Goal: Transaction & Acquisition: Purchase product/service

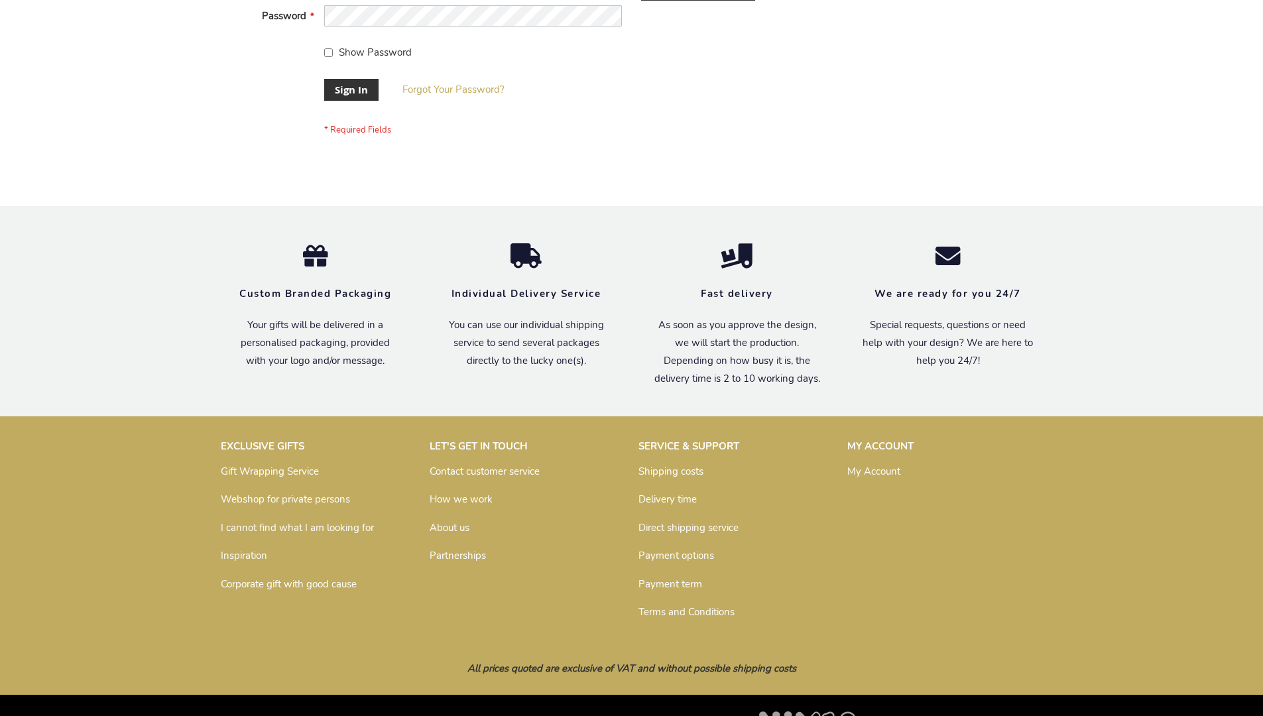
scroll to position [426, 0]
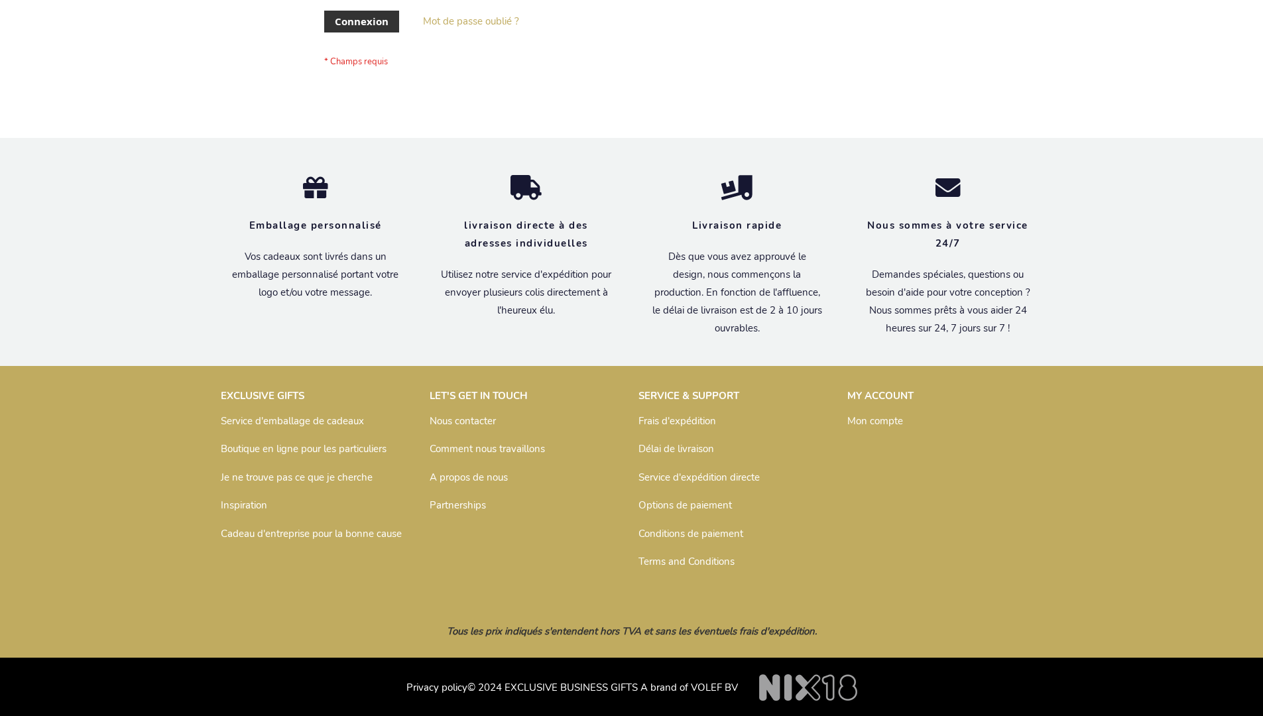
scroll to position [458, 0]
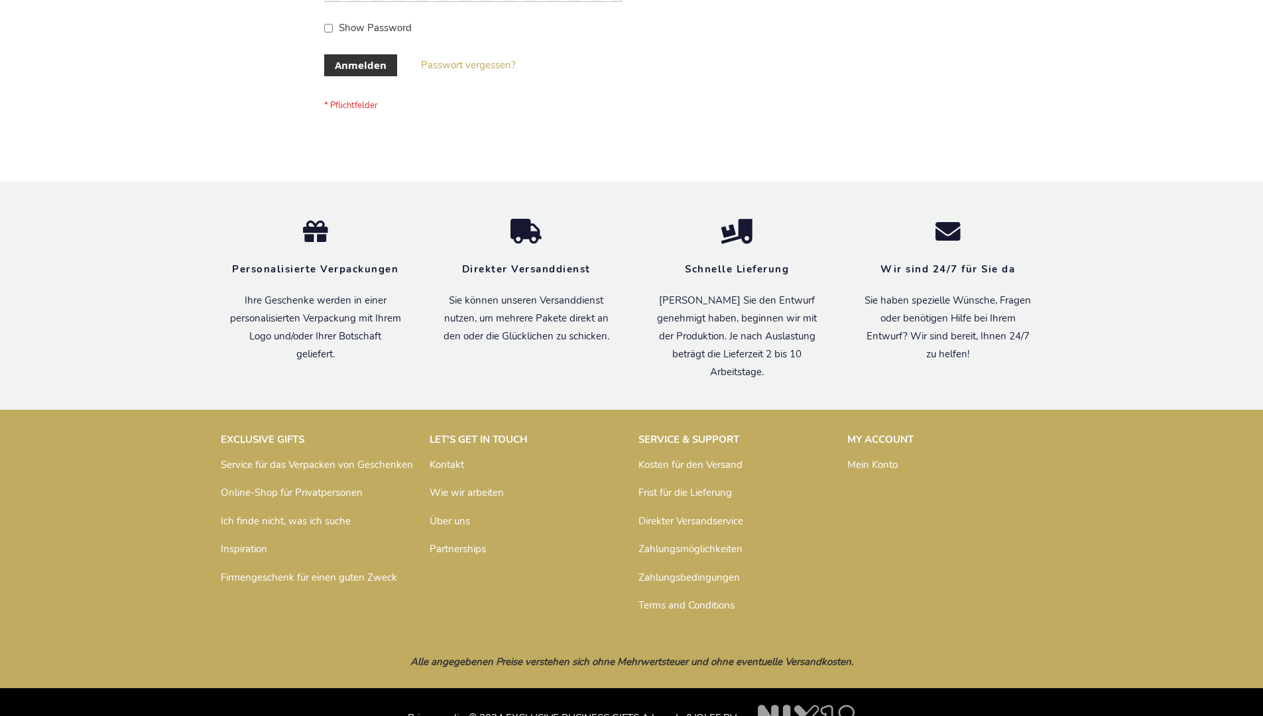
scroll to position [444, 0]
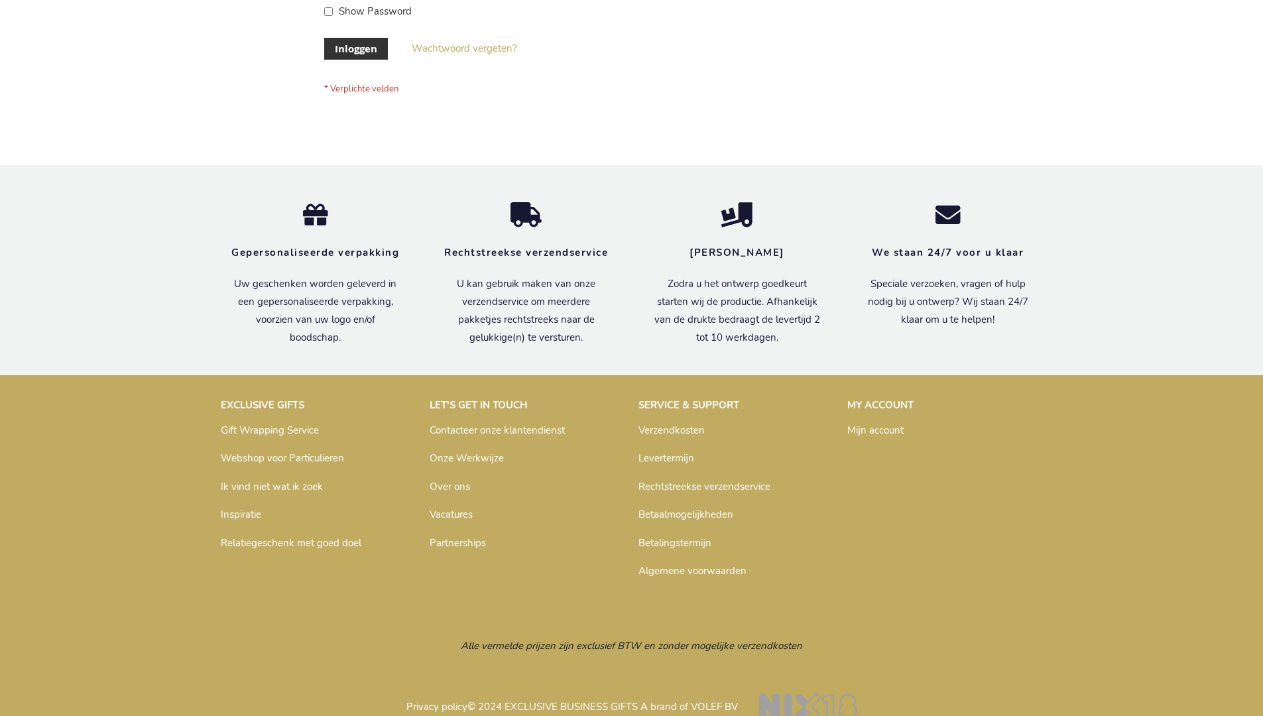
scroll to position [450, 0]
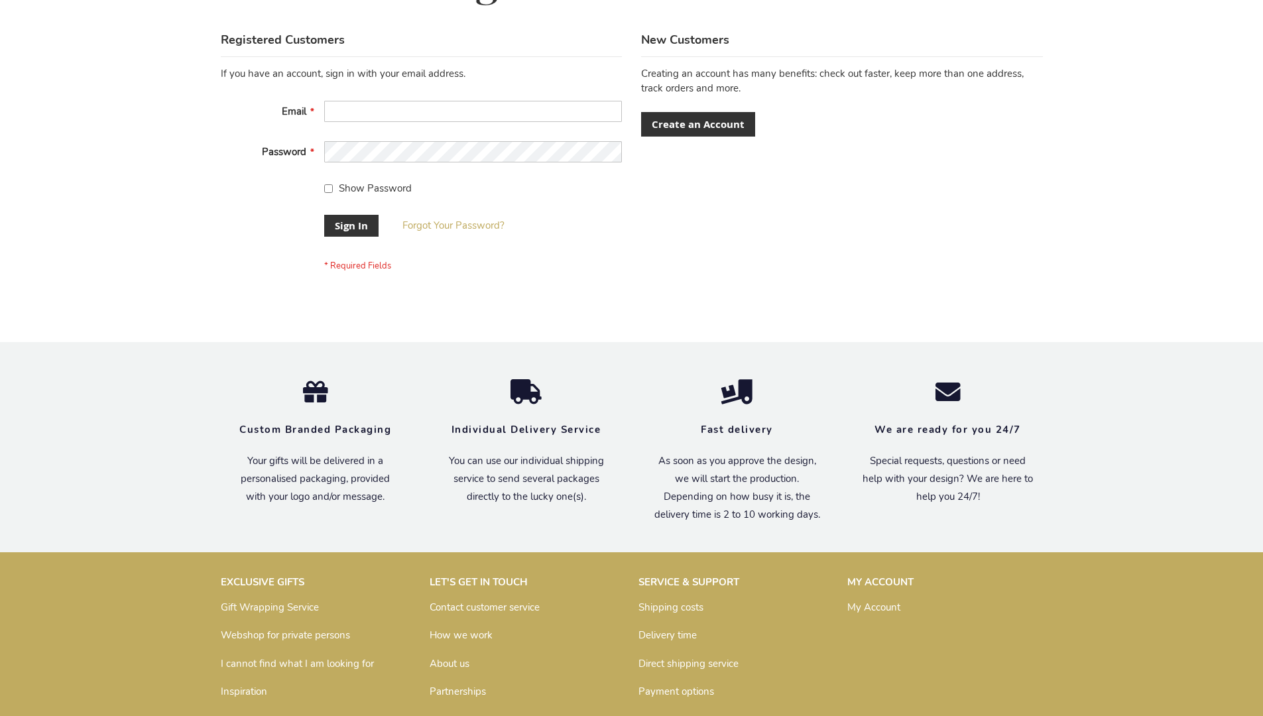
scroll to position [426, 0]
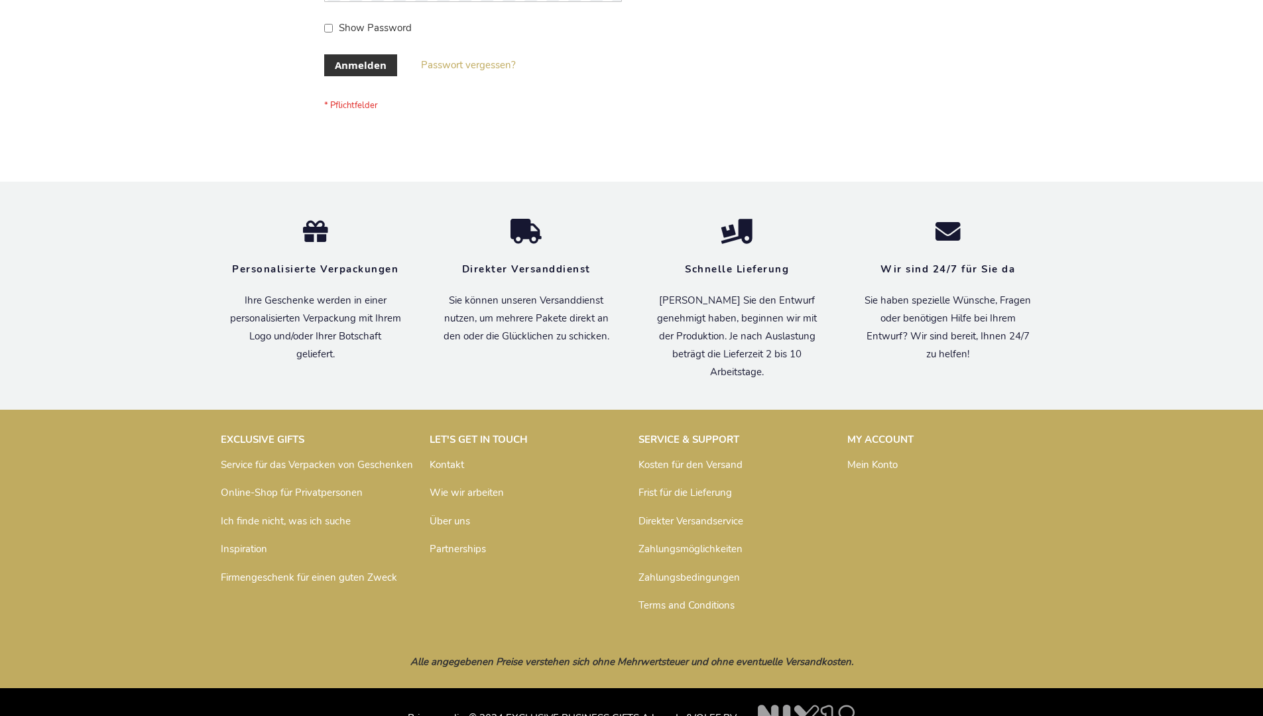
scroll to position [444, 0]
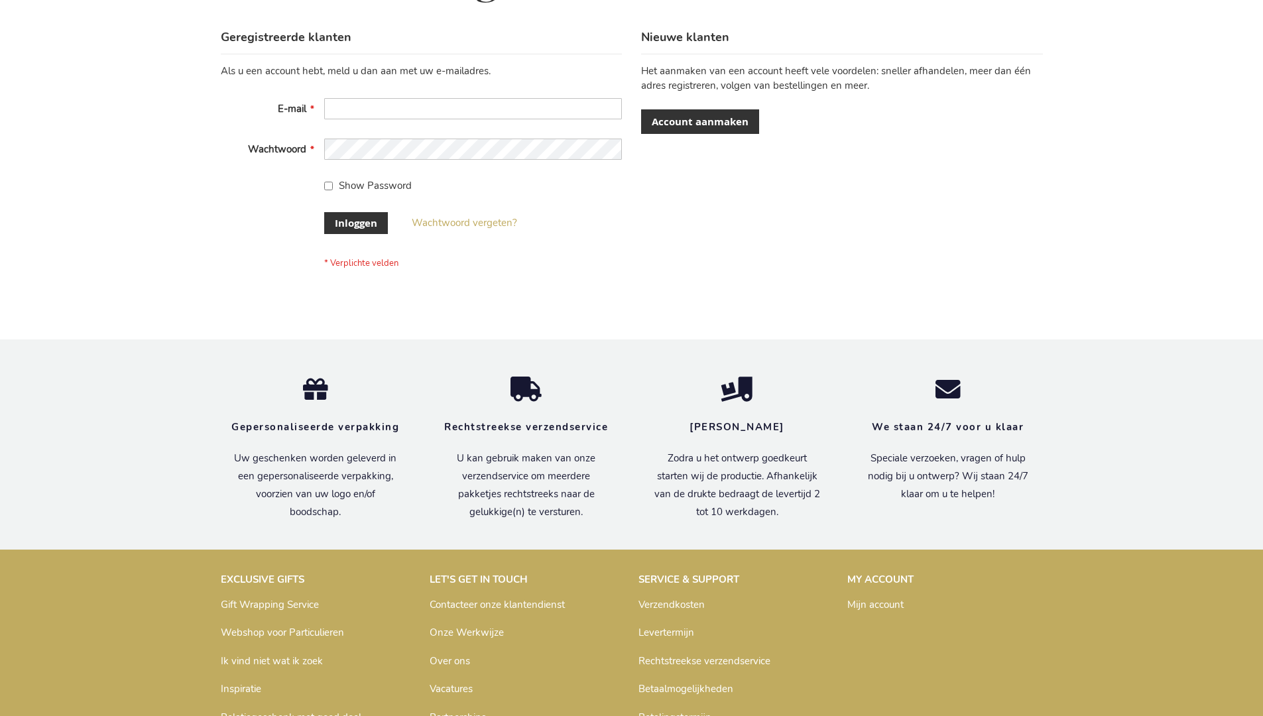
scroll to position [450, 0]
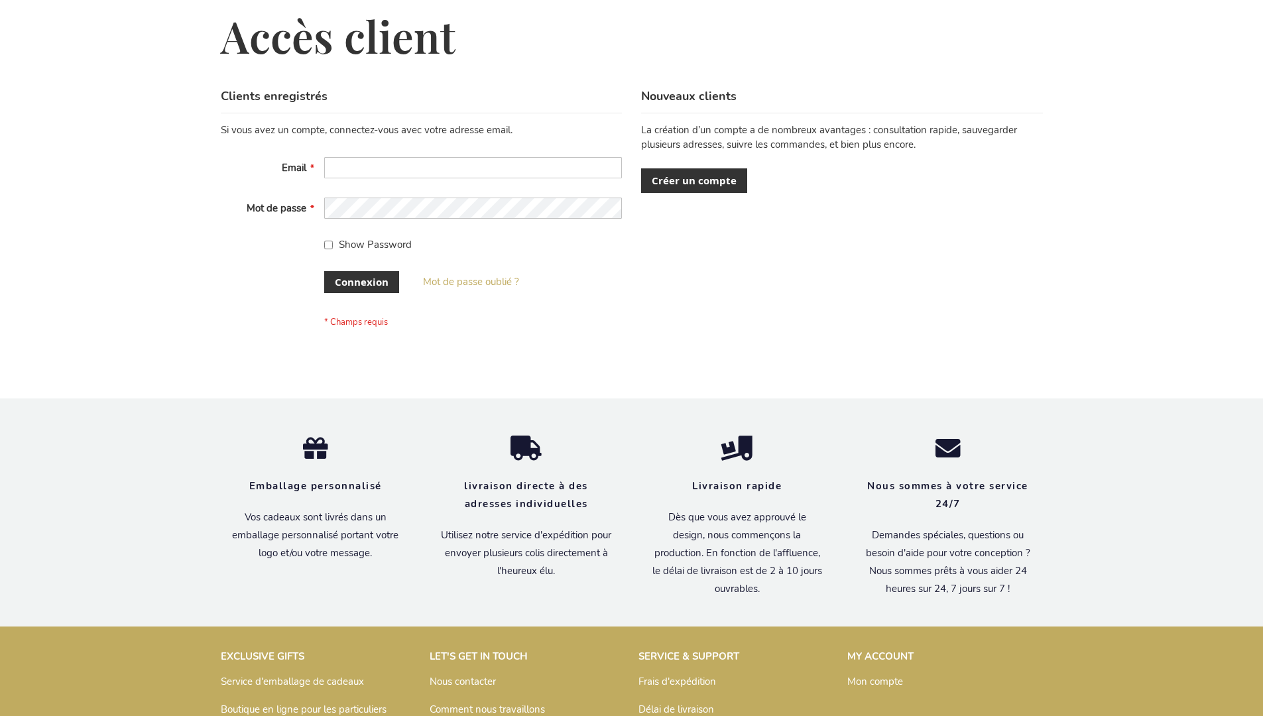
scroll to position [458, 0]
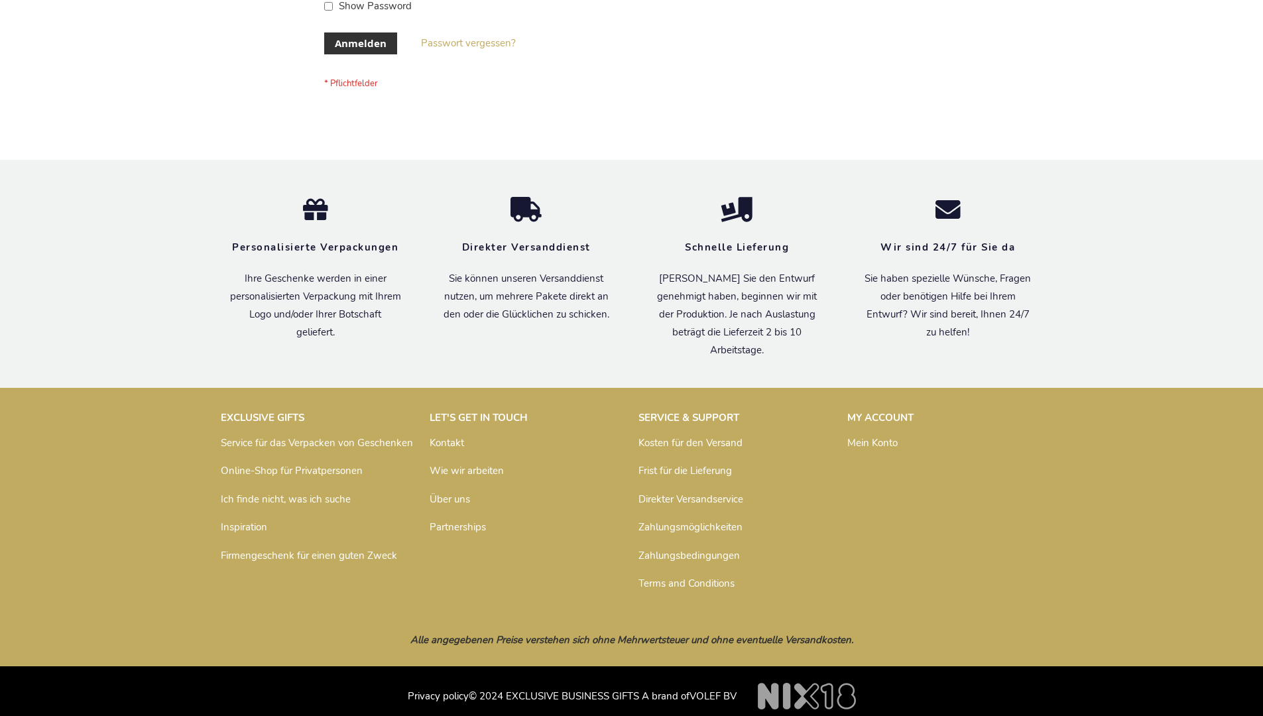
scroll to position [444, 0]
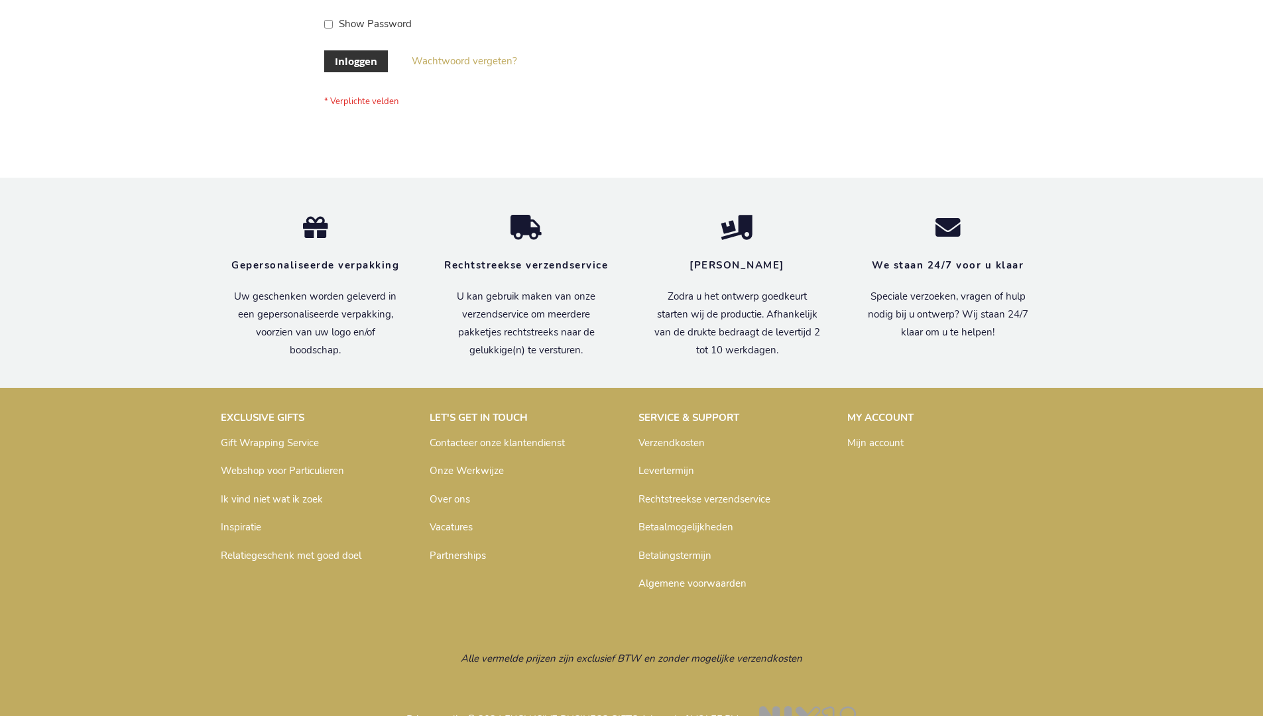
scroll to position [450, 0]
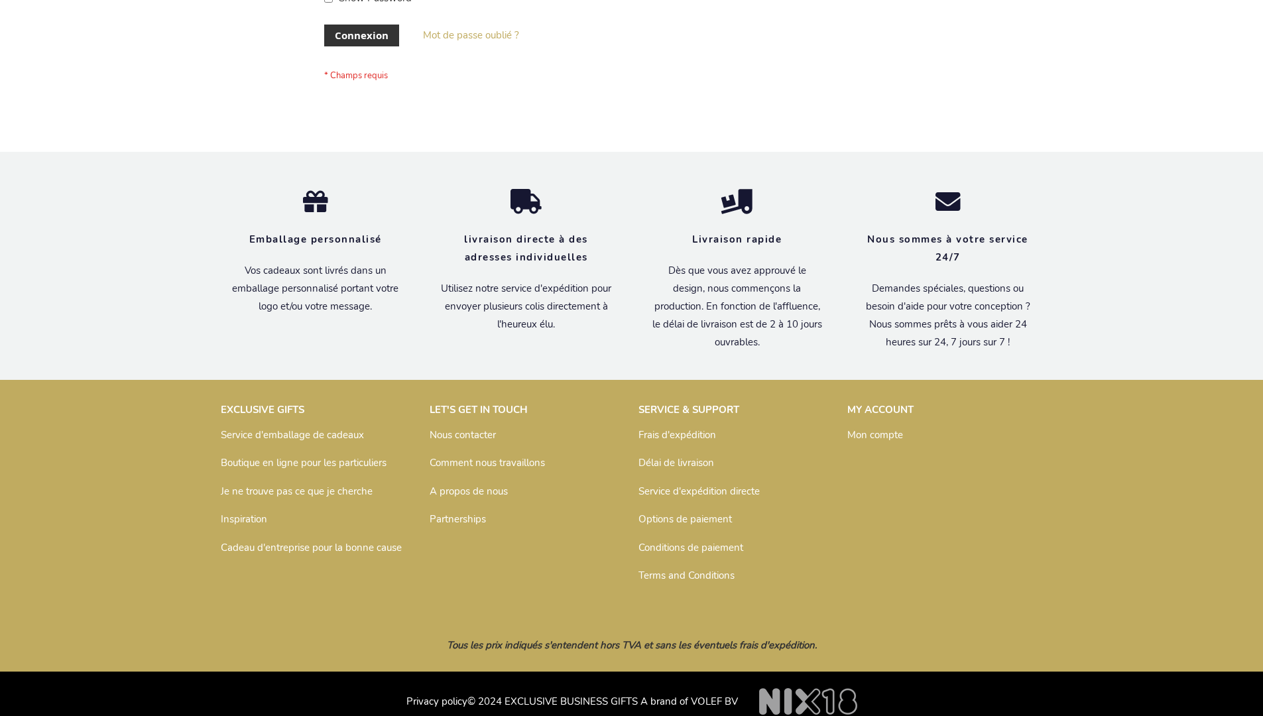
scroll to position [447, 0]
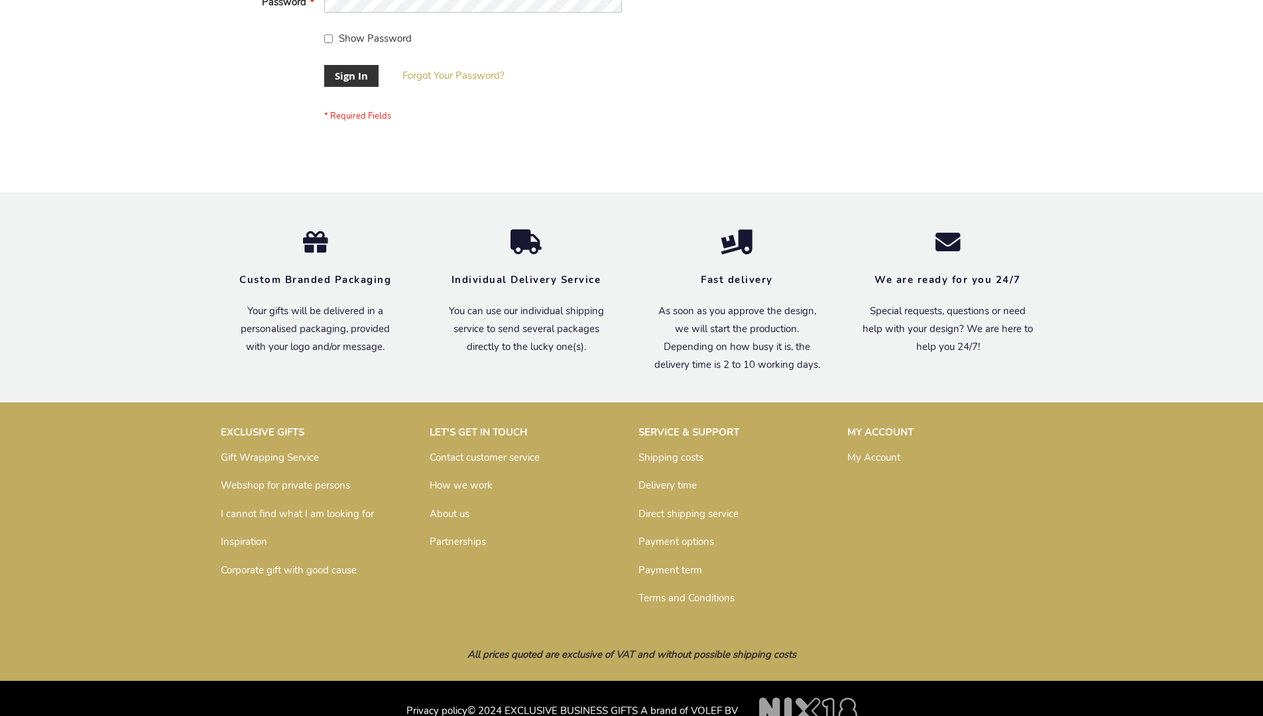
scroll to position [426, 0]
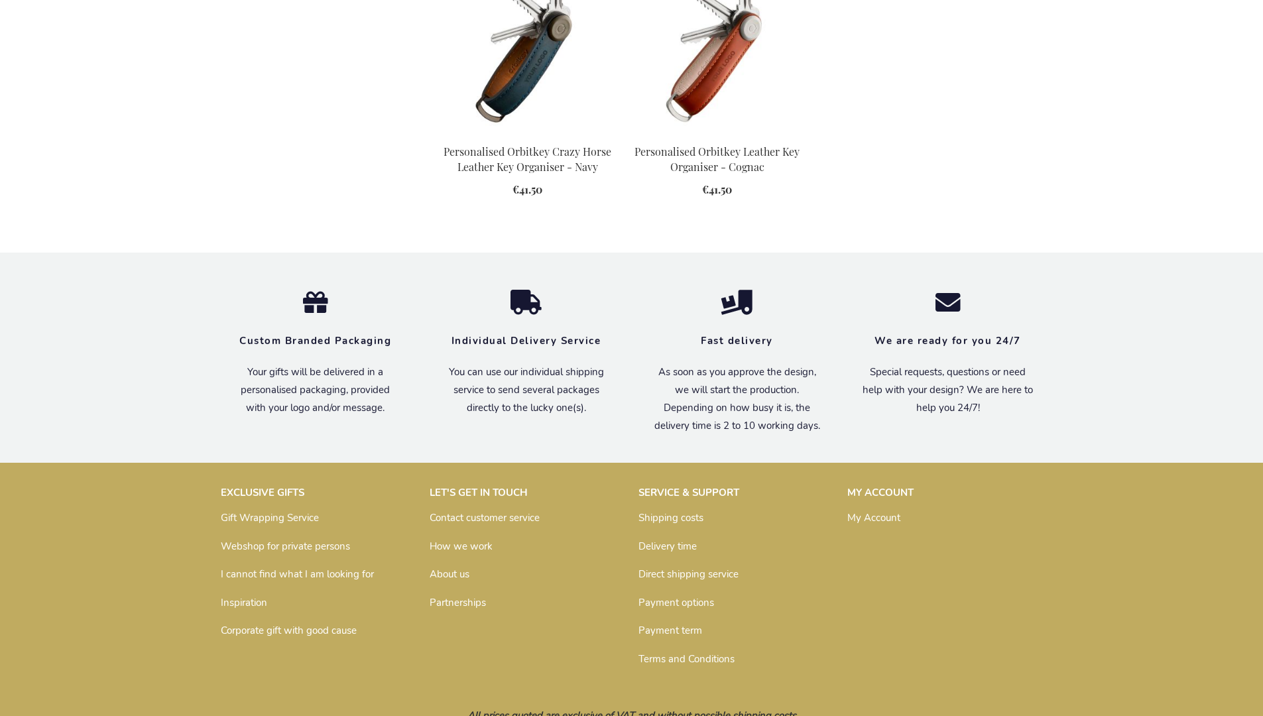
scroll to position [1743, 0]
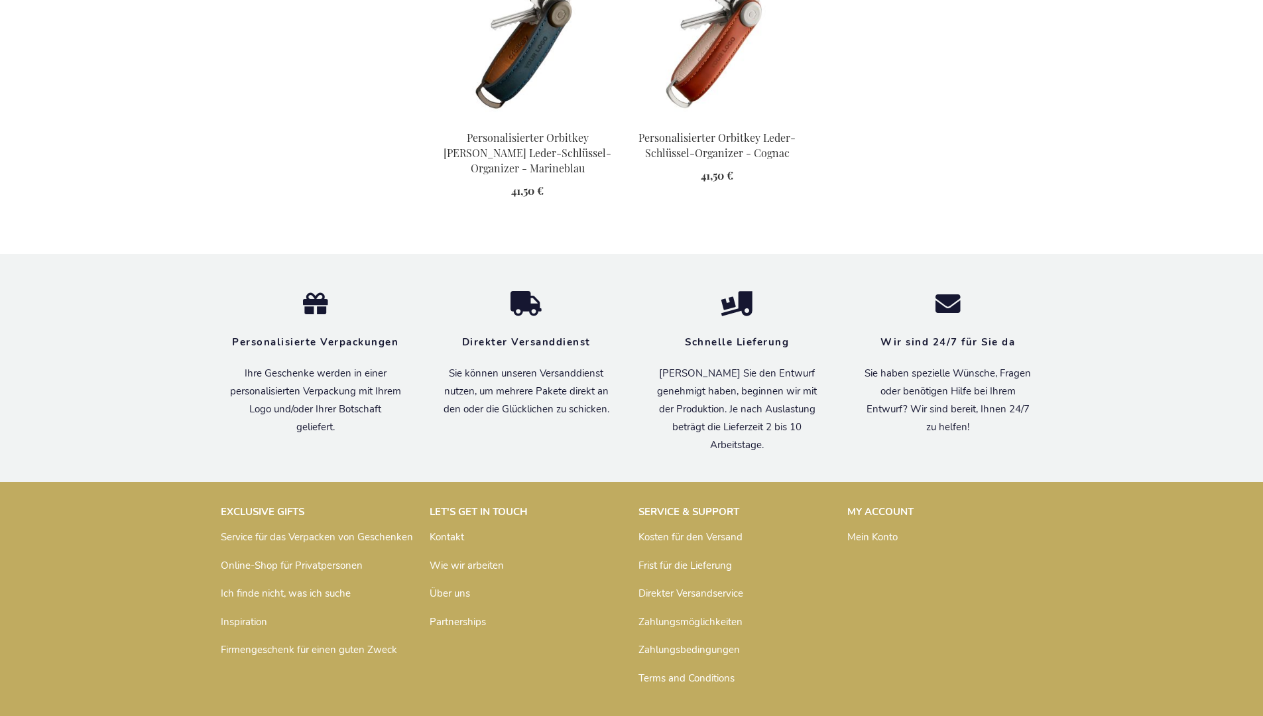
scroll to position [1861, 0]
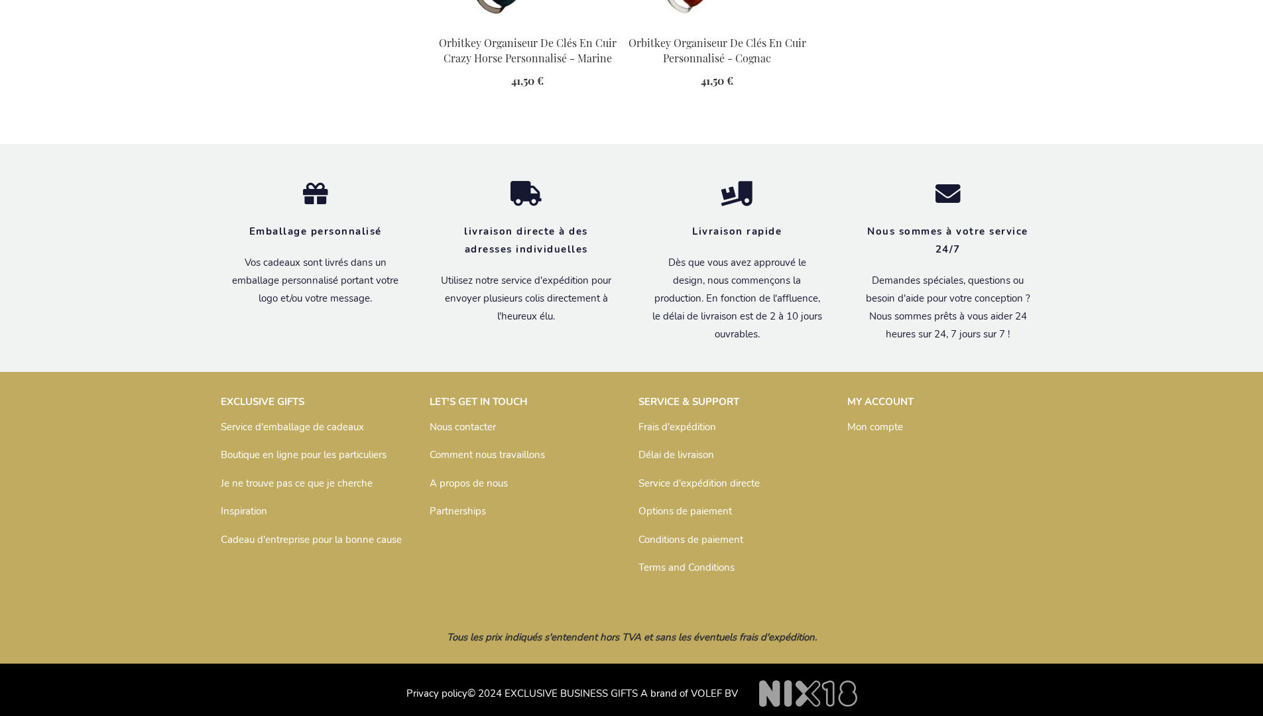
scroll to position [1817, 0]
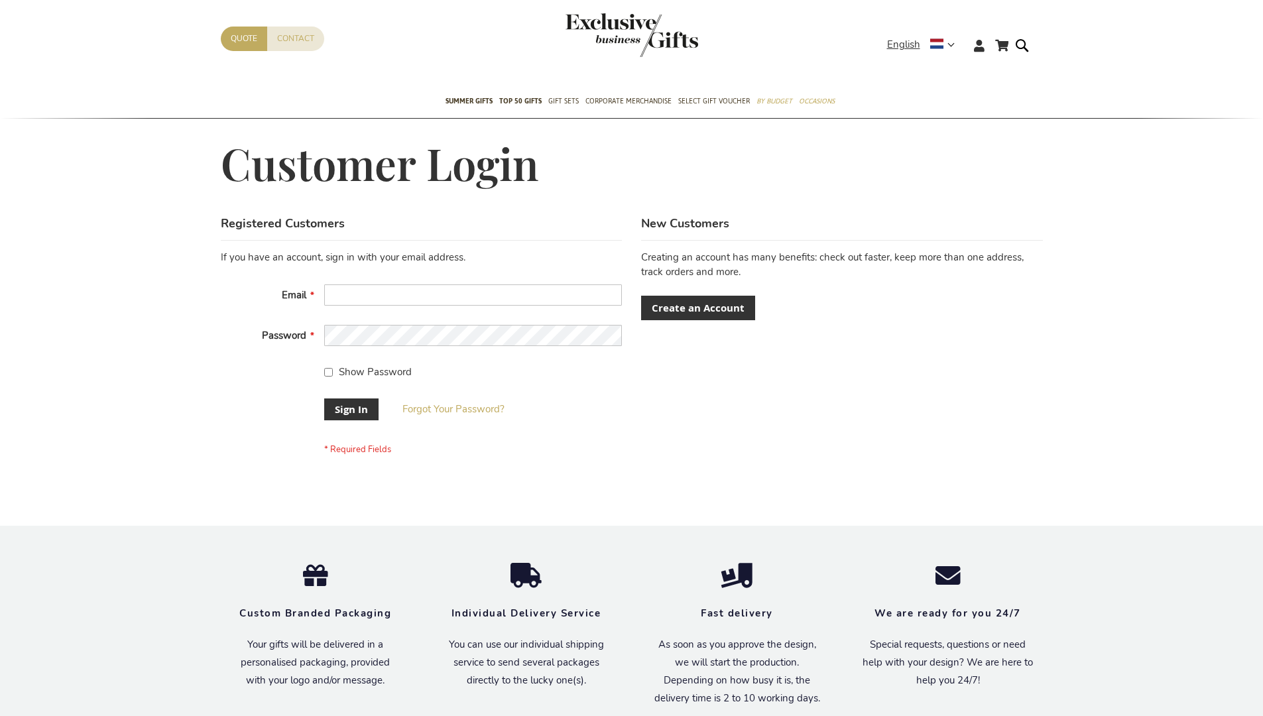
scroll to position [426, 0]
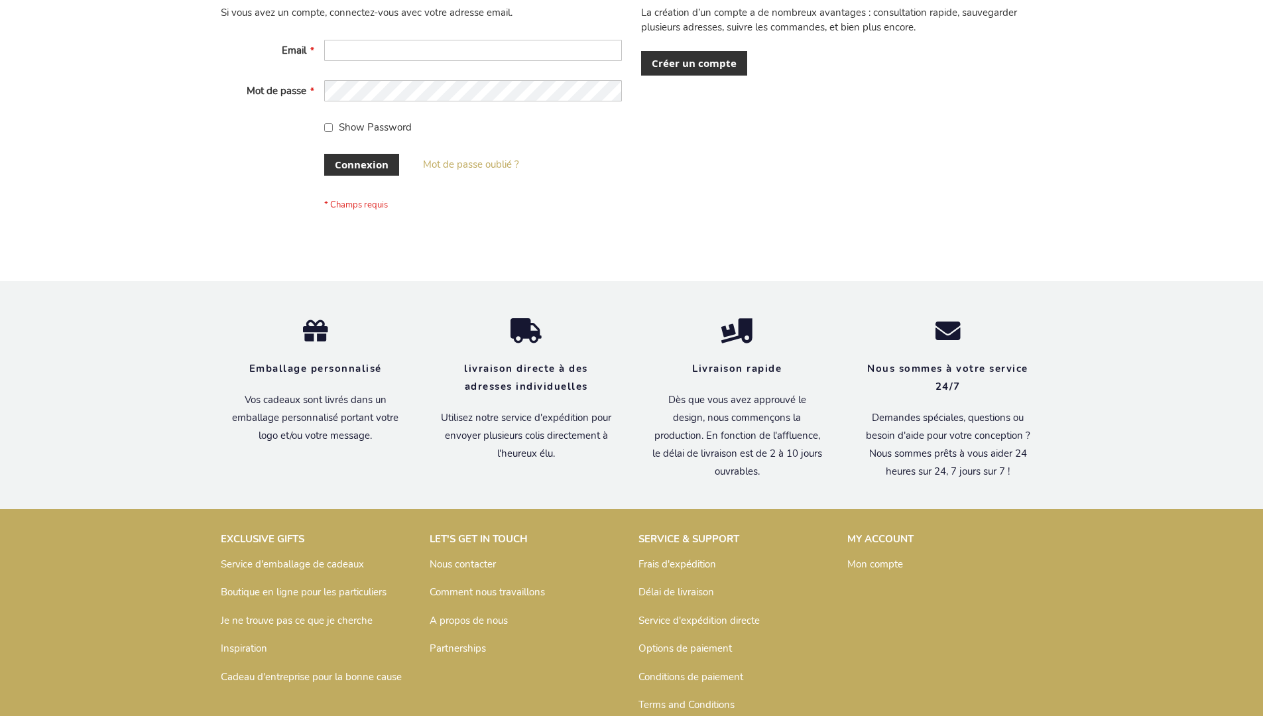
scroll to position [458, 0]
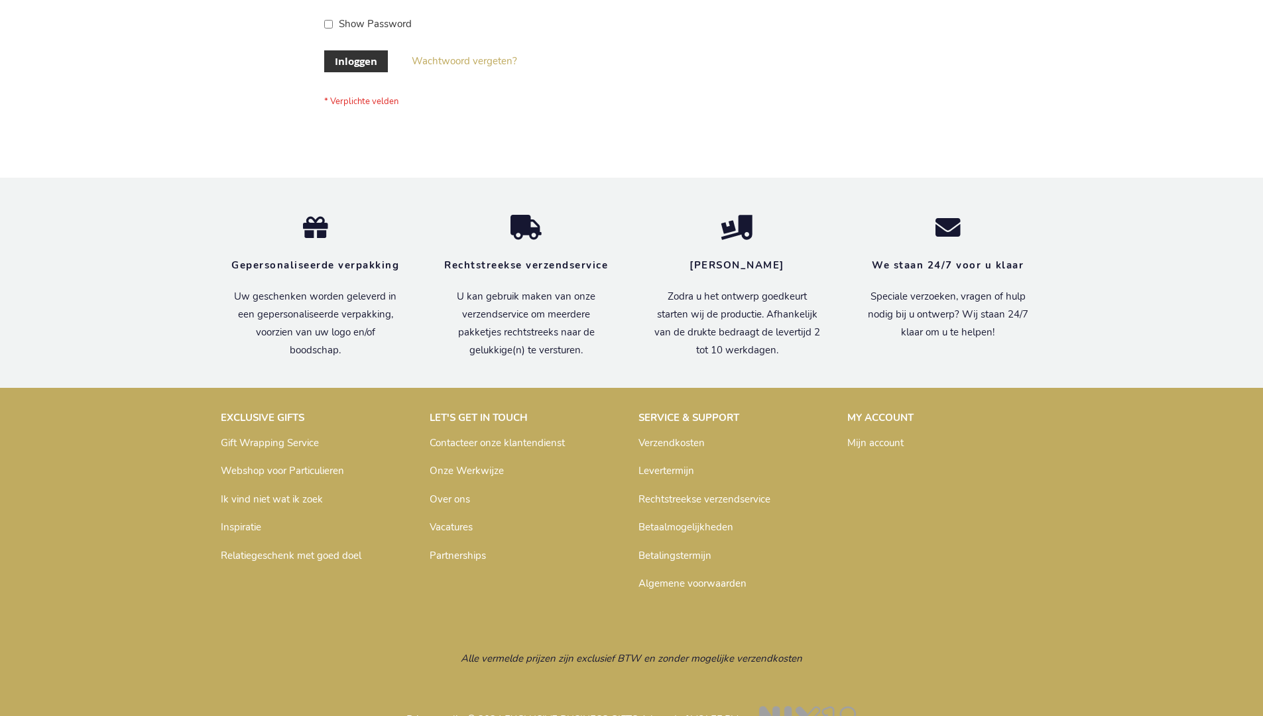
scroll to position [450, 0]
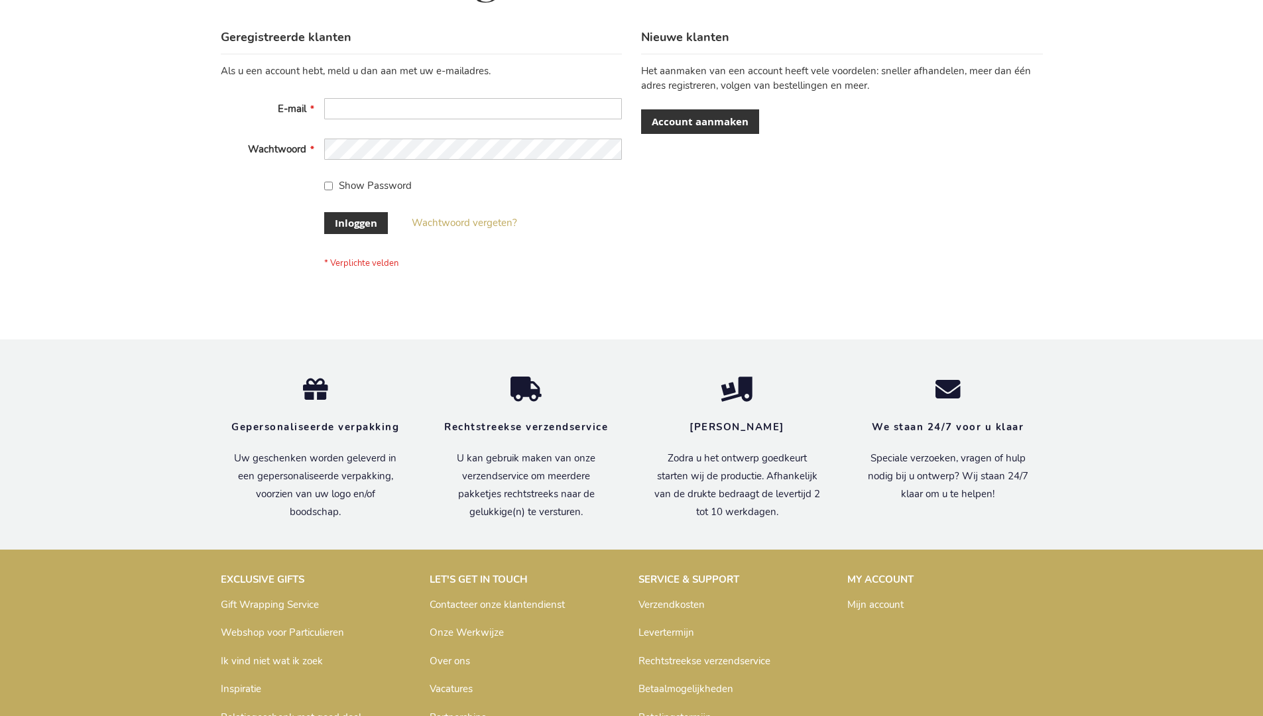
scroll to position [450, 0]
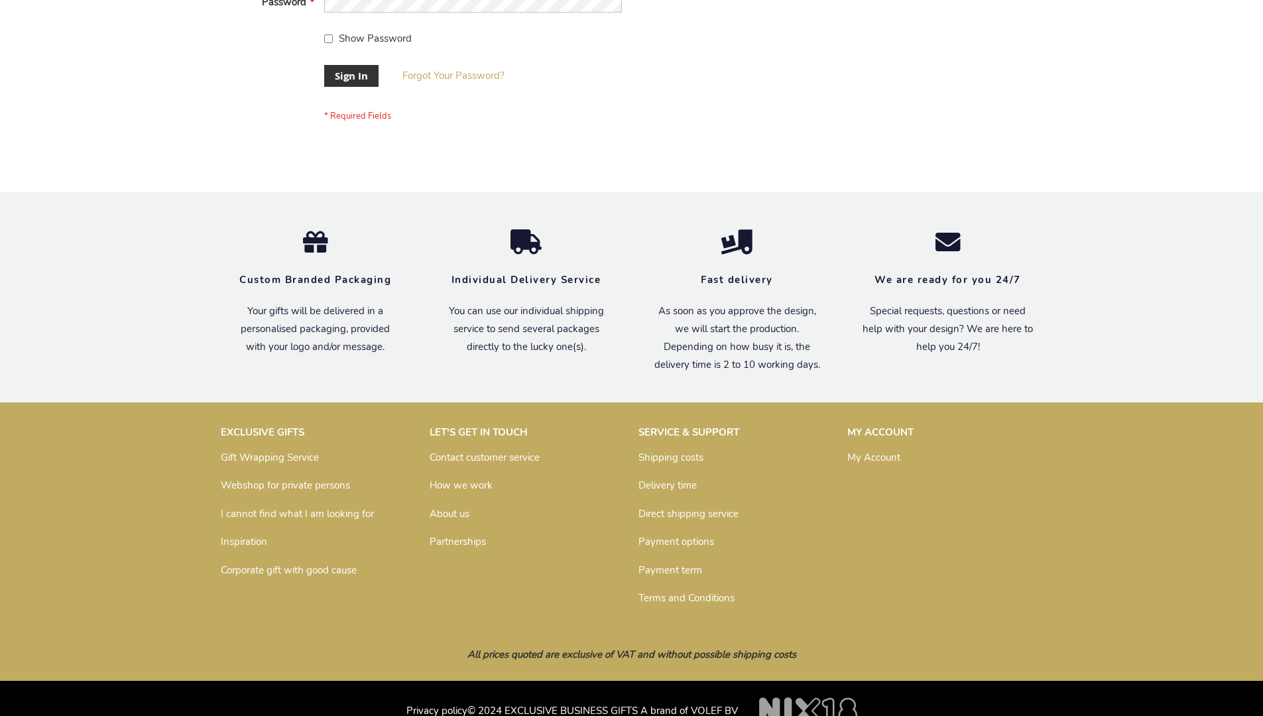
scroll to position [426, 0]
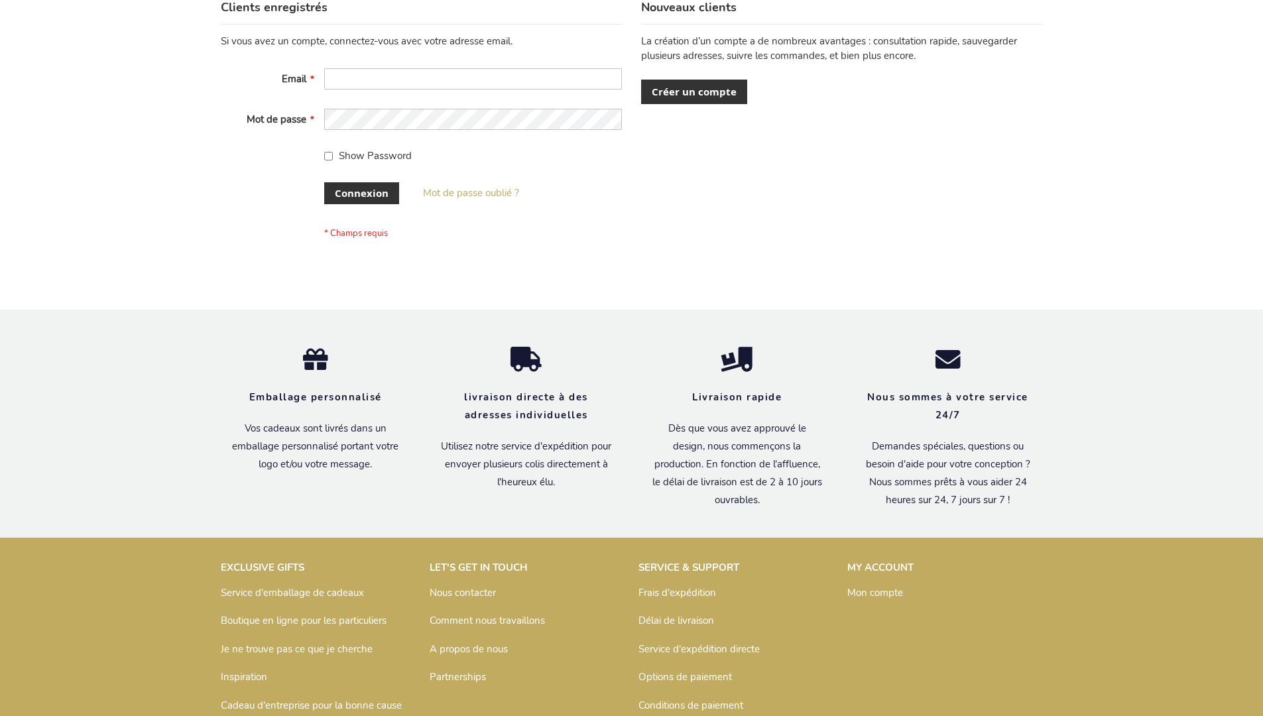
scroll to position [458, 0]
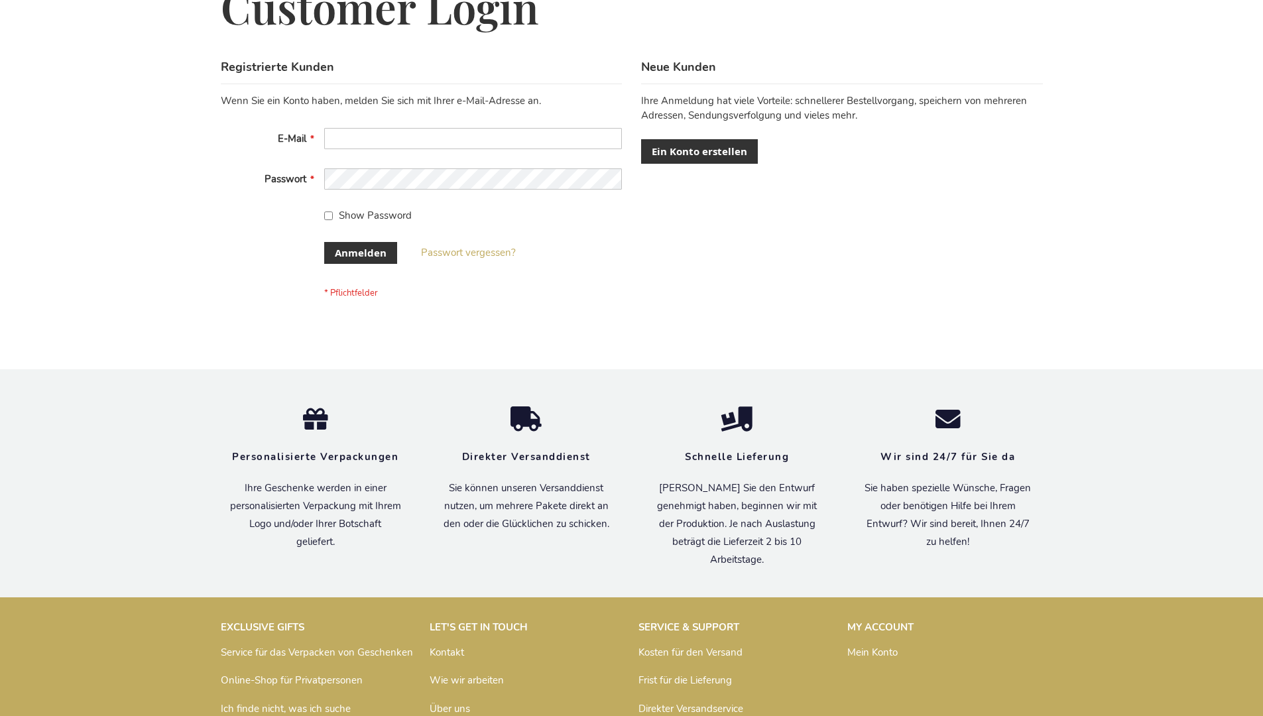
scroll to position [444, 0]
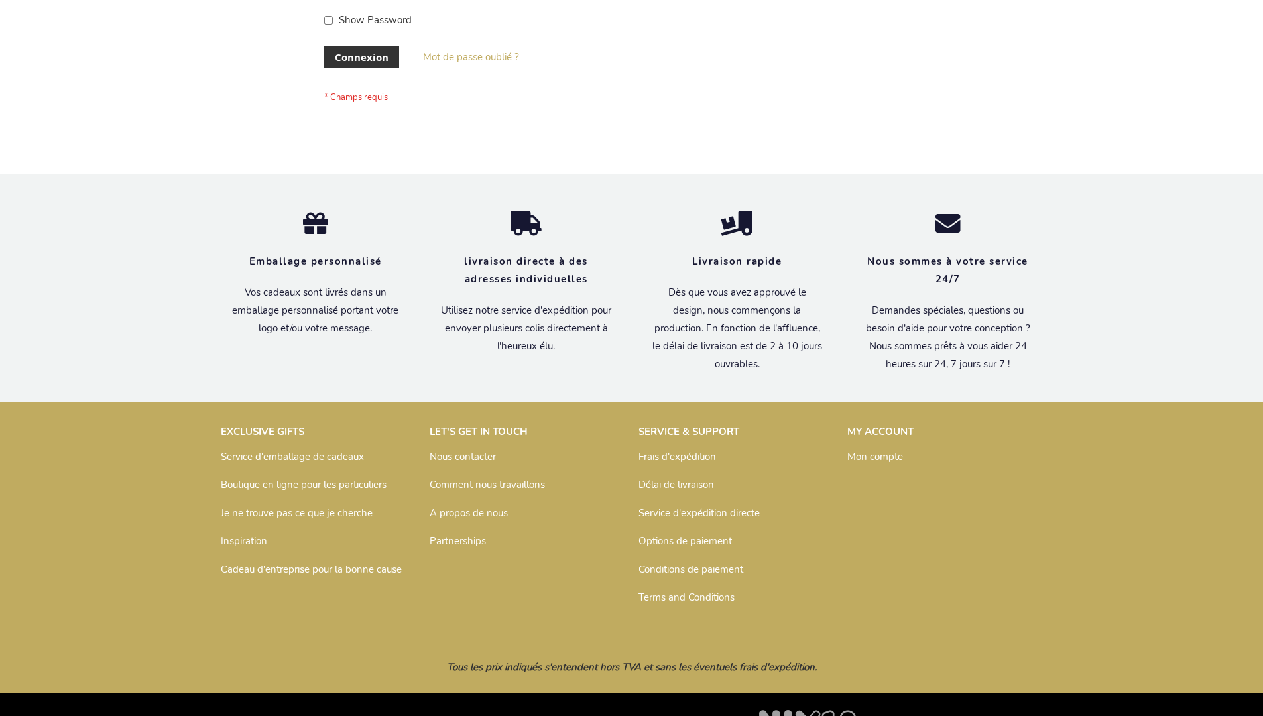
scroll to position [458, 0]
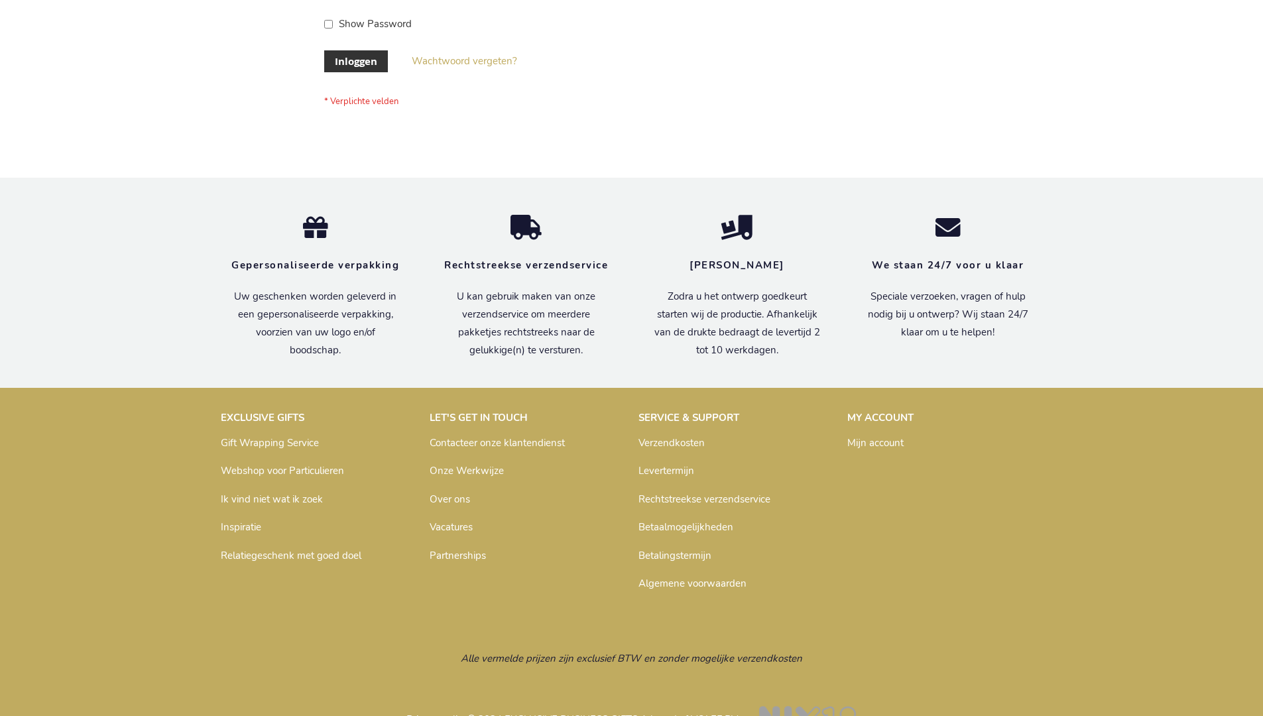
scroll to position [450, 0]
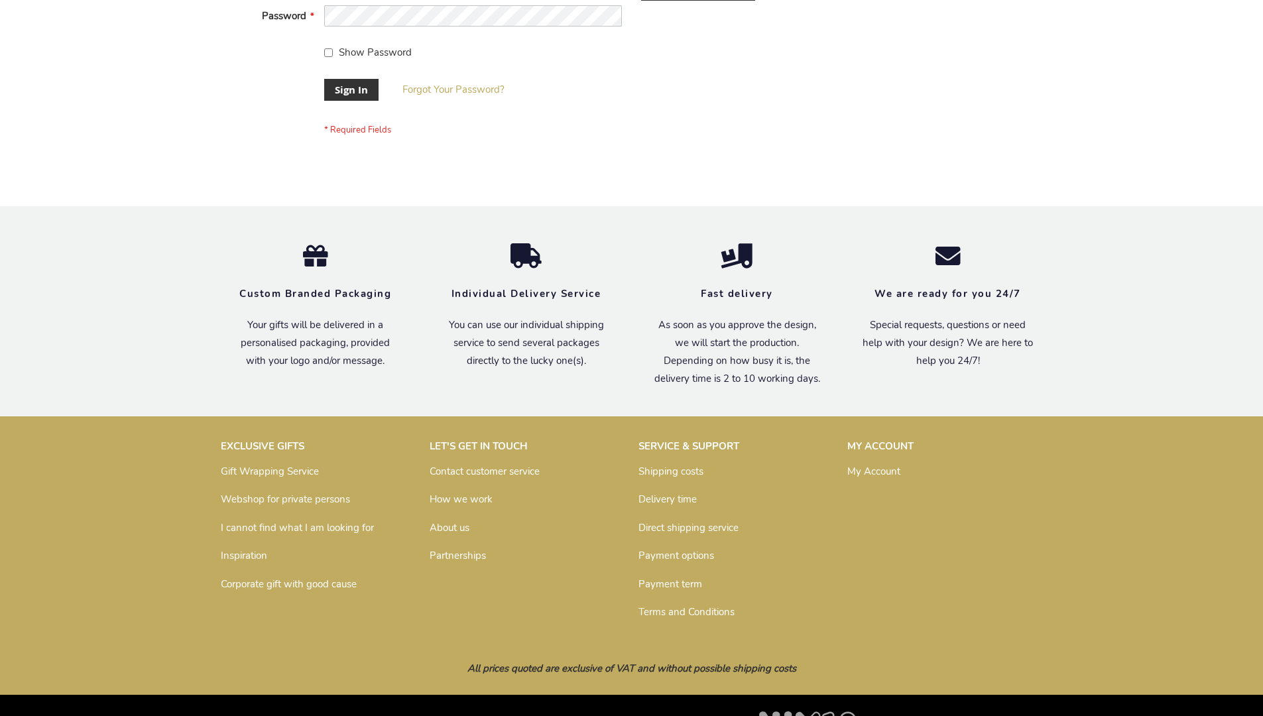
scroll to position [426, 0]
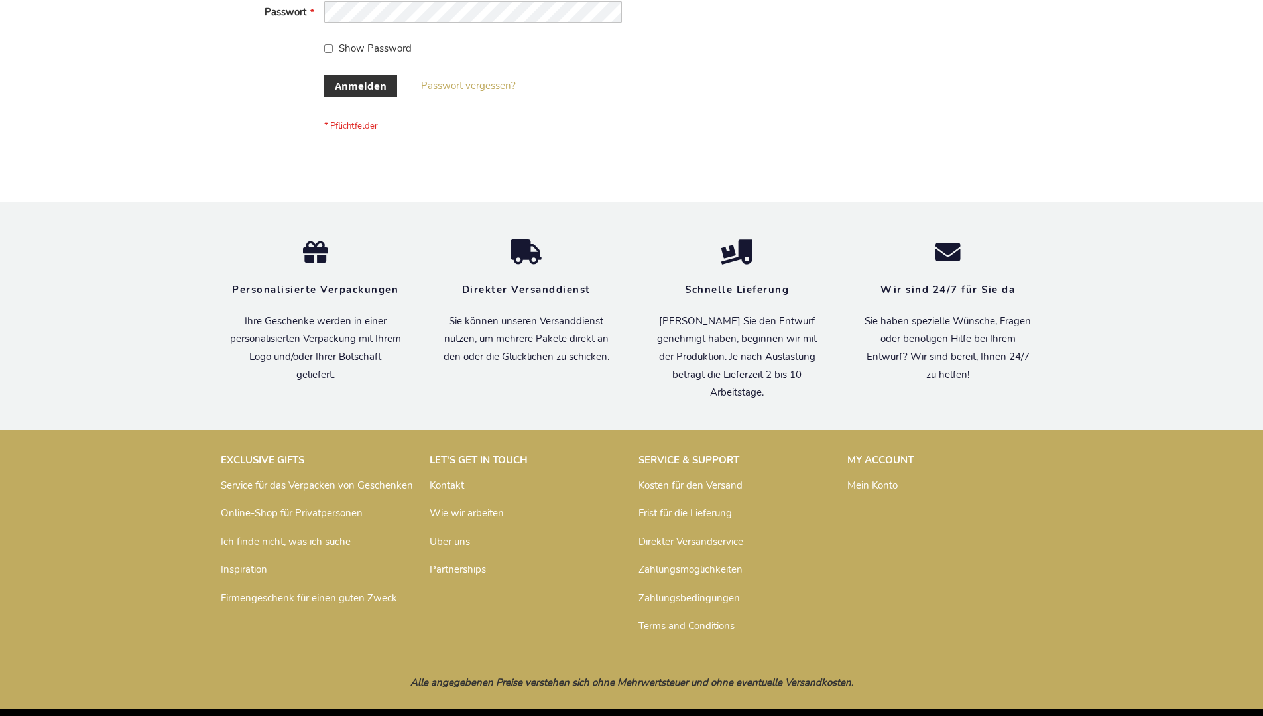
scroll to position [434, 0]
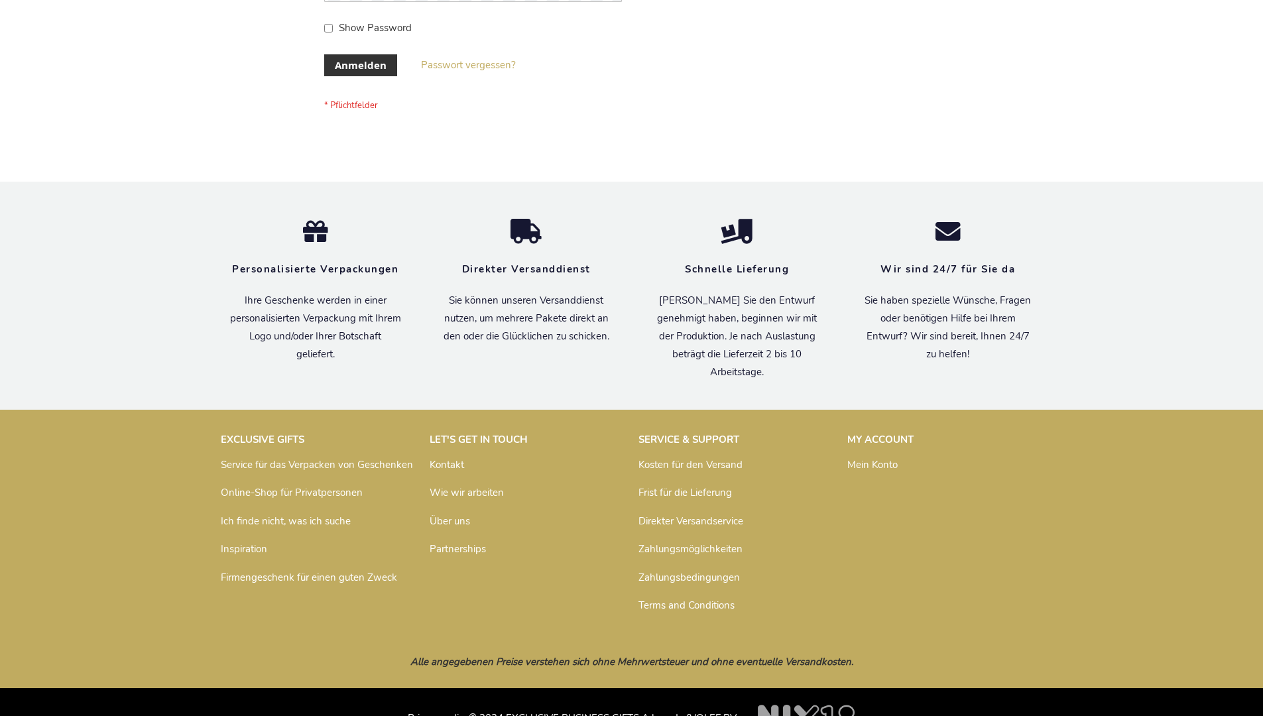
scroll to position [444, 0]
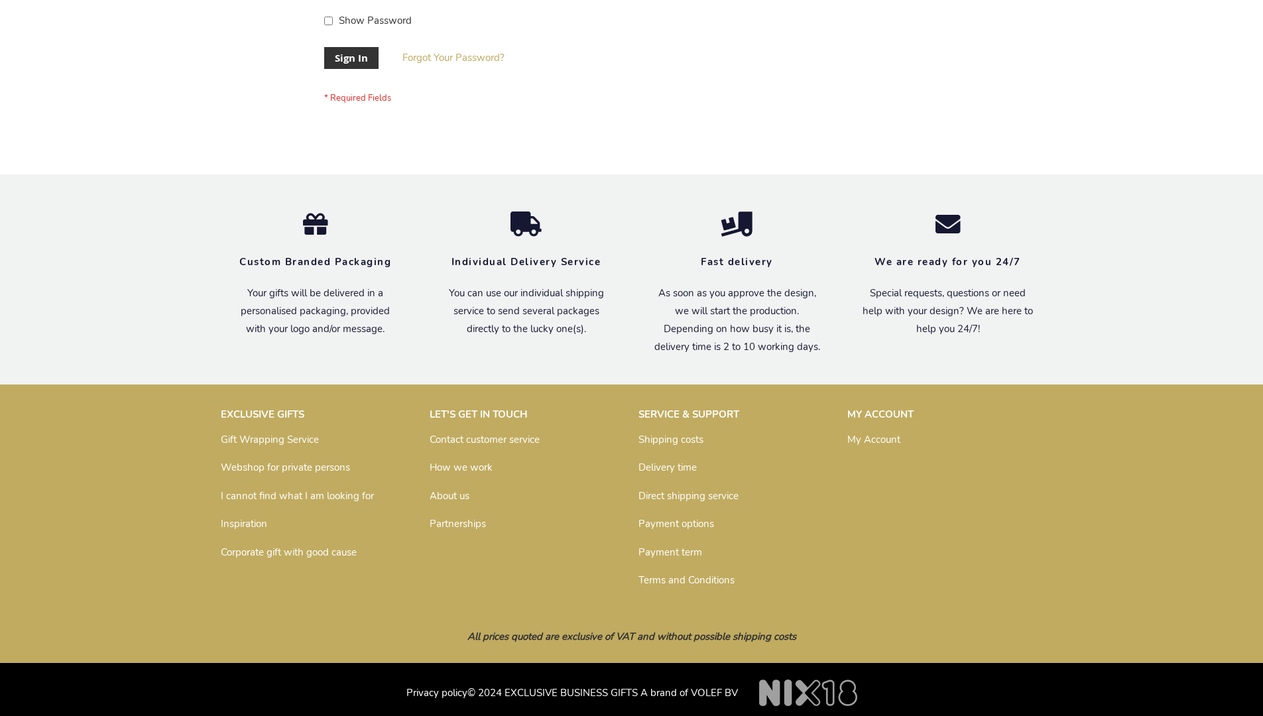
scroll to position [426, 0]
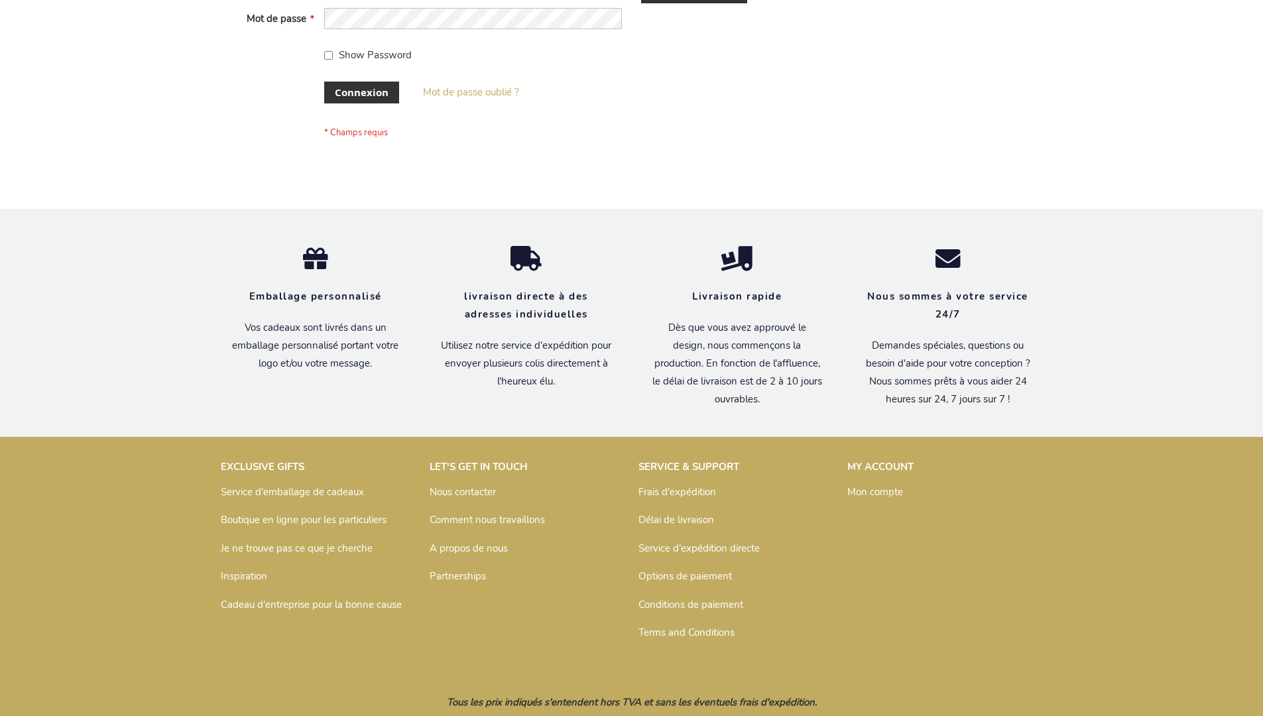
scroll to position [458, 0]
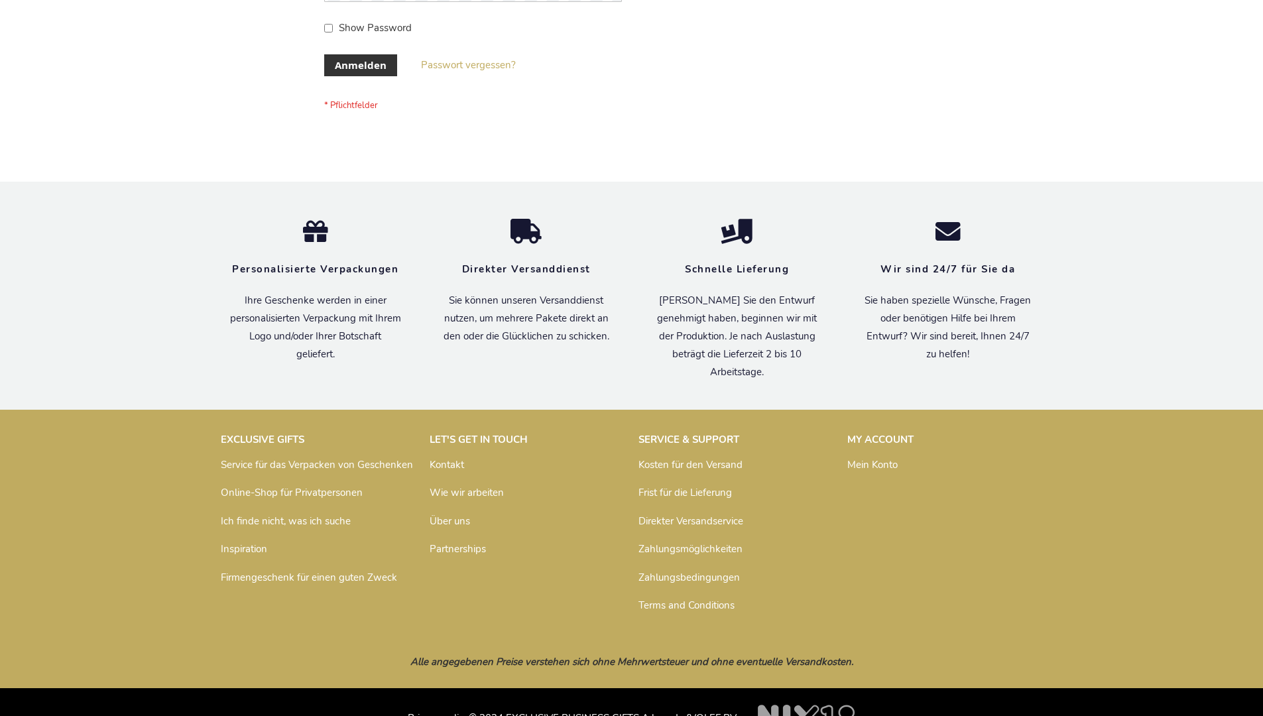
scroll to position [444, 0]
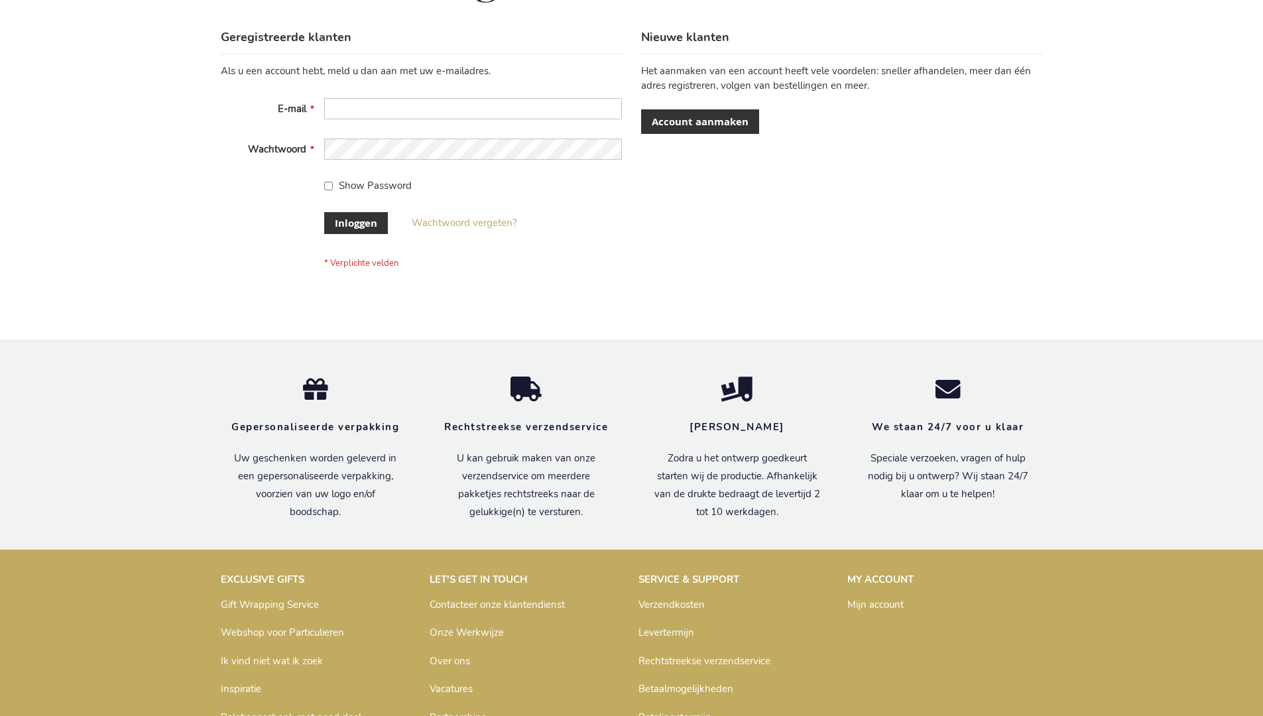
scroll to position [450, 0]
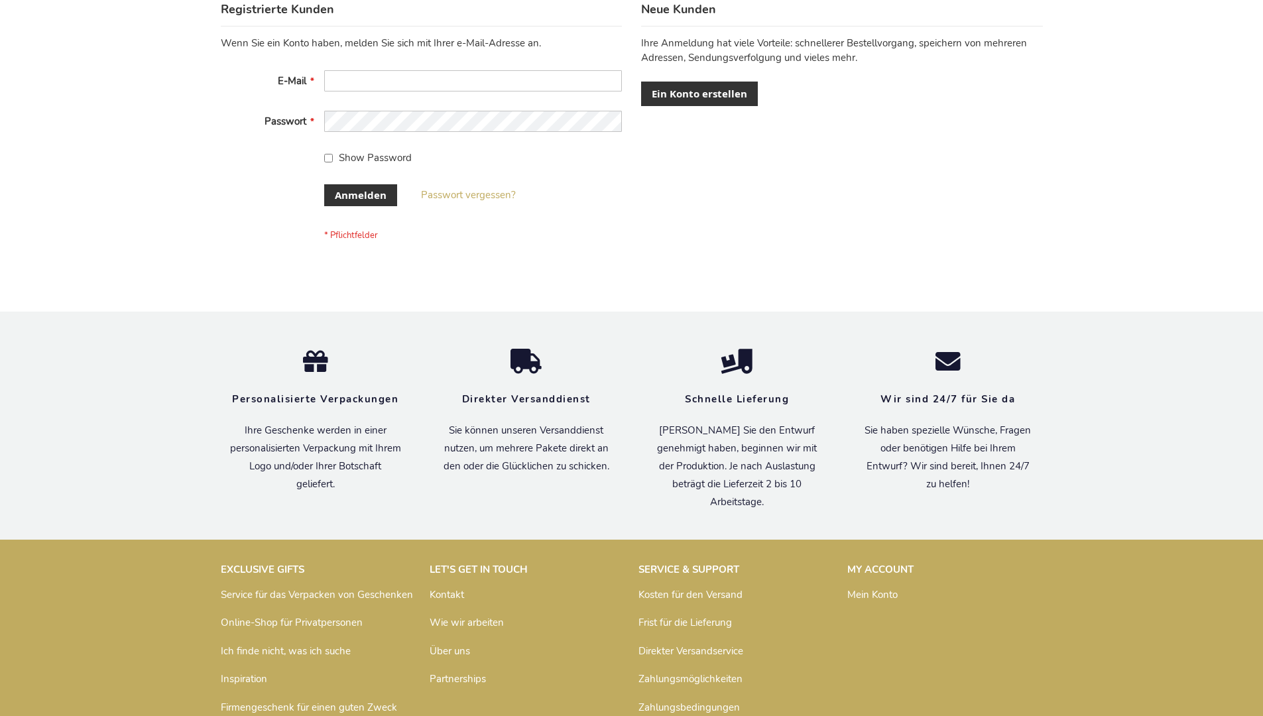
scroll to position [444, 0]
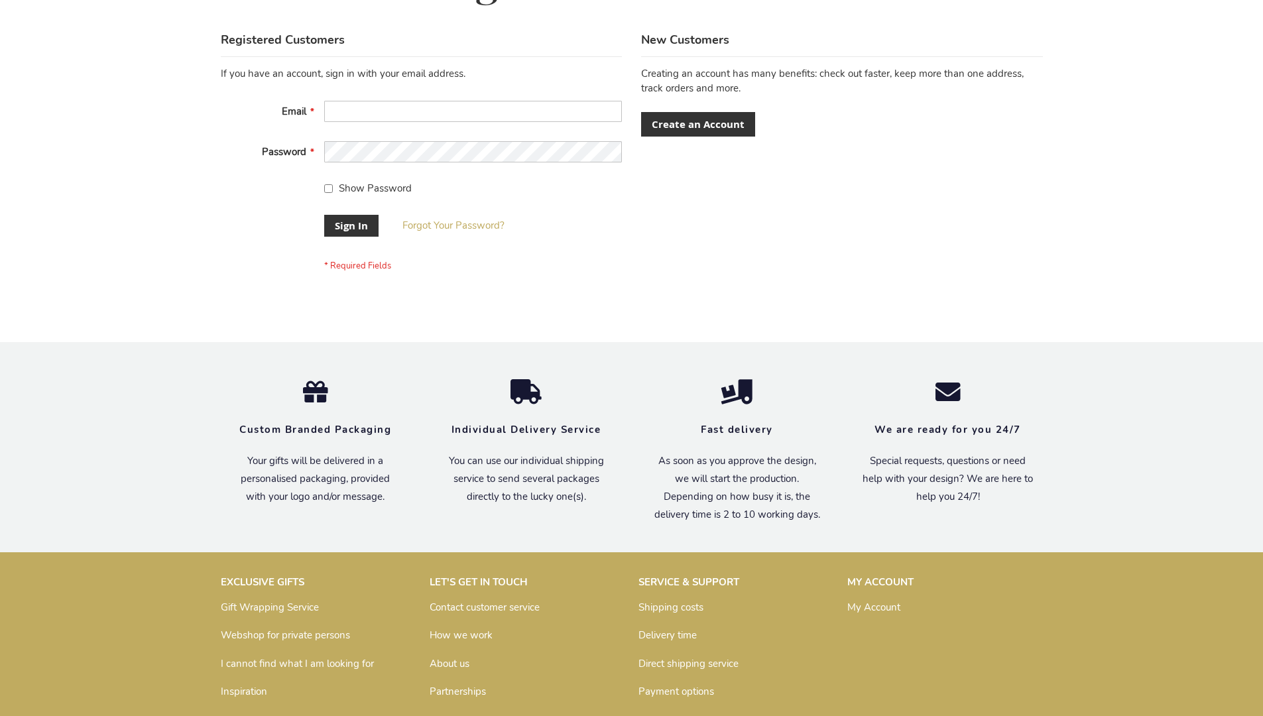
scroll to position [426, 0]
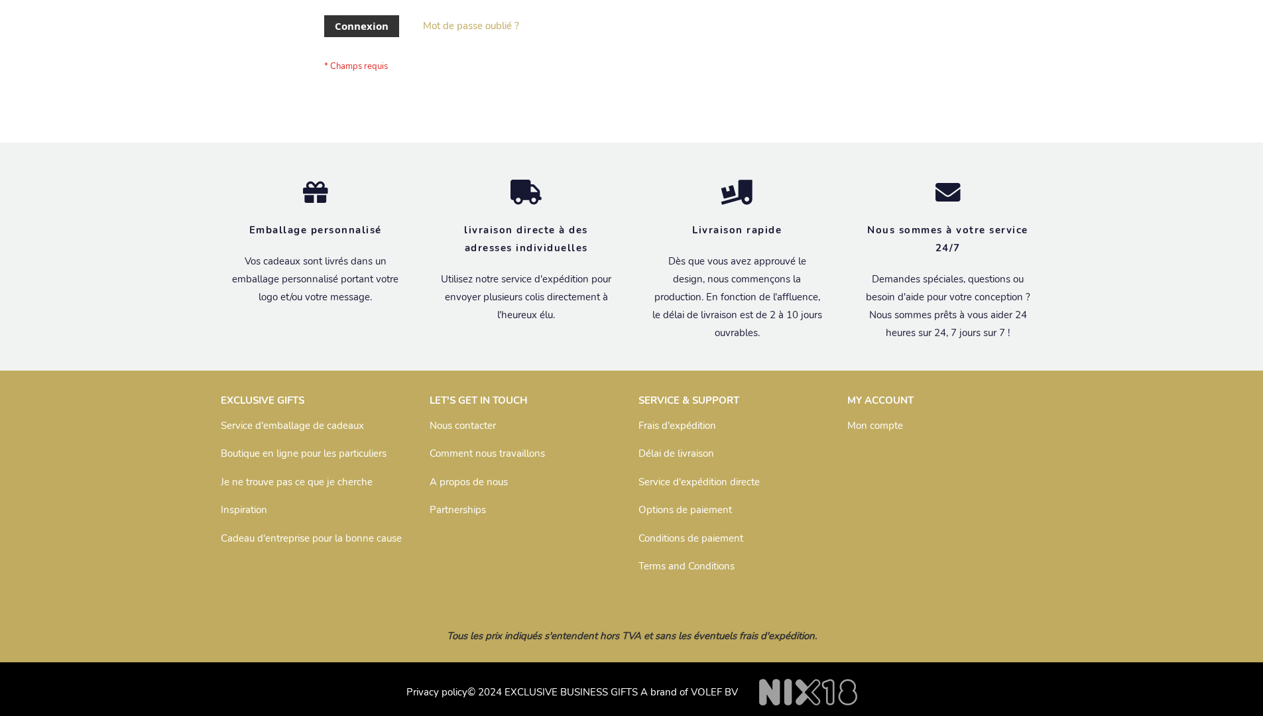
scroll to position [458, 0]
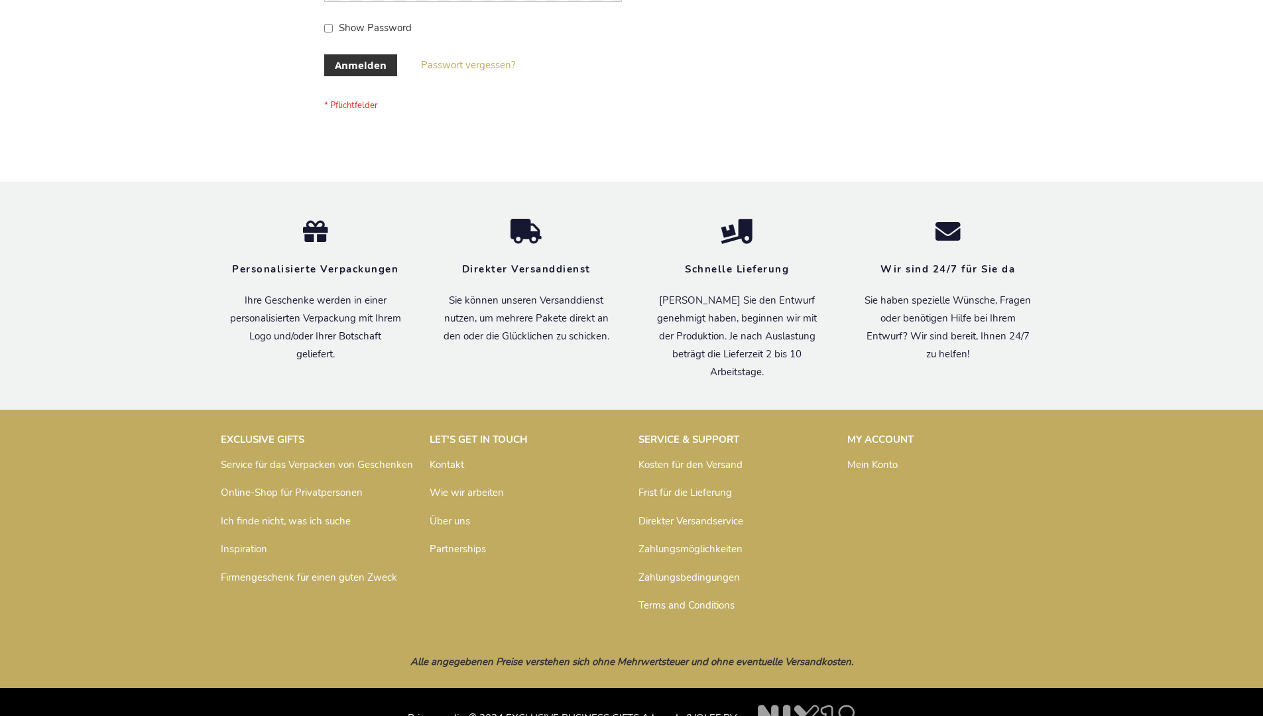
scroll to position [444, 0]
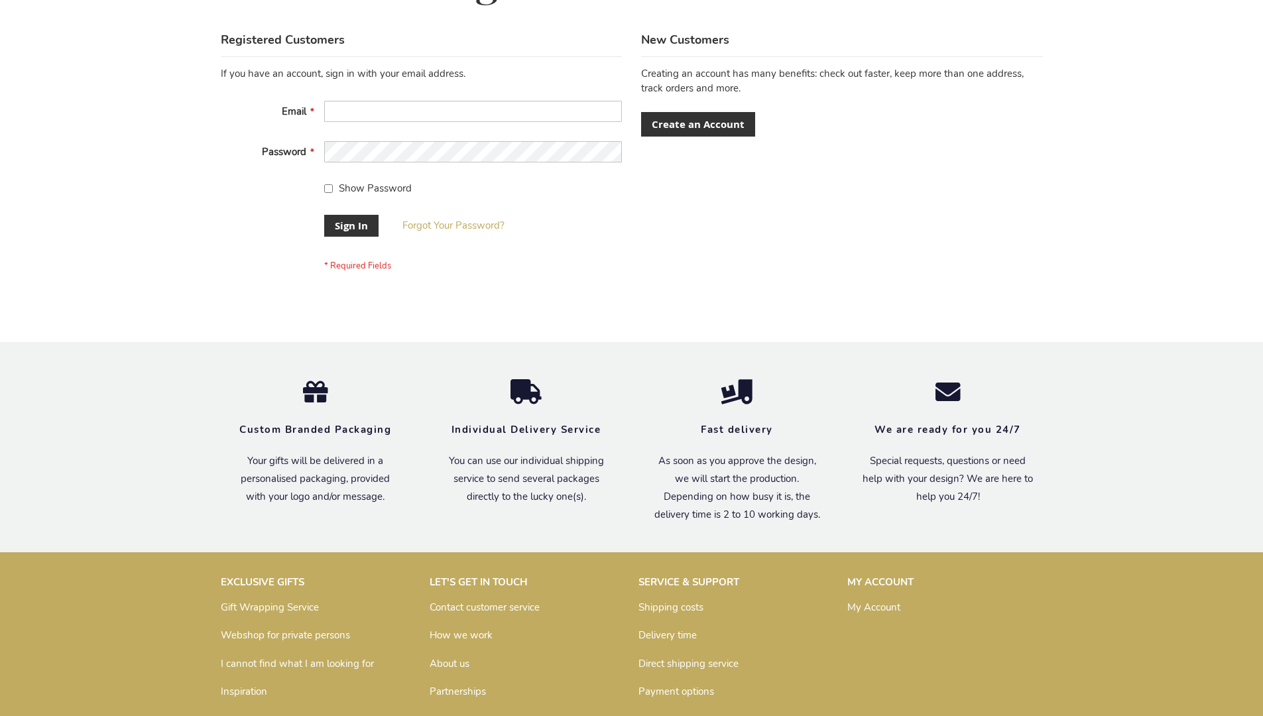
scroll to position [426, 0]
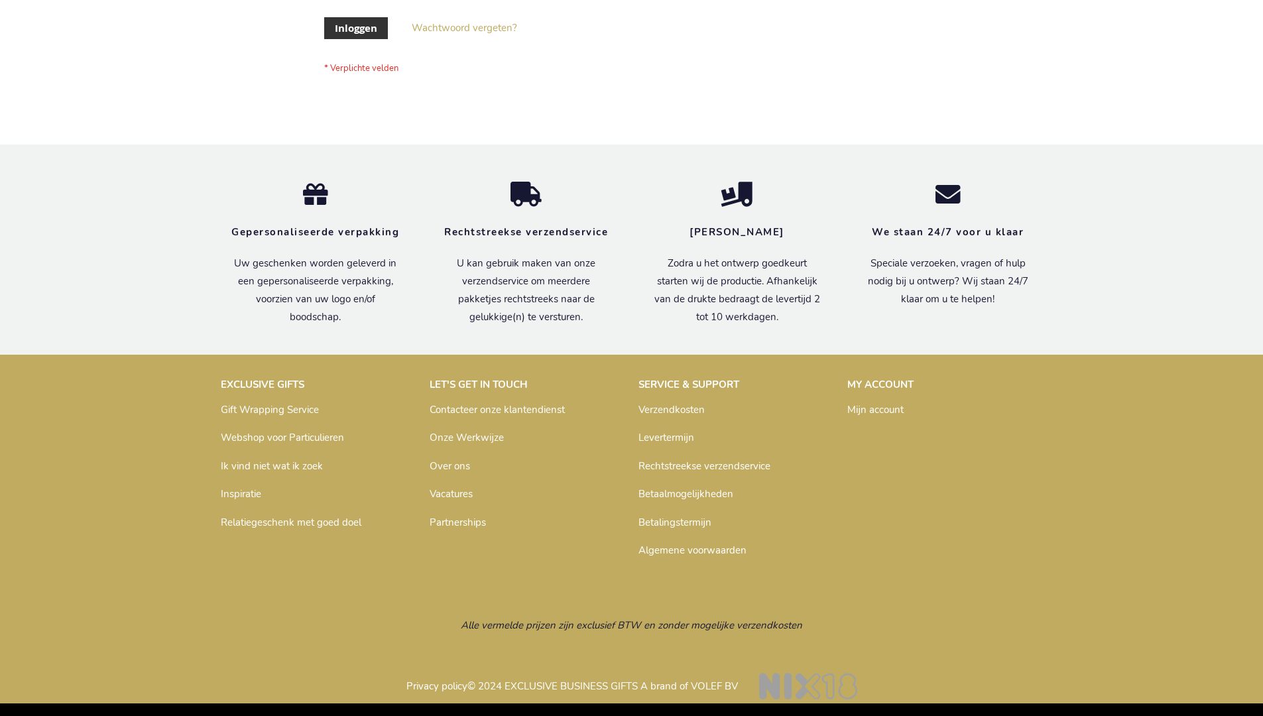
scroll to position [450, 0]
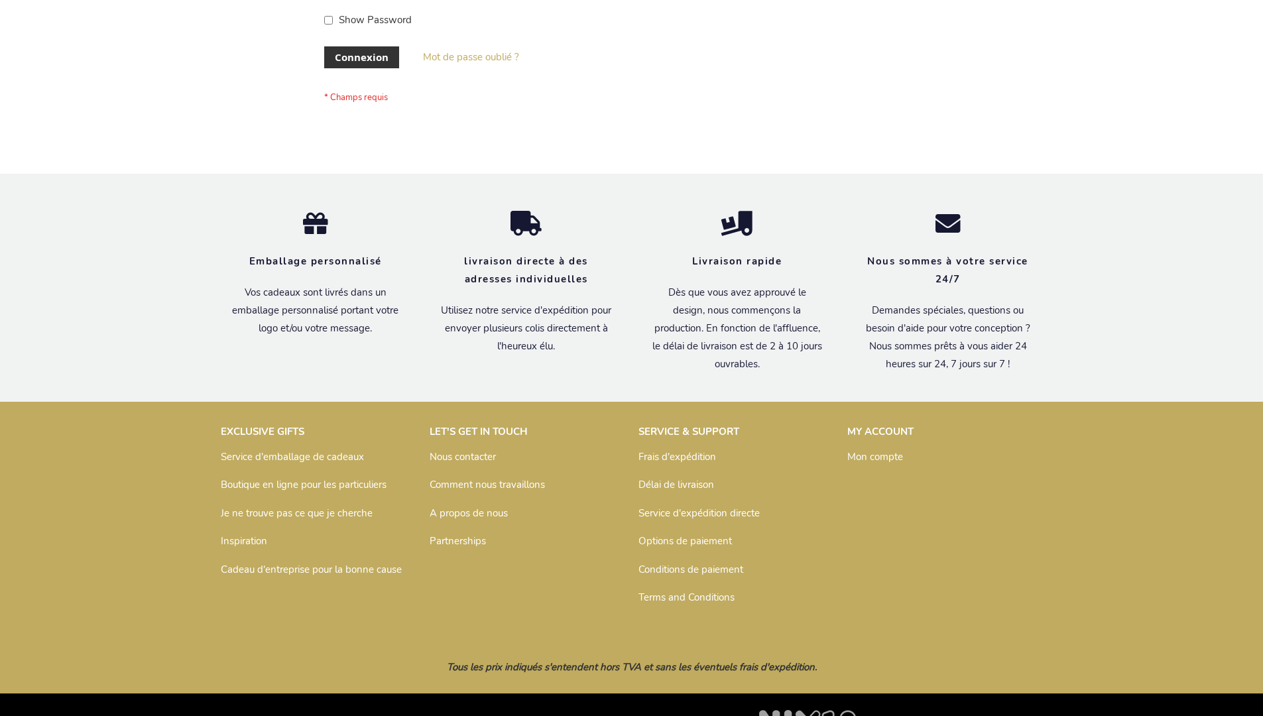
scroll to position [458, 0]
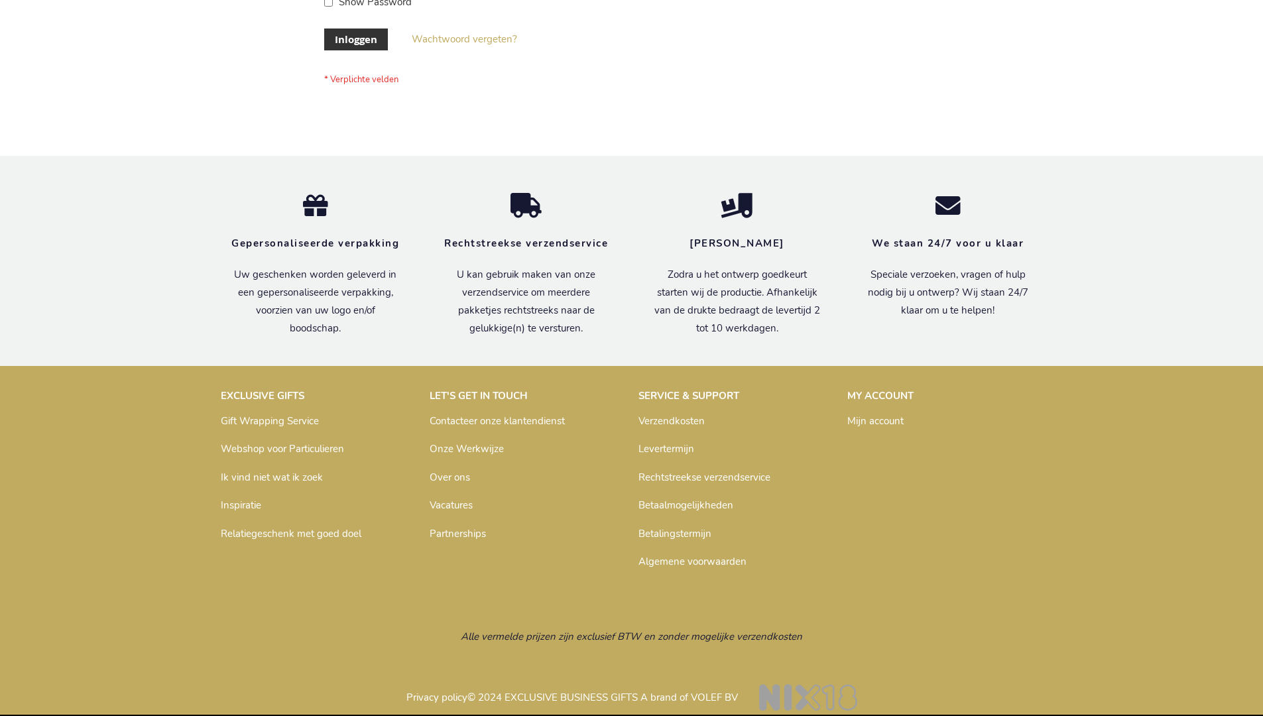
scroll to position [450, 0]
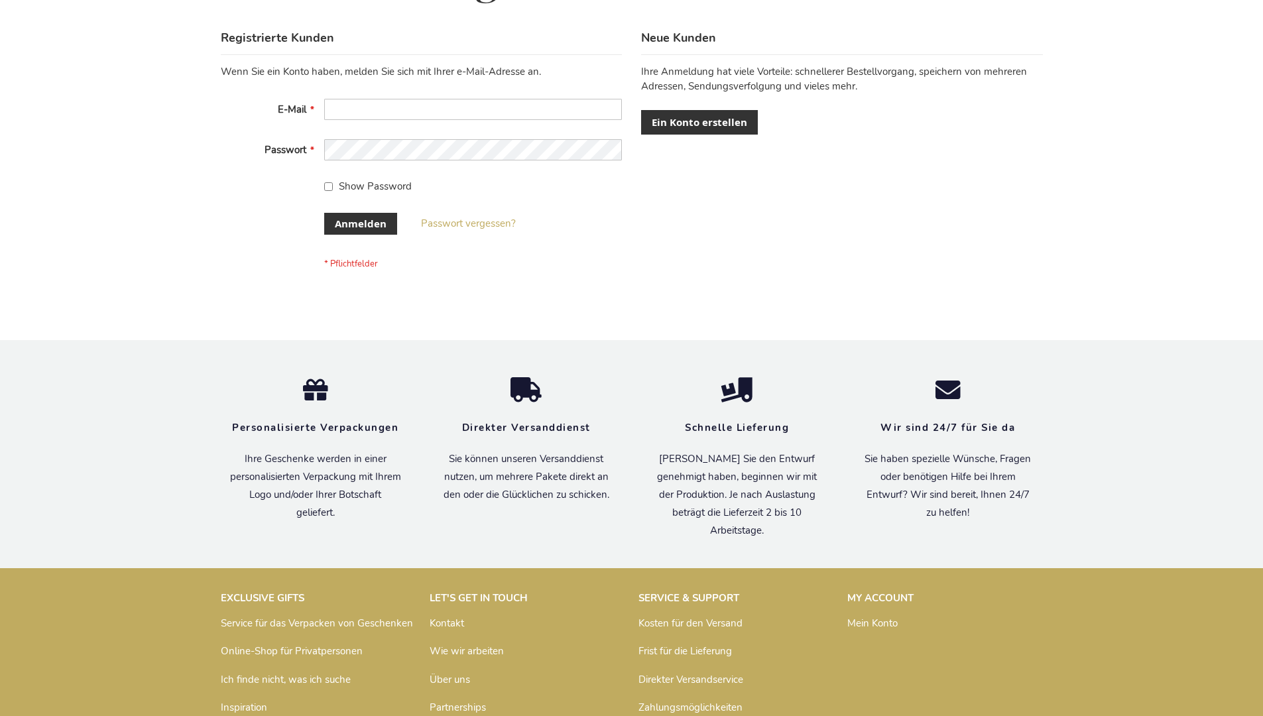
scroll to position [444, 0]
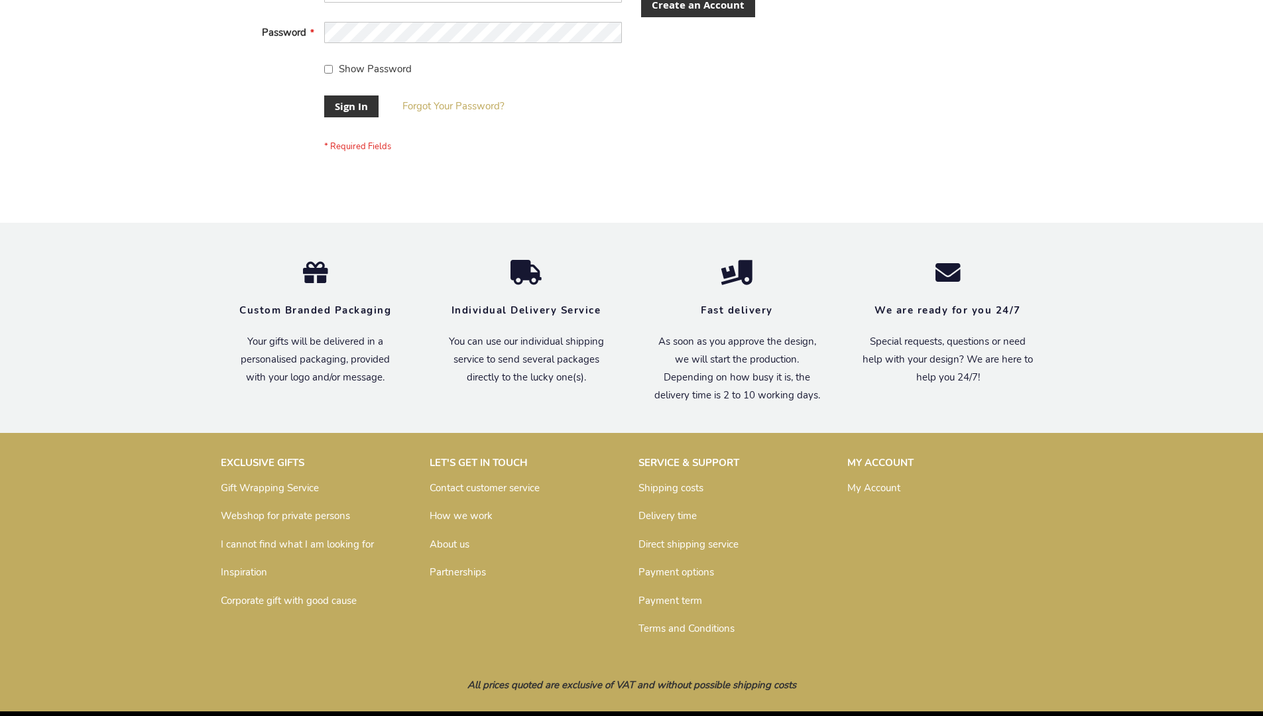
scroll to position [426, 0]
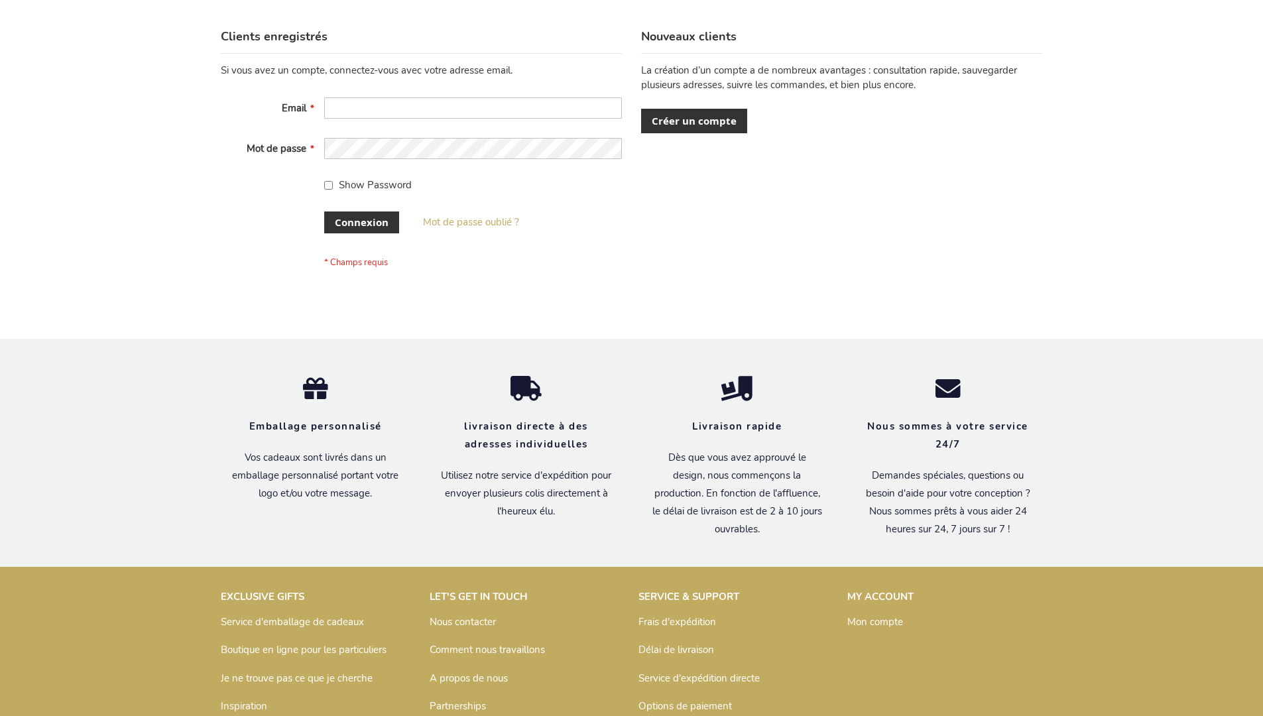
scroll to position [458, 0]
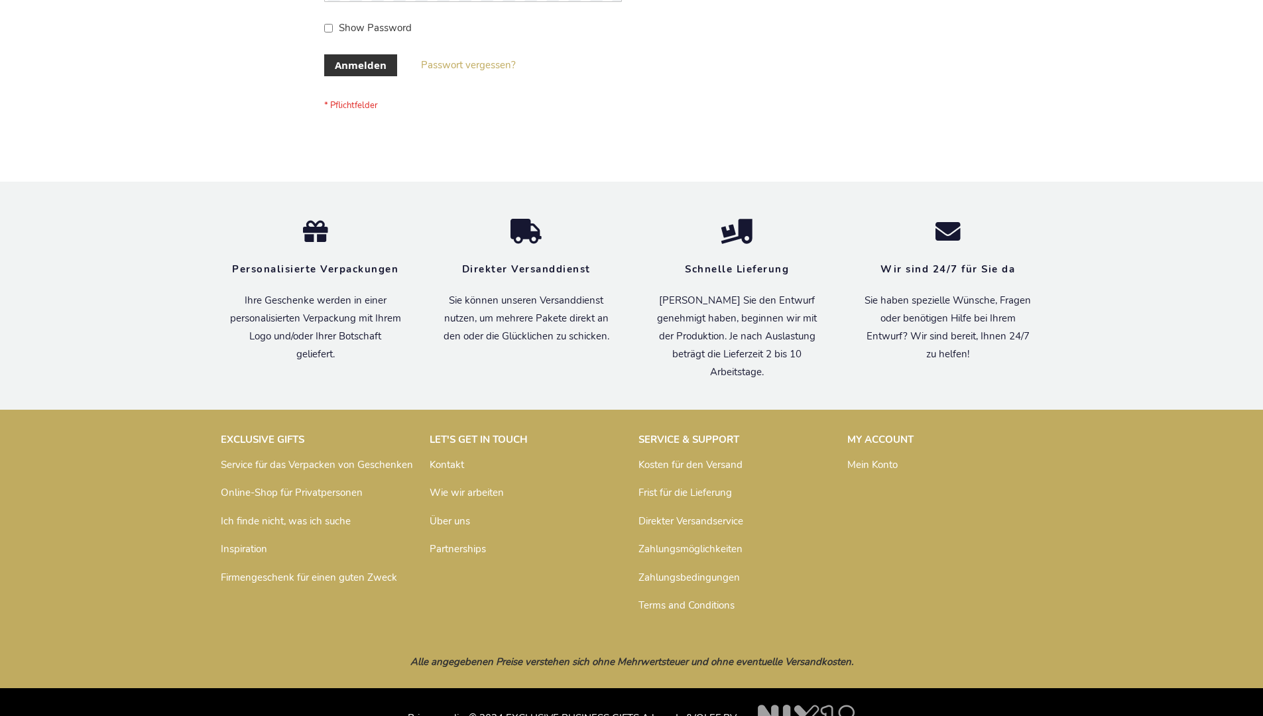
scroll to position [444, 0]
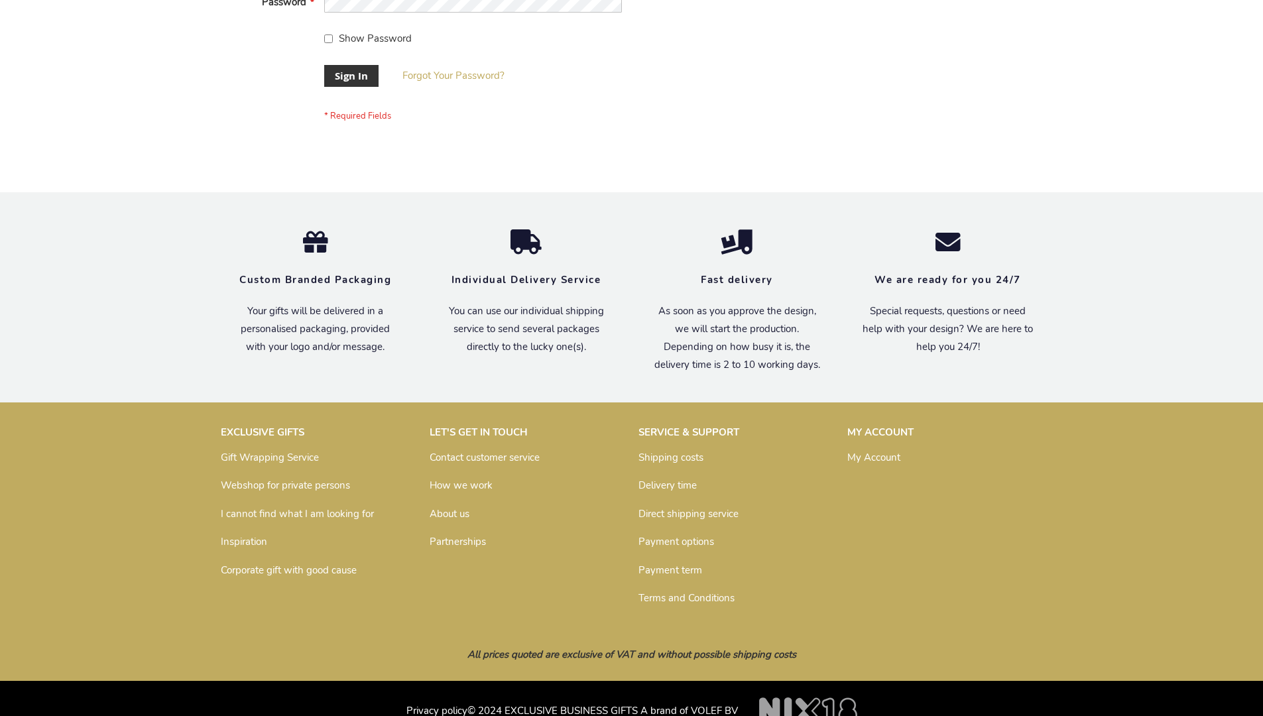
scroll to position [426, 0]
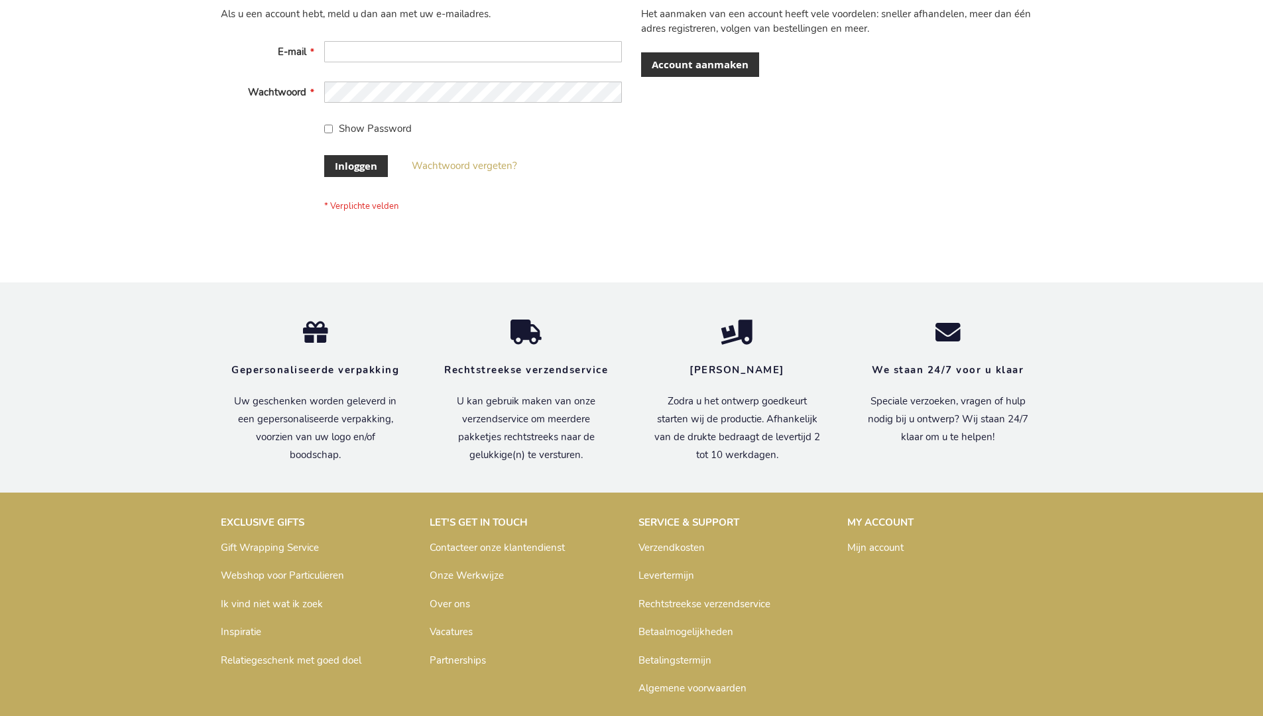
scroll to position [450, 0]
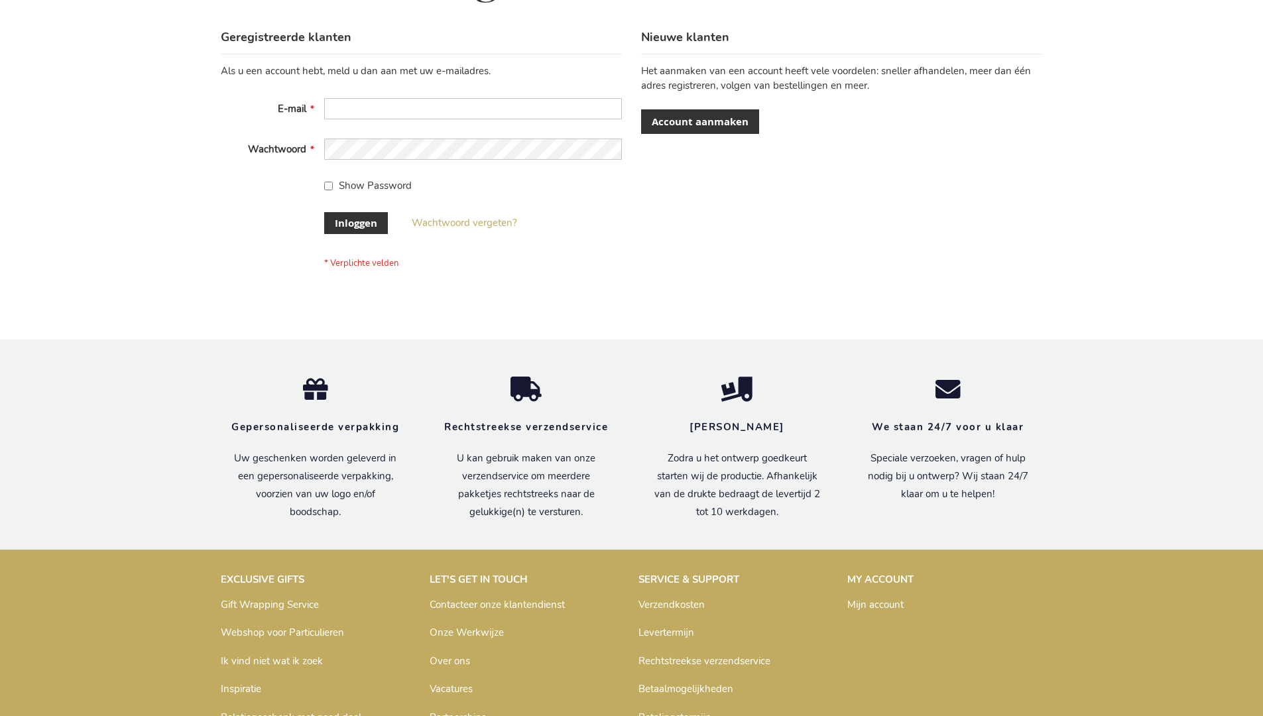
scroll to position [450, 0]
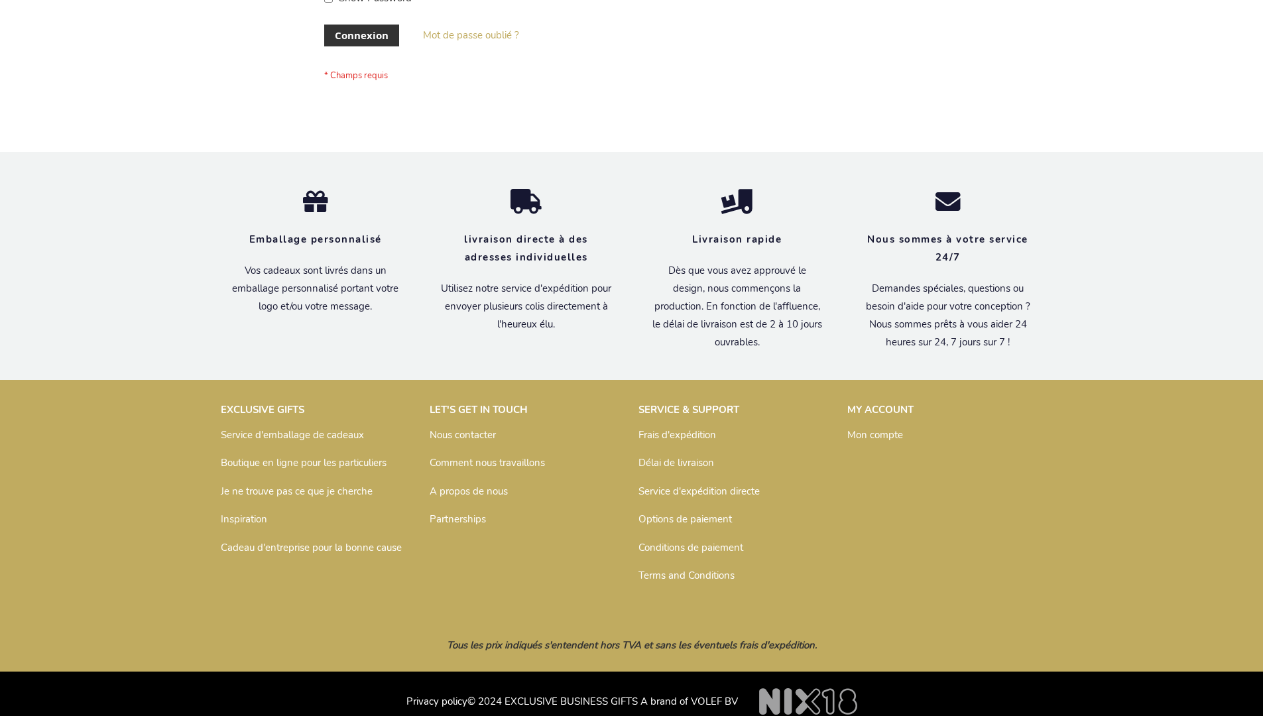
scroll to position [447, 0]
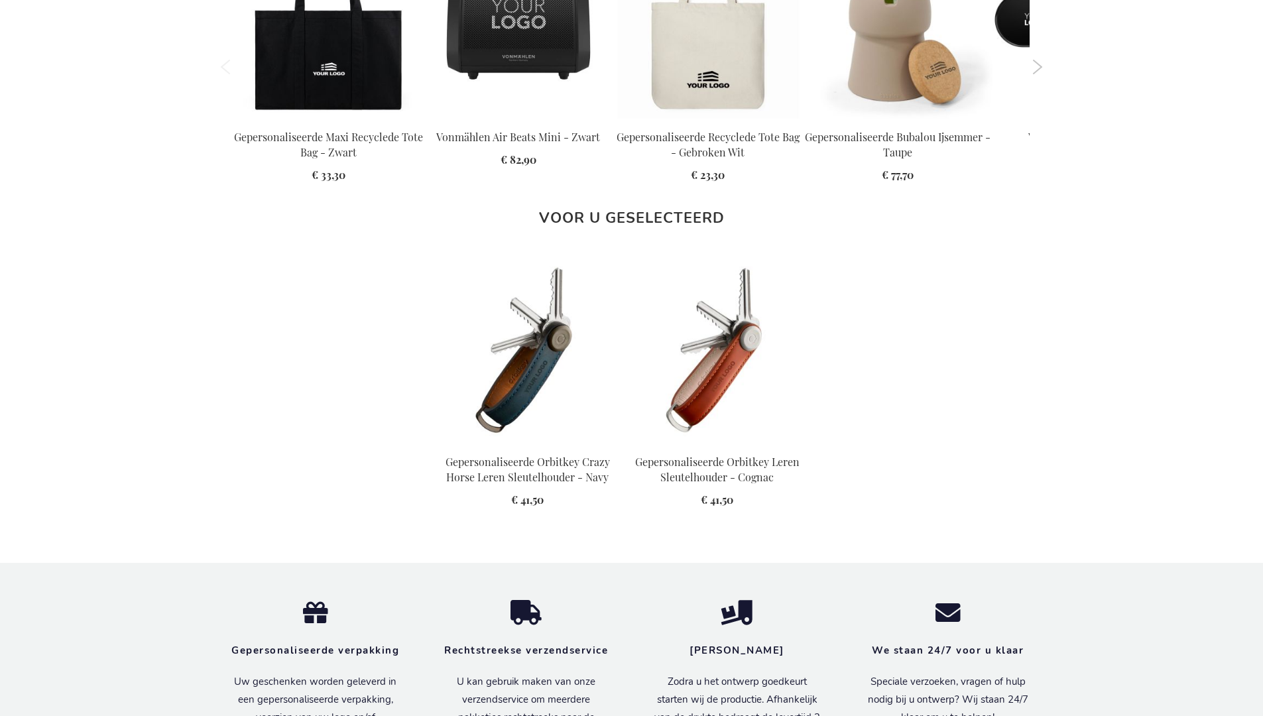
scroll to position [1810, 0]
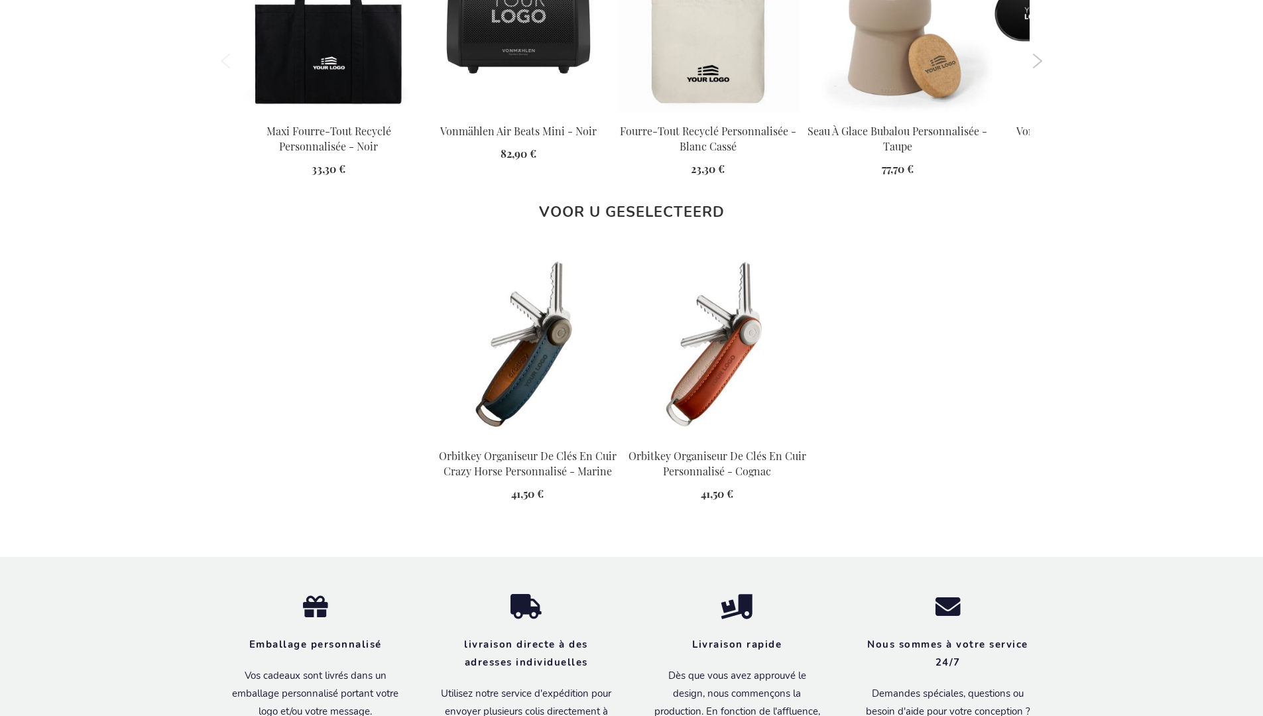
scroll to position [1817, 0]
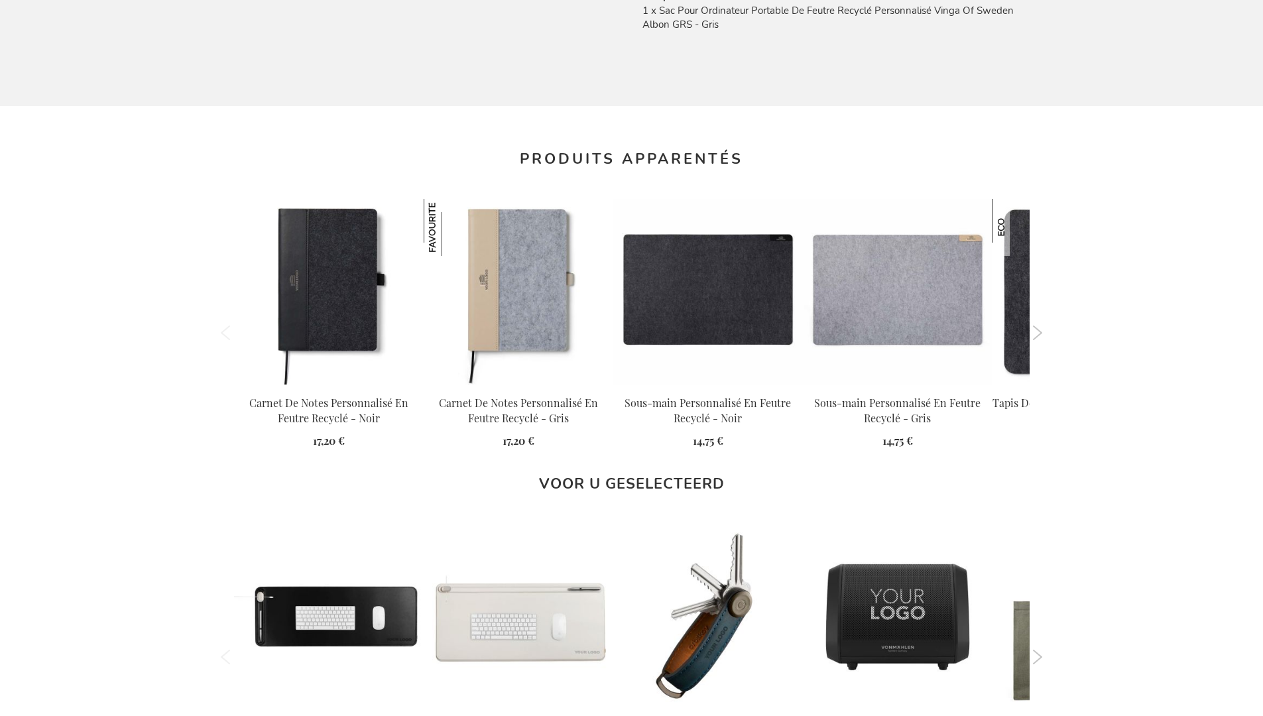
scroll to position [1831, 0]
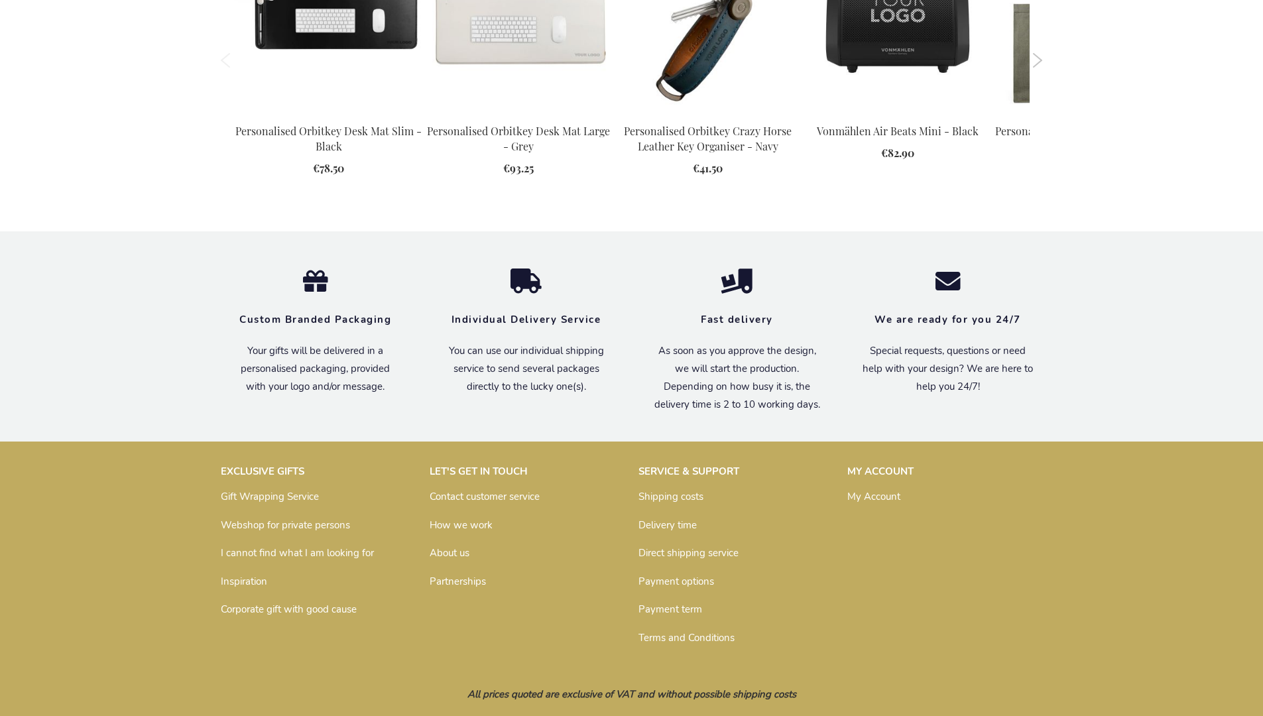
scroll to position [1800, 0]
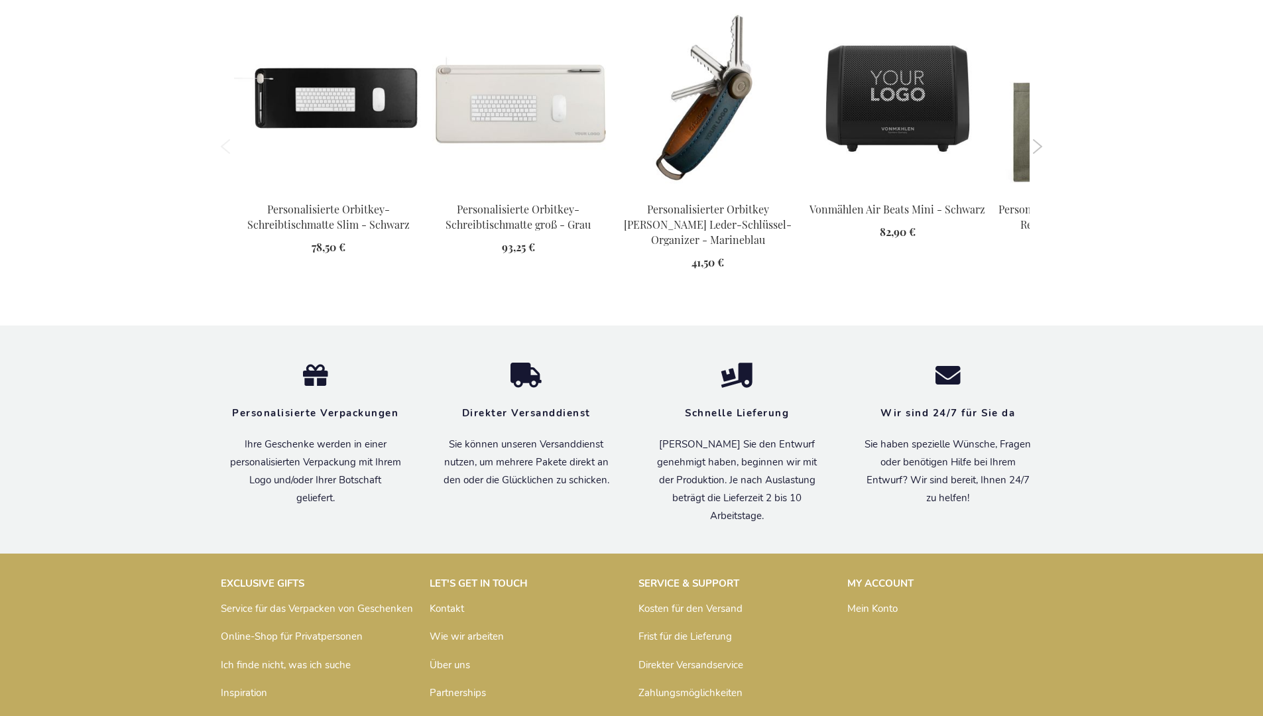
scroll to position [1873, 0]
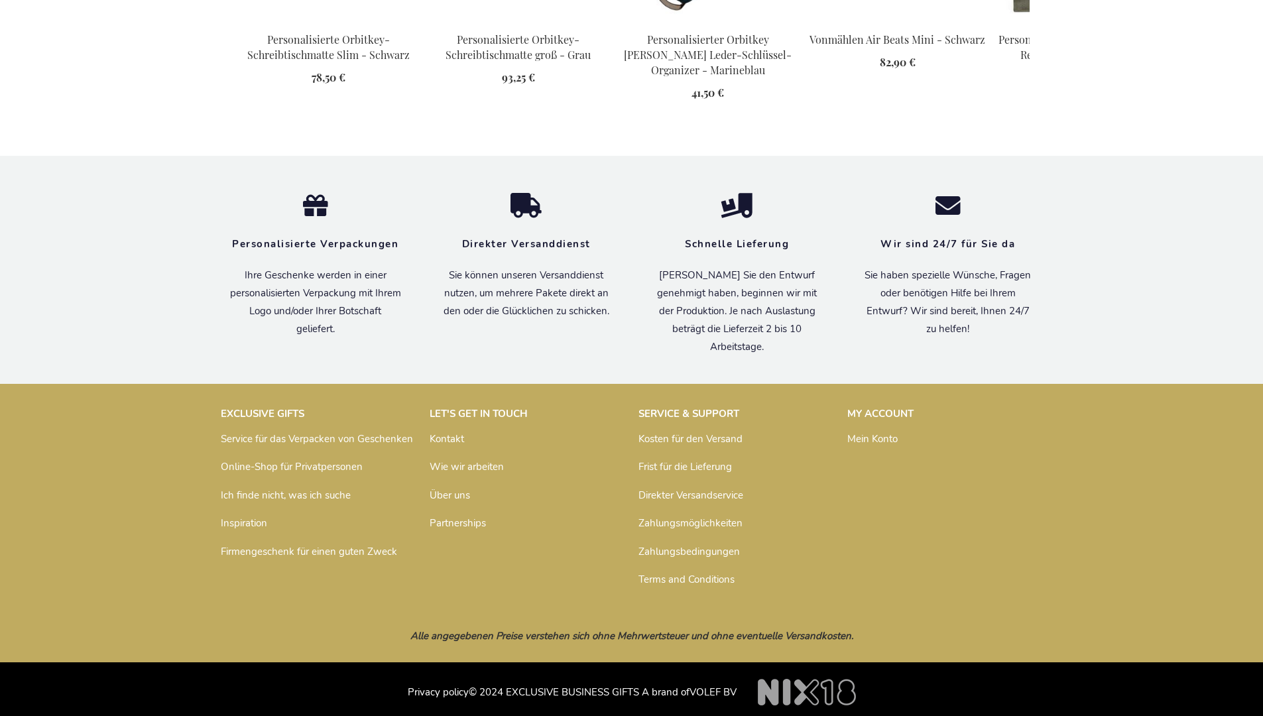
scroll to position [1509, 0]
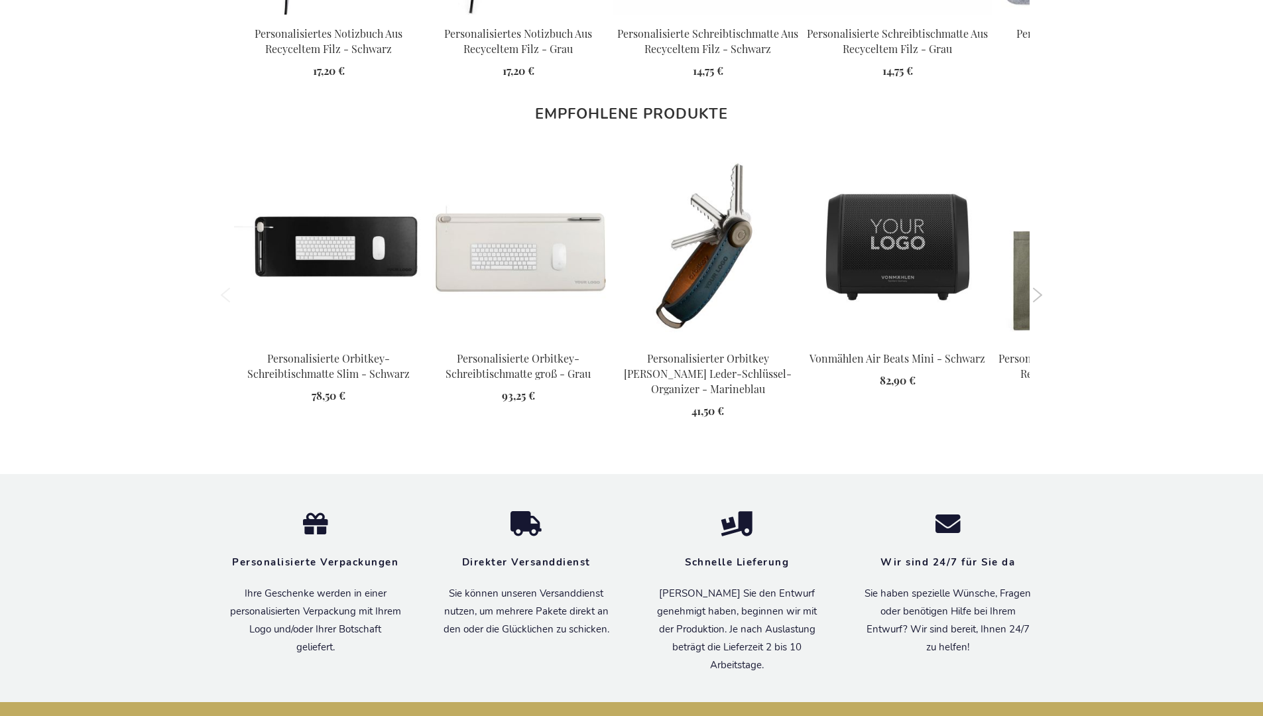
scroll to position [1833, 0]
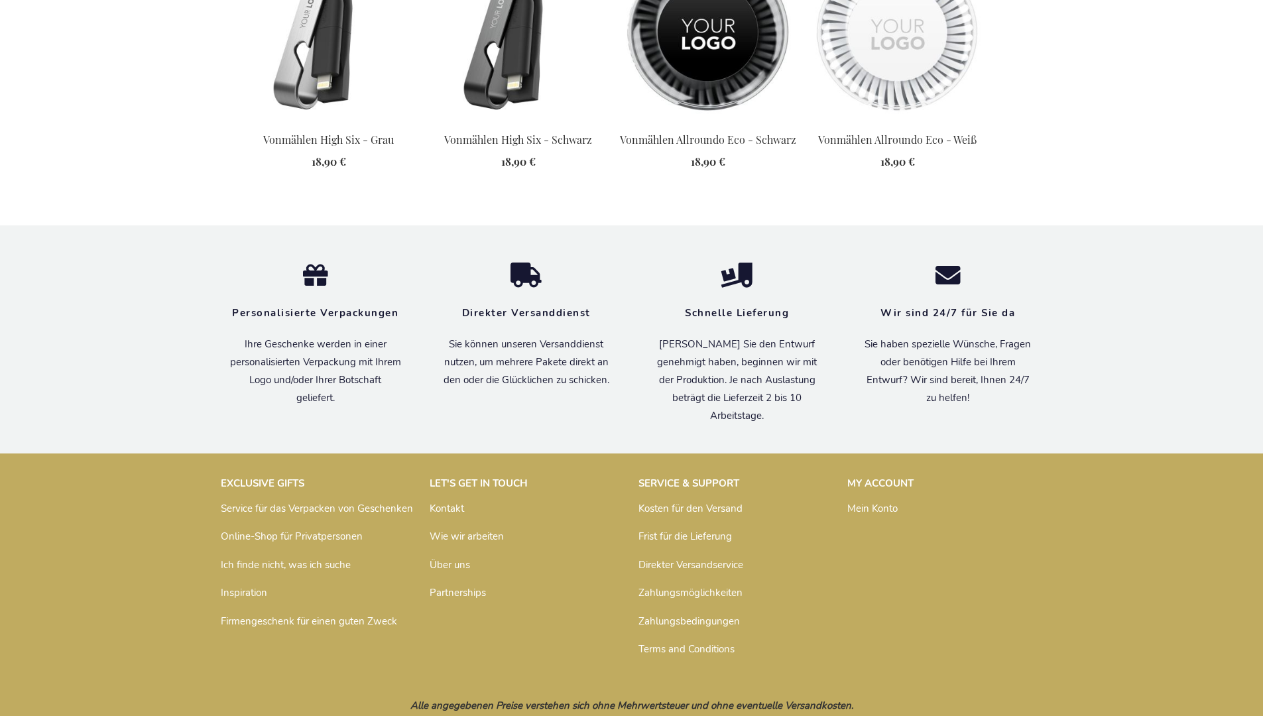
scroll to position [1861, 0]
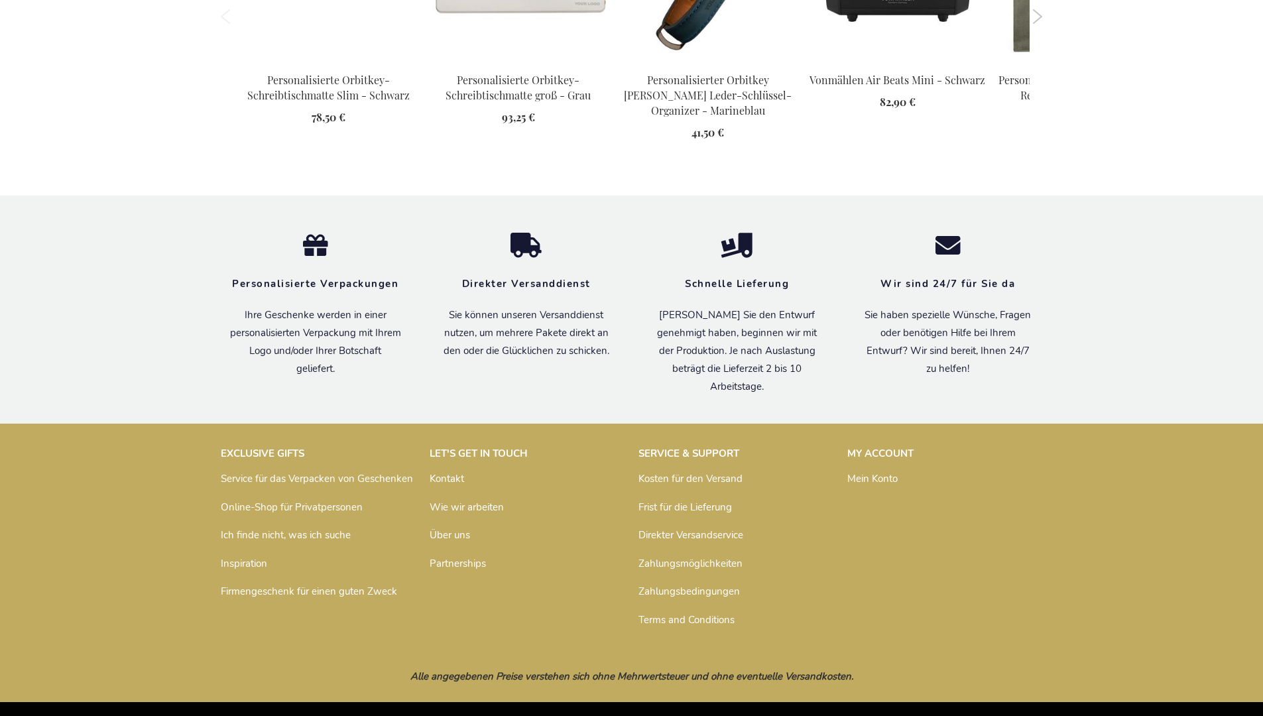
scroll to position [1833, 0]
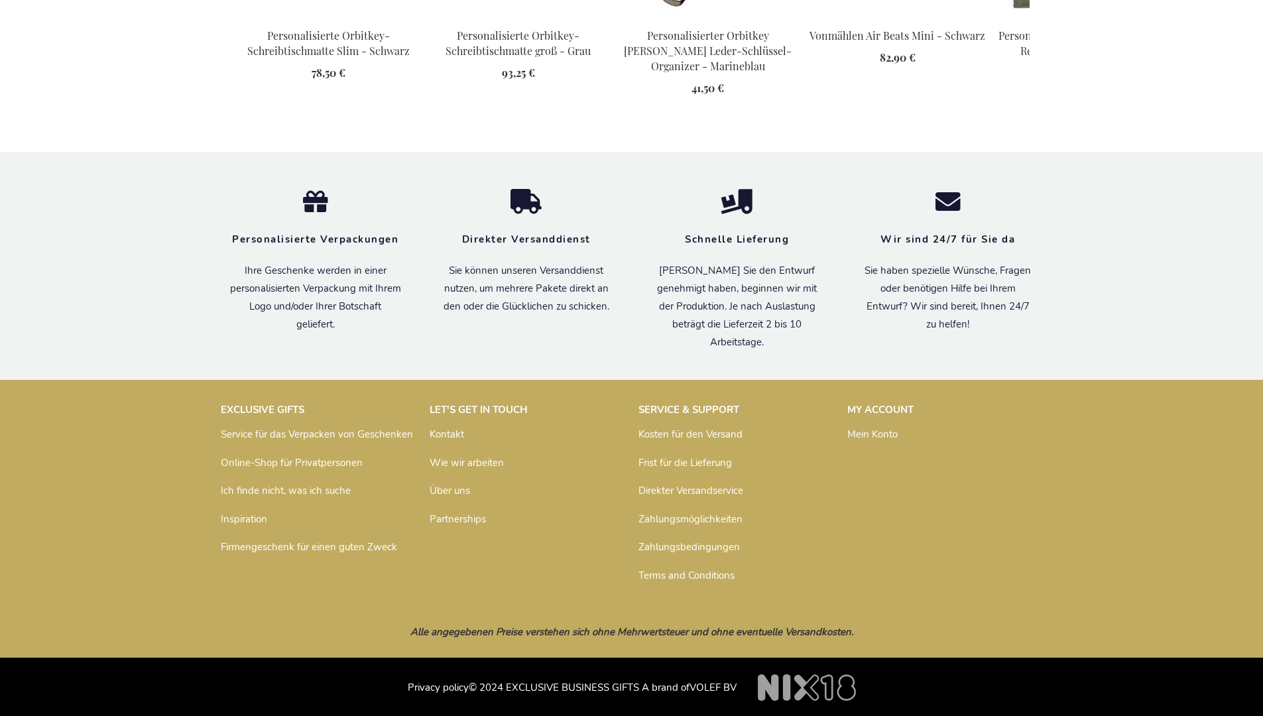
scroll to position [1818, 0]
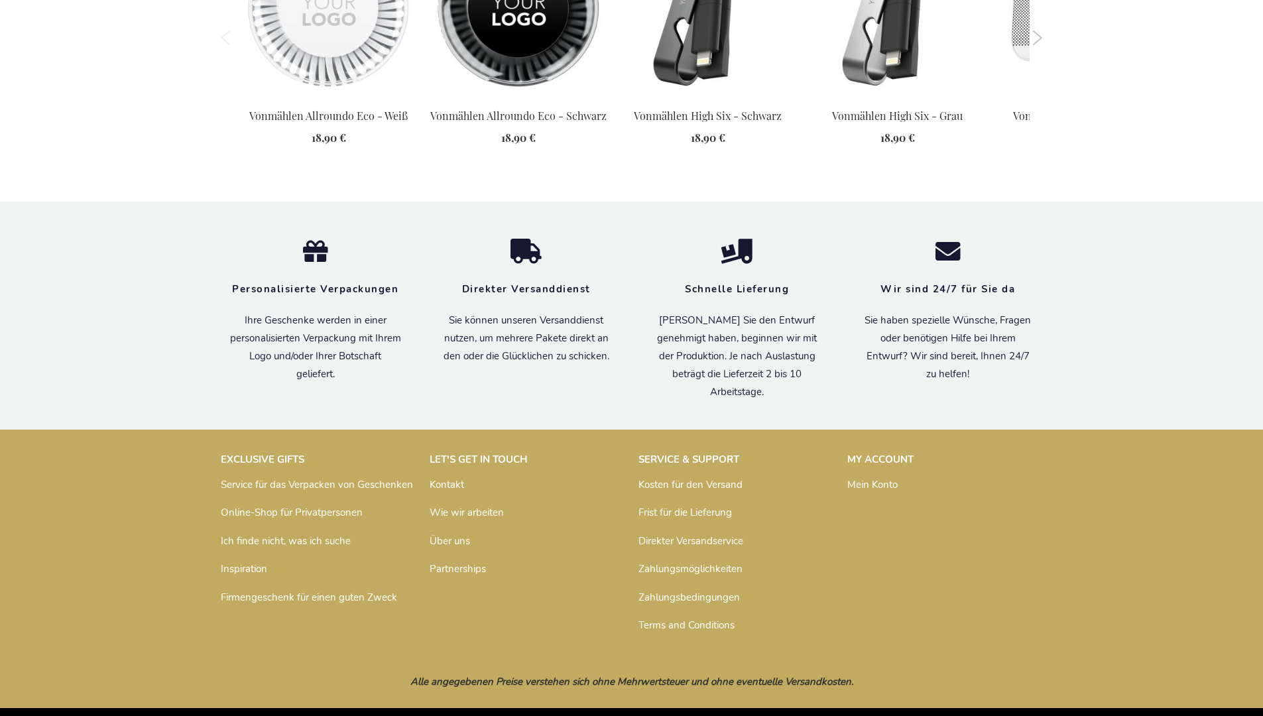
scroll to position [1861, 0]
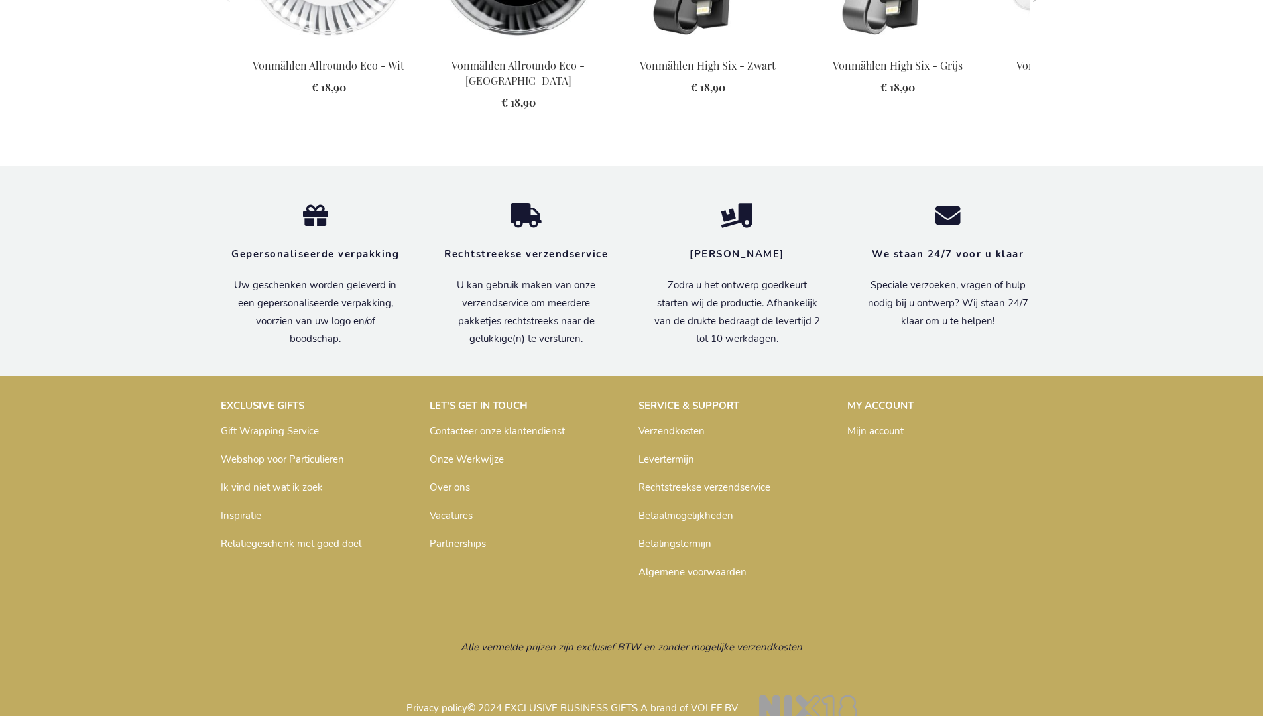
scroll to position [1852, 0]
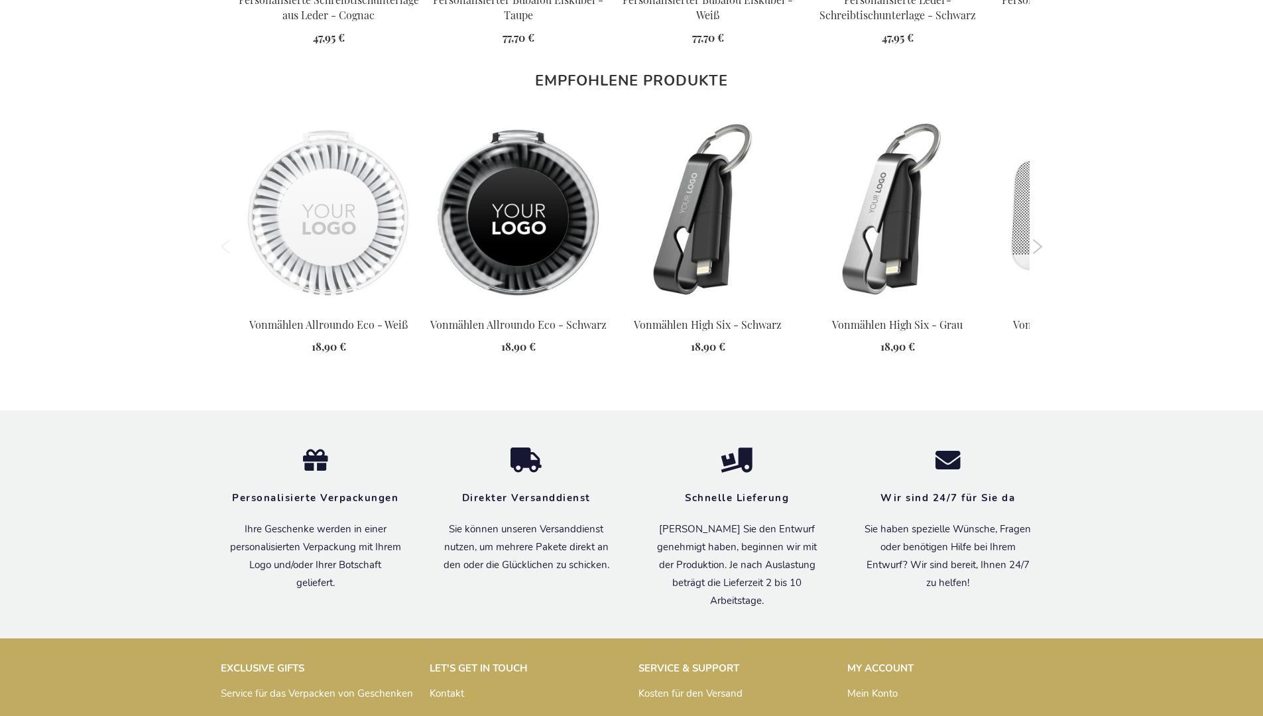
scroll to position [1861, 0]
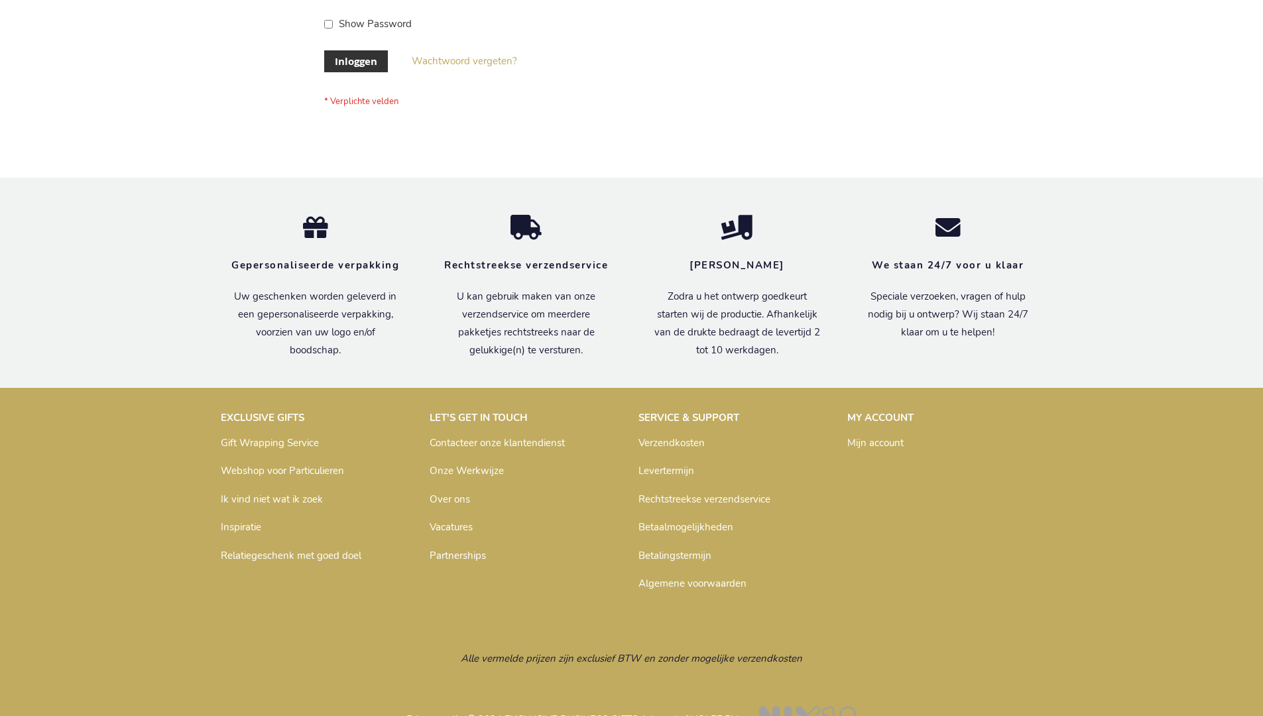
scroll to position [450, 0]
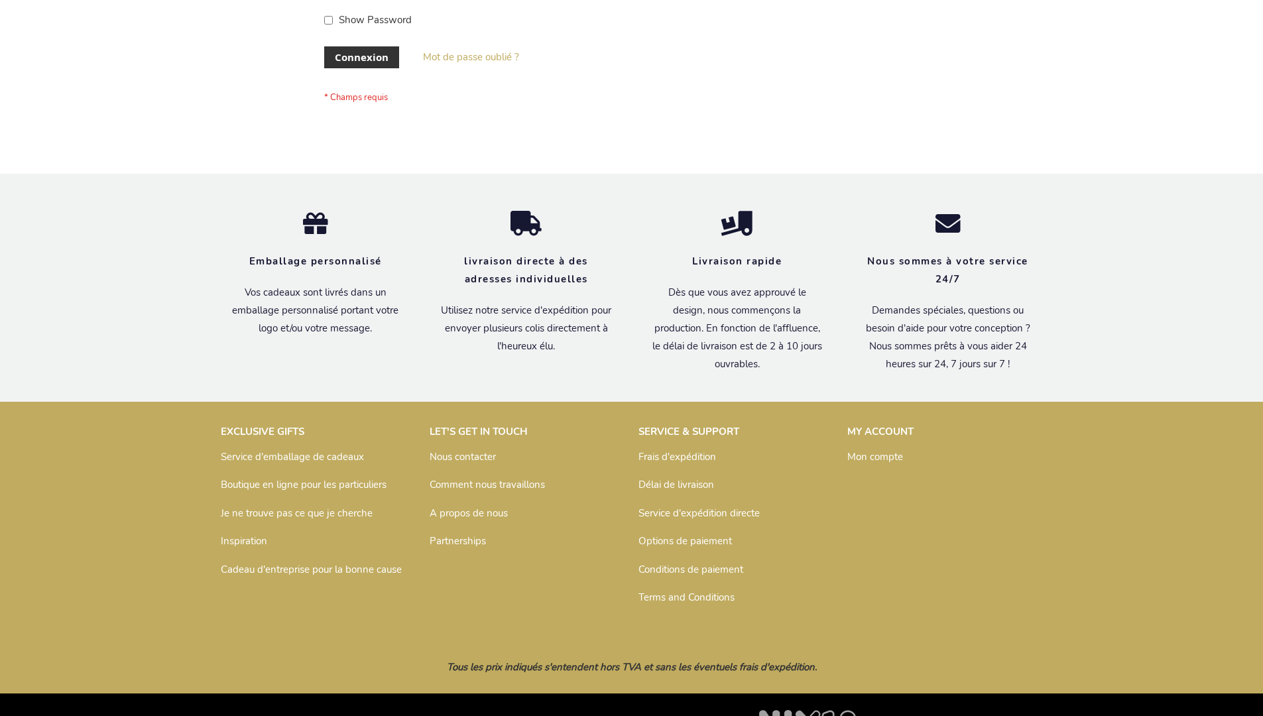
scroll to position [458, 0]
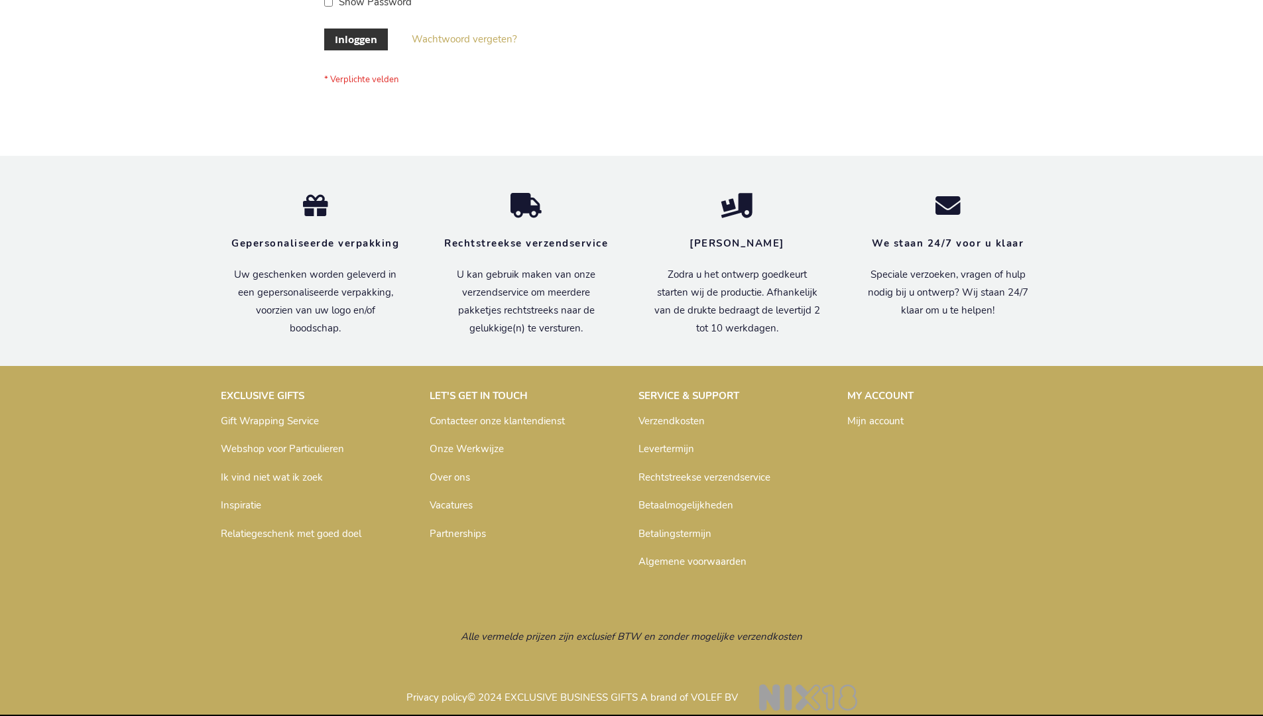
scroll to position [450, 0]
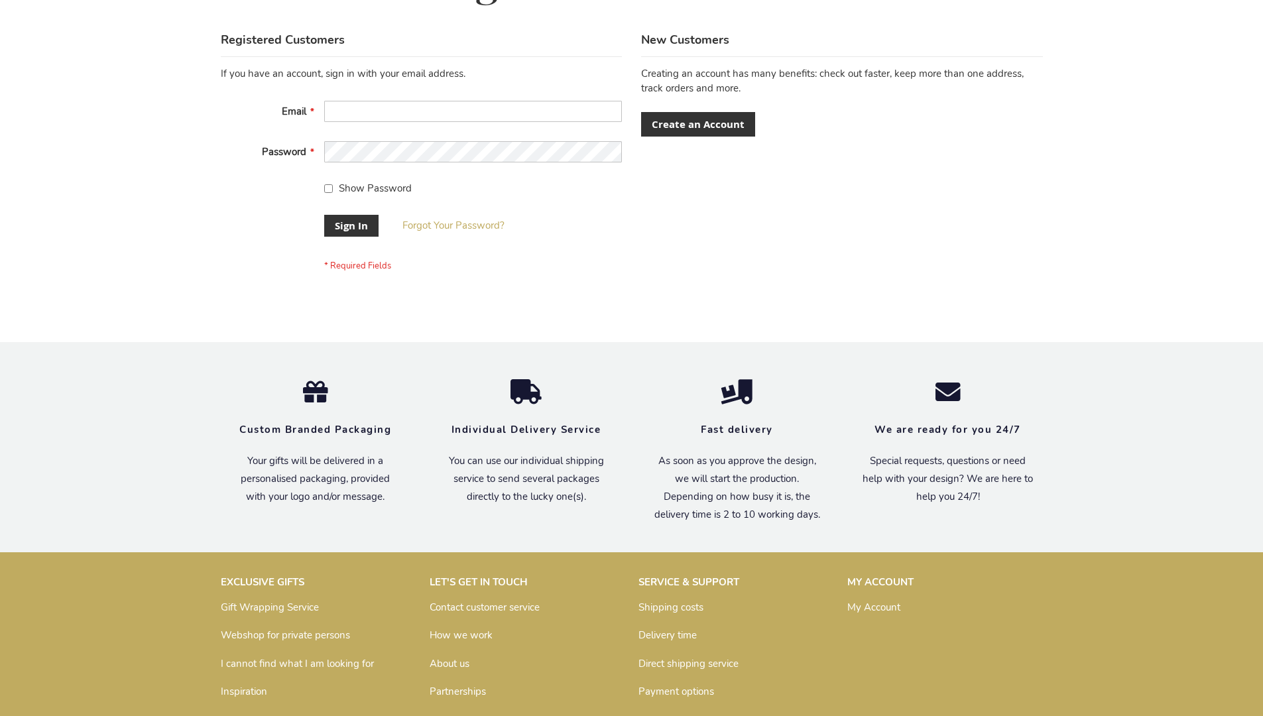
scroll to position [426, 0]
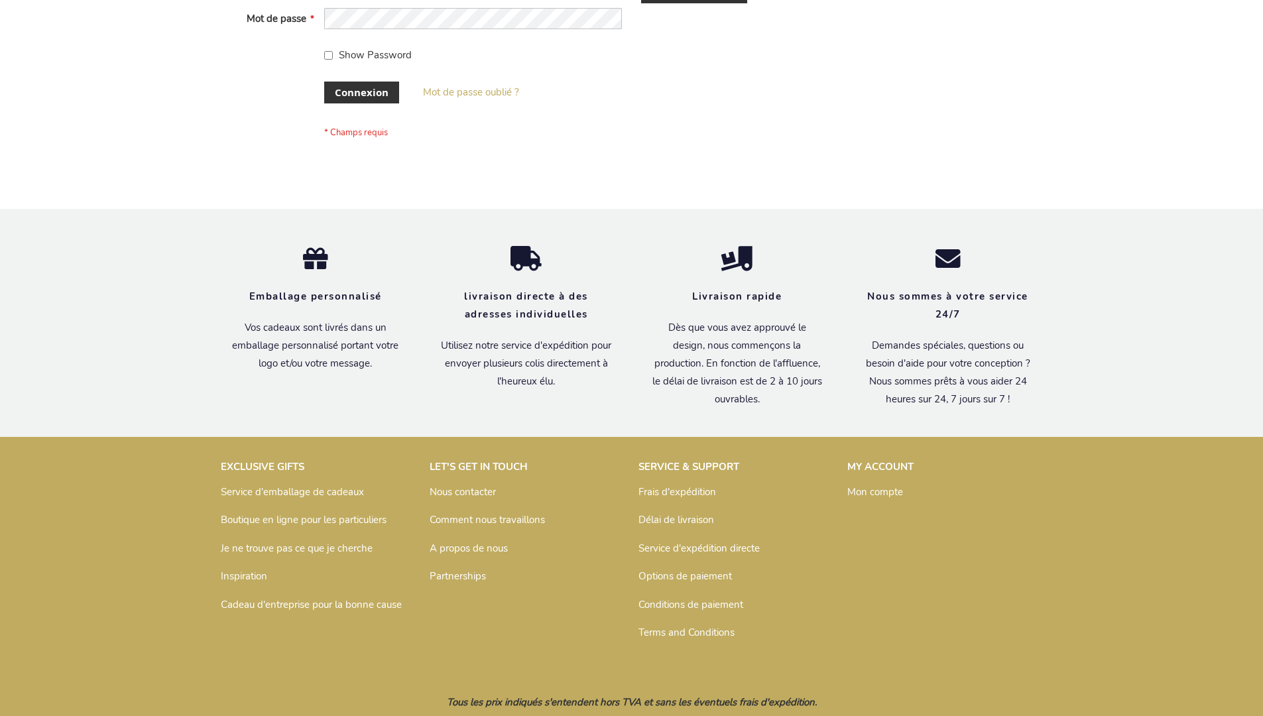
scroll to position [458, 0]
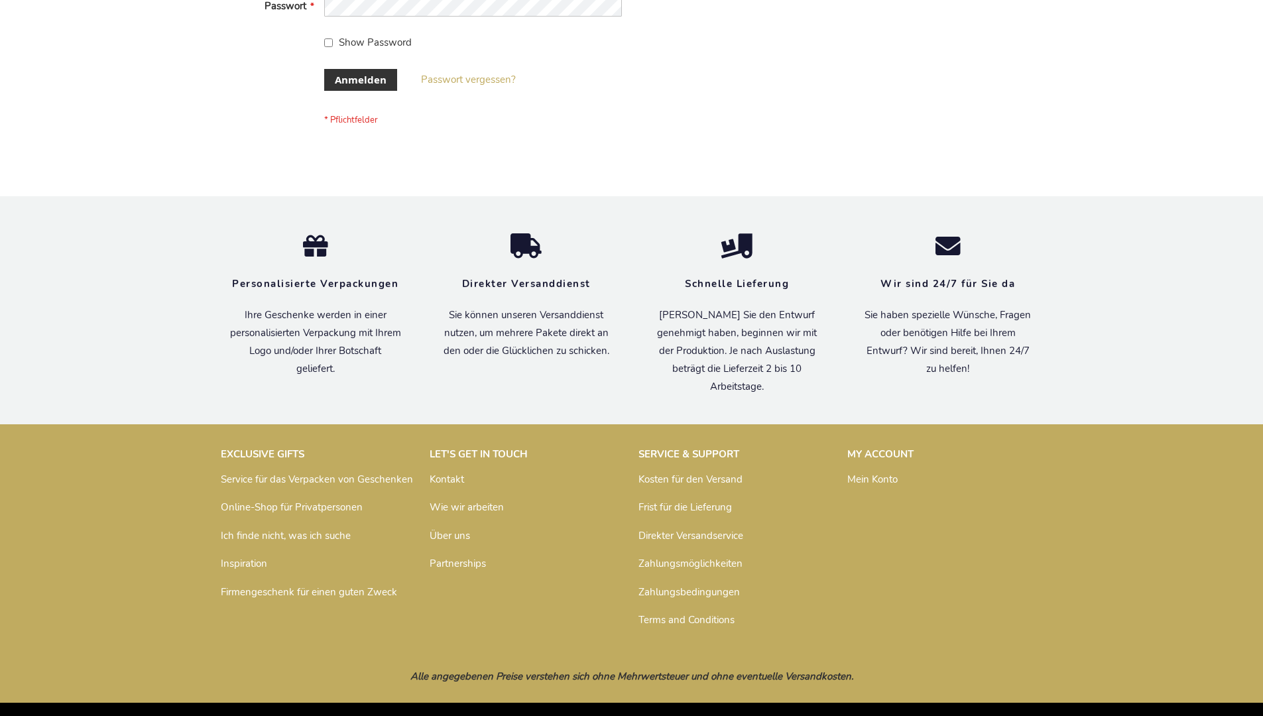
scroll to position [444, 0]
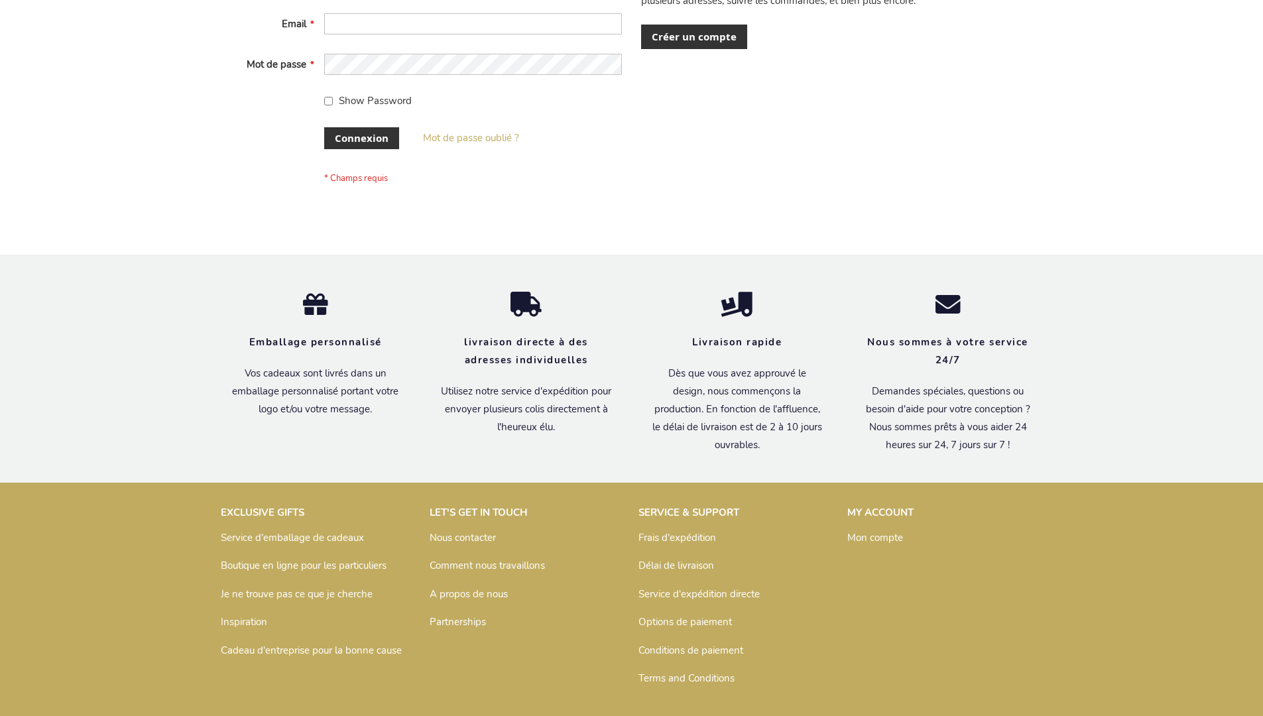
scroll to position [458, 0]
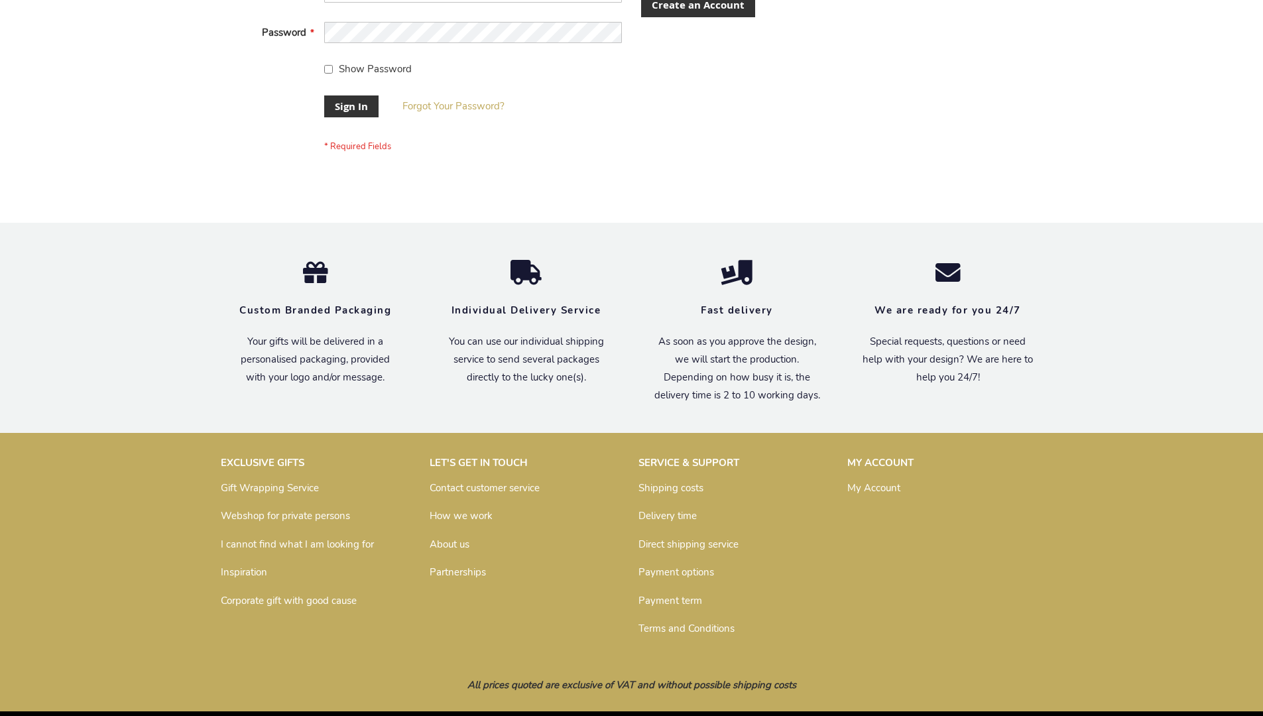
scroll to position [426, 0]
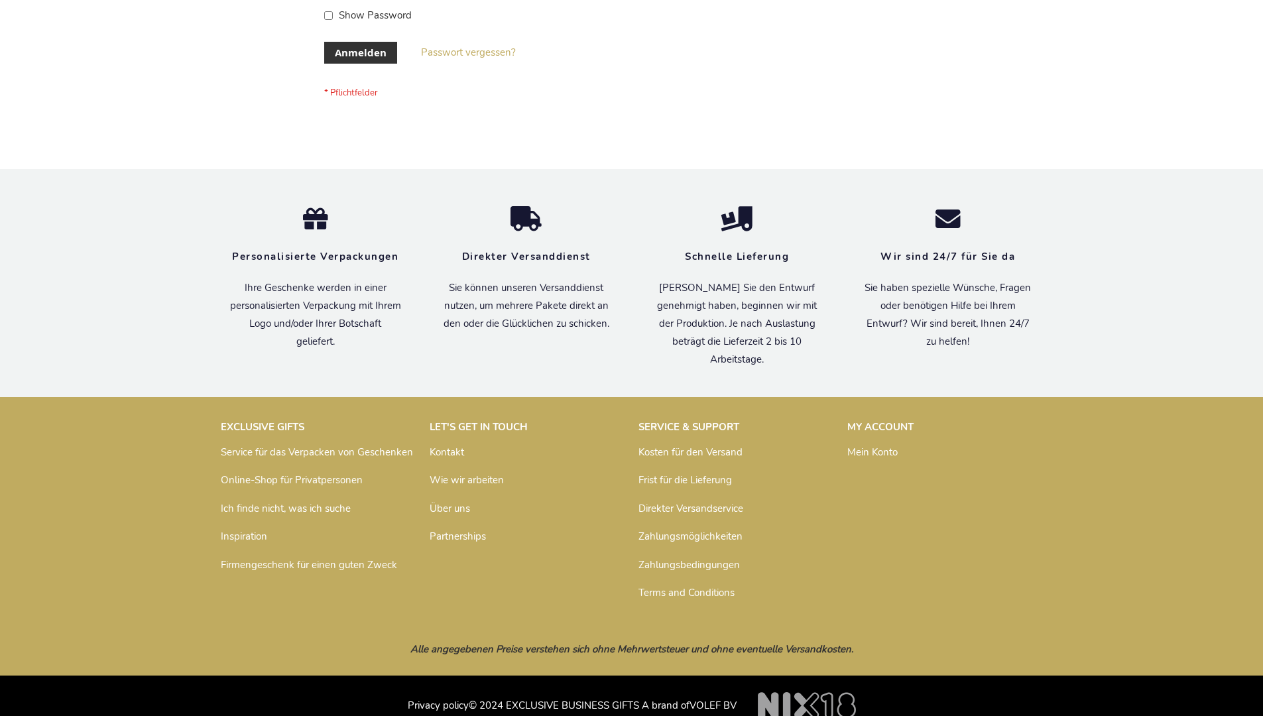
scroll to position [444, 0]
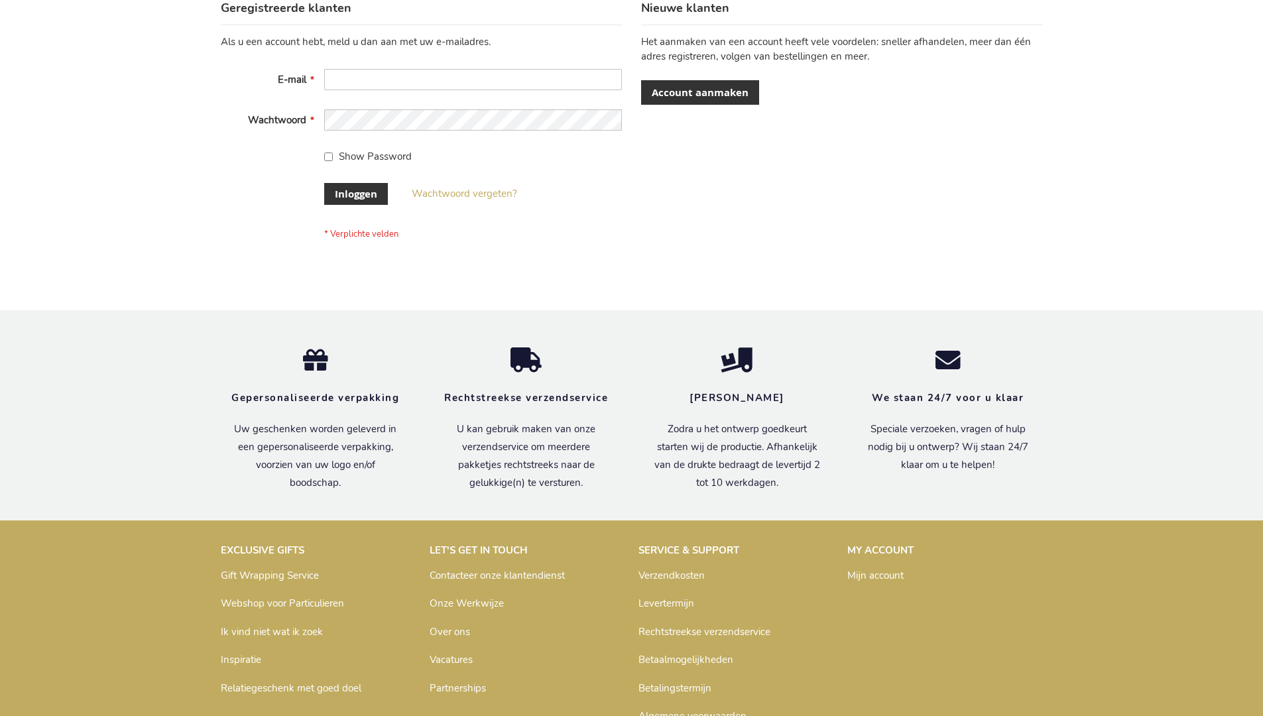
scroll to position [450, 0]
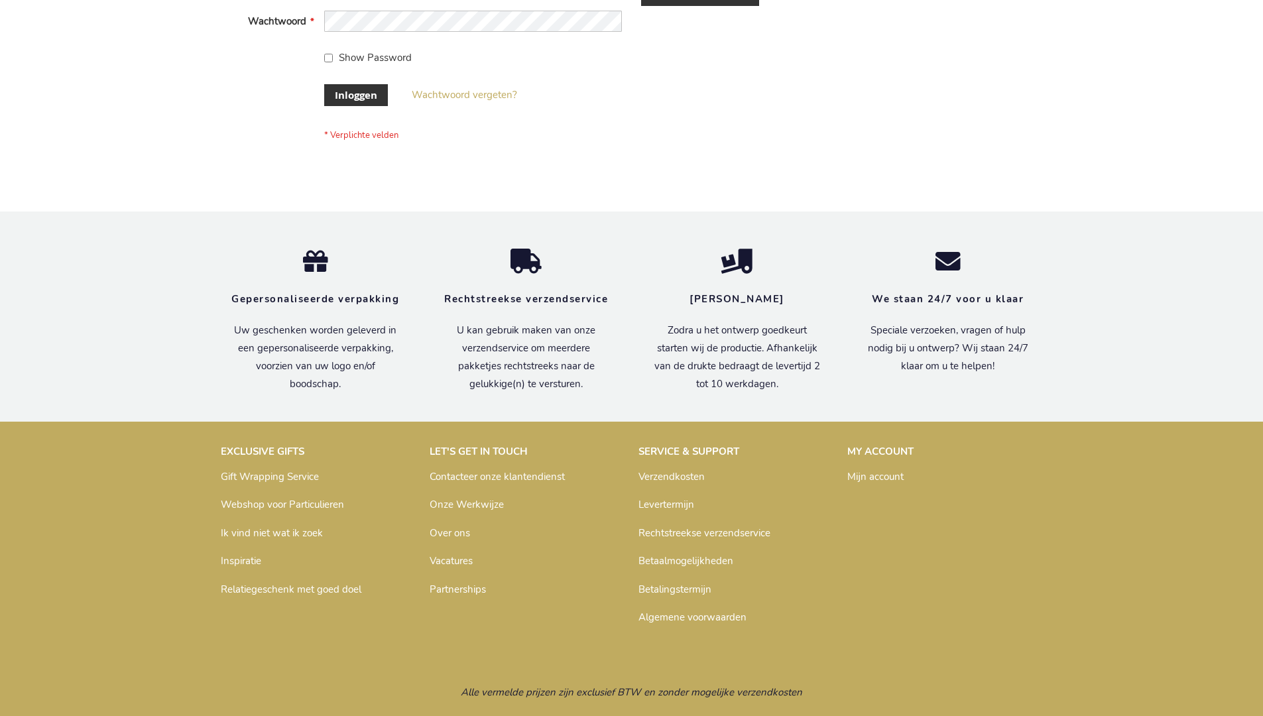
scroll to position [450, 0]
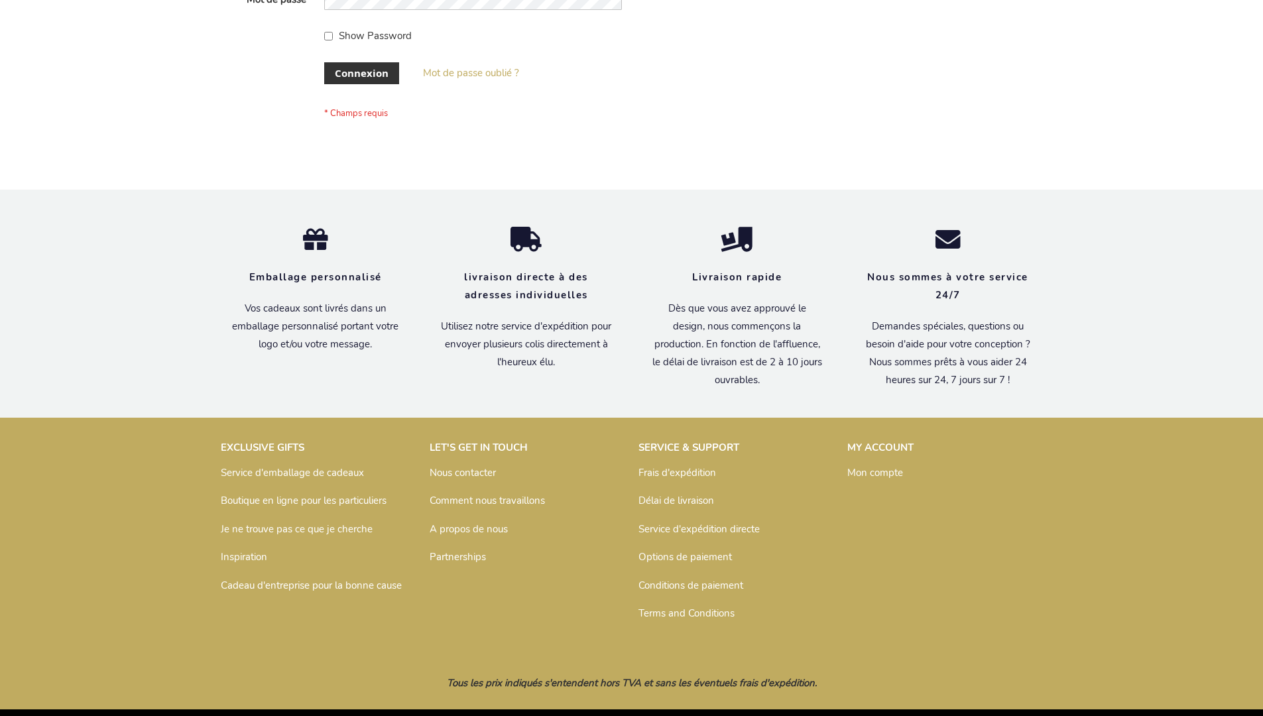
scroll to position [458, 0]
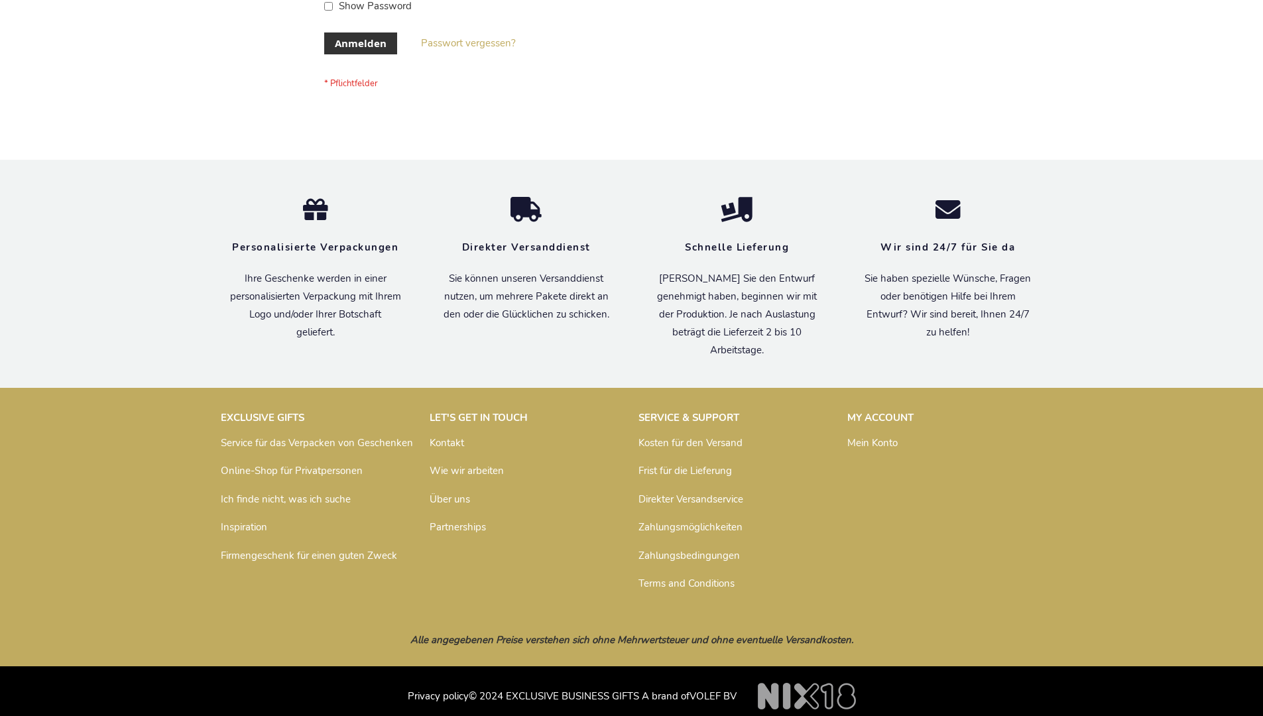
scroll to position [444, 0]
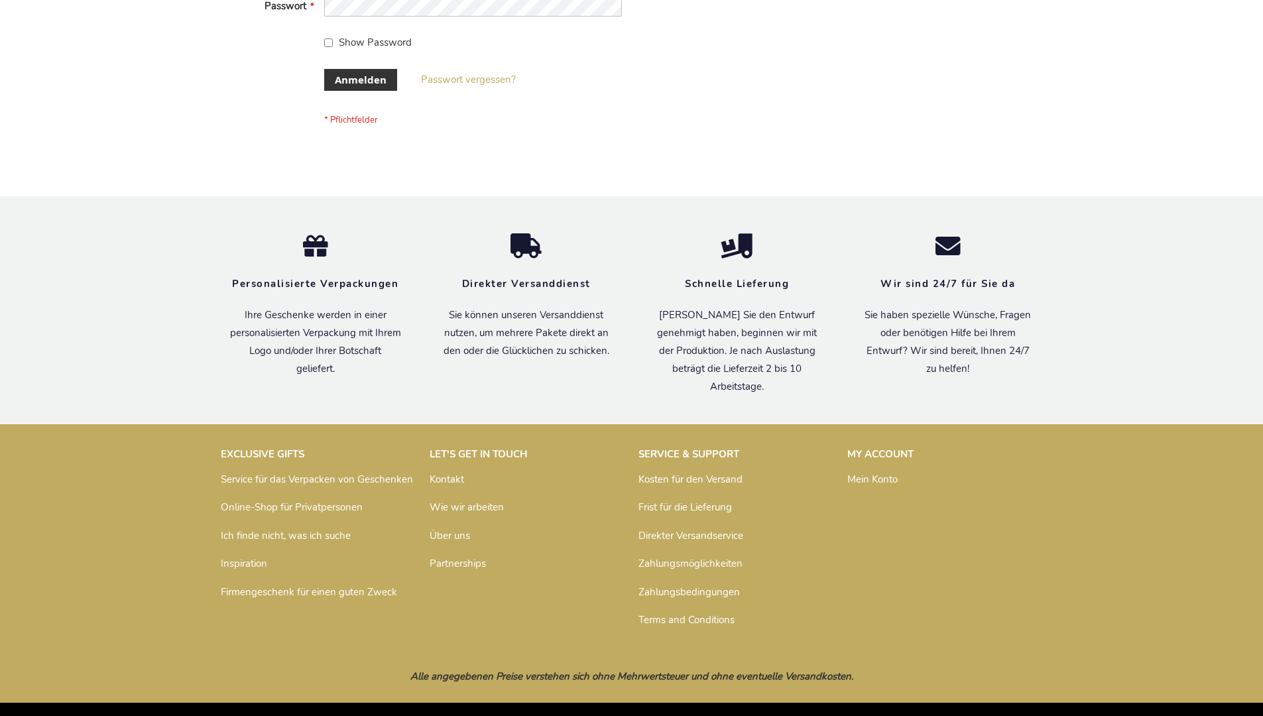
scroll to position [444, 0]
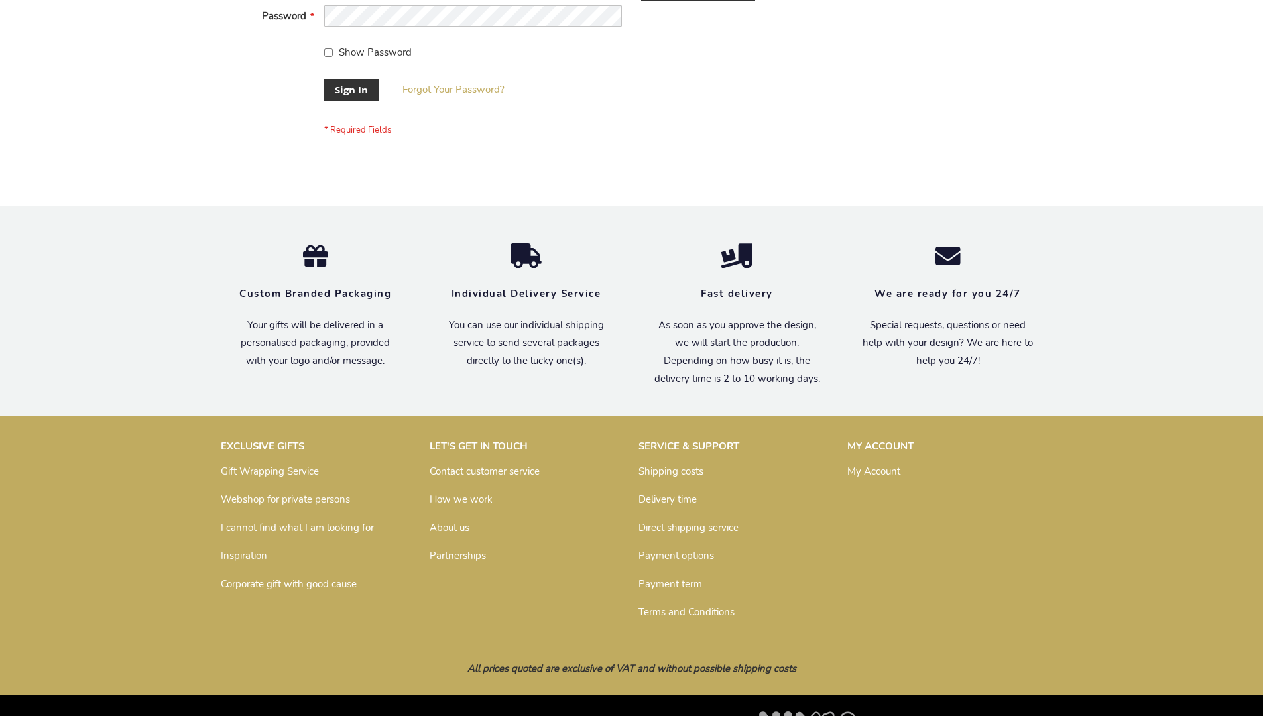
scroll to position [426, 0]
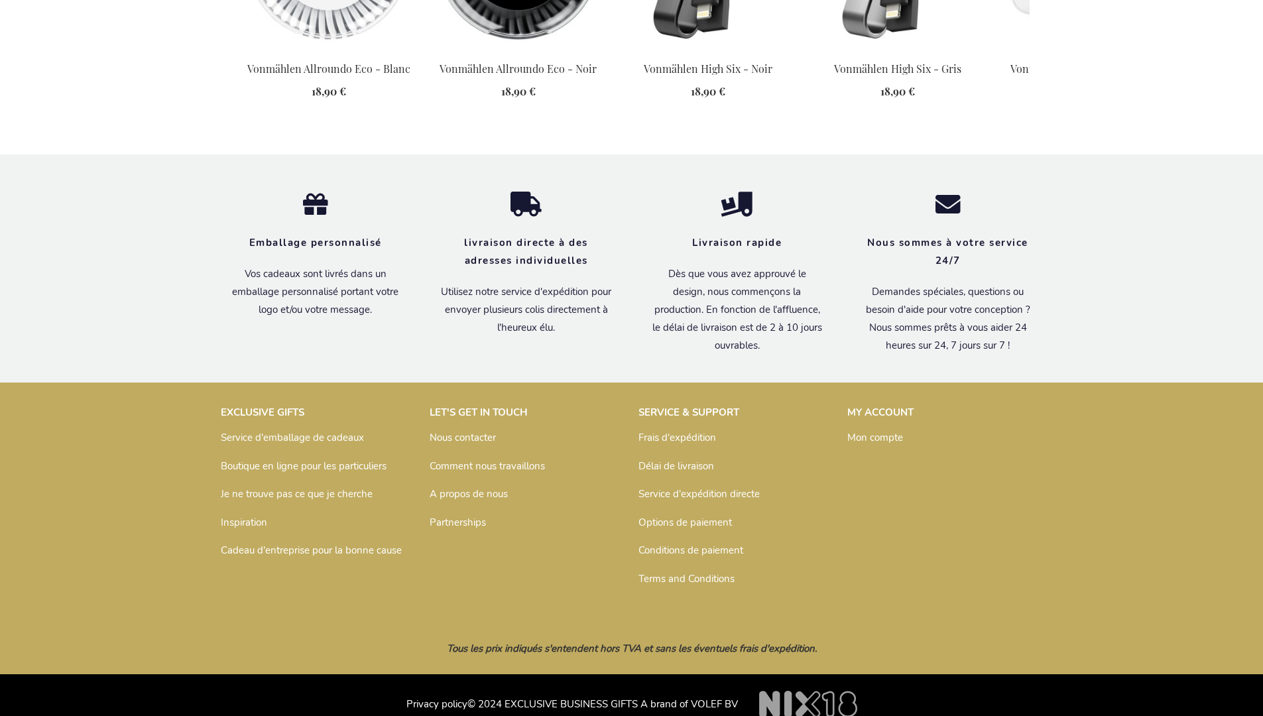
scroll to position [1889, 0]
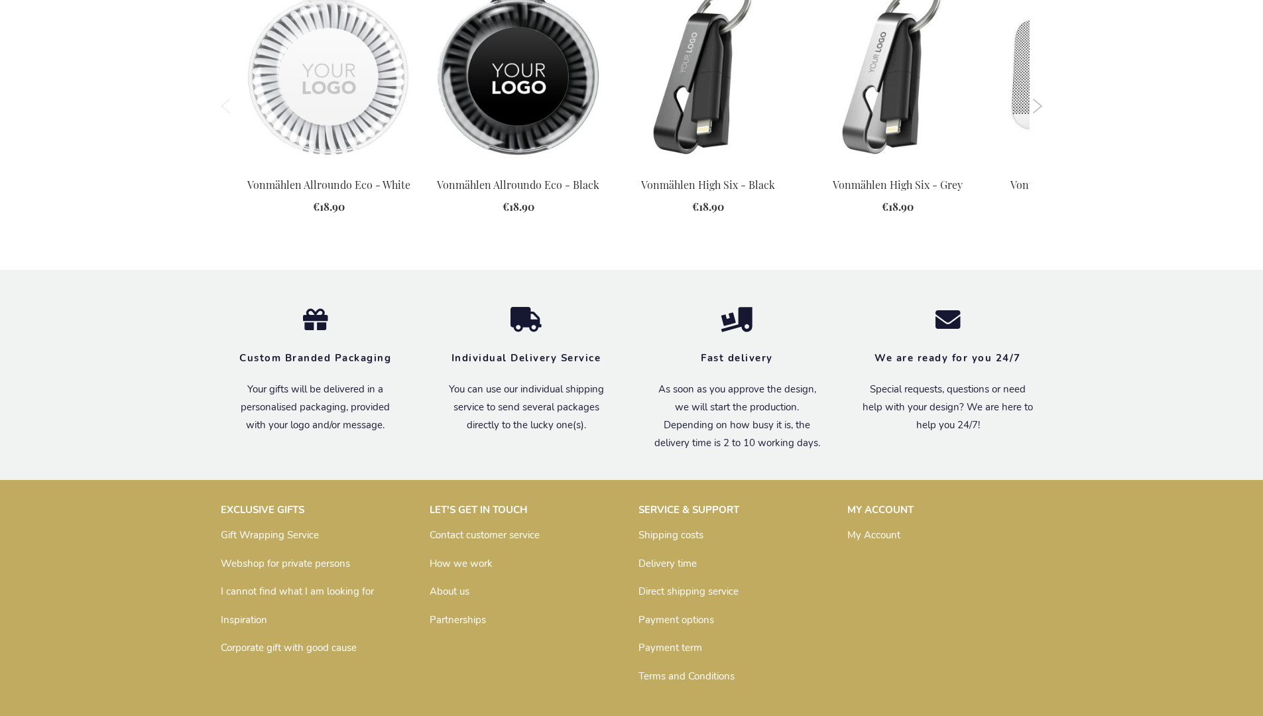
scroll to position [1828, 0]
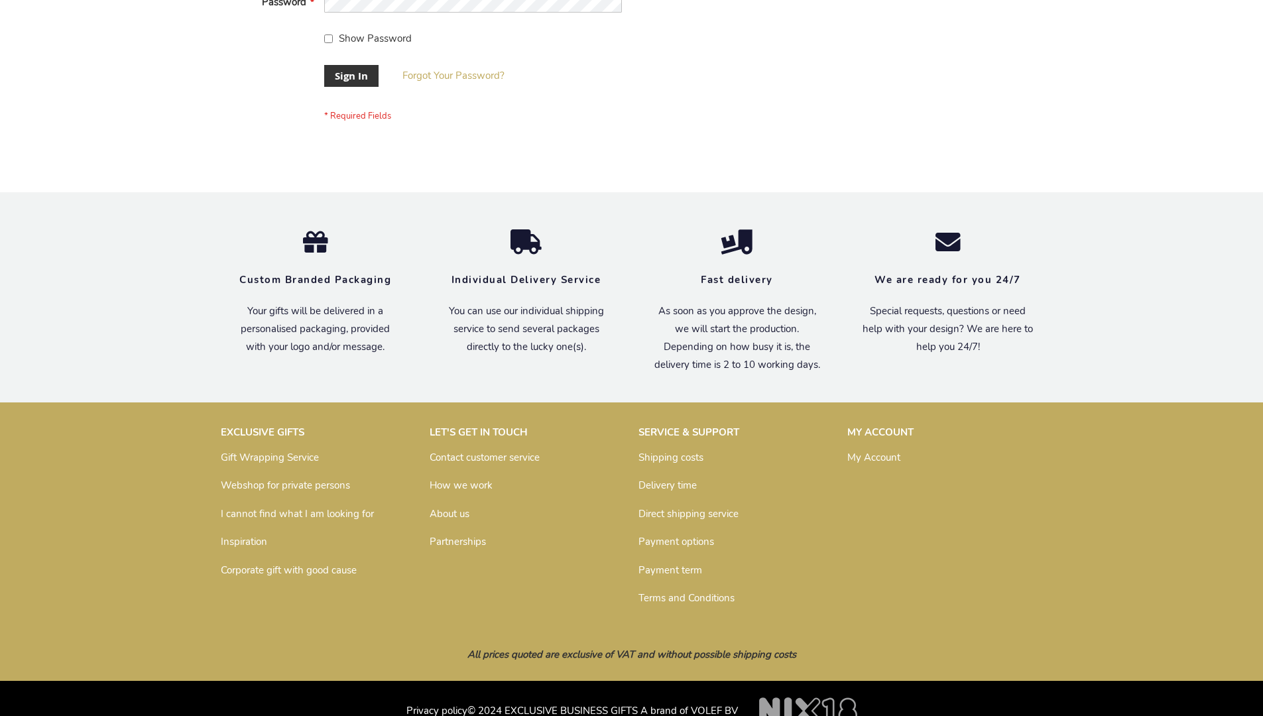
scroll to position [426, 0]
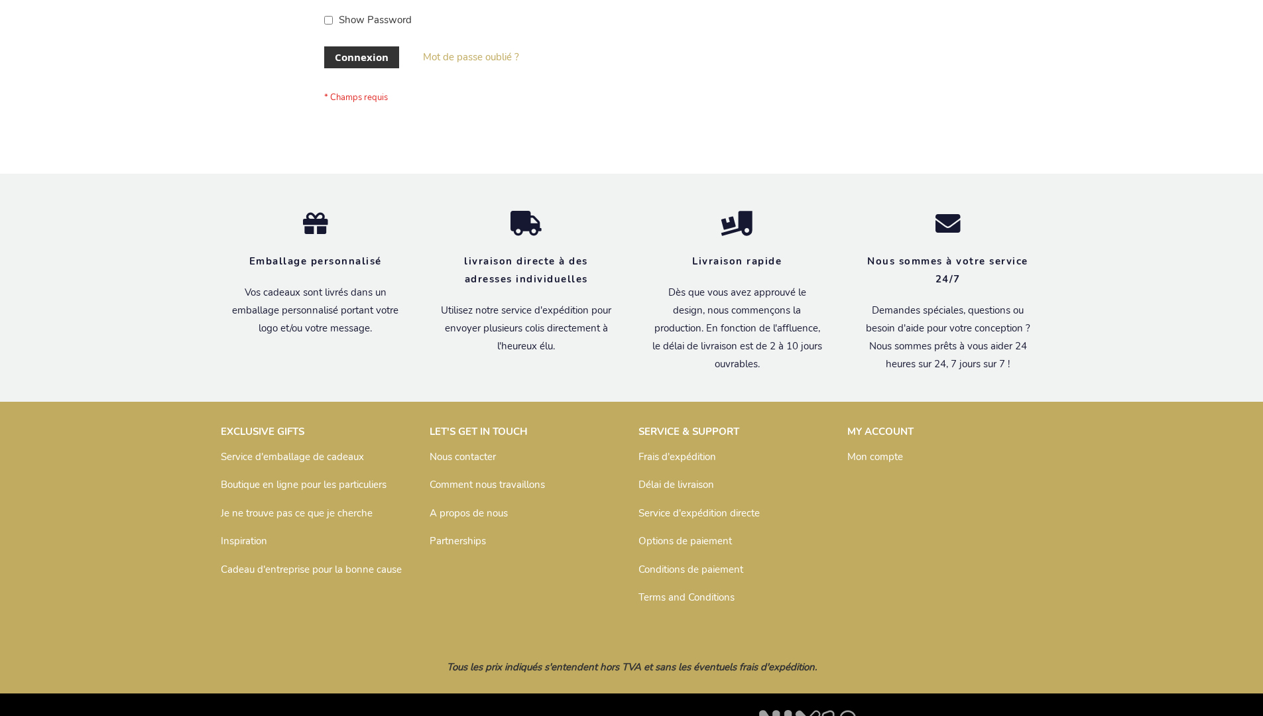
scroll to position [458, 0]
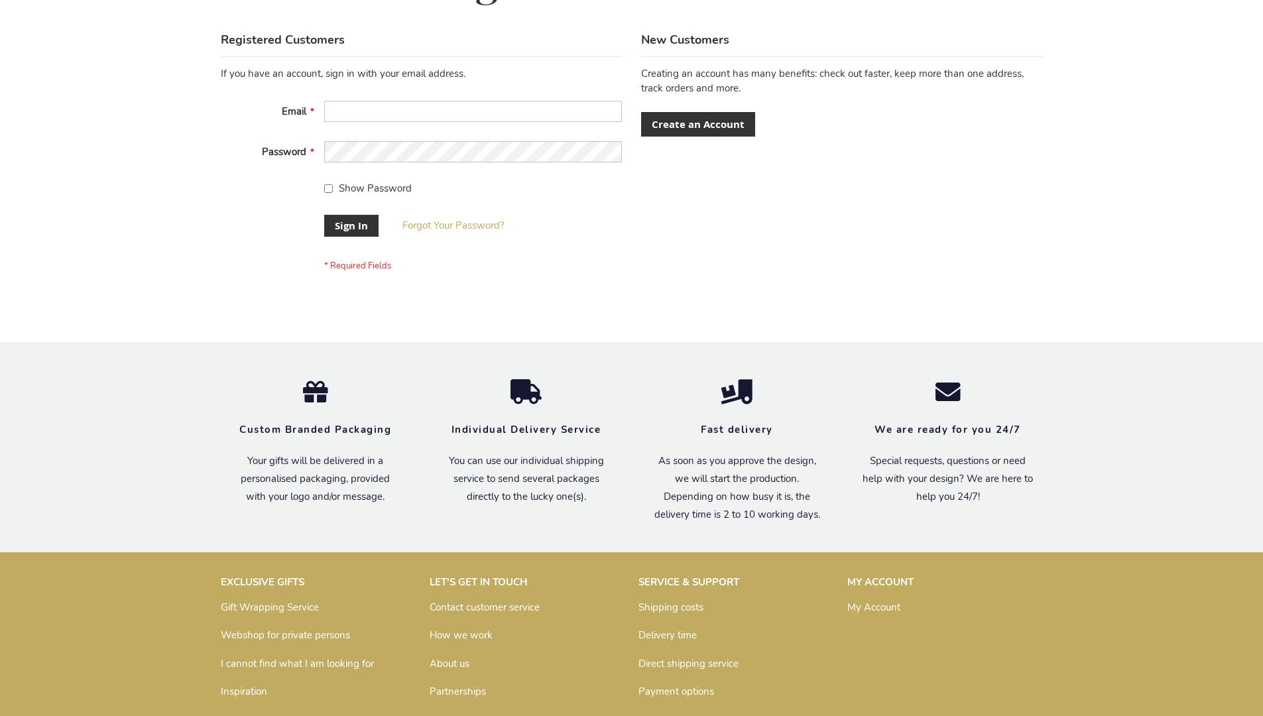
scroll to position [426, 0]
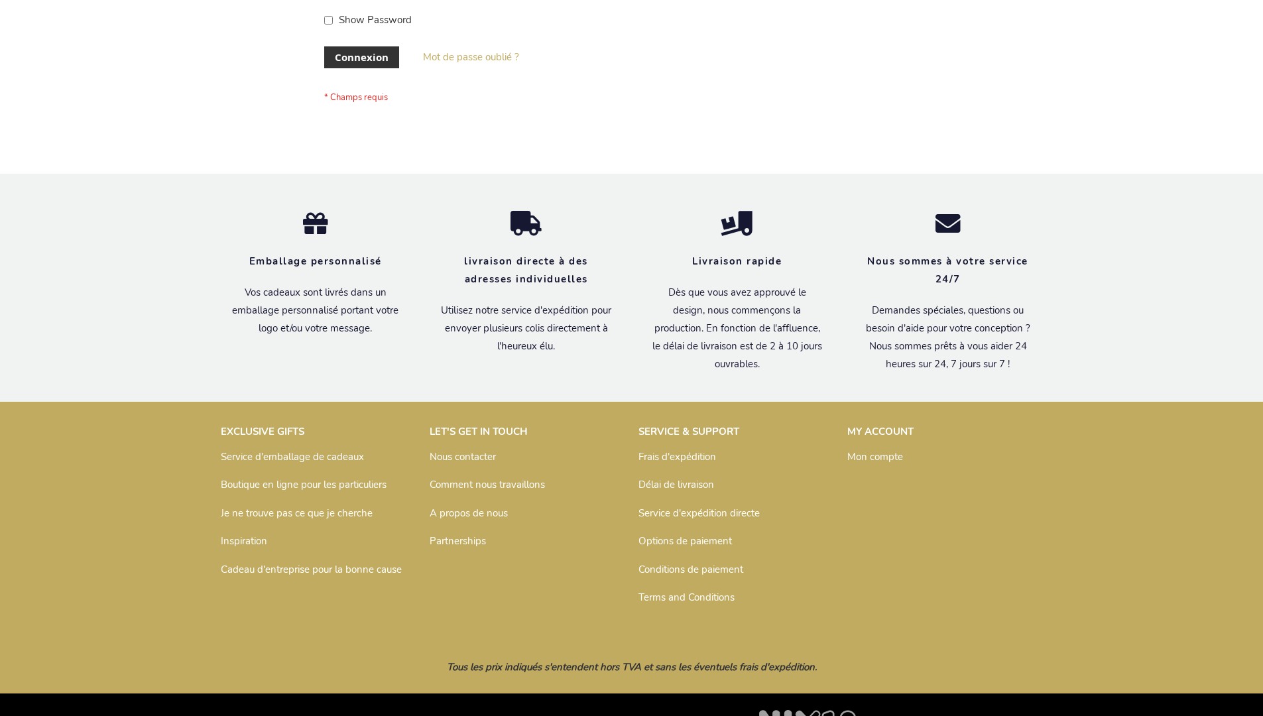
scroll to position [458, 0]
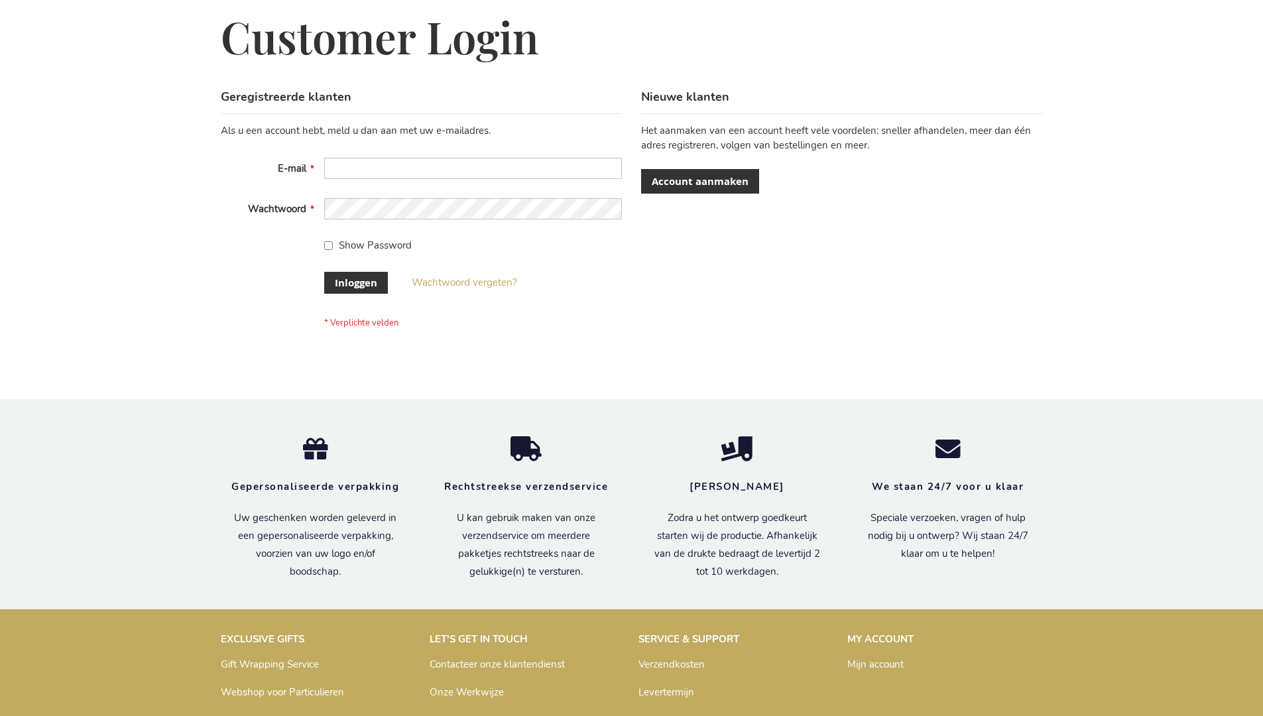
scroll to position [450, 0]
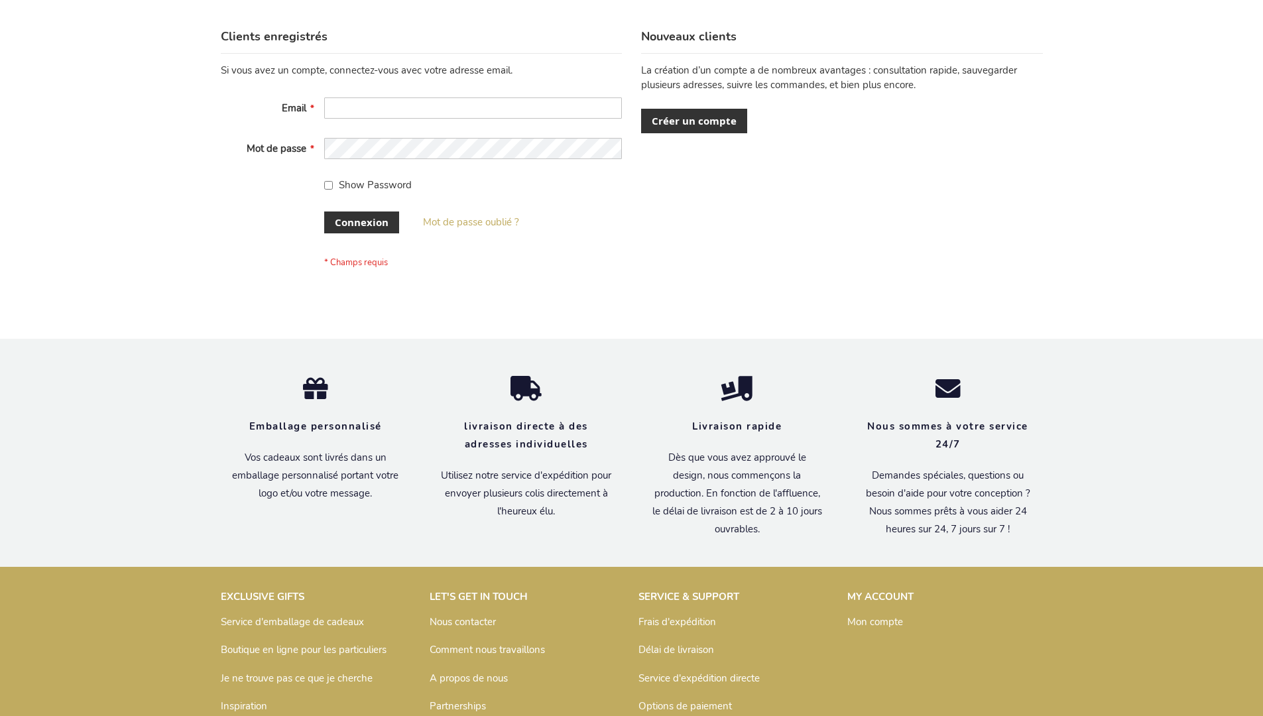
scroll to position [458, 0]
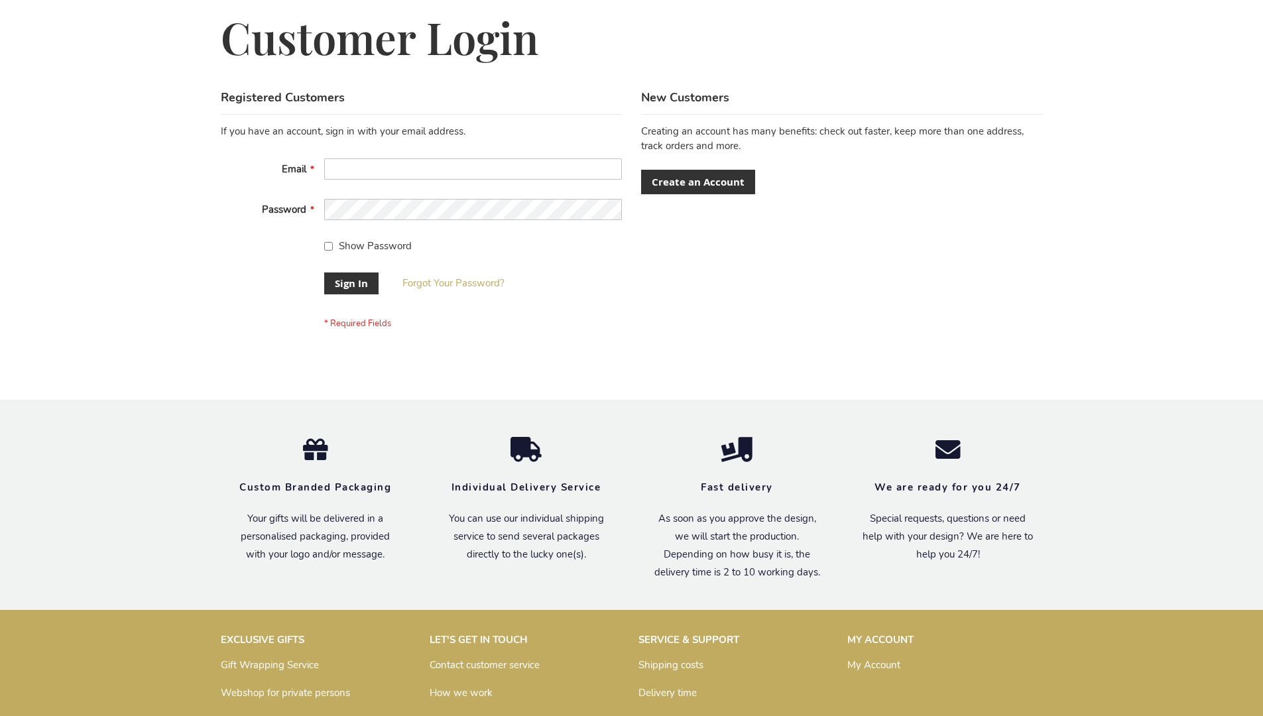
scroll to position [426, 0]
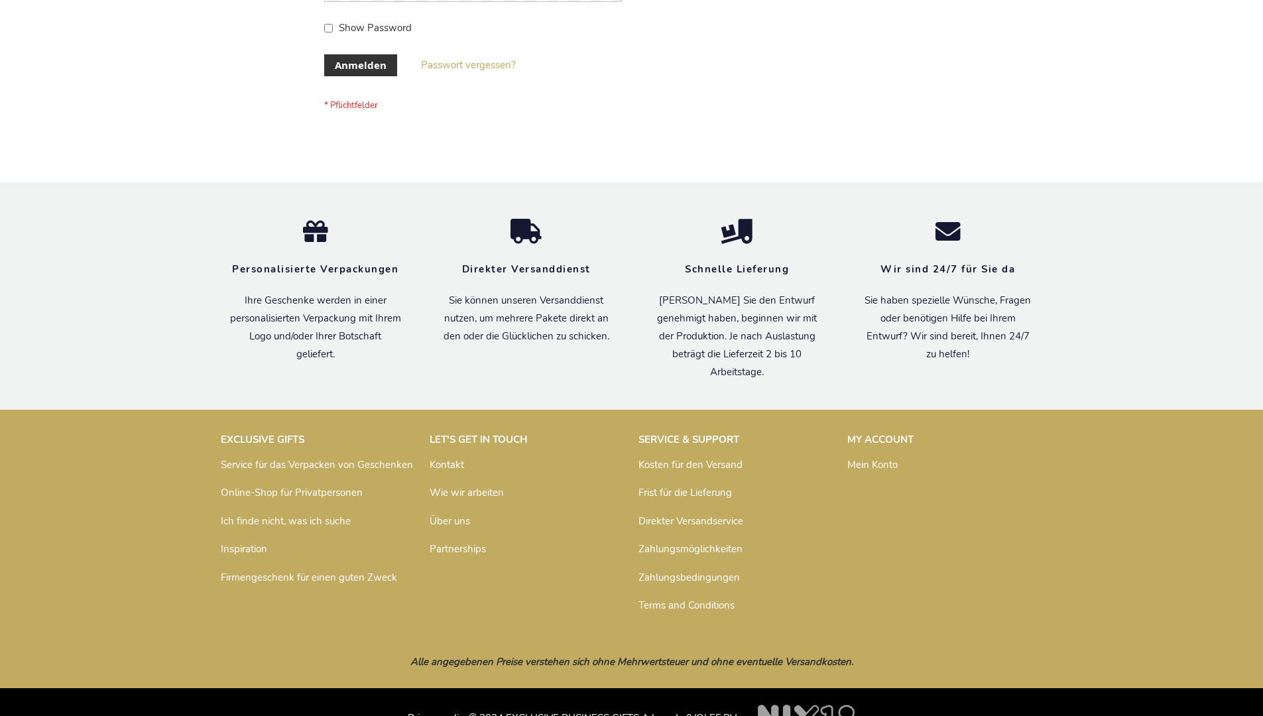
scroll to position [444, 0]
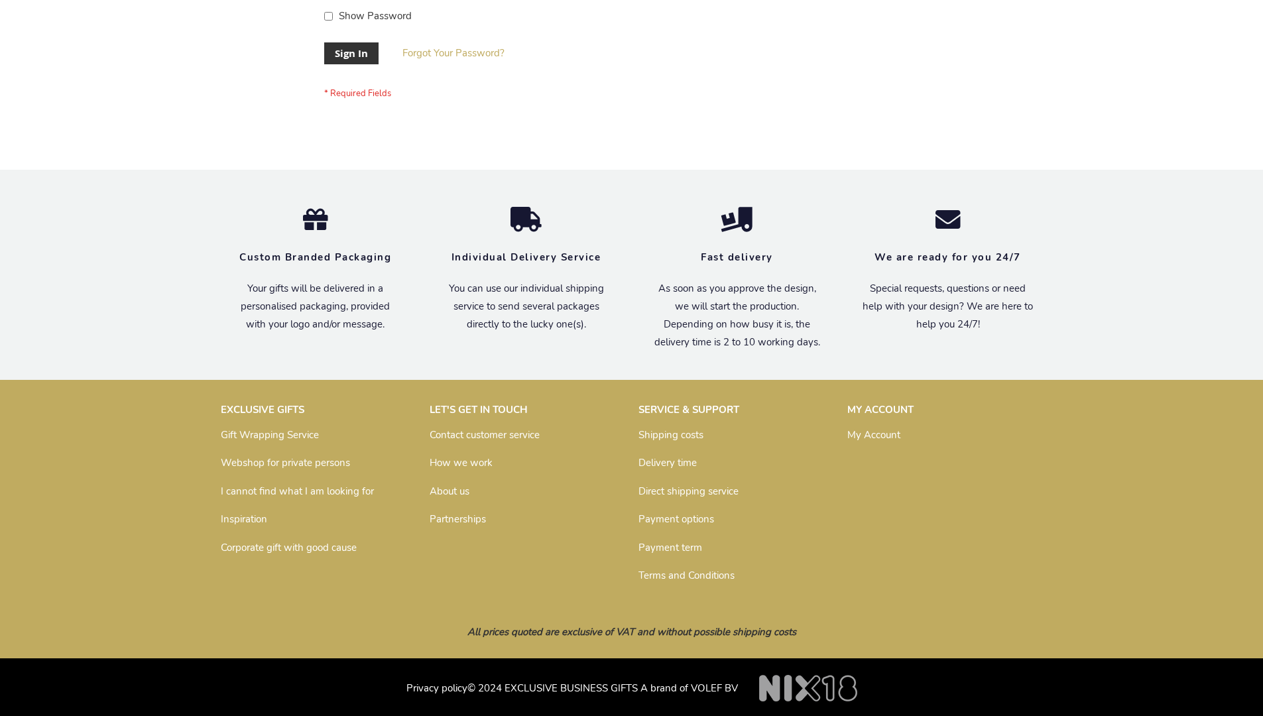
scroll to position [426, 0]
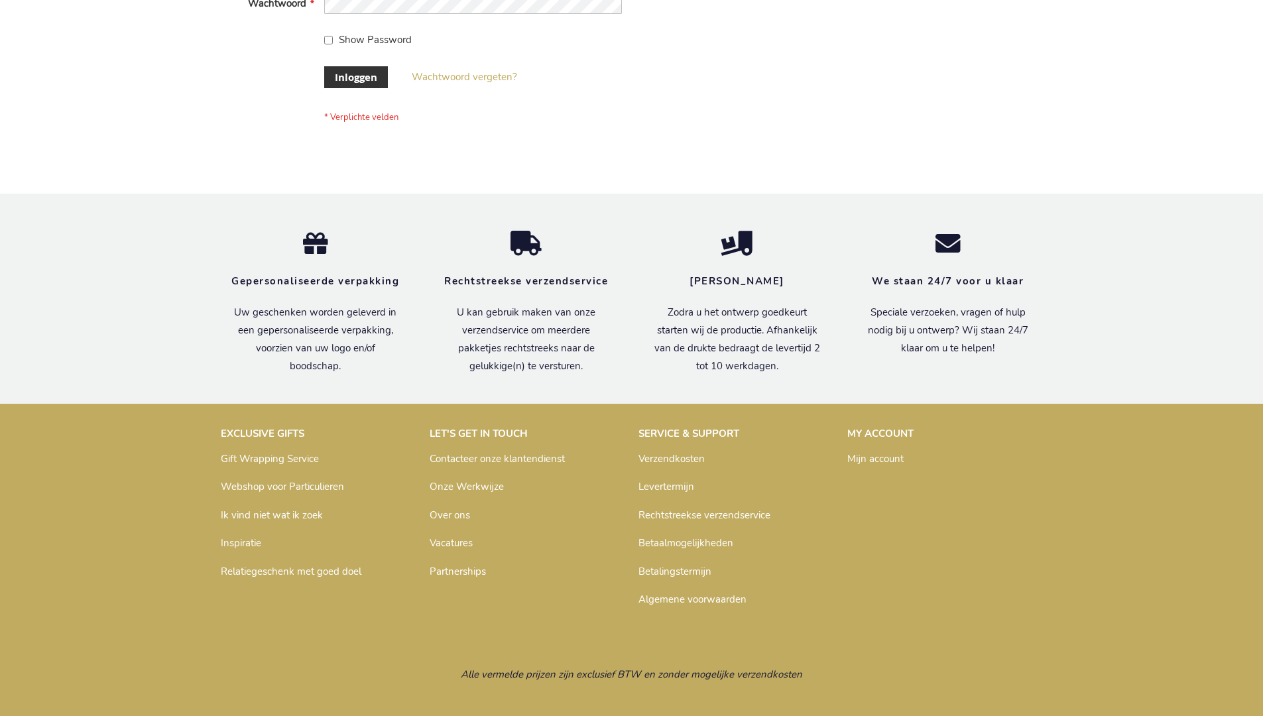
scroll to position [450, 0]
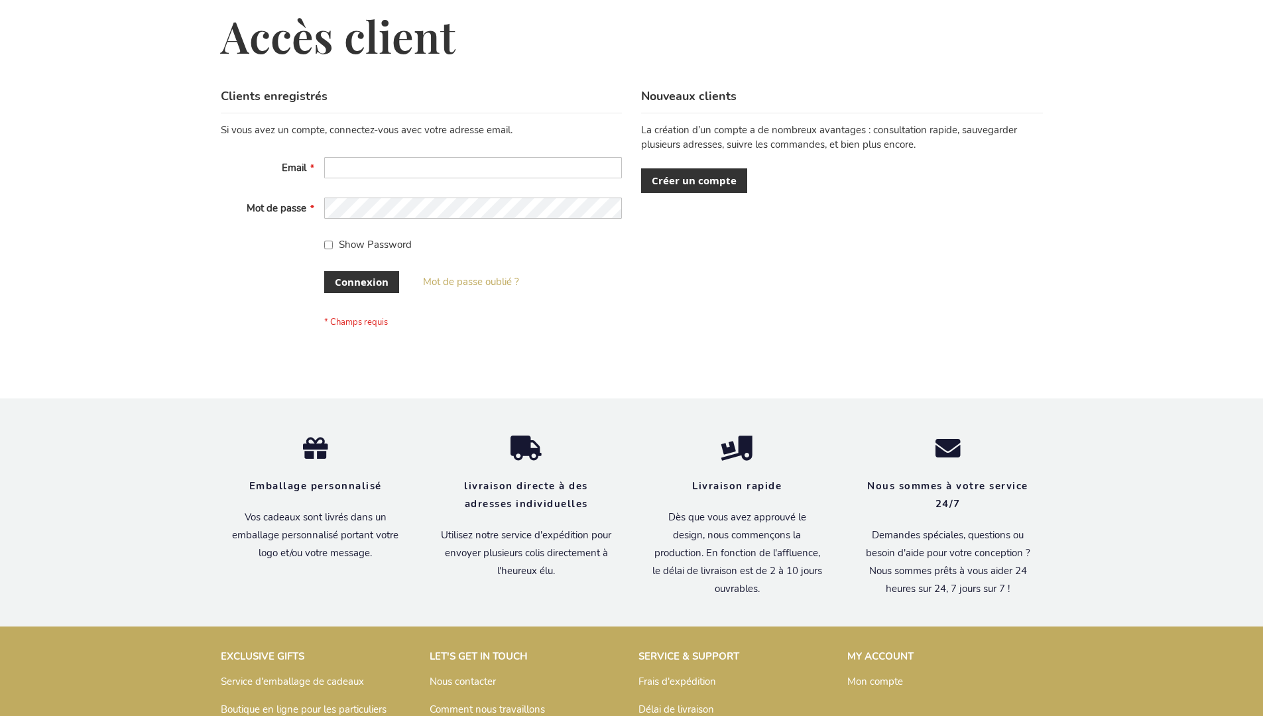
scroll to position [458, 0]
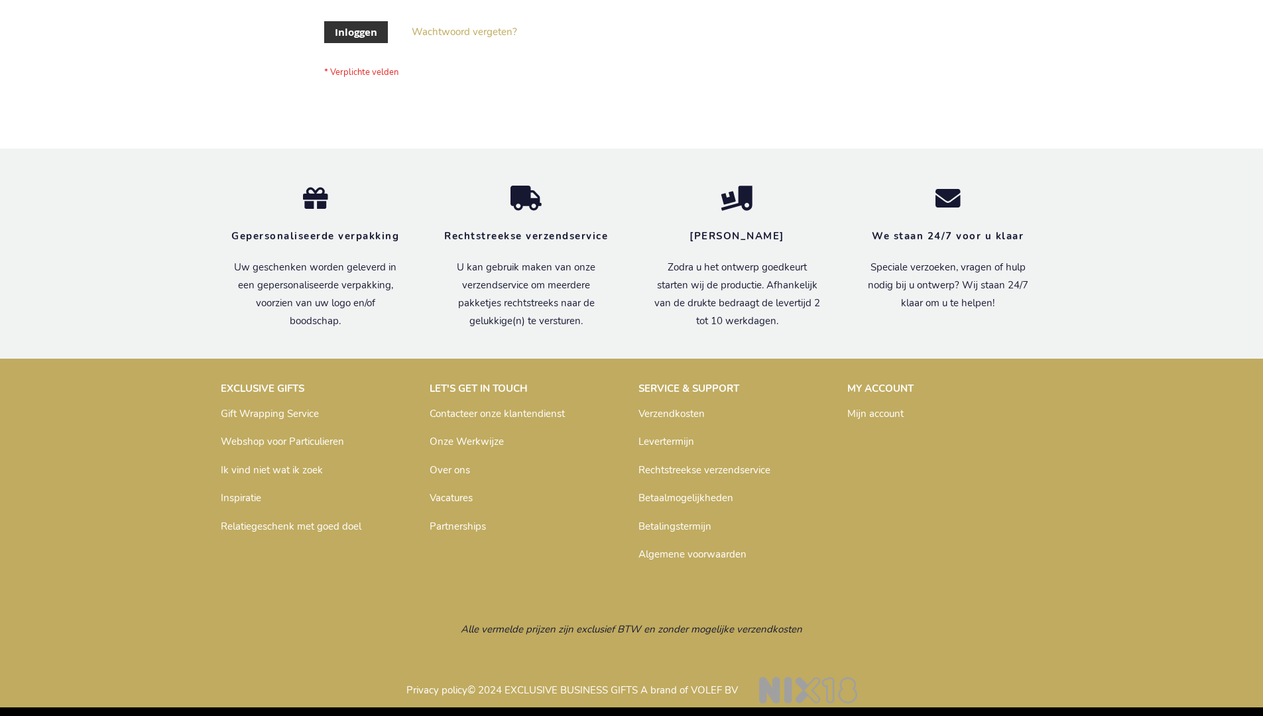
scroll to position [450, 0]
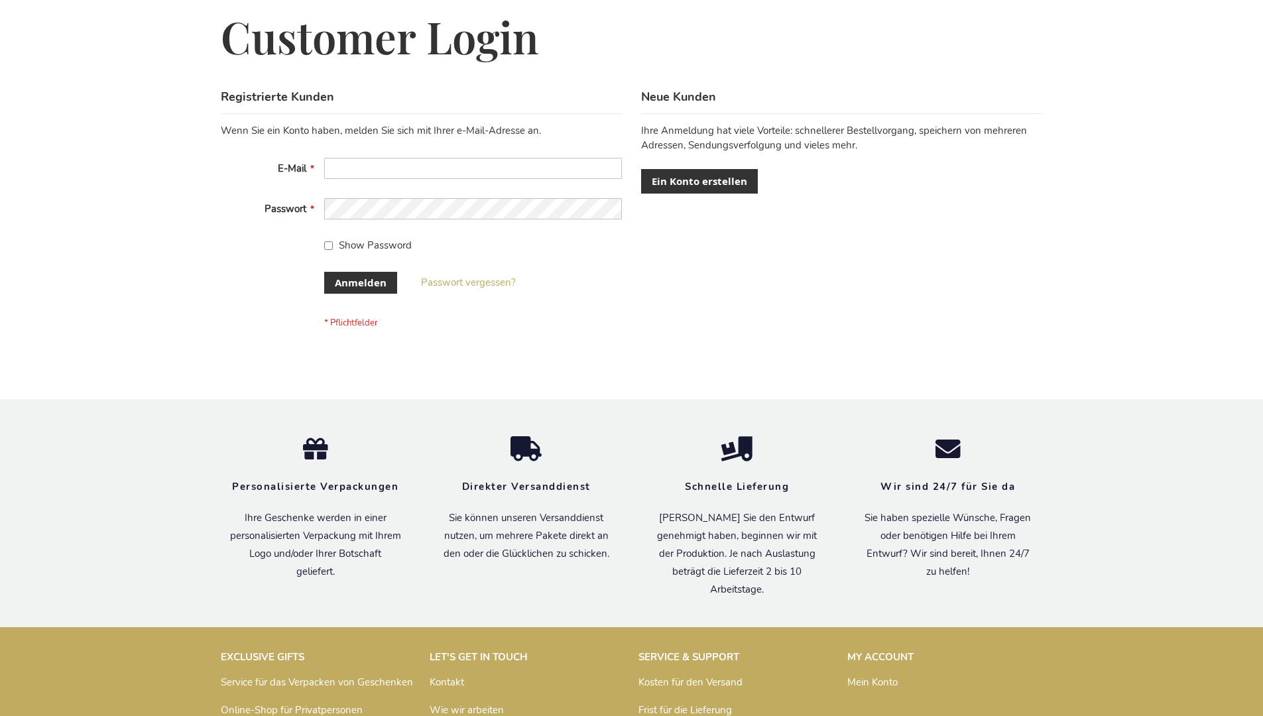
scroll to position [444, 0]
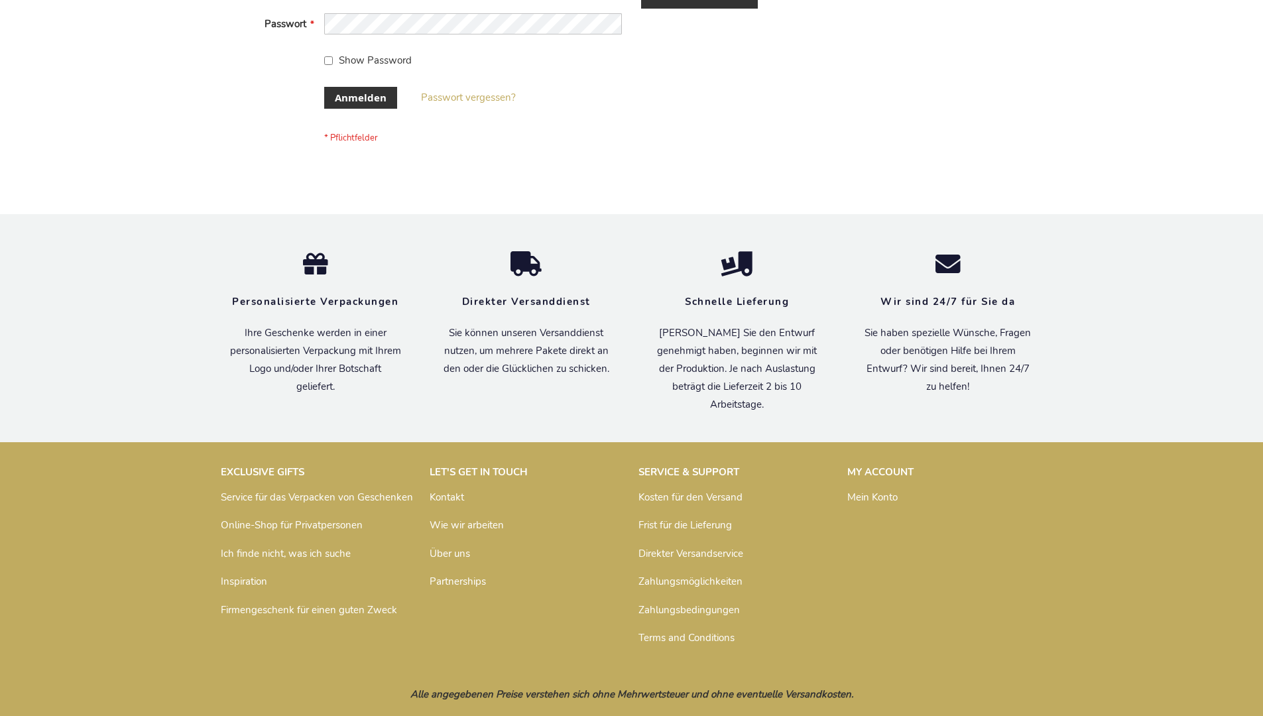
scroll to position [444, 0]
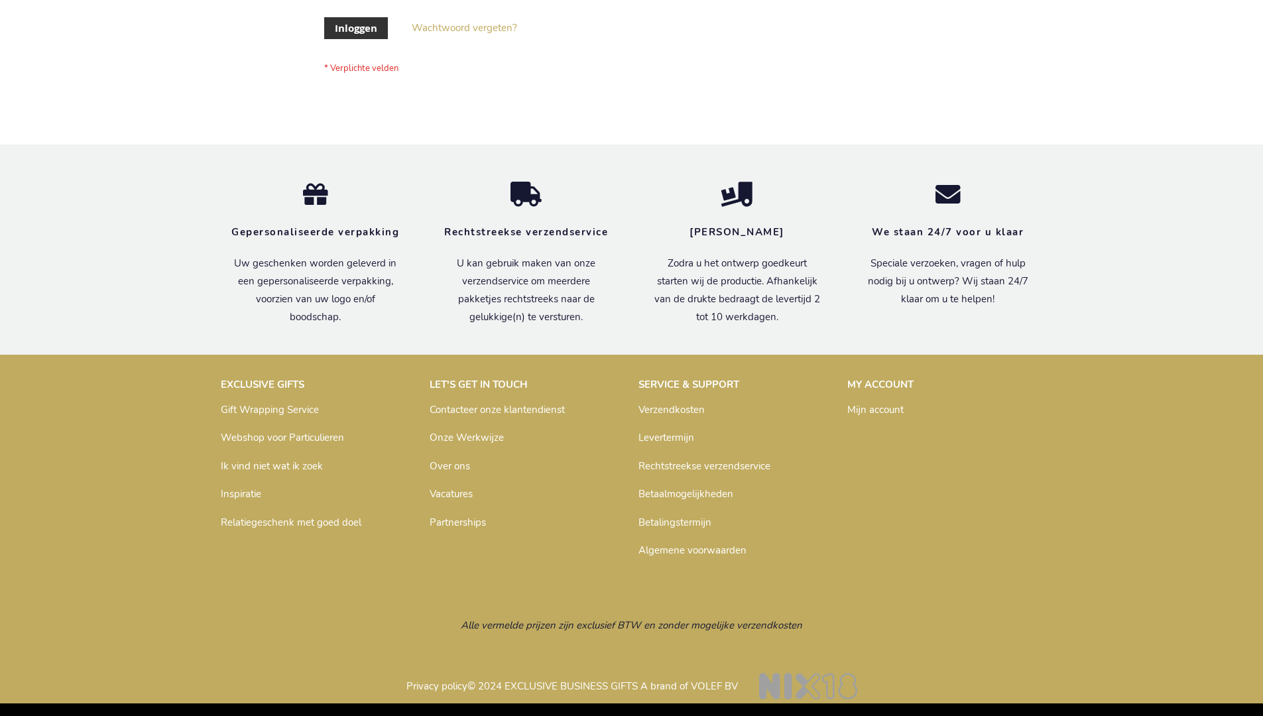
scroll to position [450, 0]
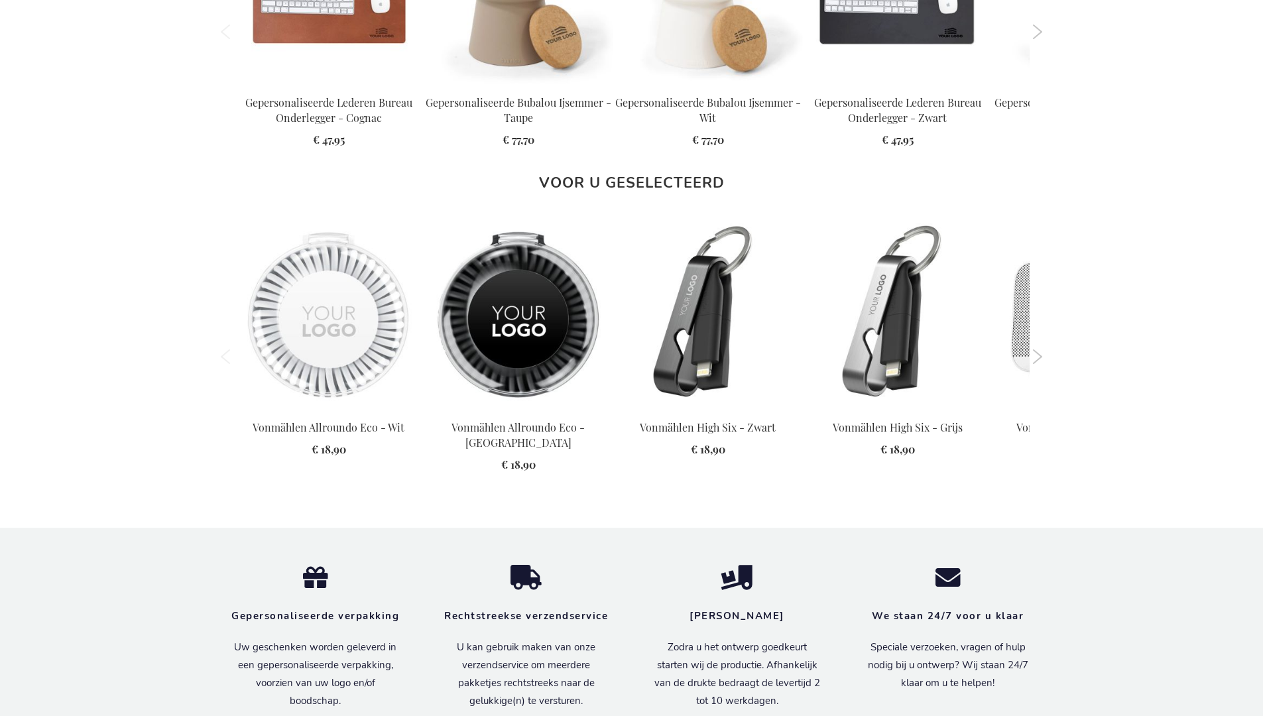
scroll to position [1852, 0]
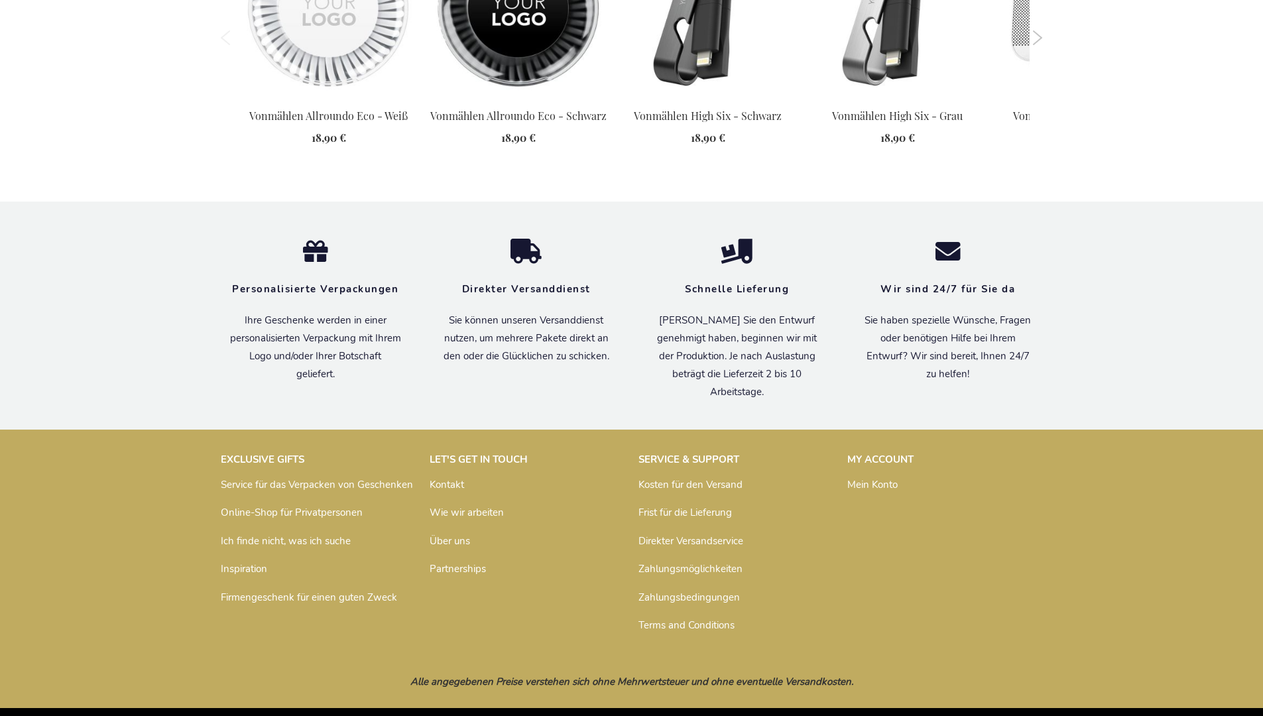
scroll to position [1861, 0]
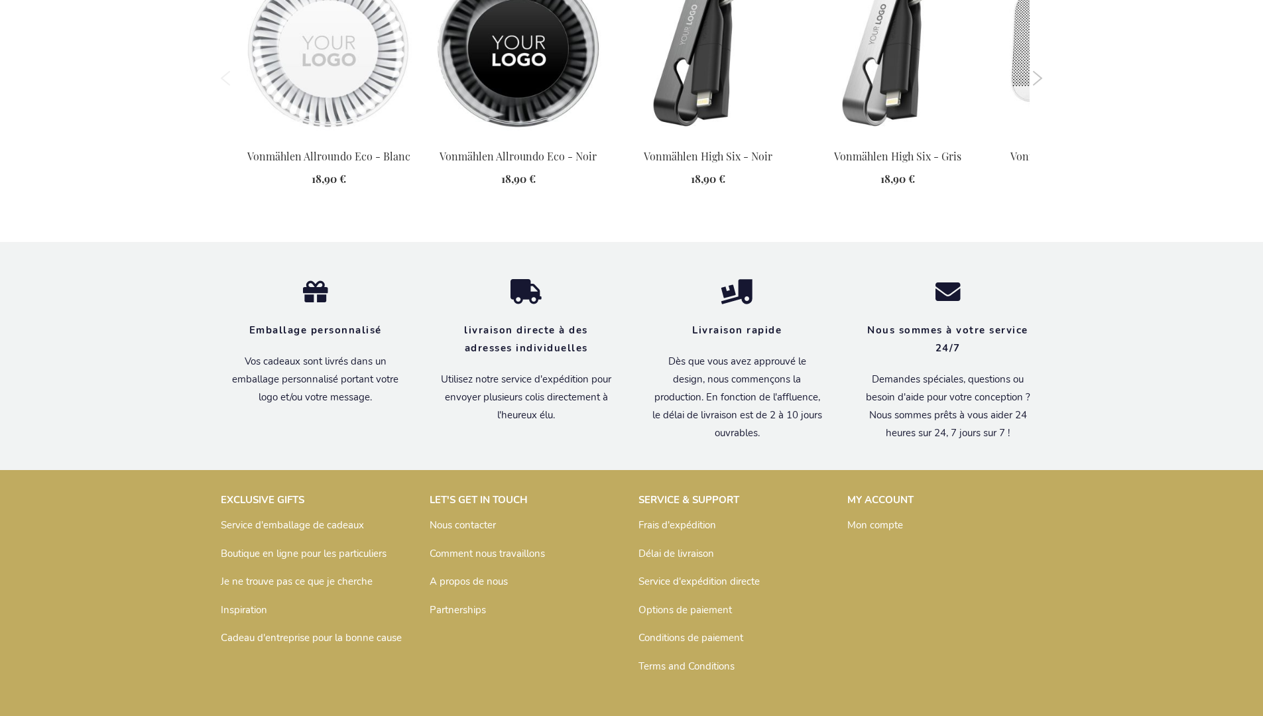
scroll to position [1889, 0]
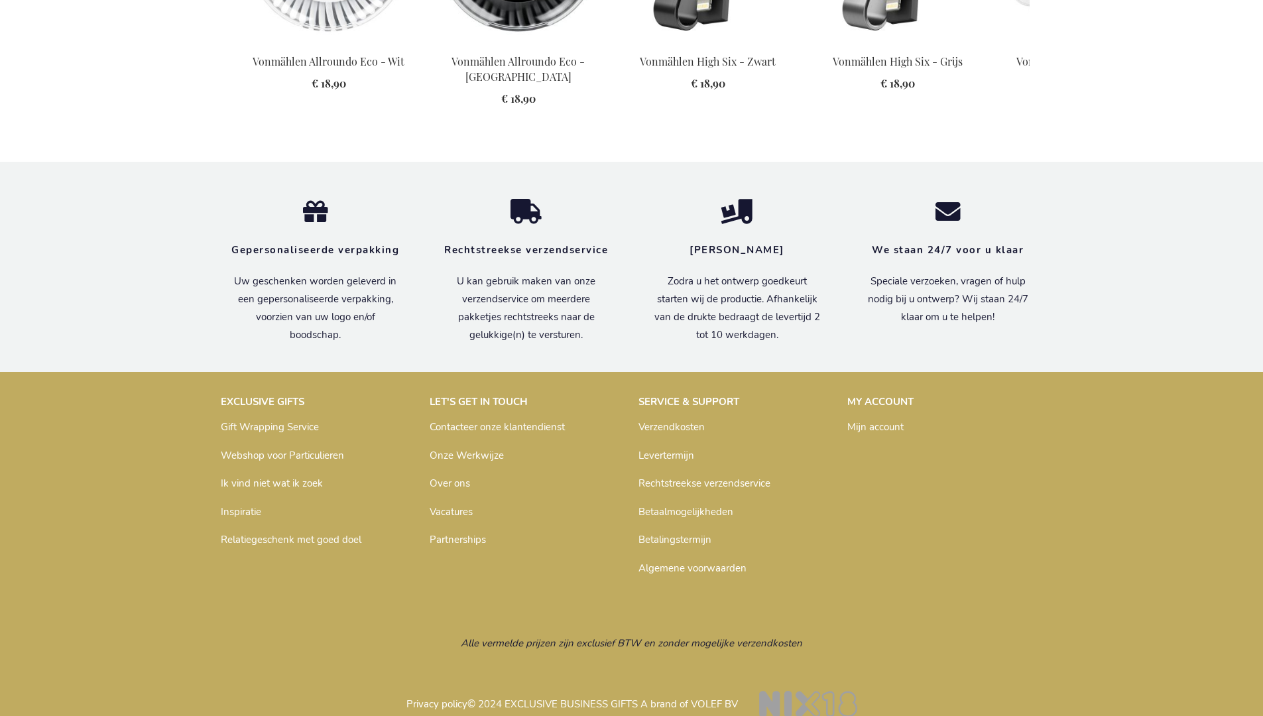
scroll to position [1852, 0]
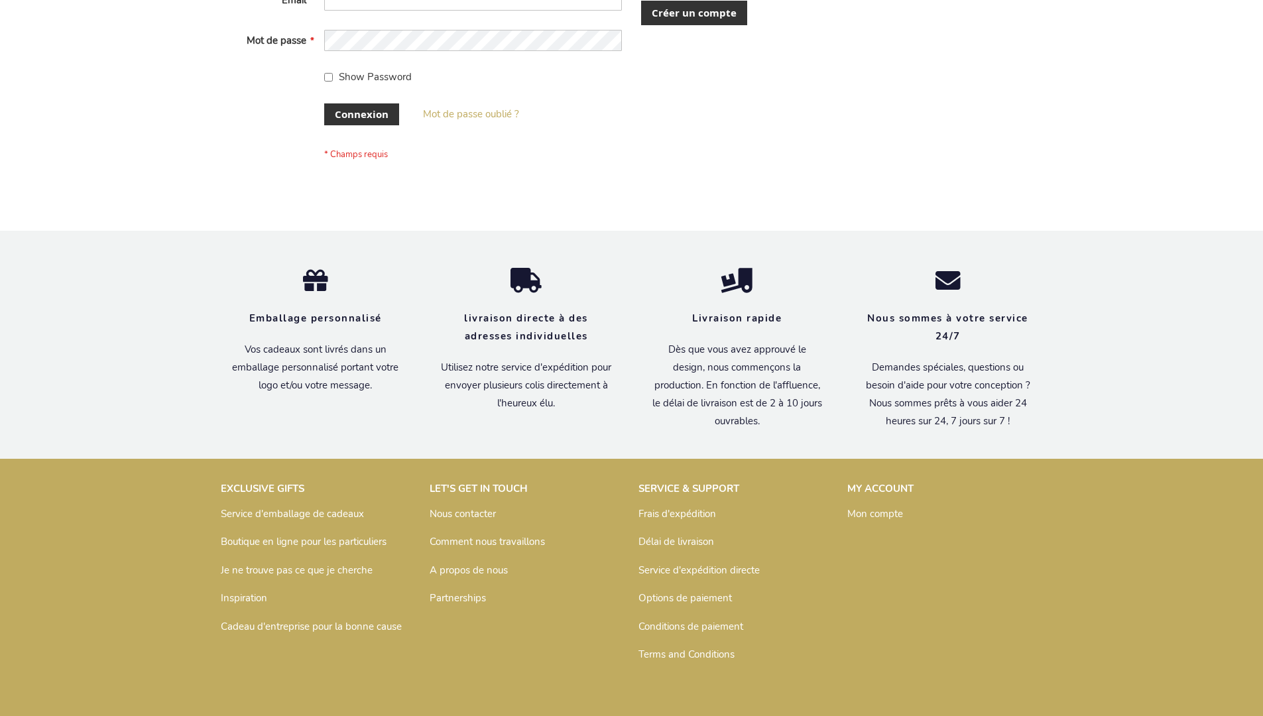
scroll to position [458, 0]
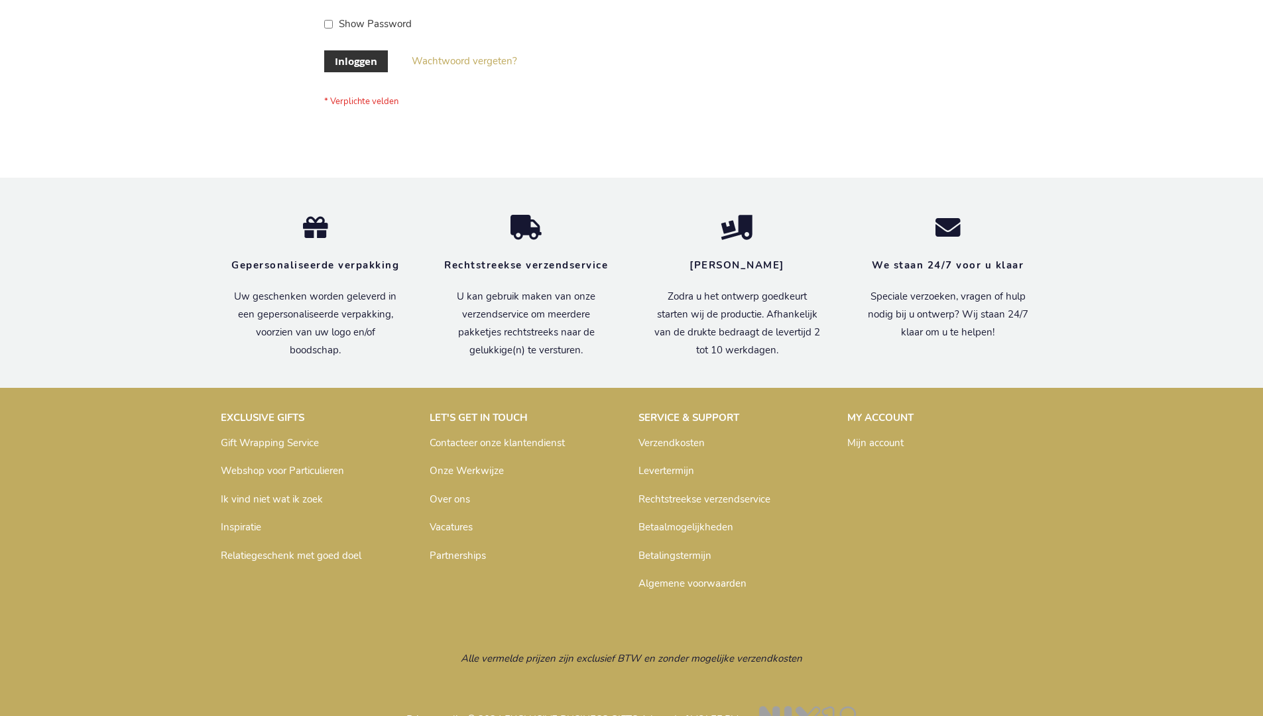
scroll to position [450, 0]
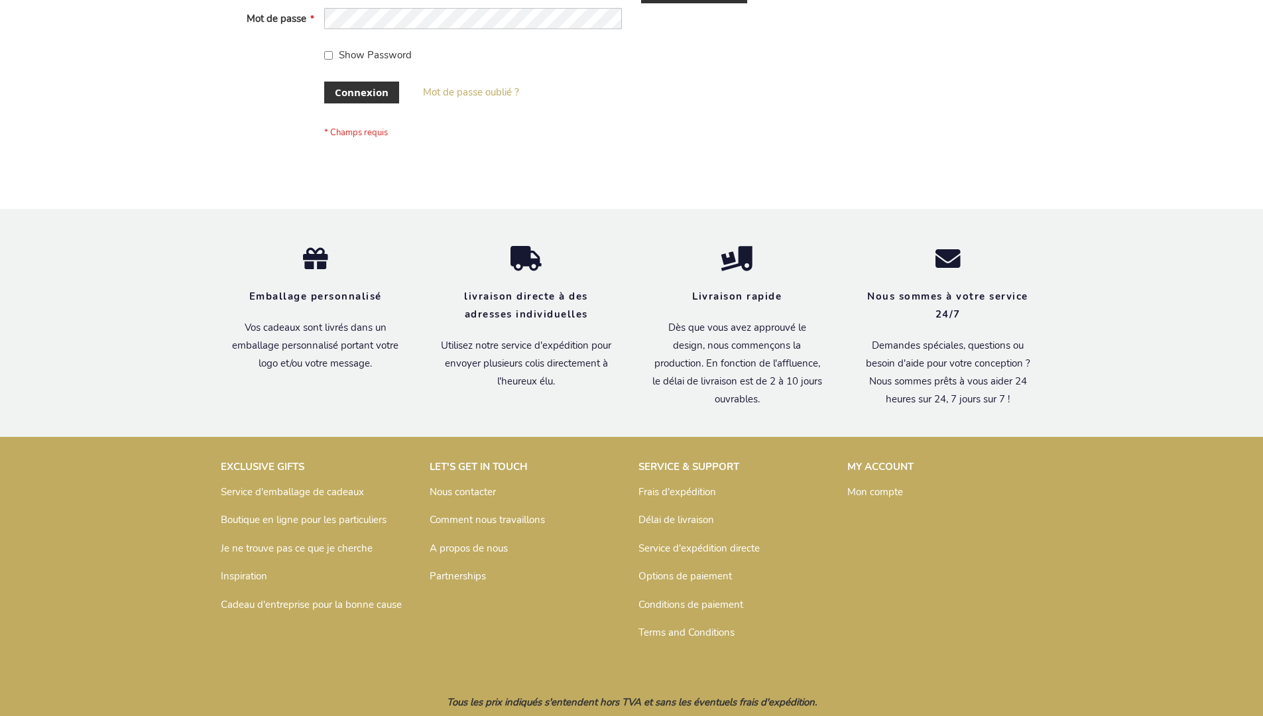
scroll to position [458, 0]
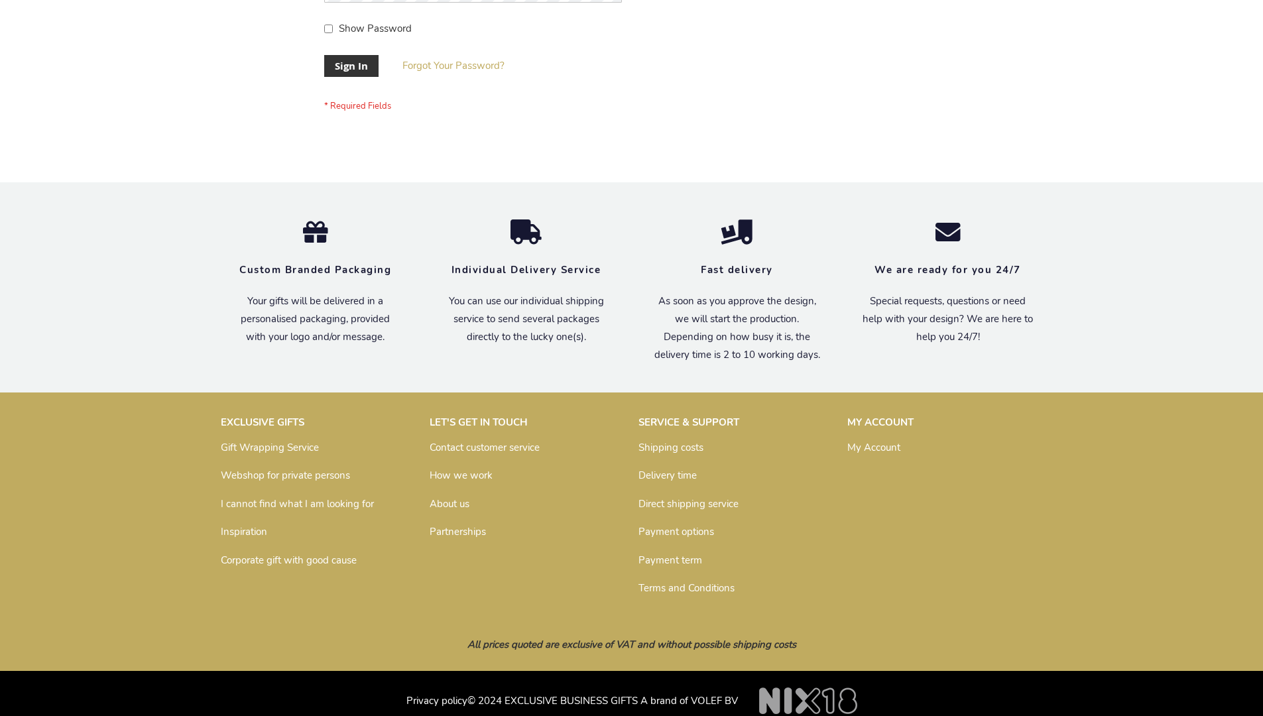
scroll to position [426, 0]
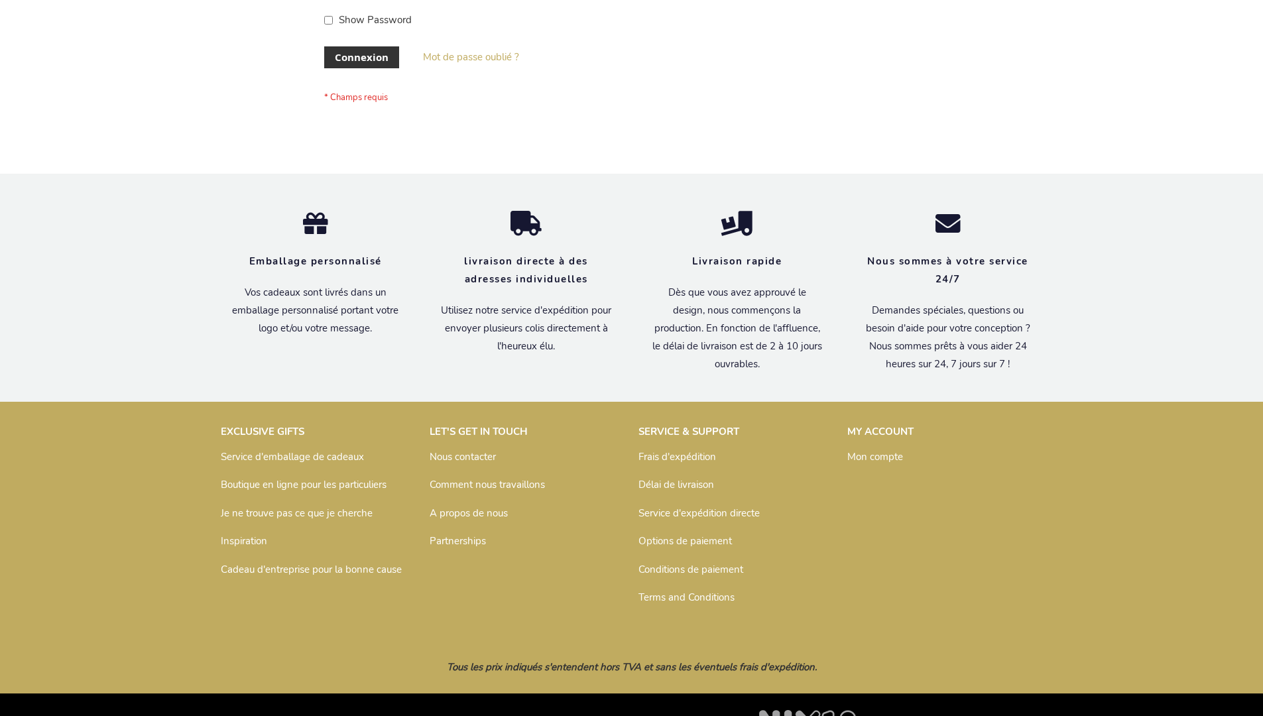
scroll to position [458, 0]
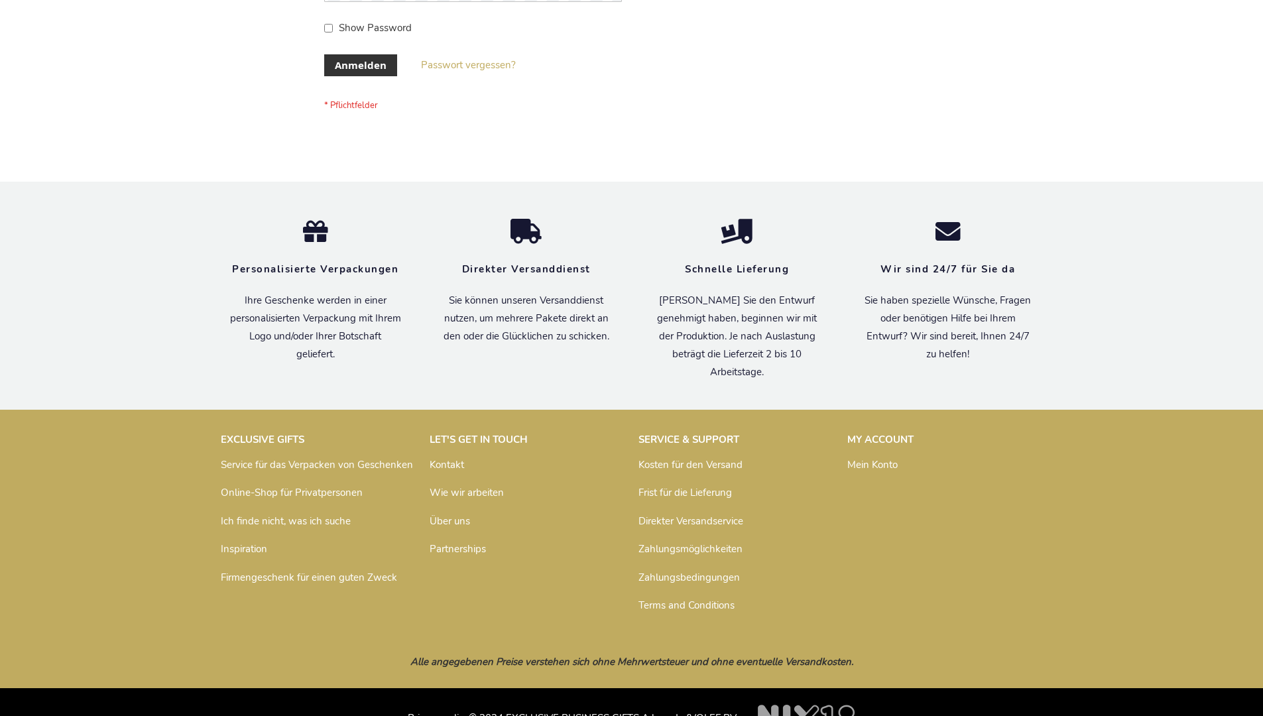
scroll to position [444, 0]
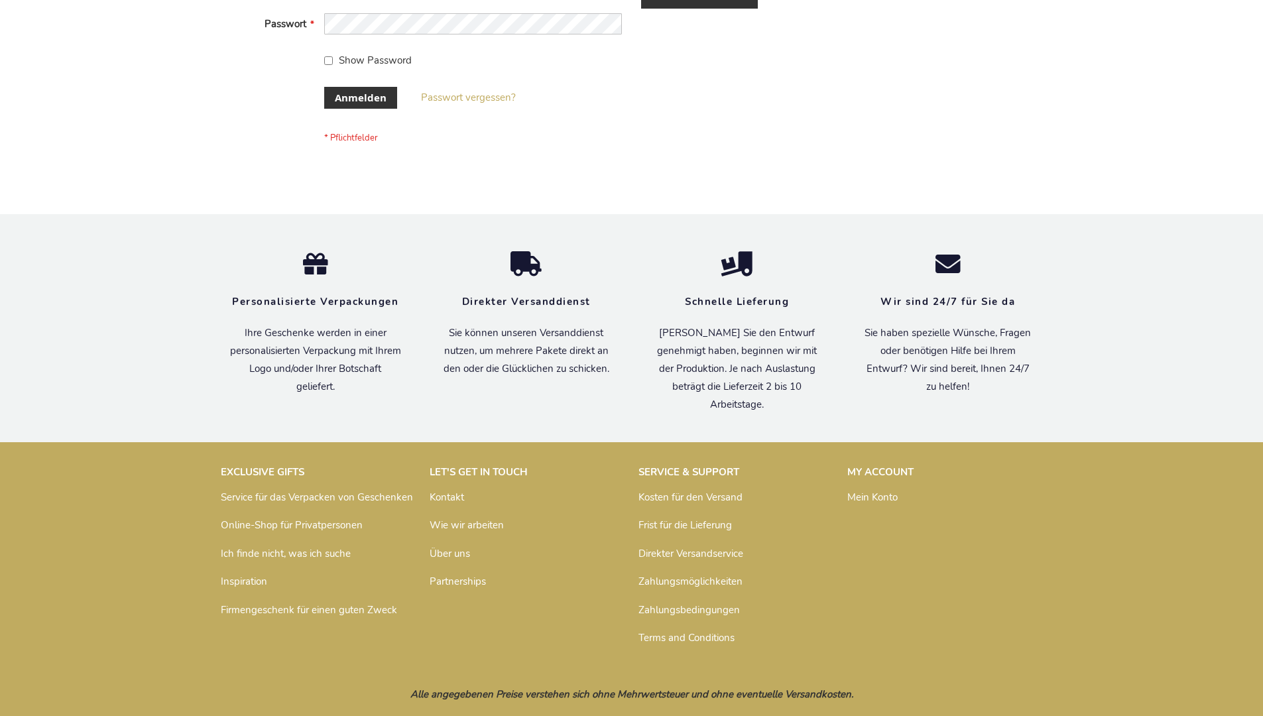
scroll to position [444, 0]
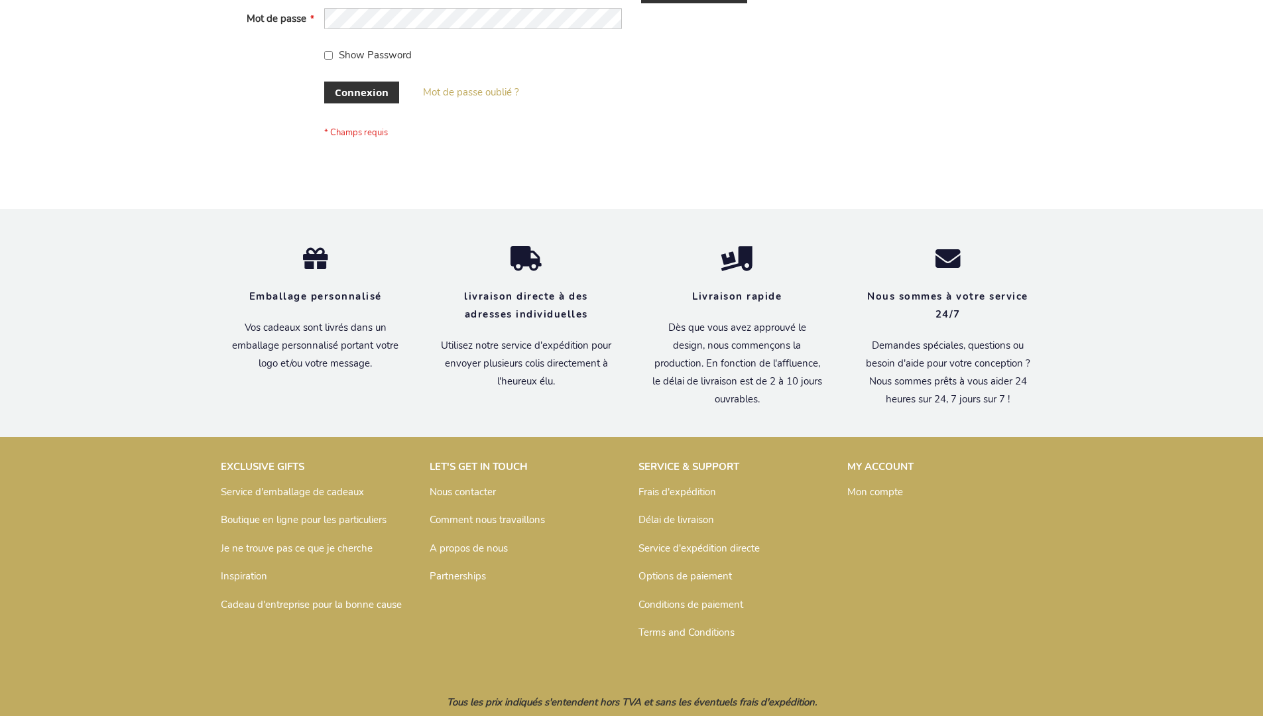
scroll to position [458, 0]
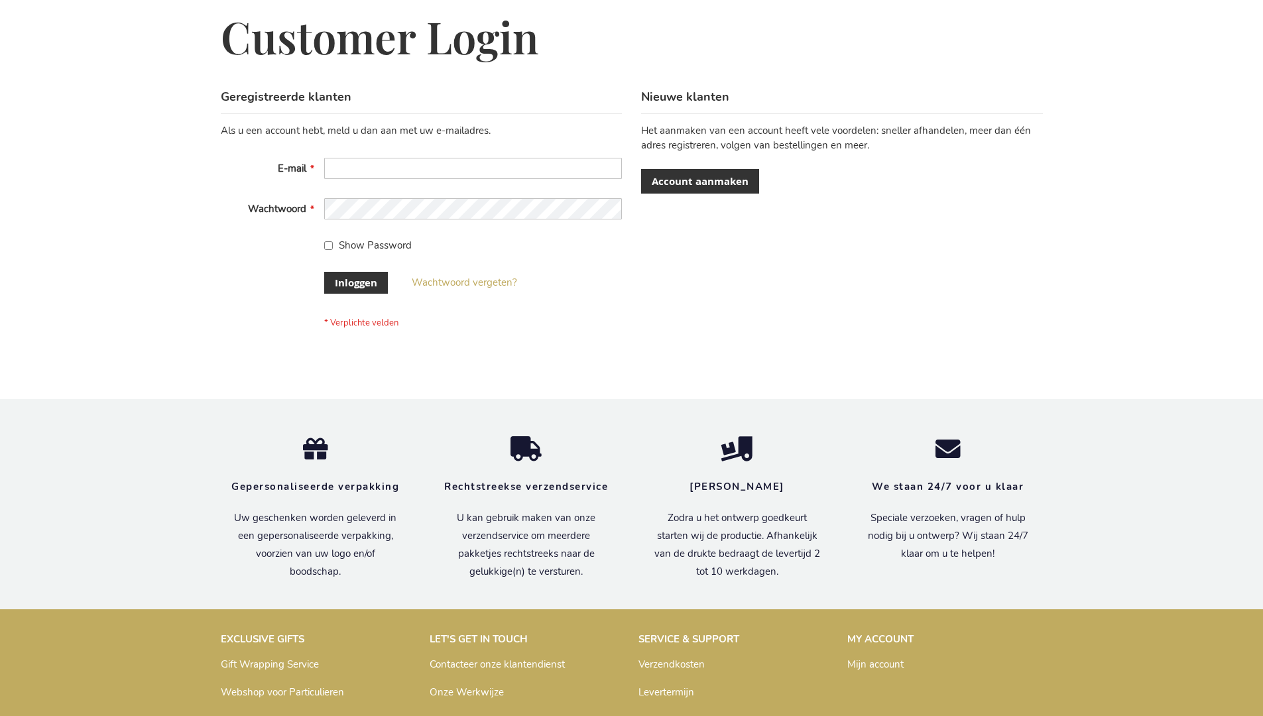
scroll to position [450, 0]
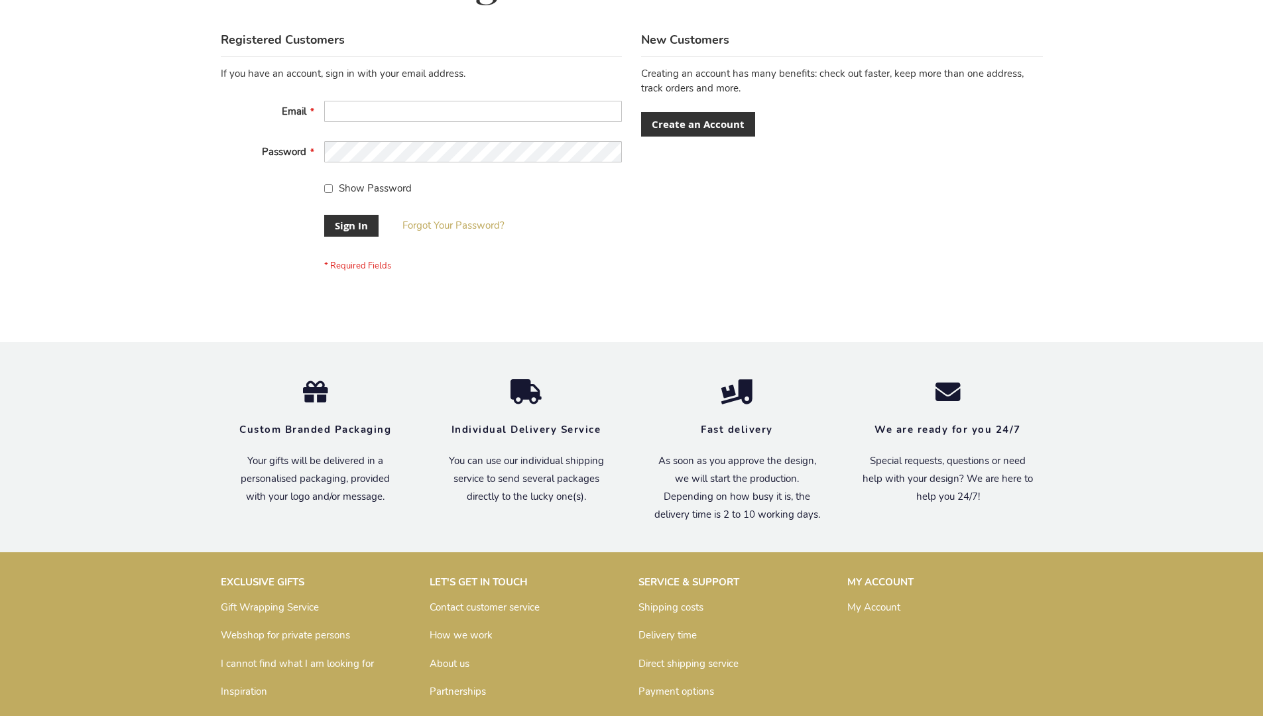
scroll to position [426, 0]
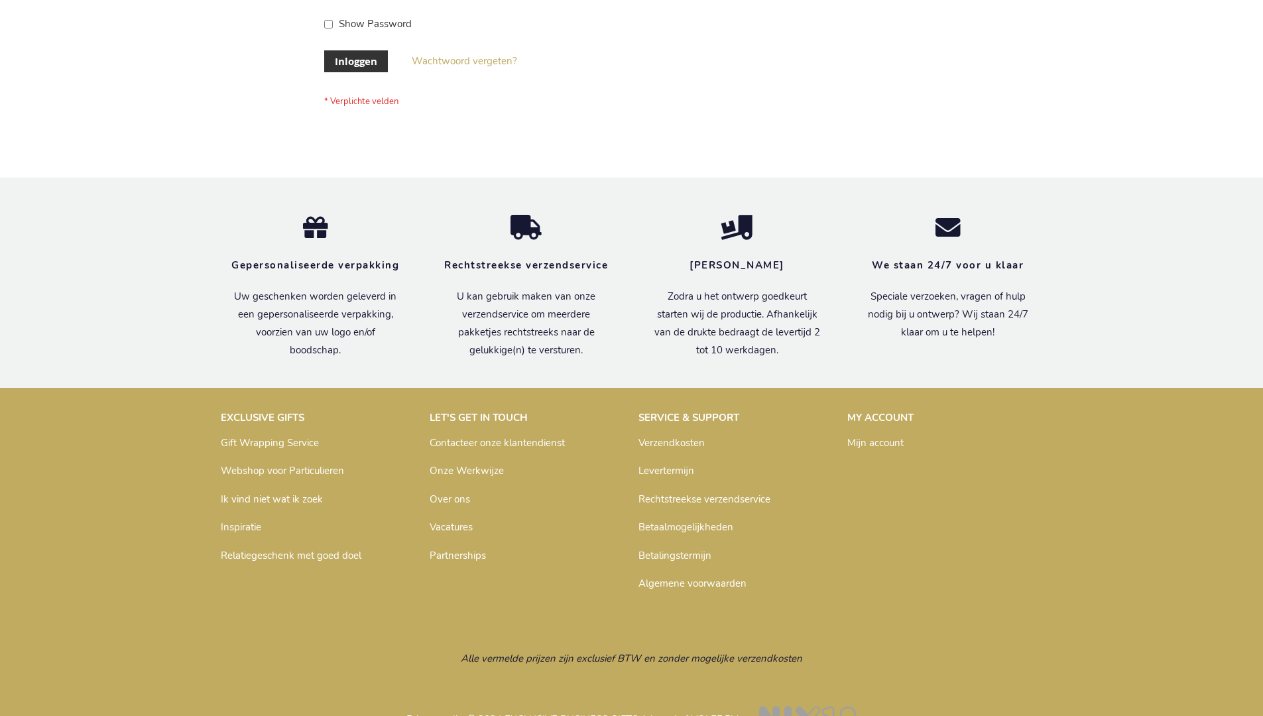
scroll to position [450, 0]
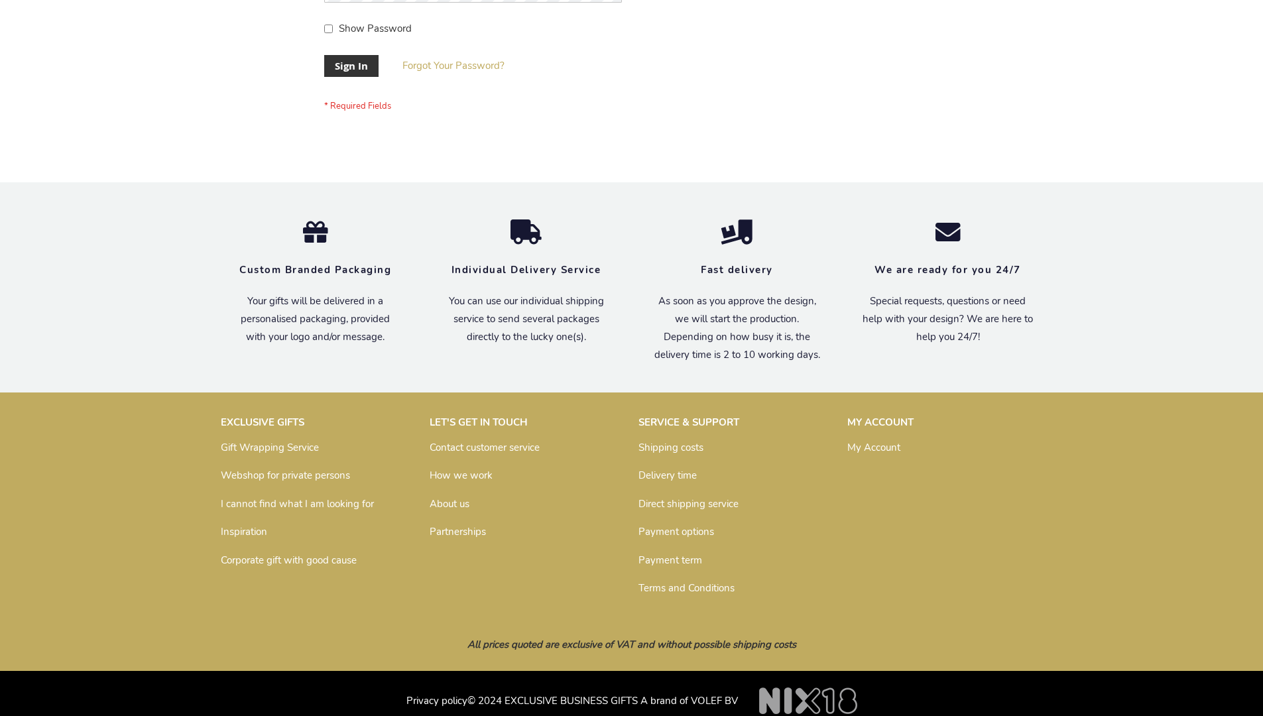
scroll to position [426, 0]
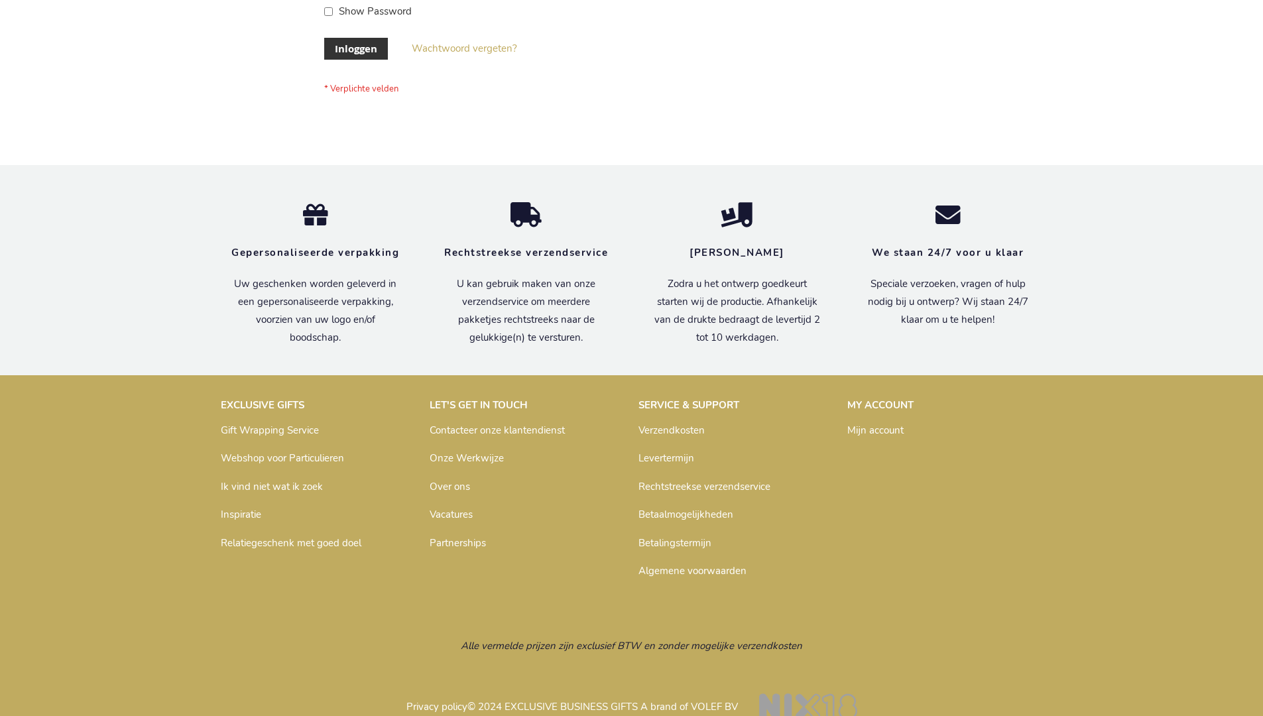
scroll to position [450, 0]
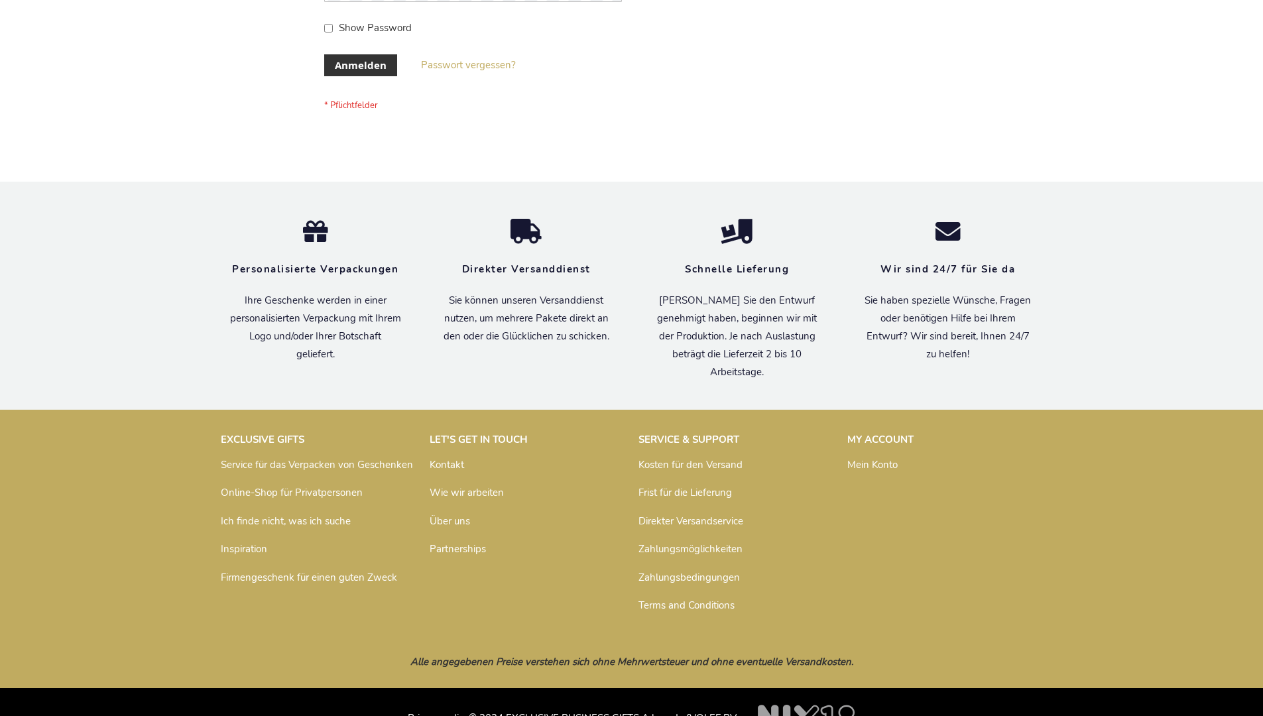
scroll to position [444, 0]
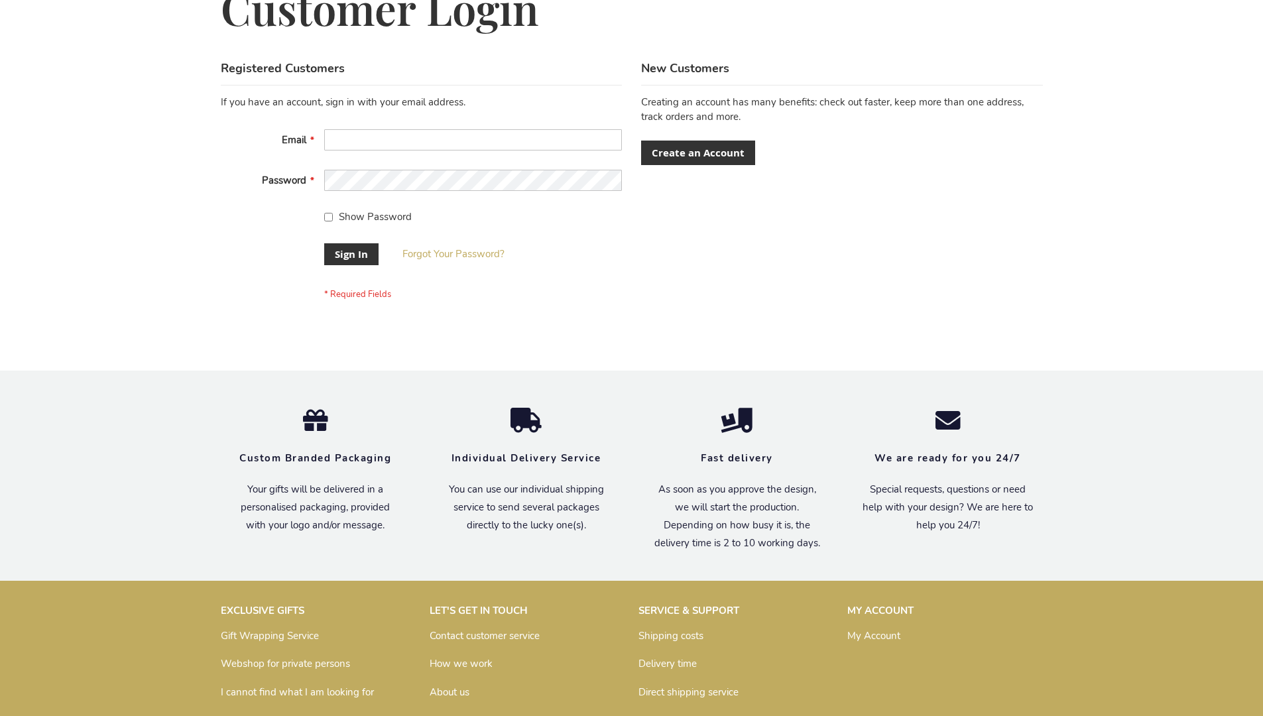
scroll to position [426, 0]
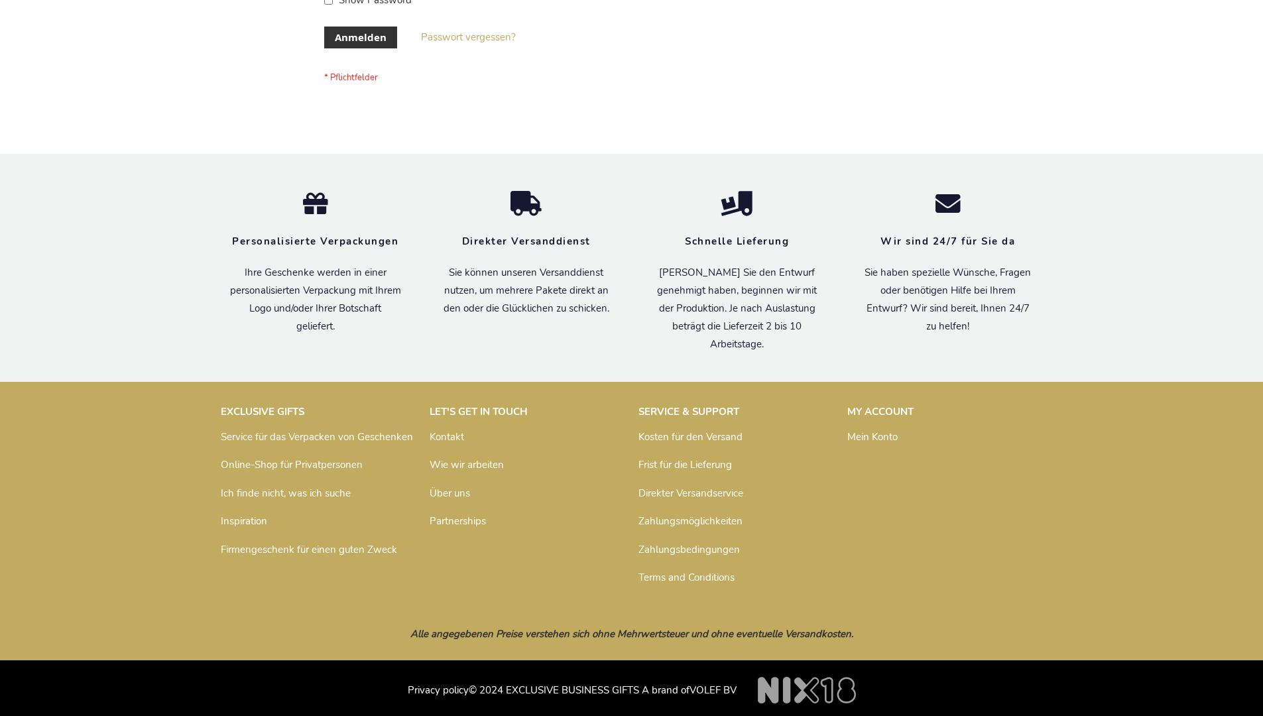
scroll to position [444, 0]
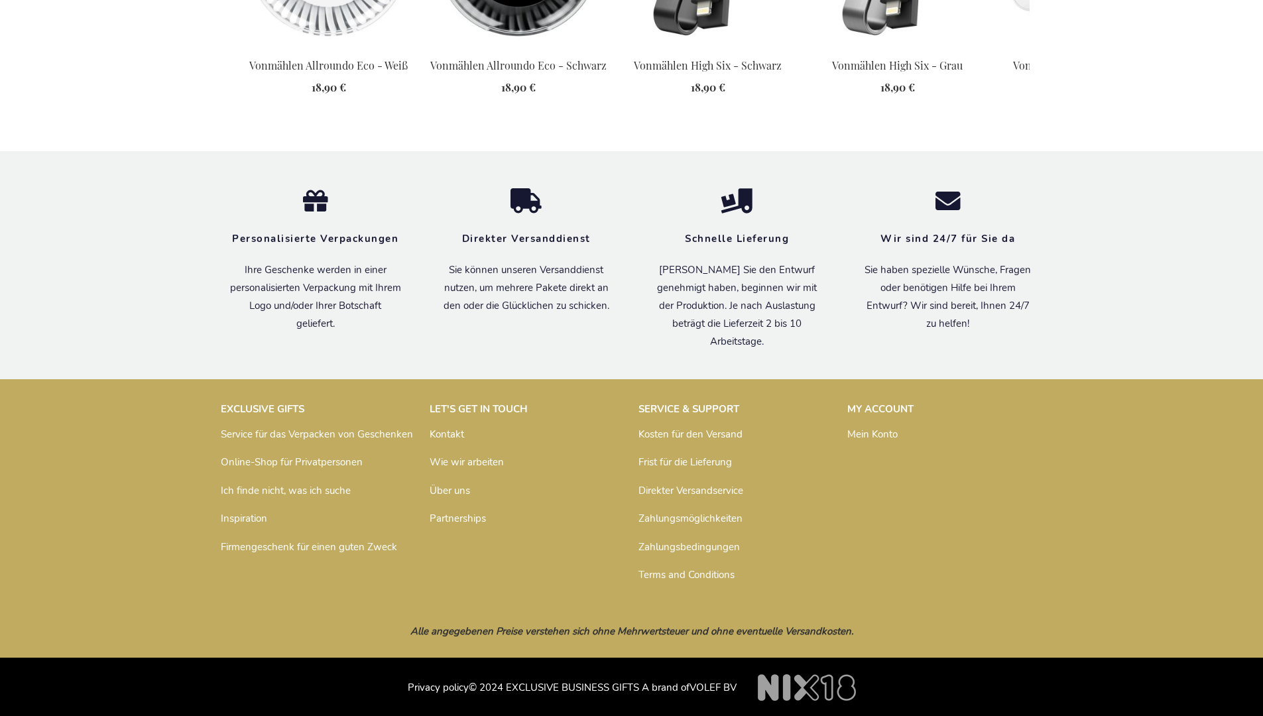
scroll to position [1861, 0]
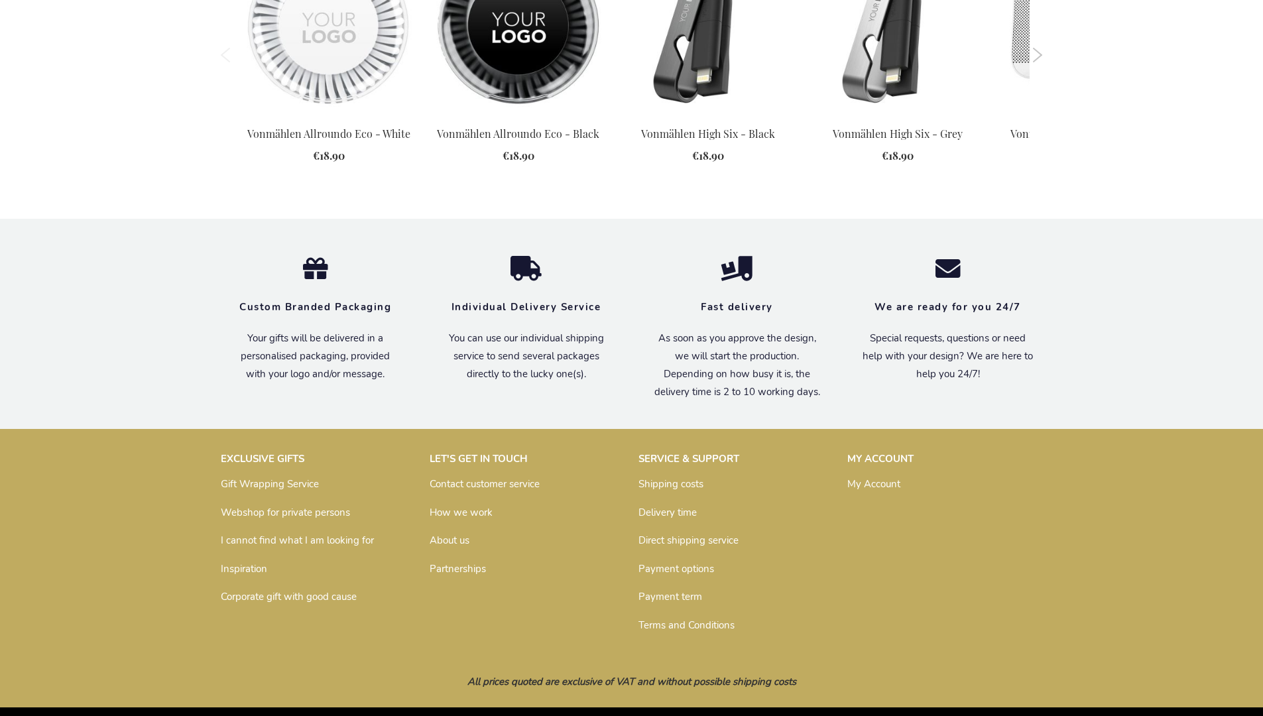
scroll to position [1828, 0]
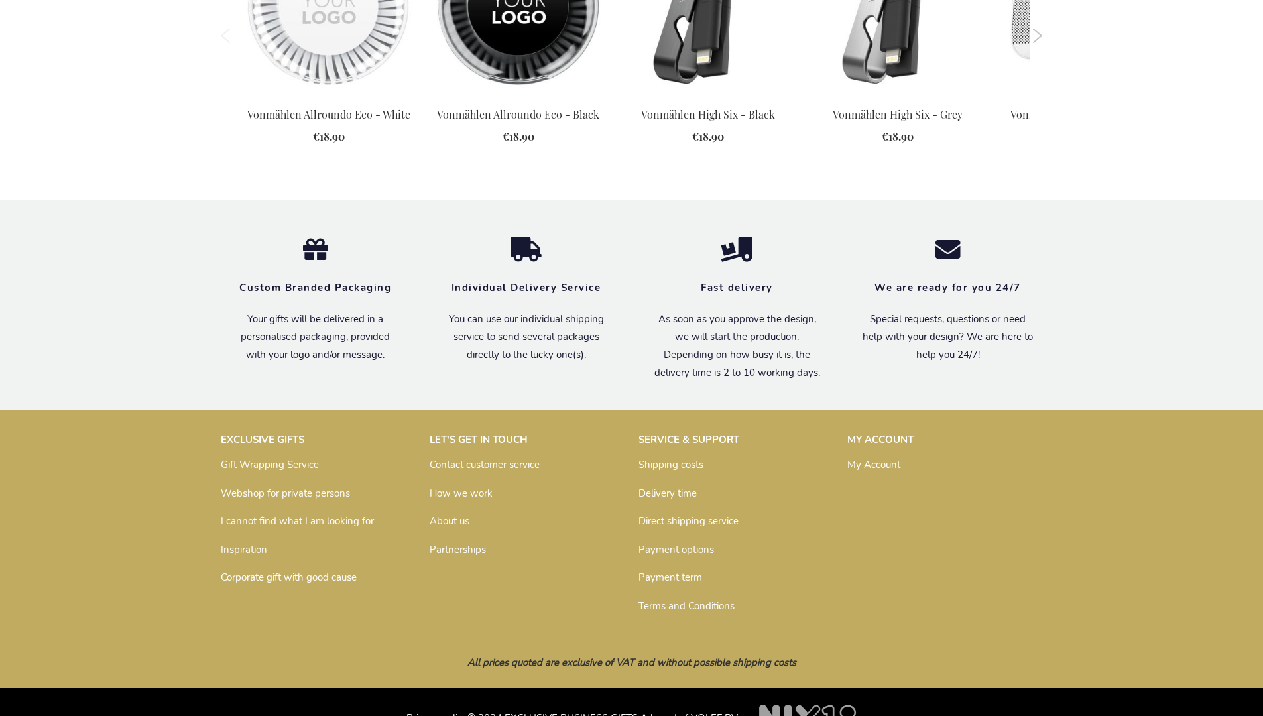
scroll to position [1828, 0]
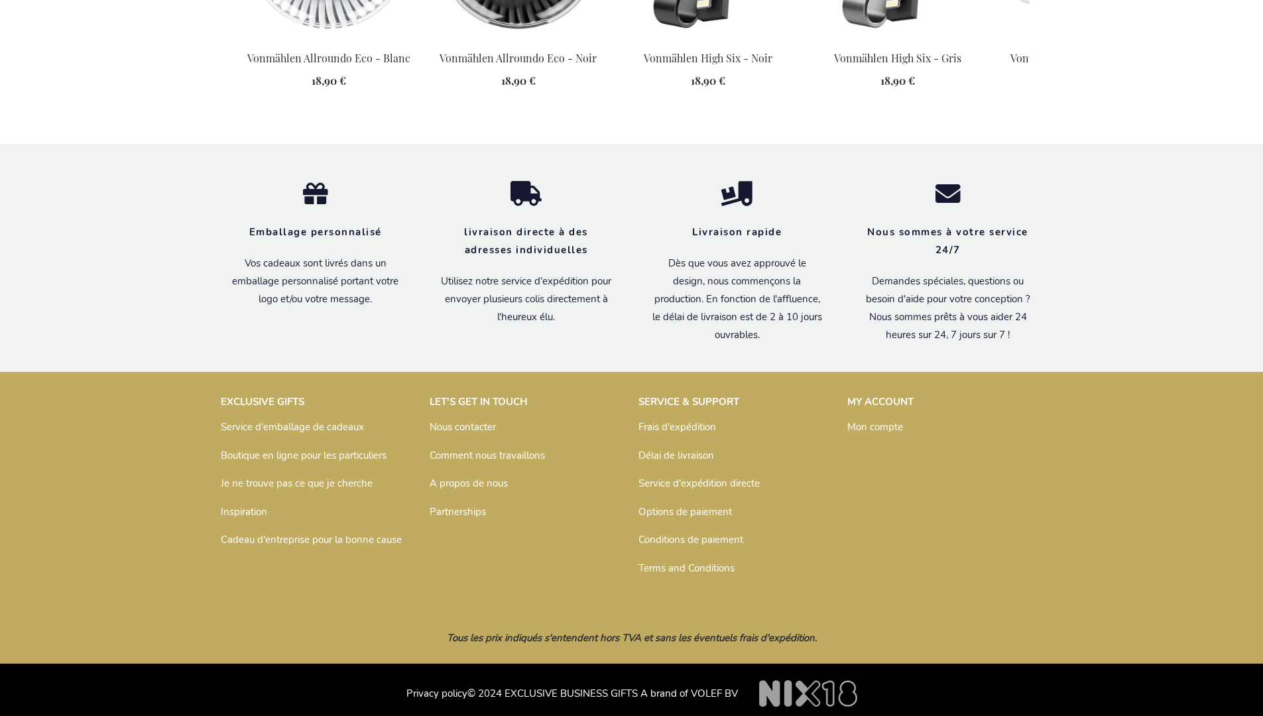
scroll to position [1889, 0]
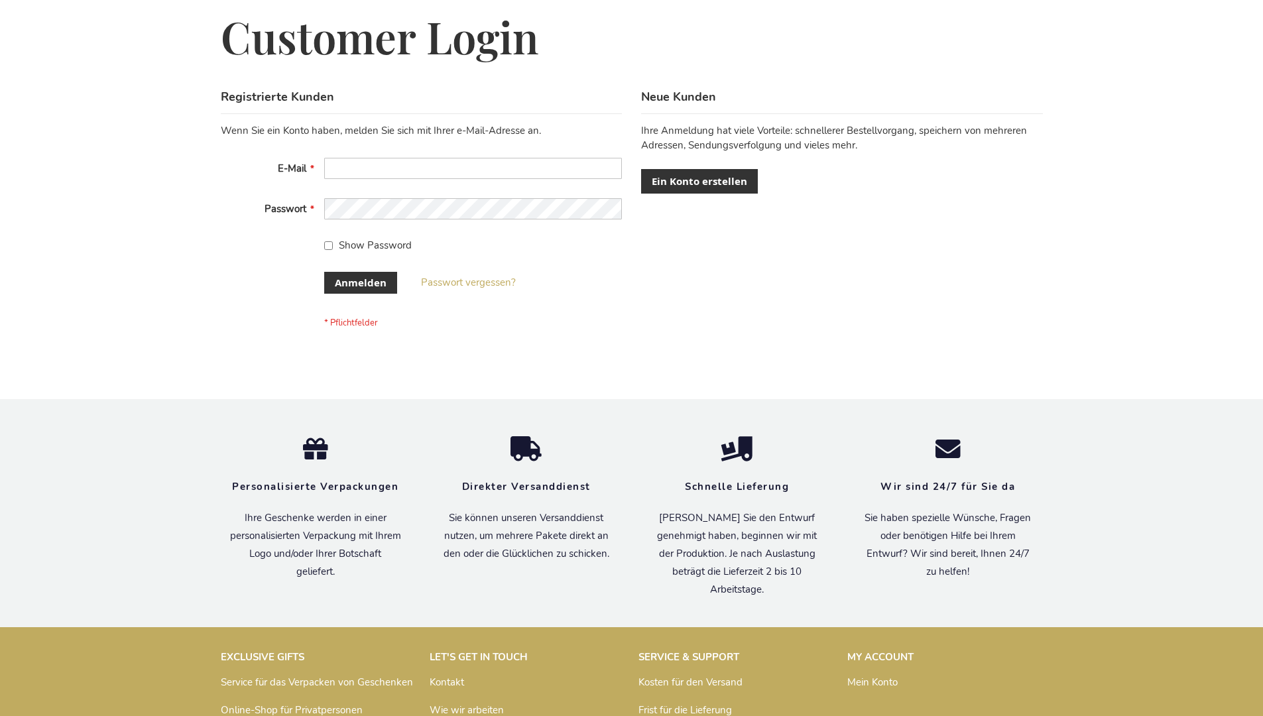
scroll to position [444, 0]
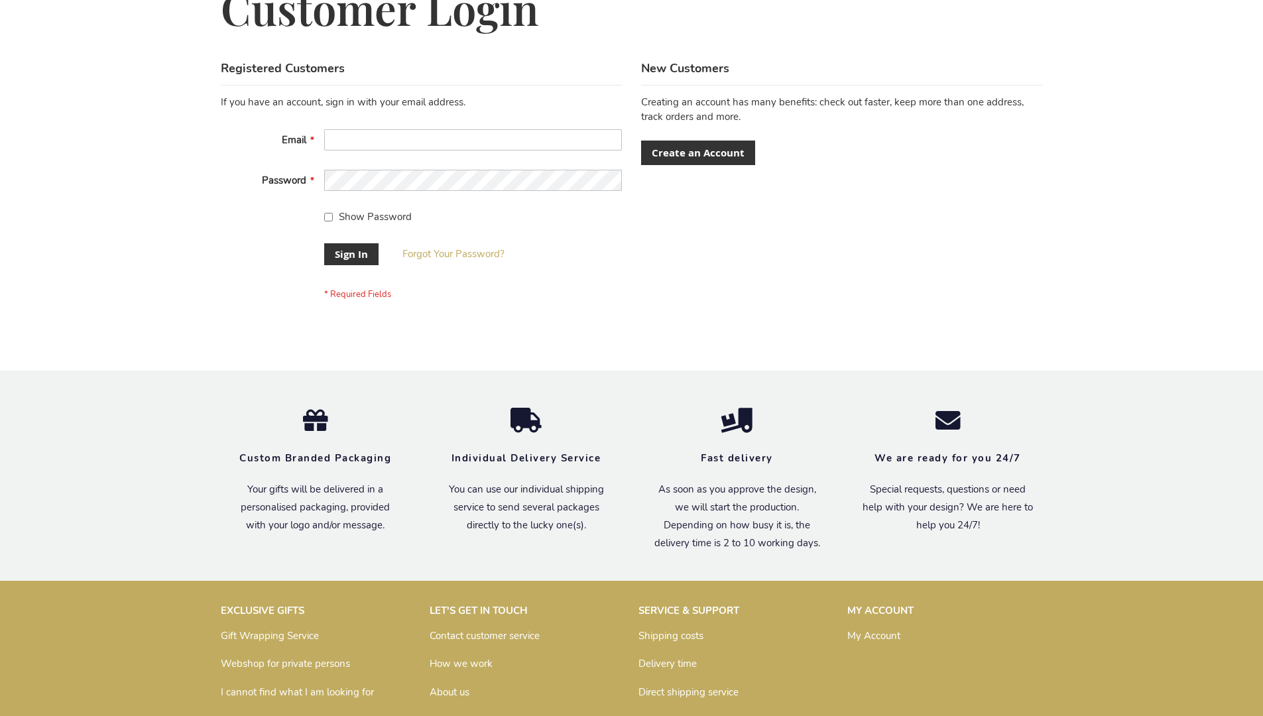
scroll to position [426, 0]
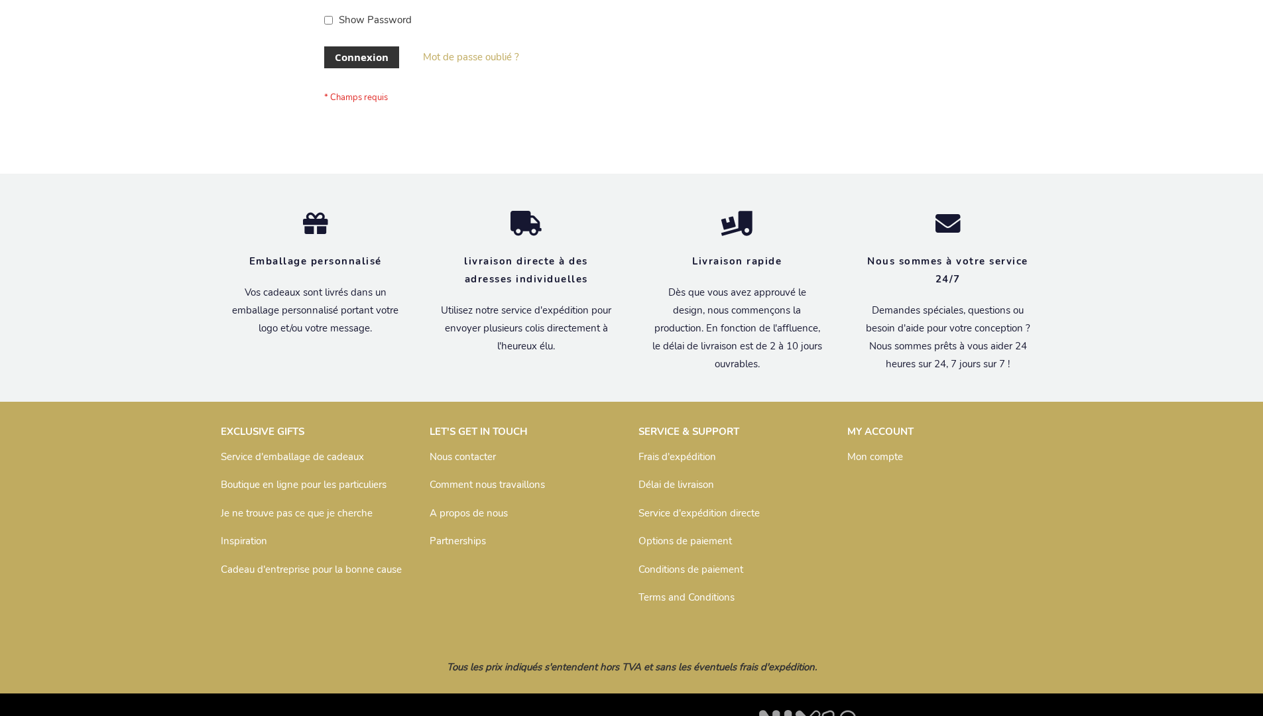
scroll to position [458, 0]
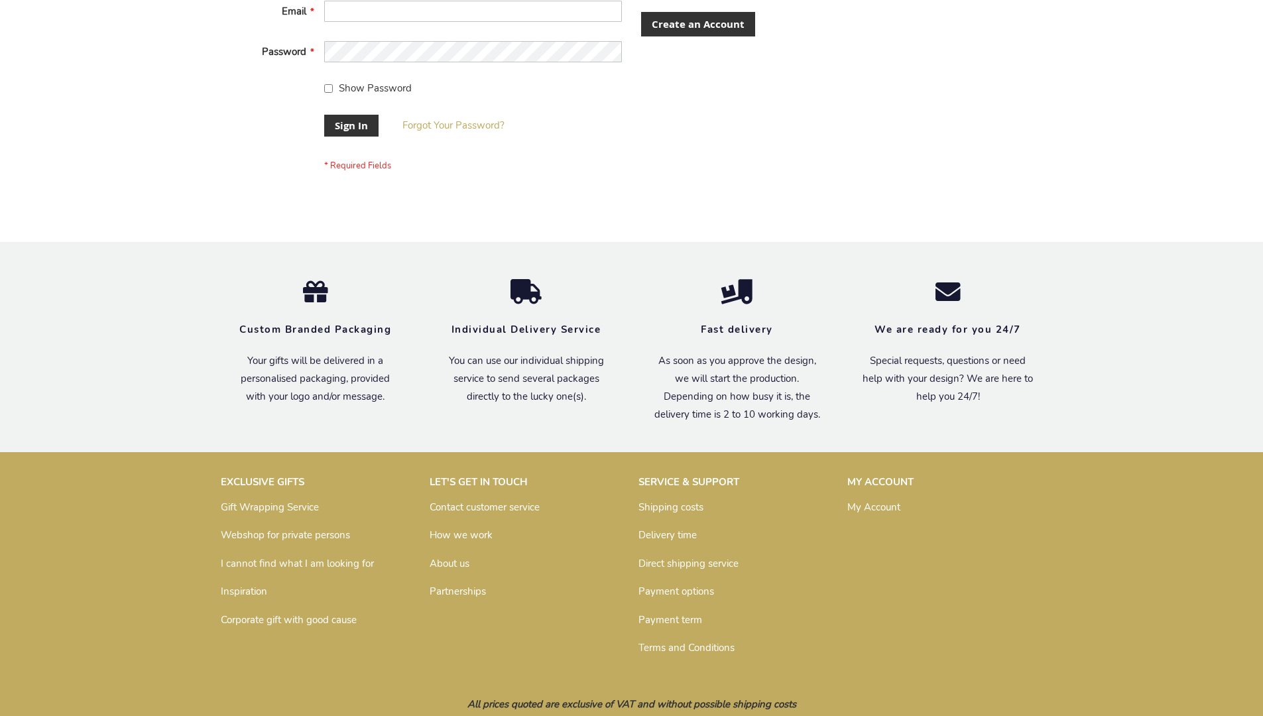
scroll to position [426, 0]
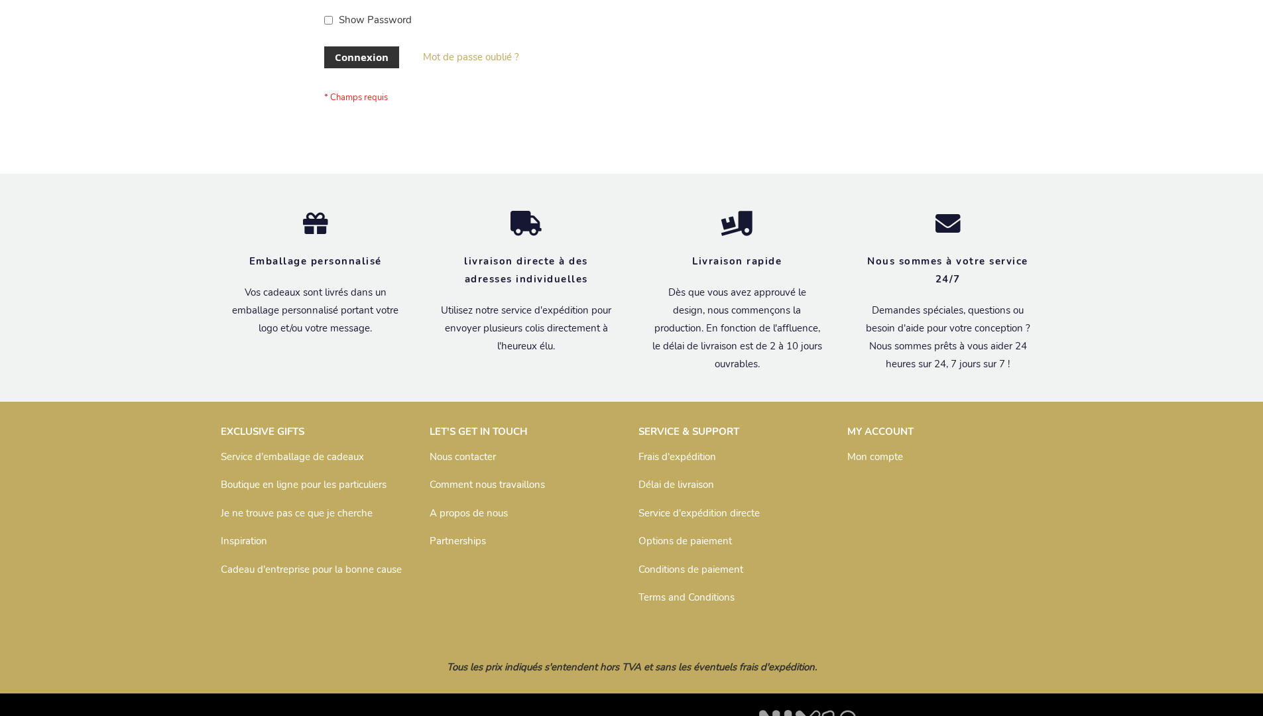
scroll to position [458, 0]
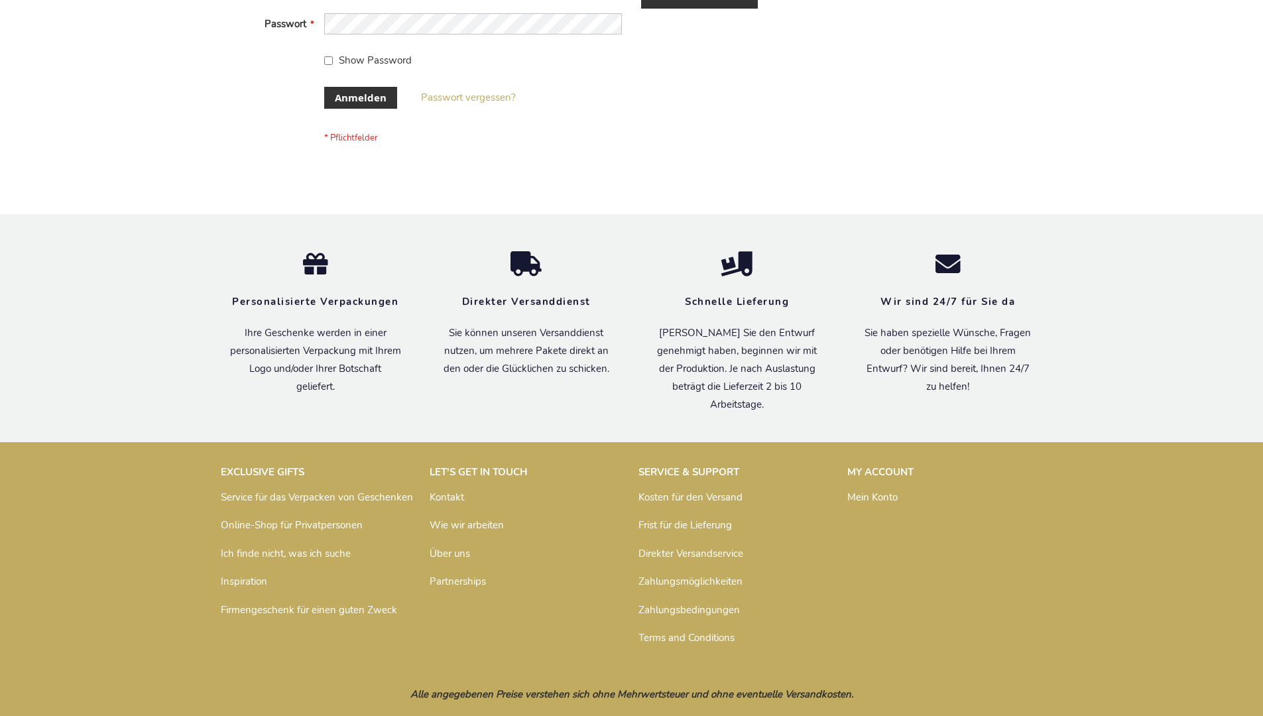
scroll to position [444, 0]
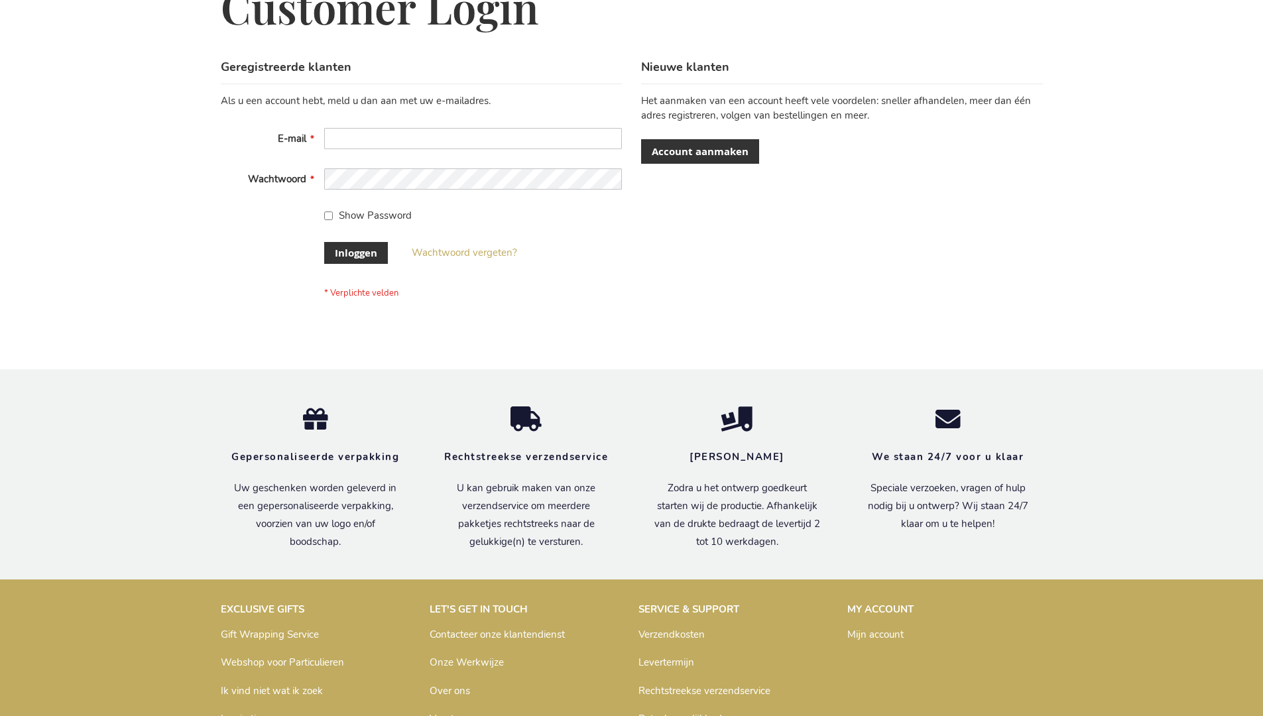
scroll to position [450, 0]
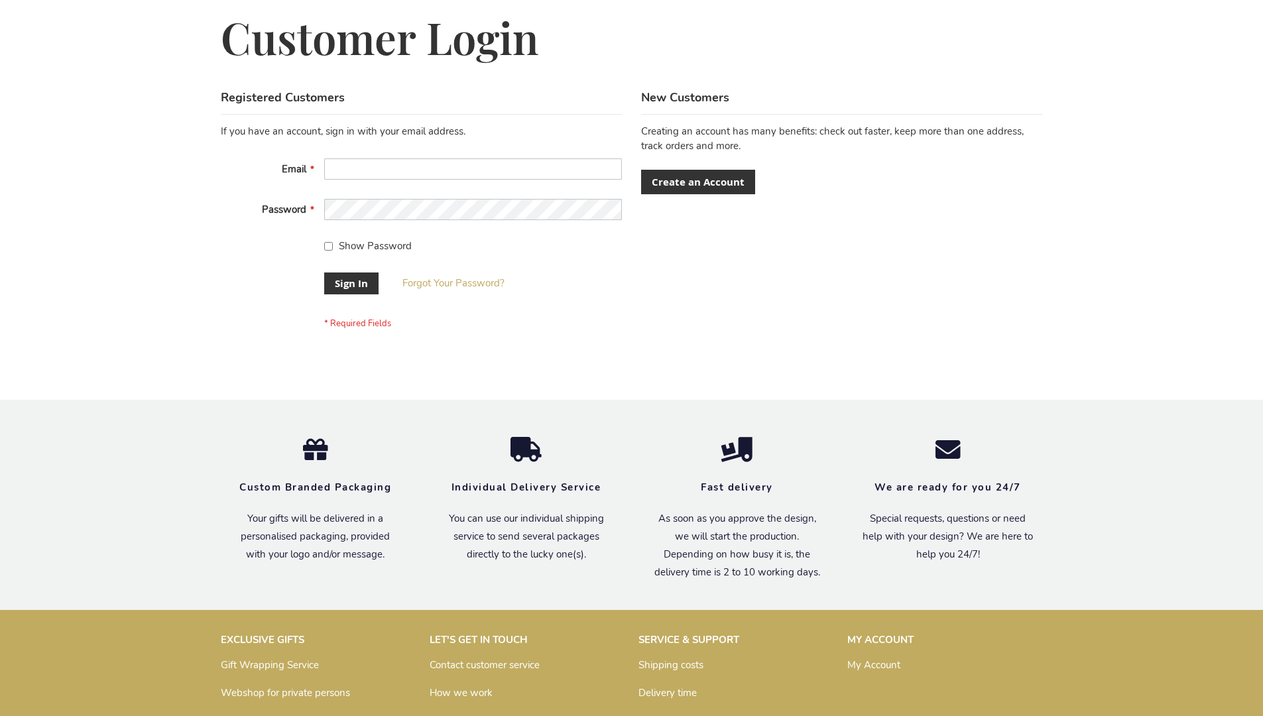
scroll to position [426, 0]
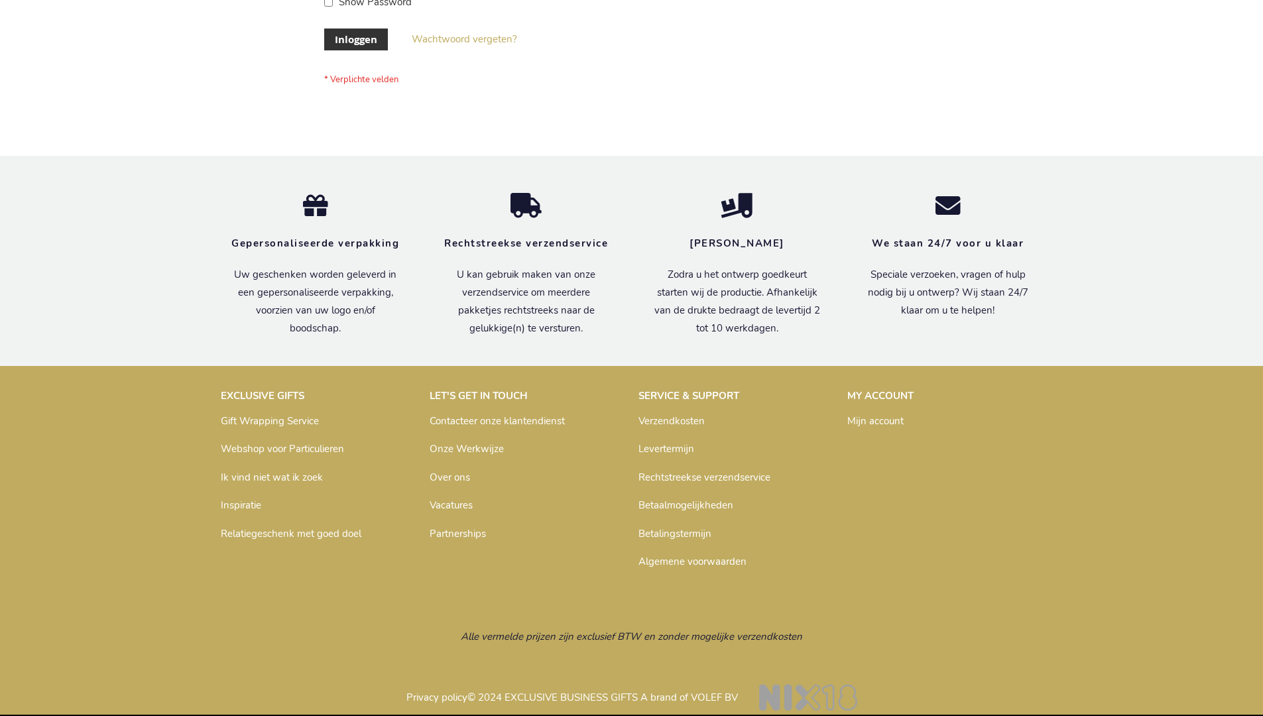
scroll to position [450, 0]
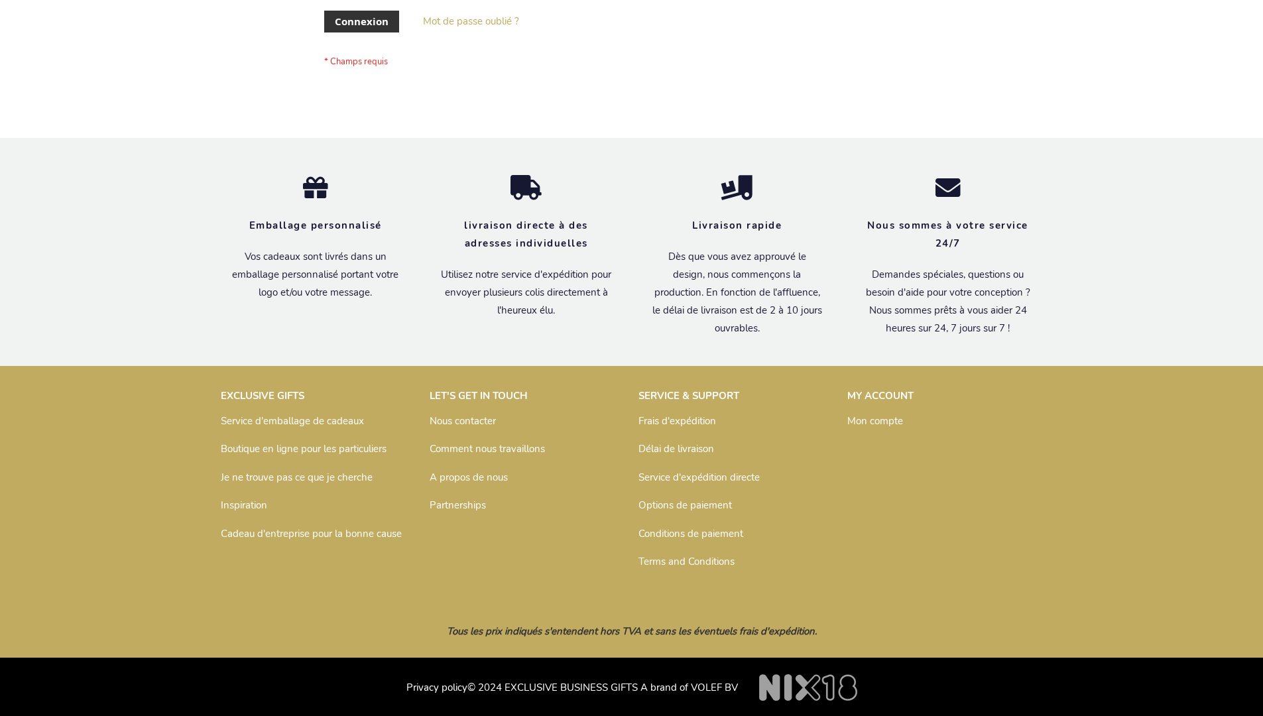
scroll to position [458, 0]
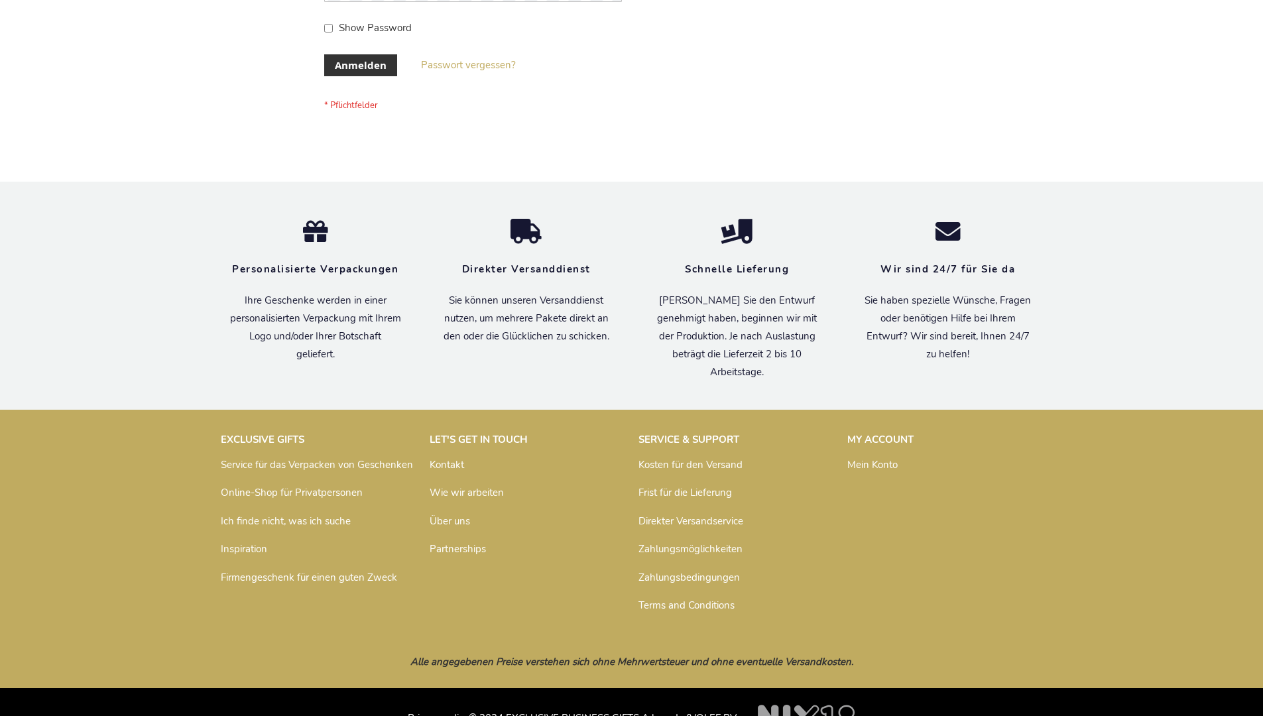
scroll to position [444, 0]
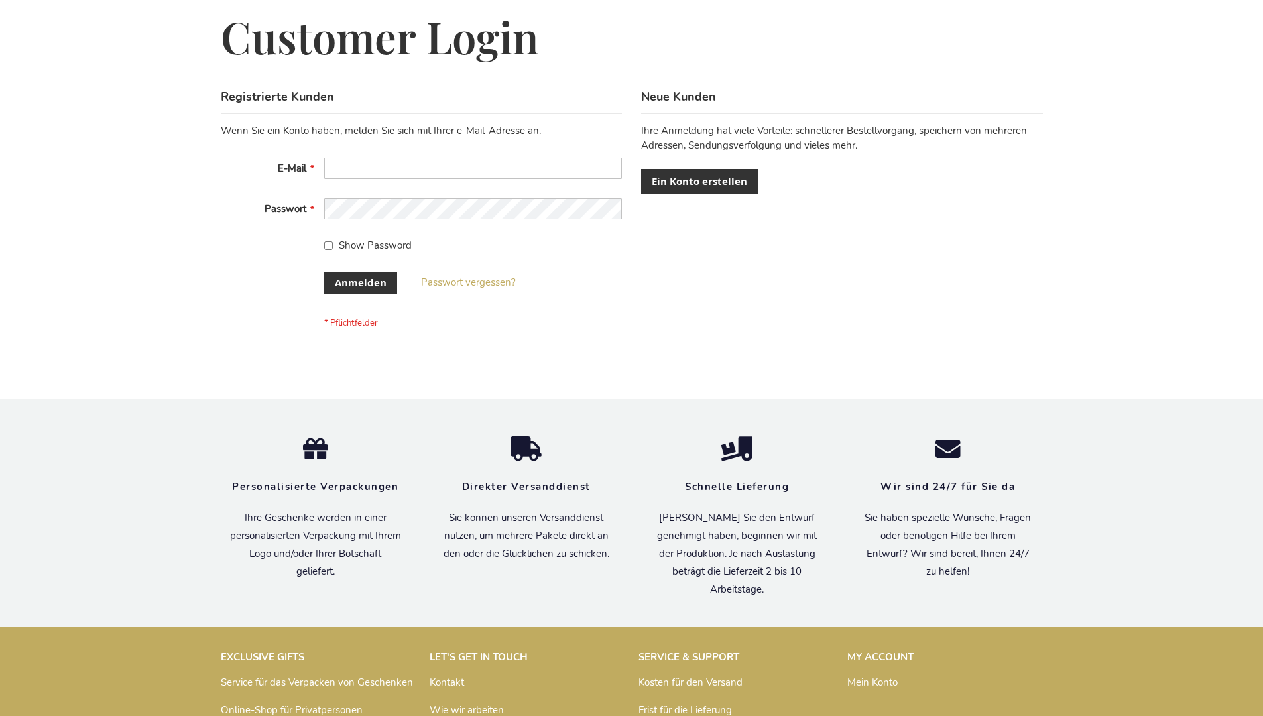
scroll to position [444, 0]
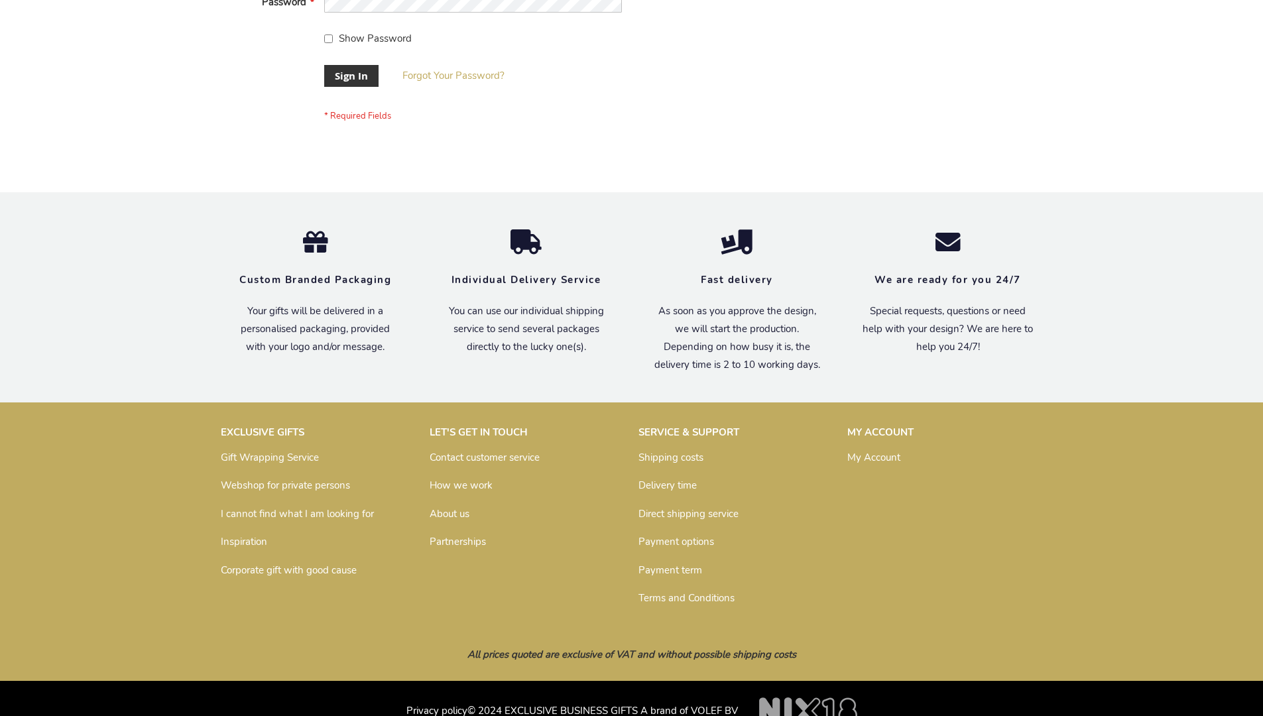
scroll to position [426, 0]
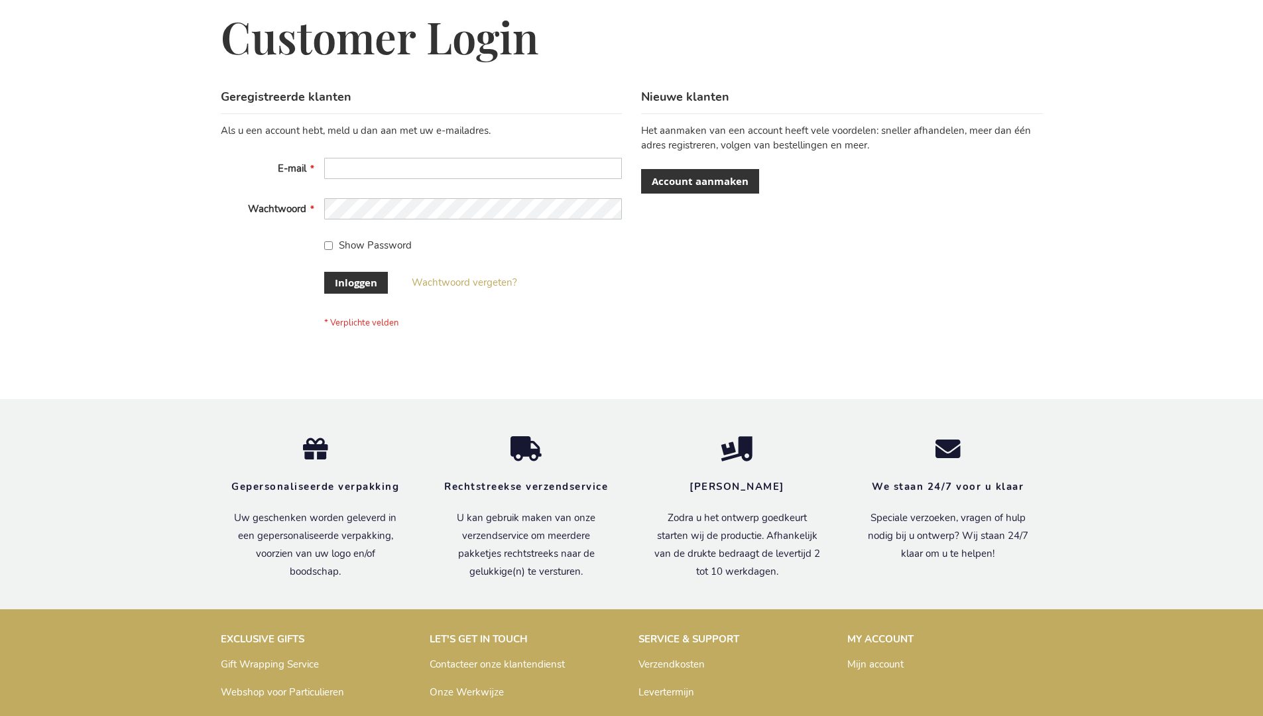
scroll to position [450, 0]
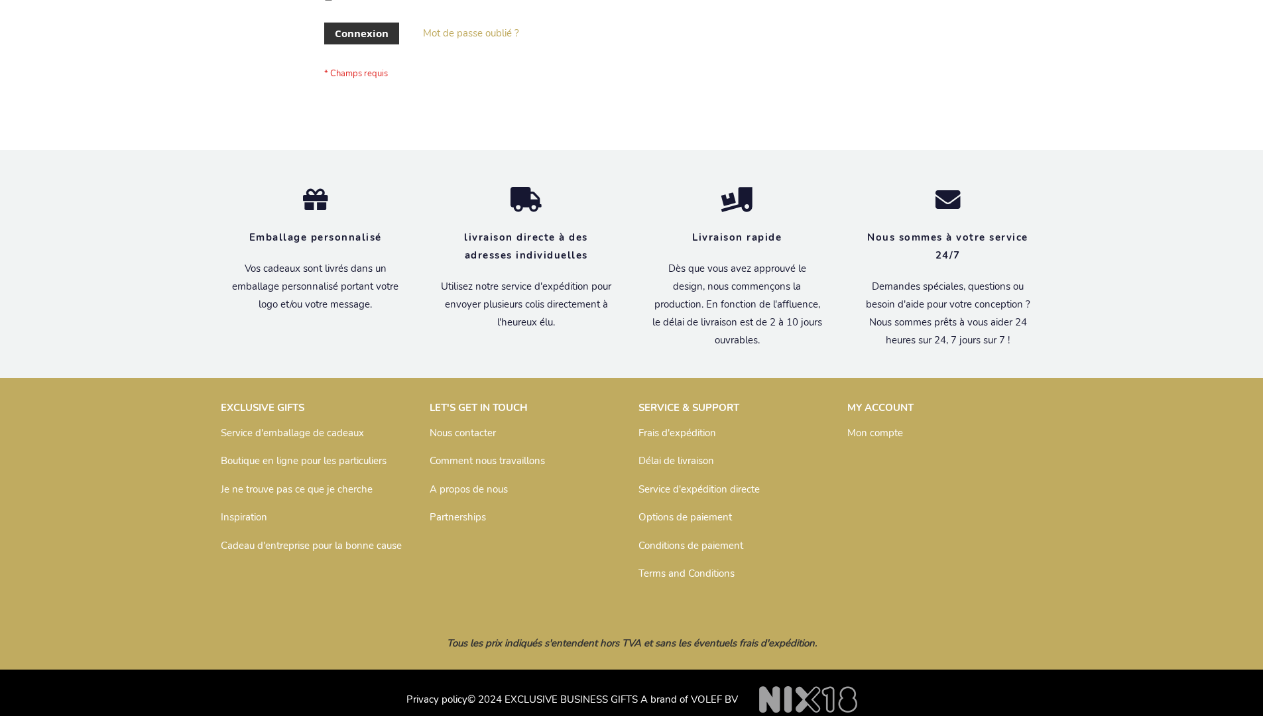
scroll to position [458, 0]
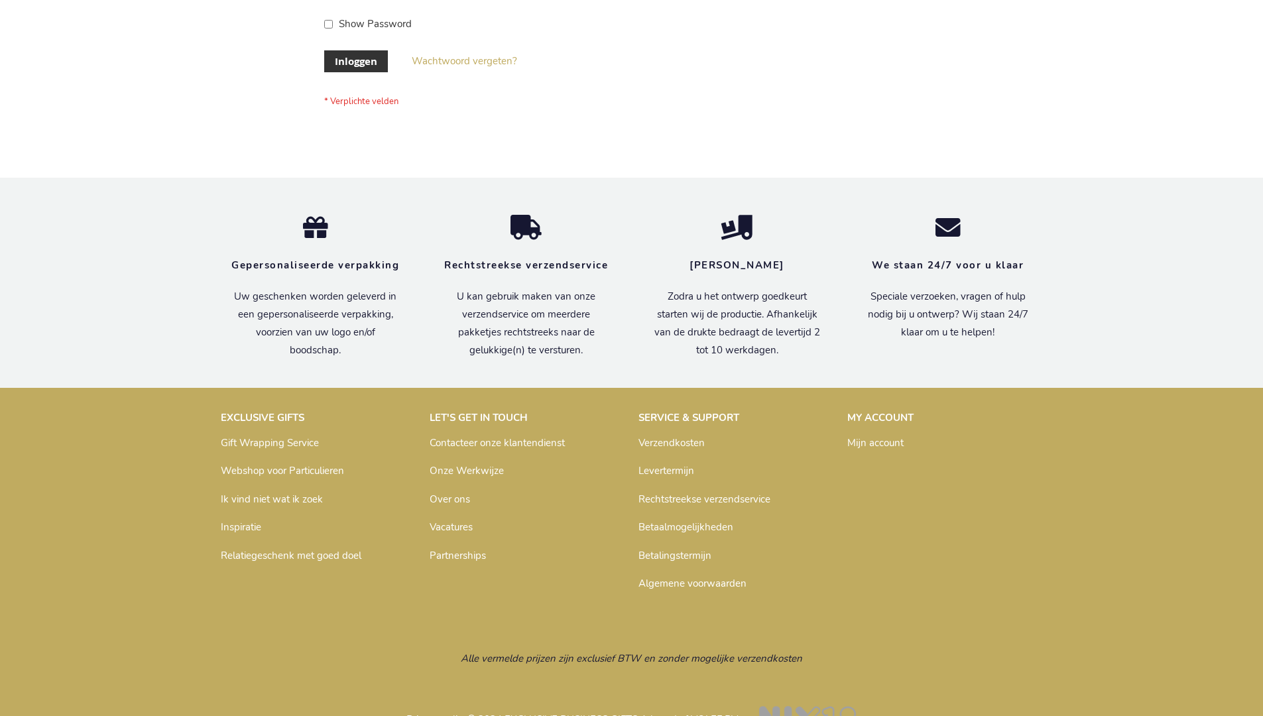
scroll to position [450, 0]
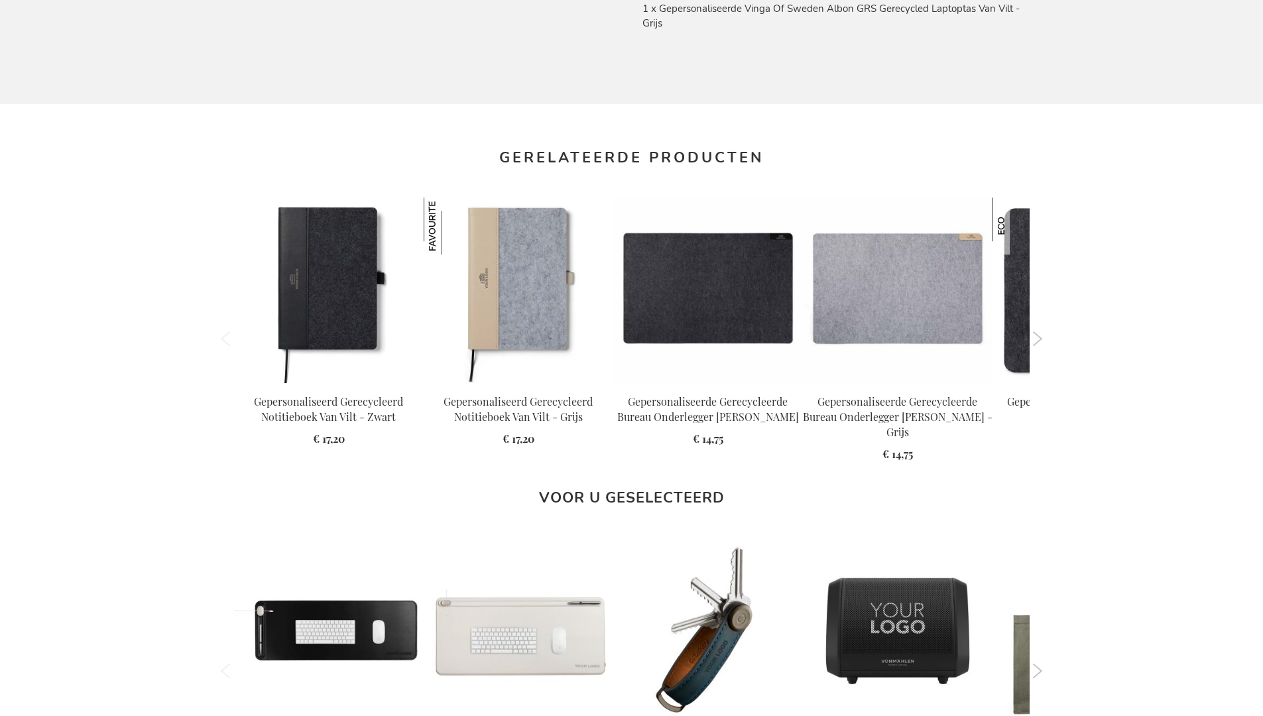
scroll to position [1809, 0]
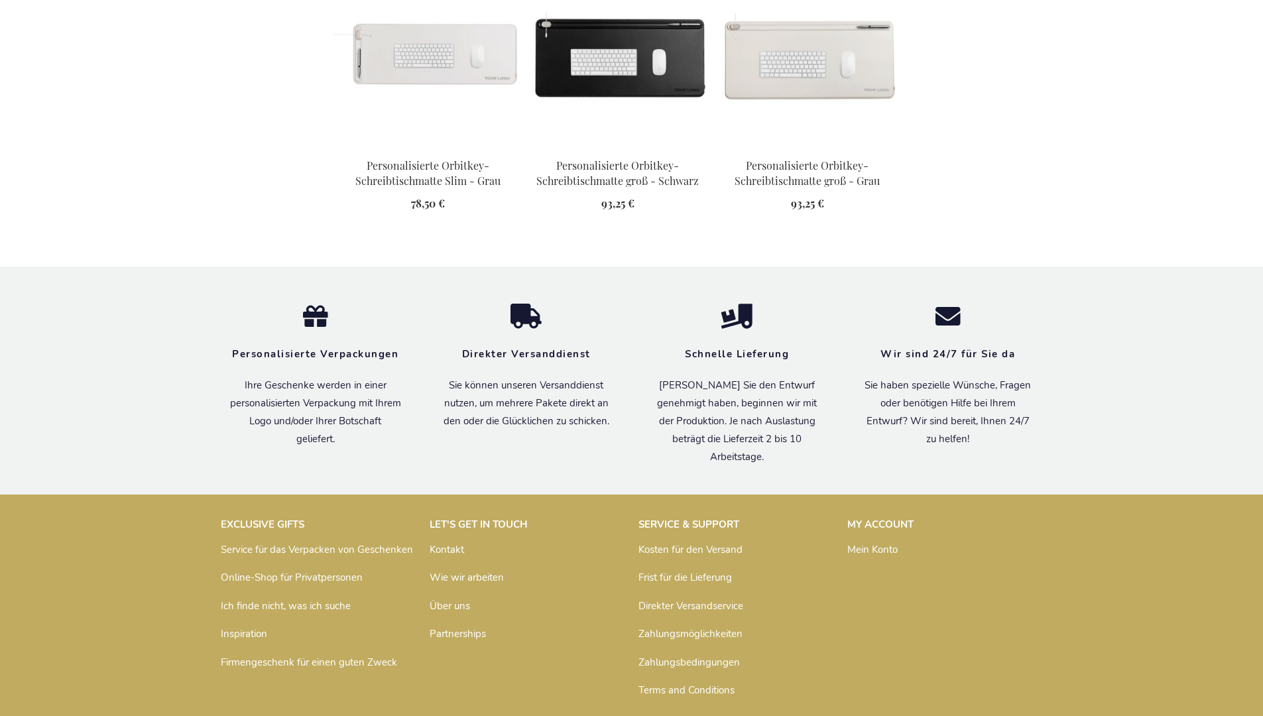
scroll to position [1828, 0]
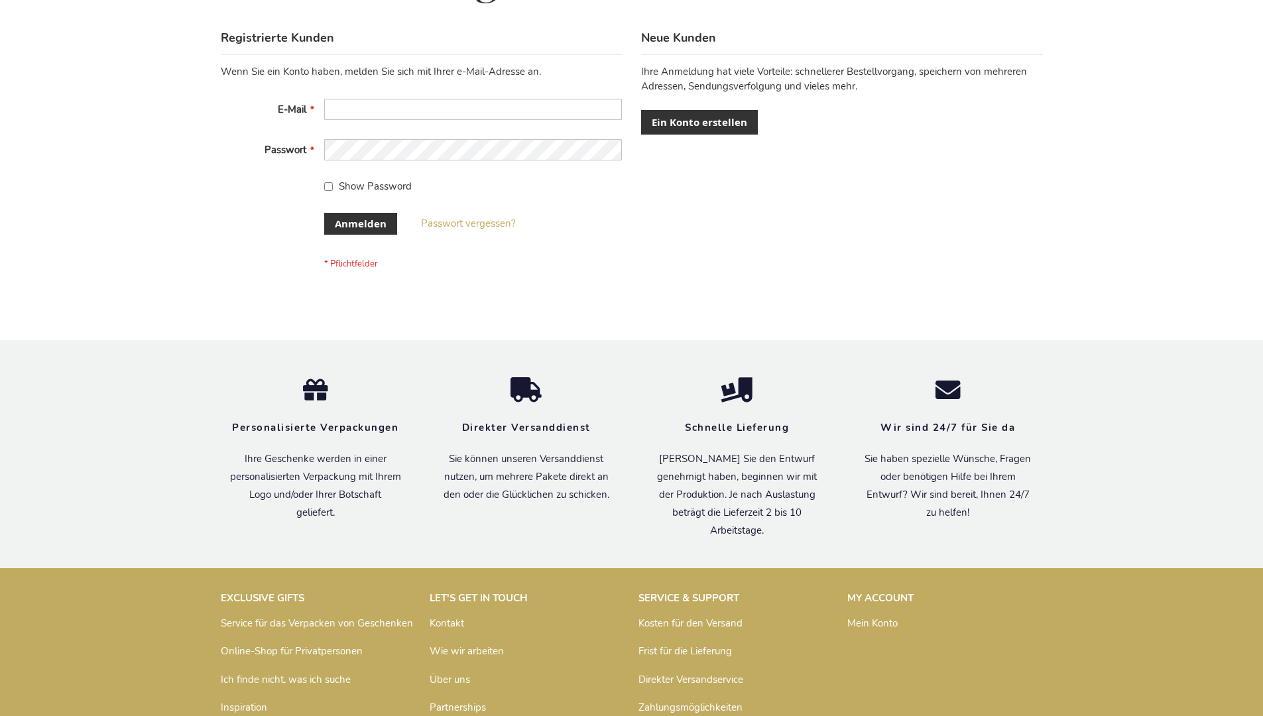
scroll to position [444, 0]
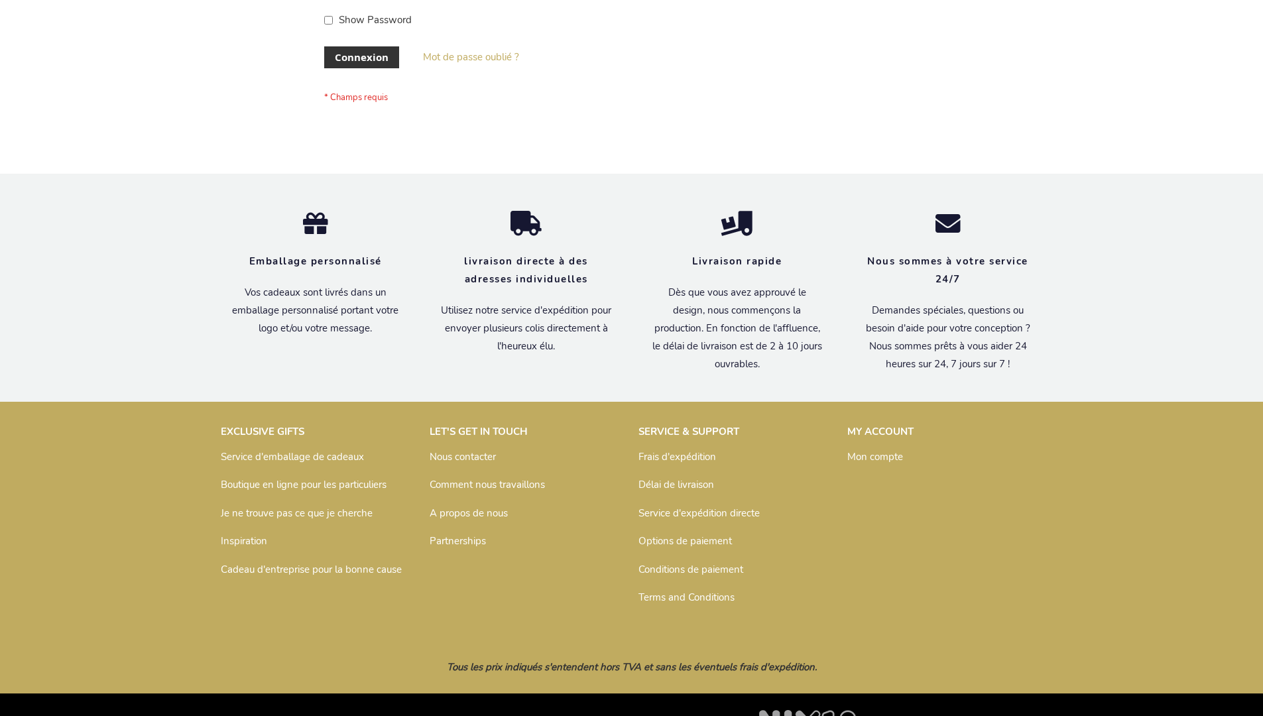
scroll to position [458, 0]
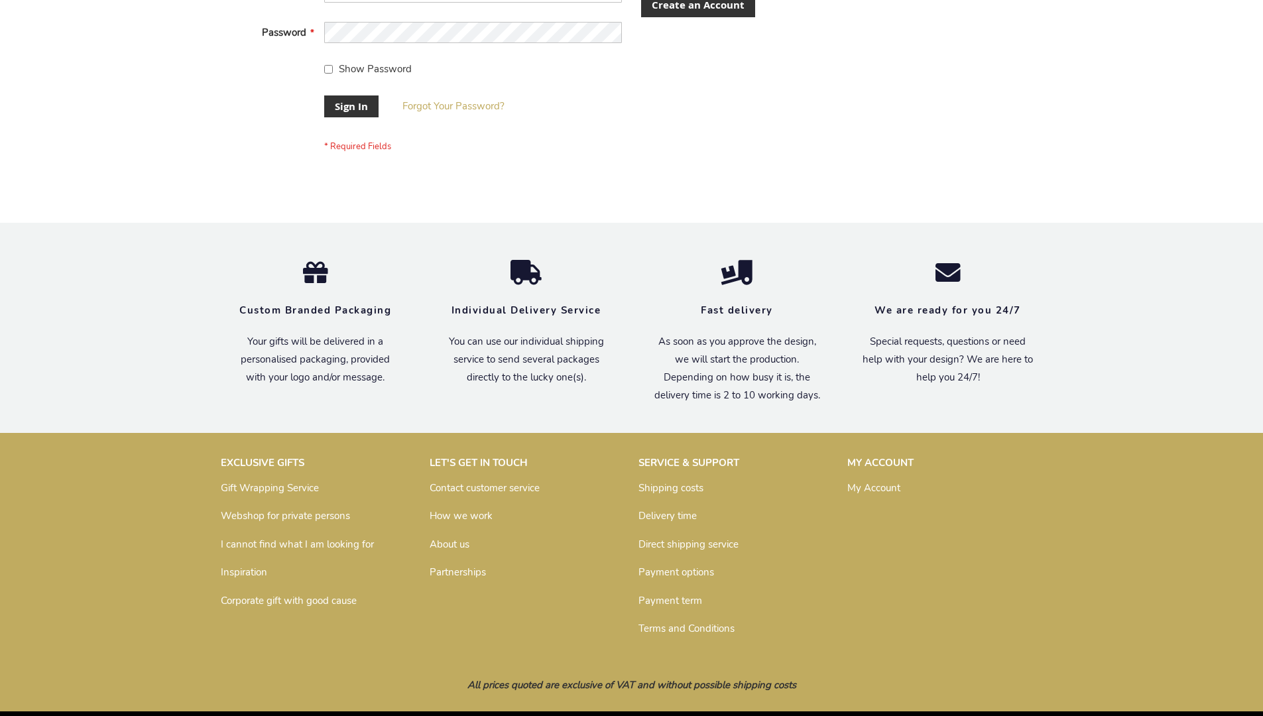
scroll to position [426, 0]
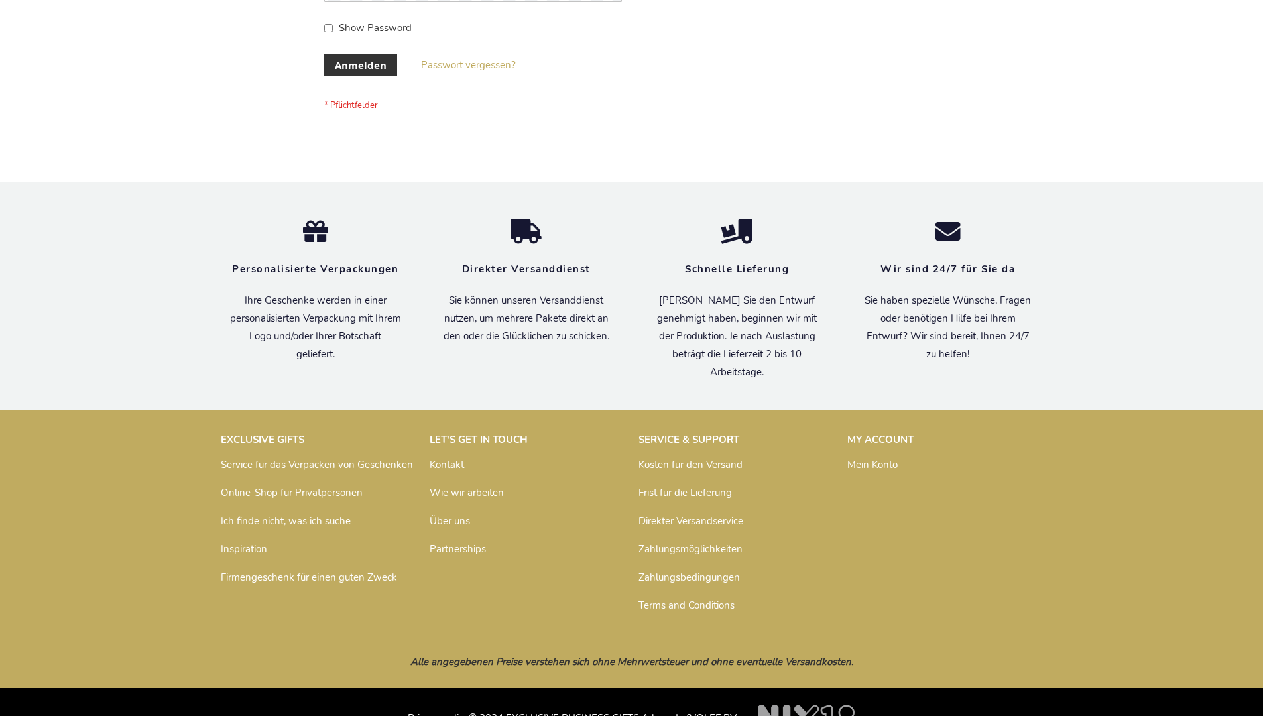
scroll to position [444, 0]
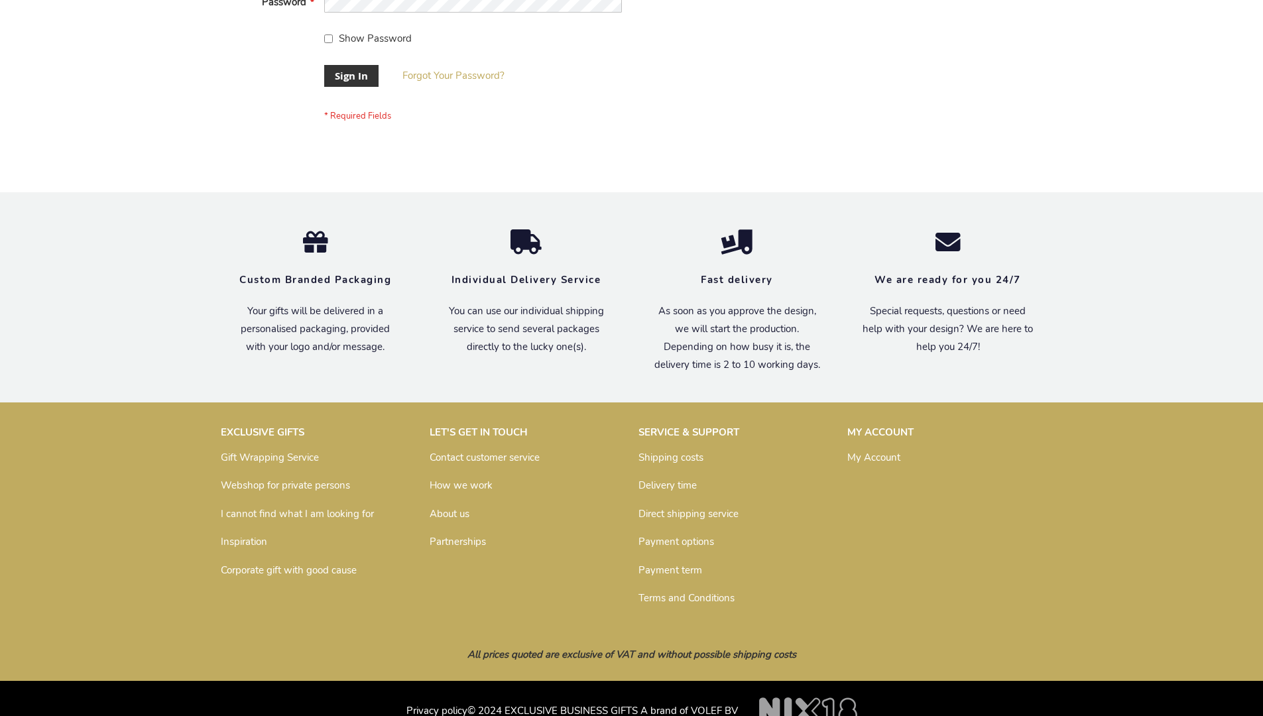
scroll to position [426, 0]
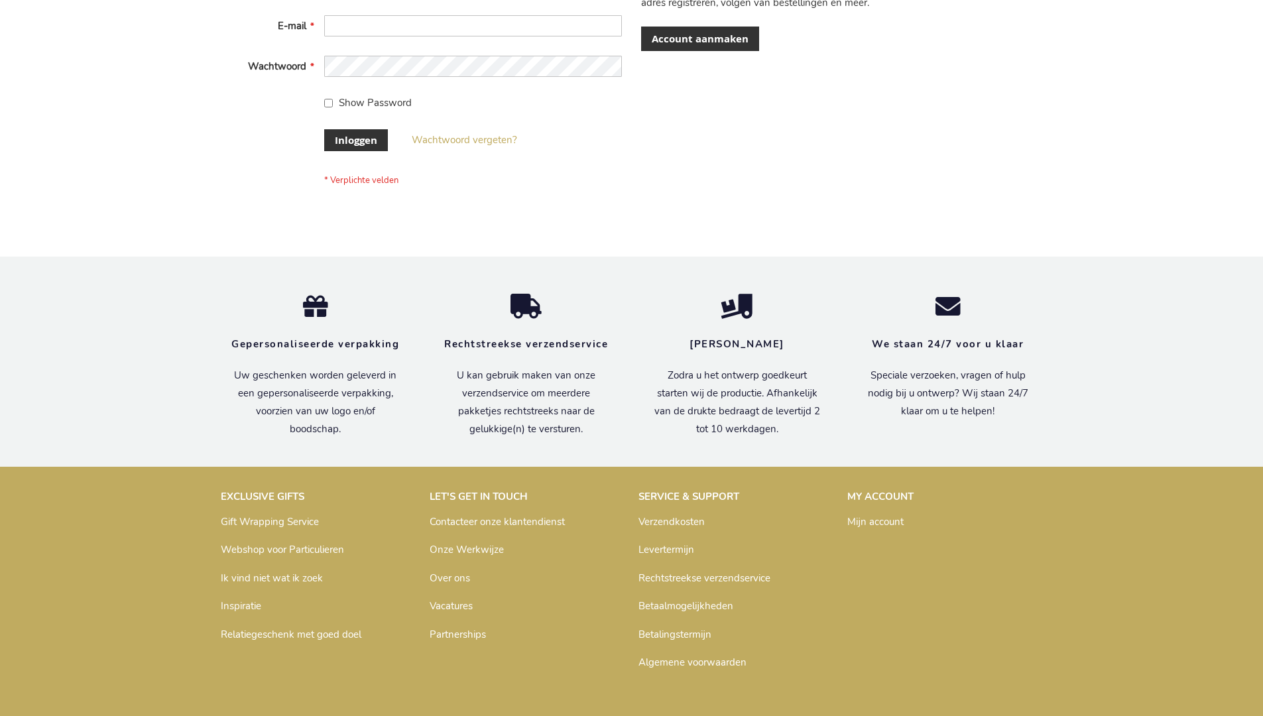
scroll to position [450, 0]
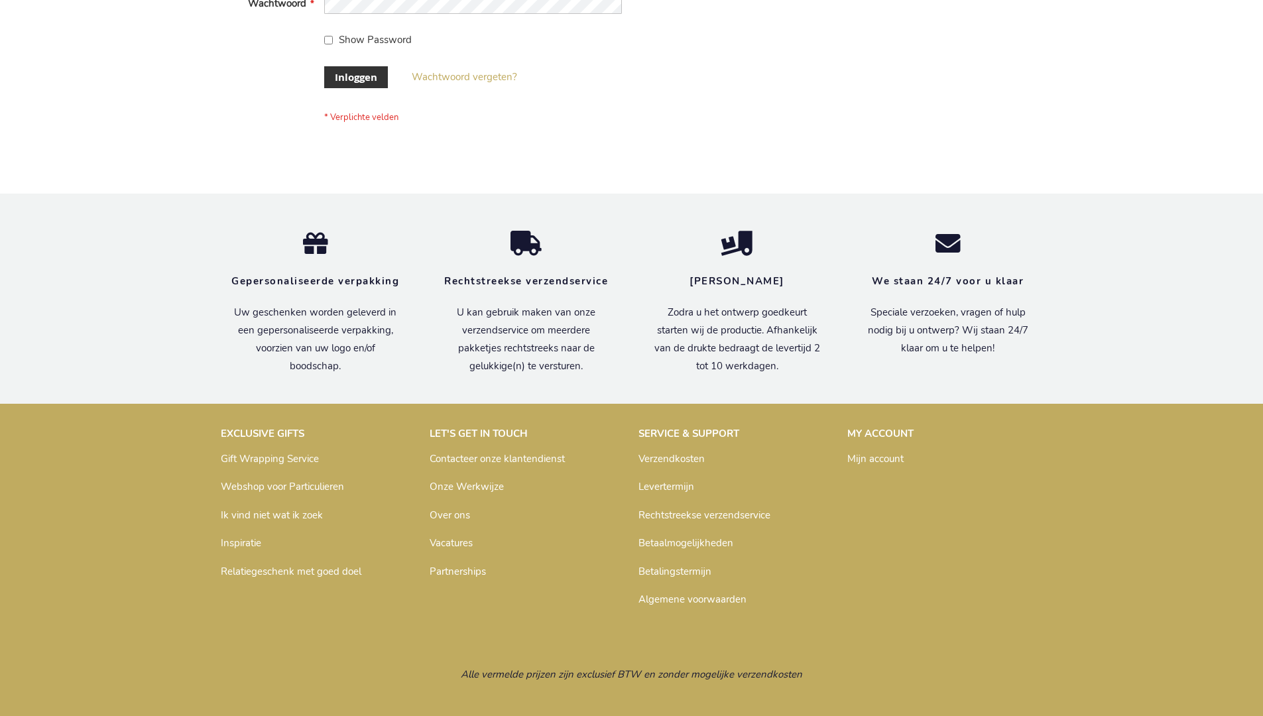
scroll to position [450, 0]
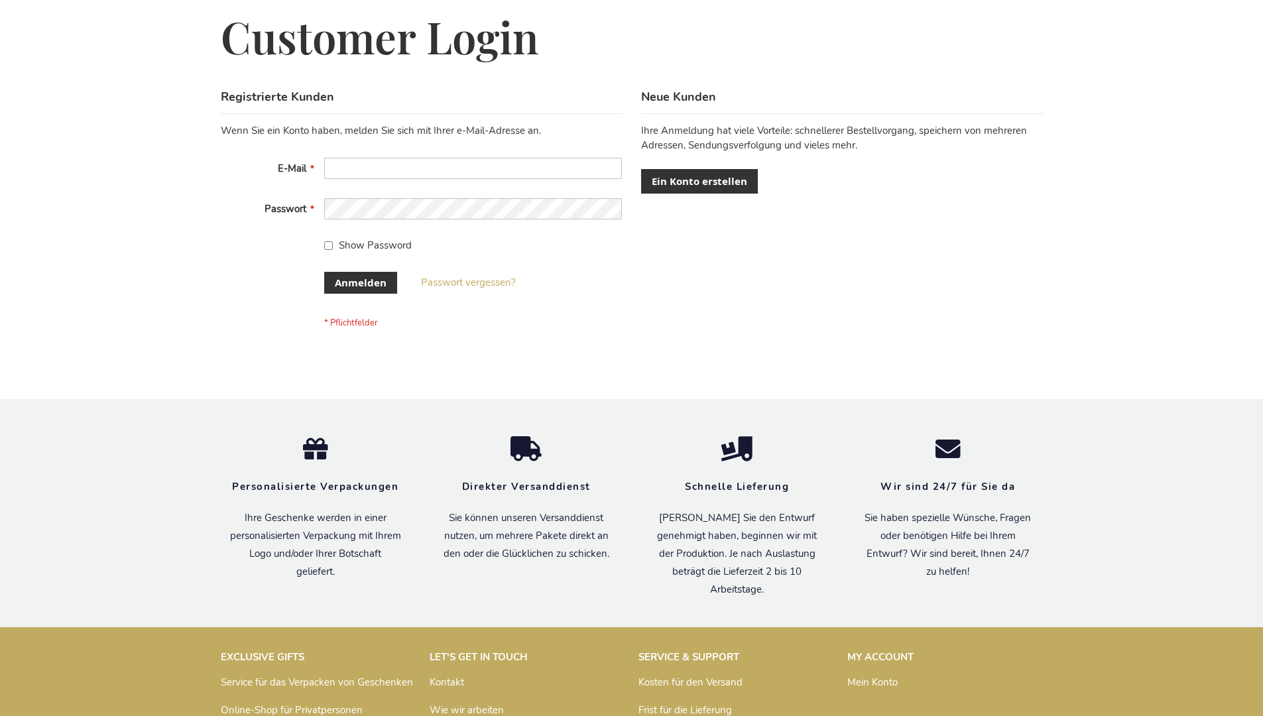
scroll to position [444, 0]
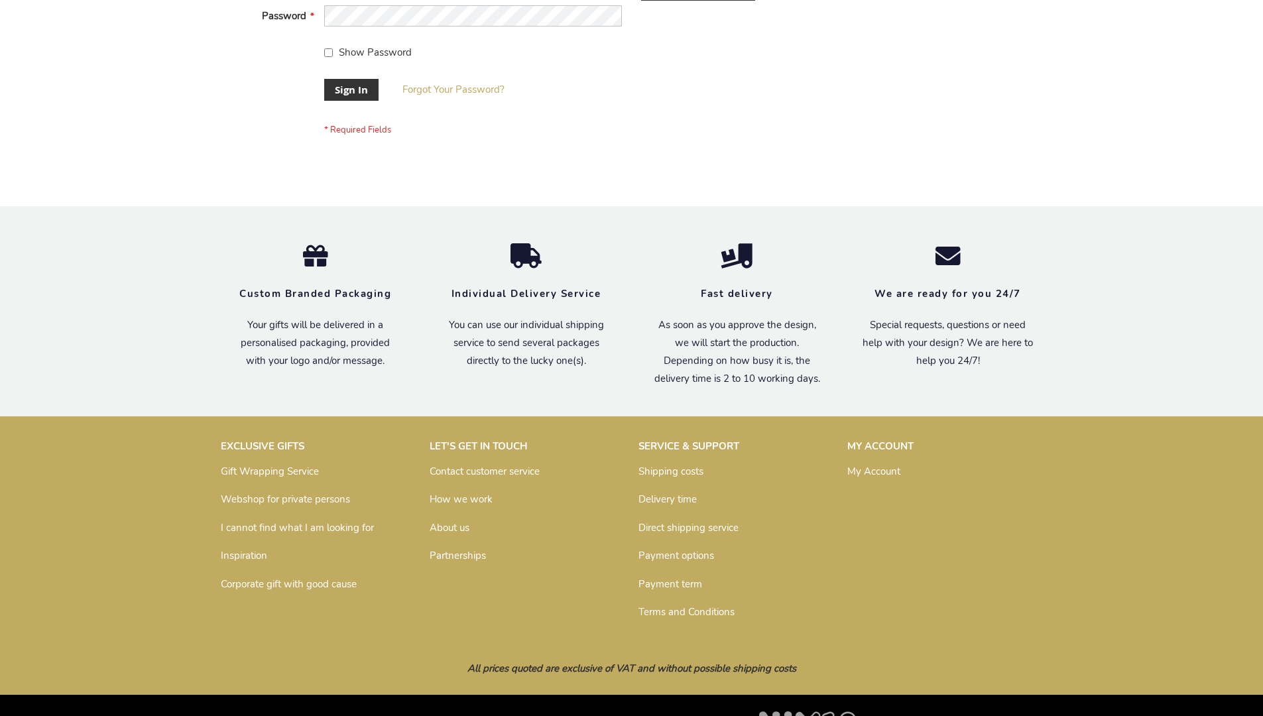
scroll to position [426, 0]
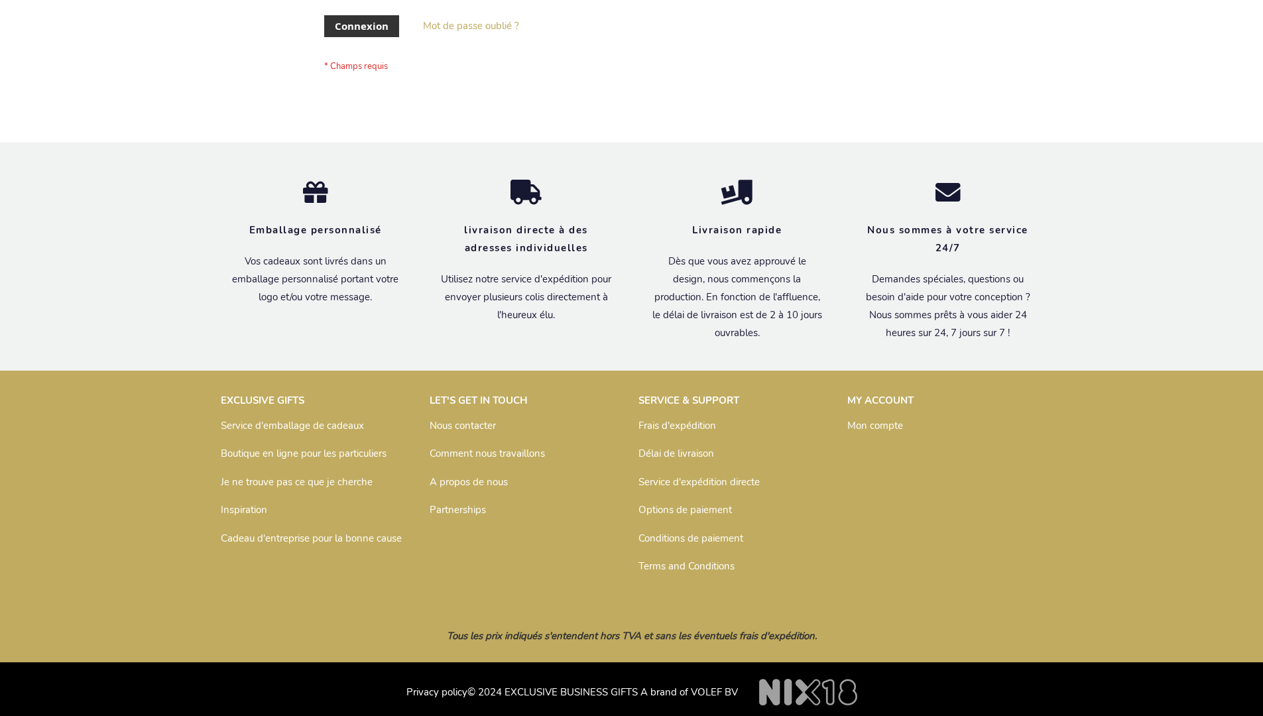
scroll to position [458, 0]
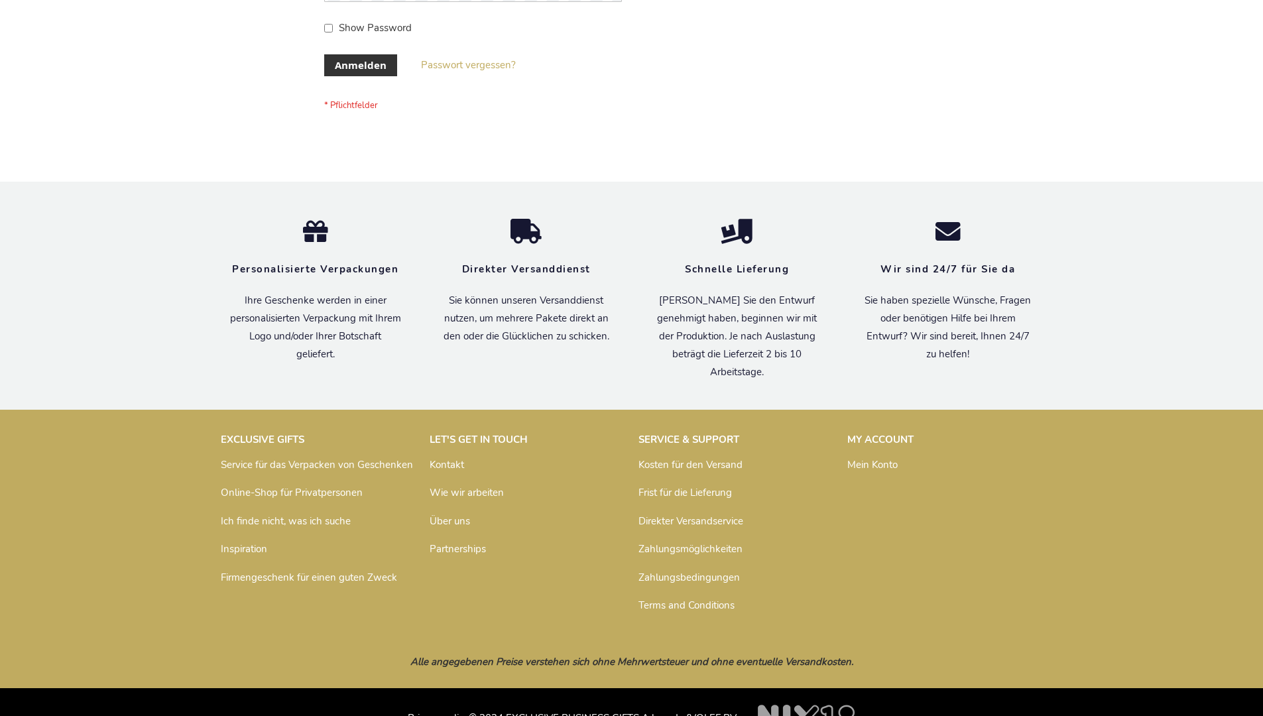
scroll to position [444, 0]
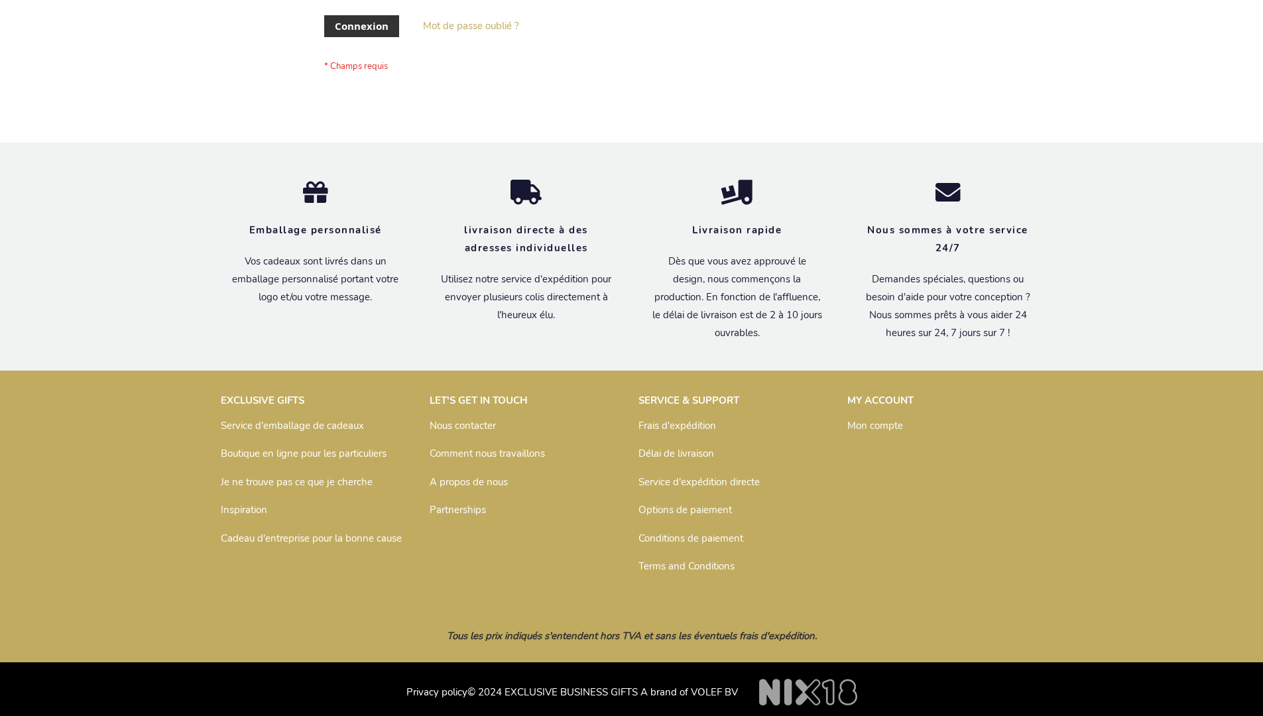
scroll to position [458, 0]
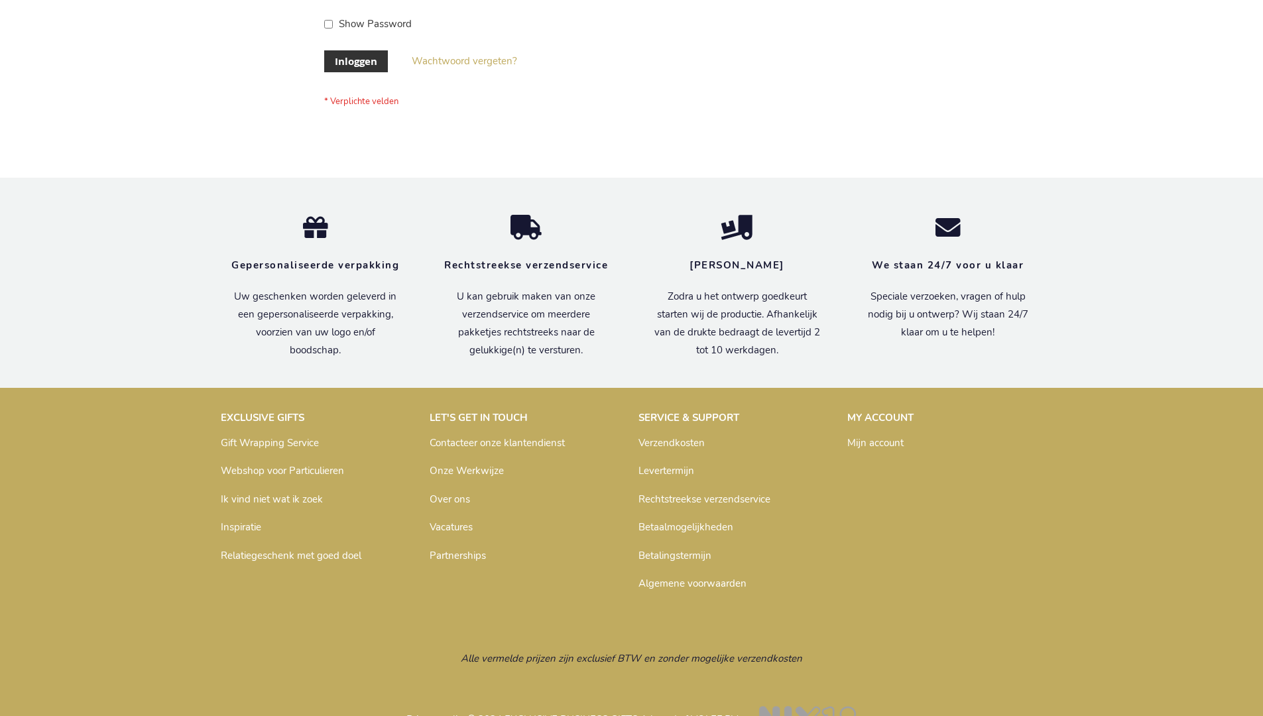
scroll to position [450, 0]
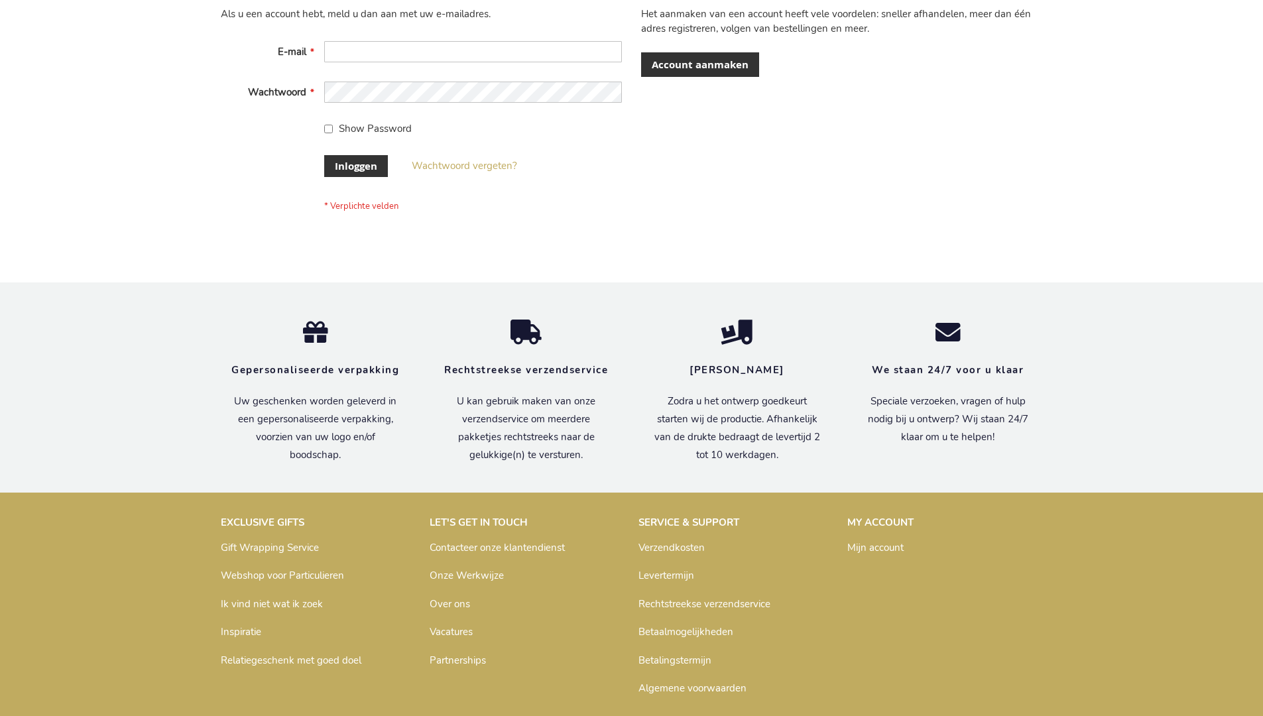
scroll to position [450, 0]
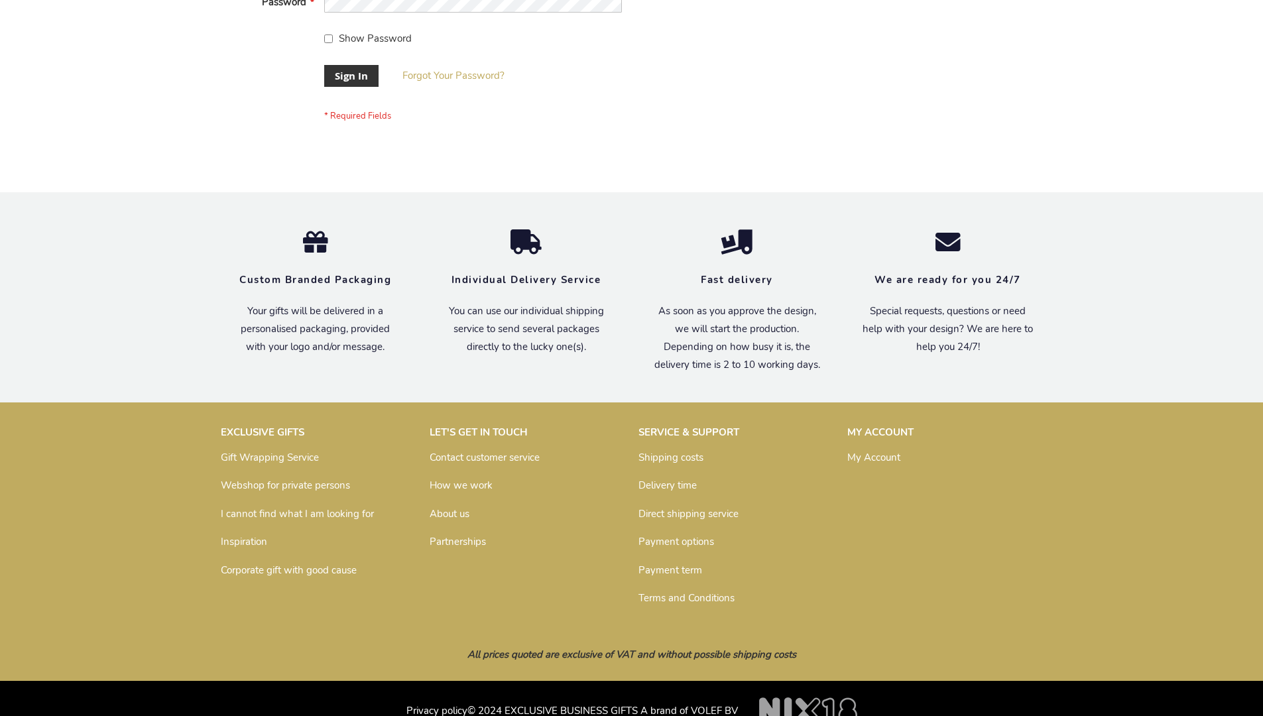
scroll to position [426, 0]
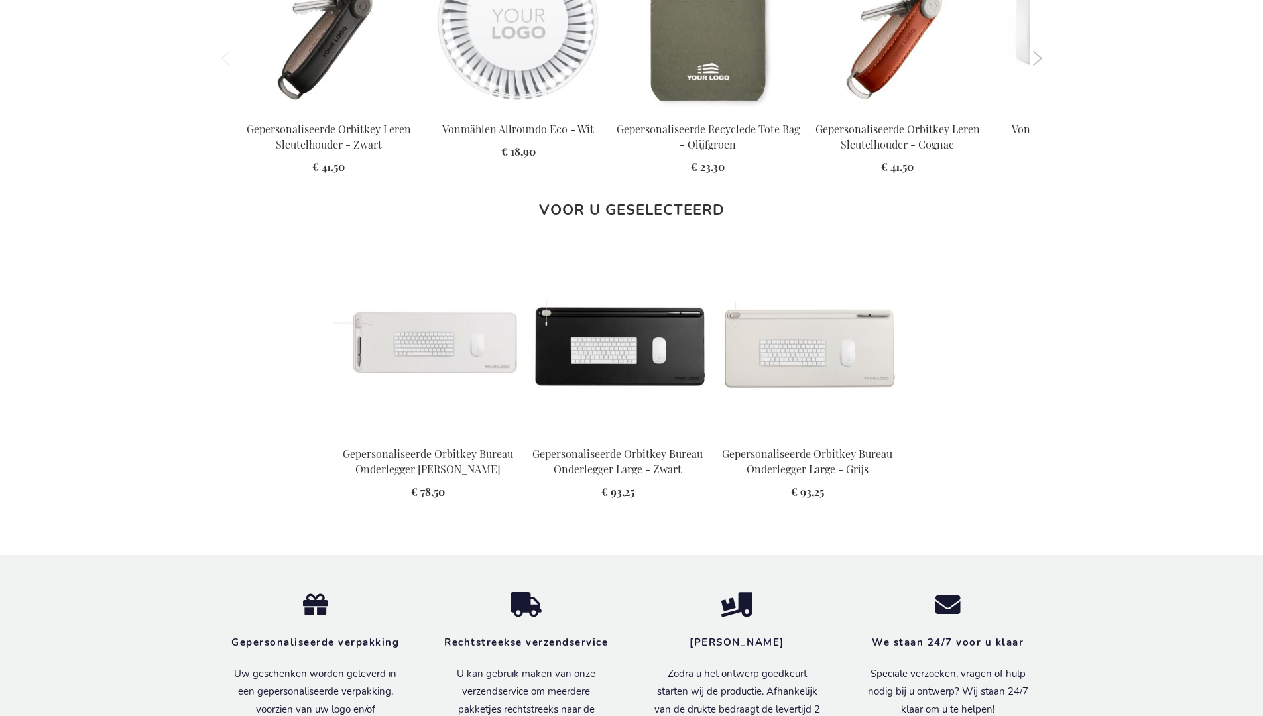
scroll to position [1778, 0]
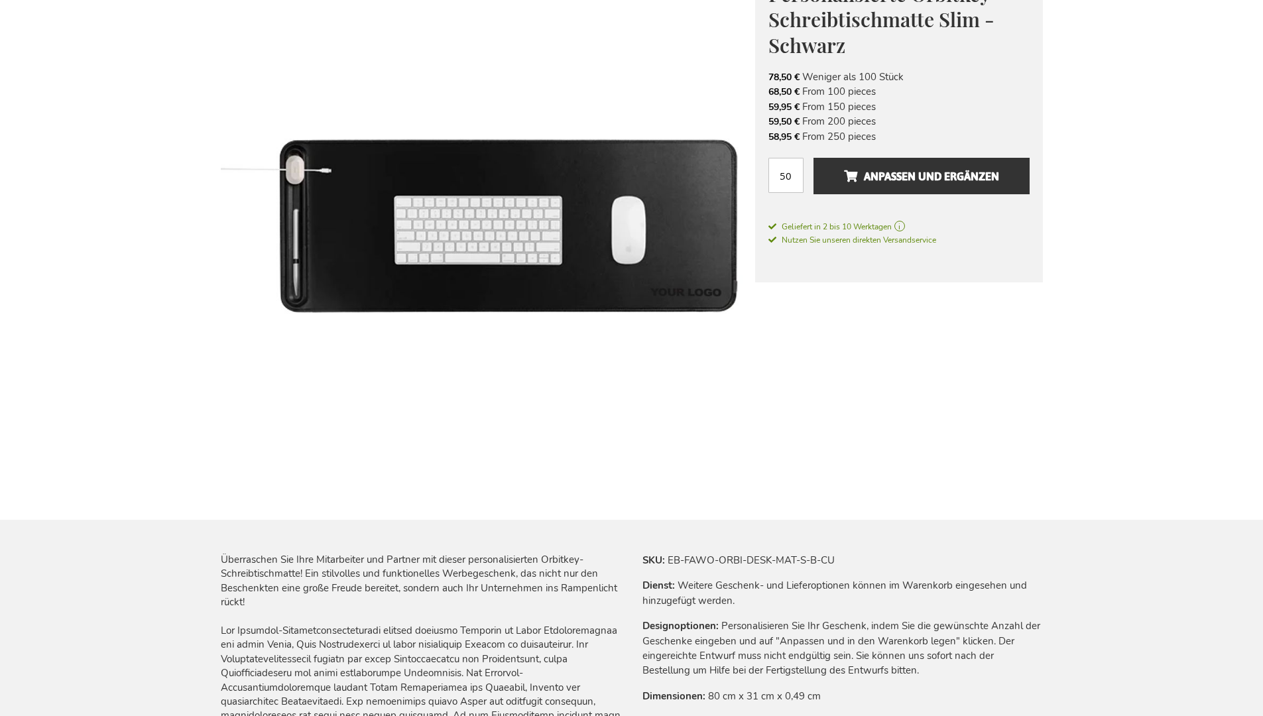
scroll to position [1828, 0]
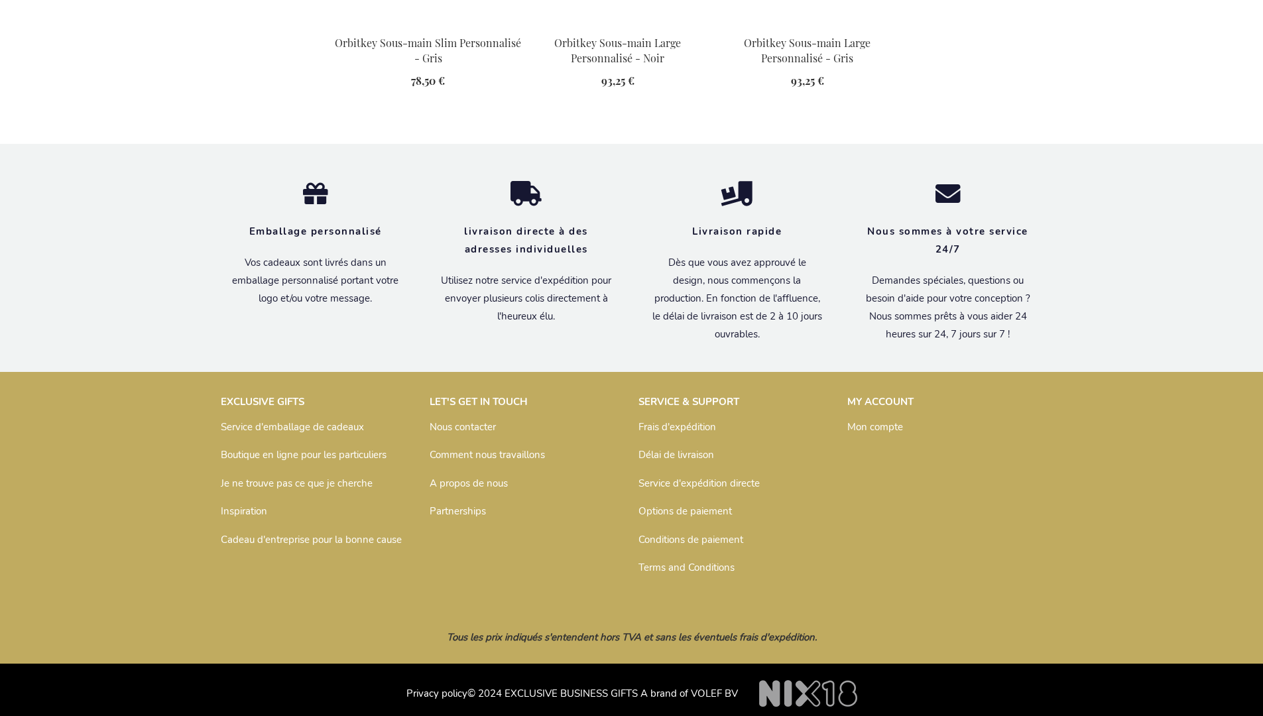
scroll to position [1785, 0]
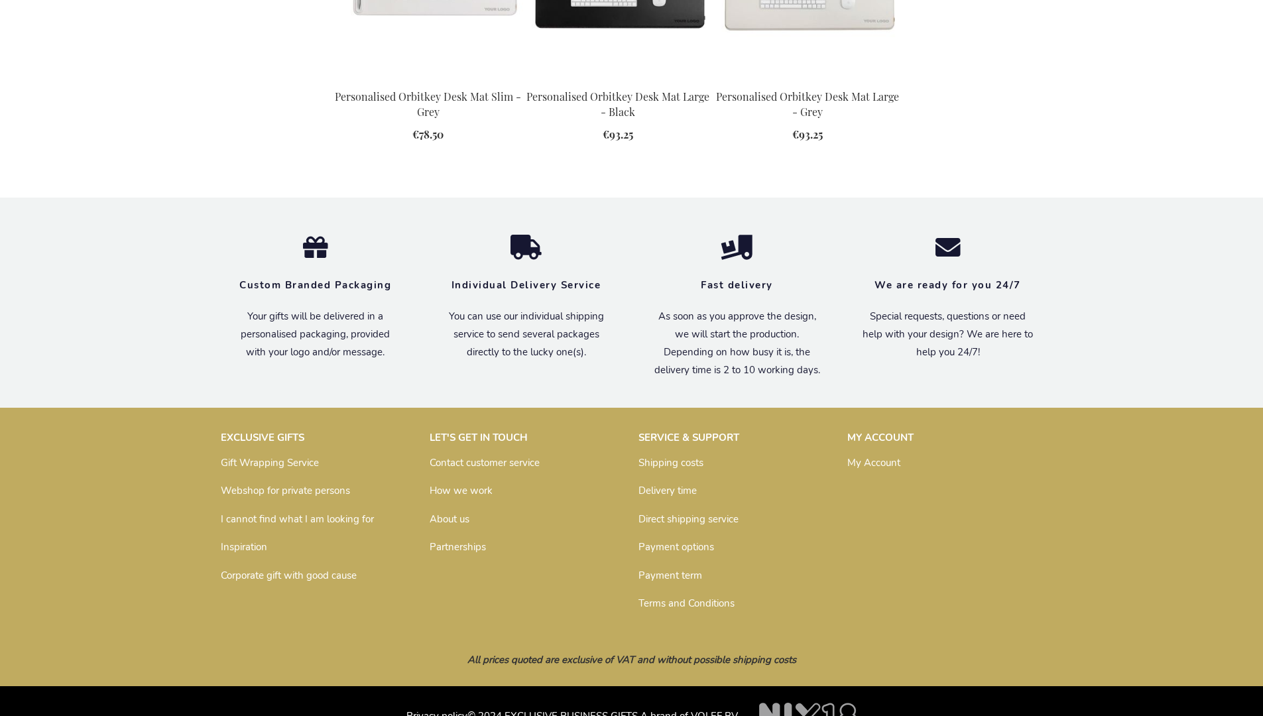
scroll to position [1724, 0]
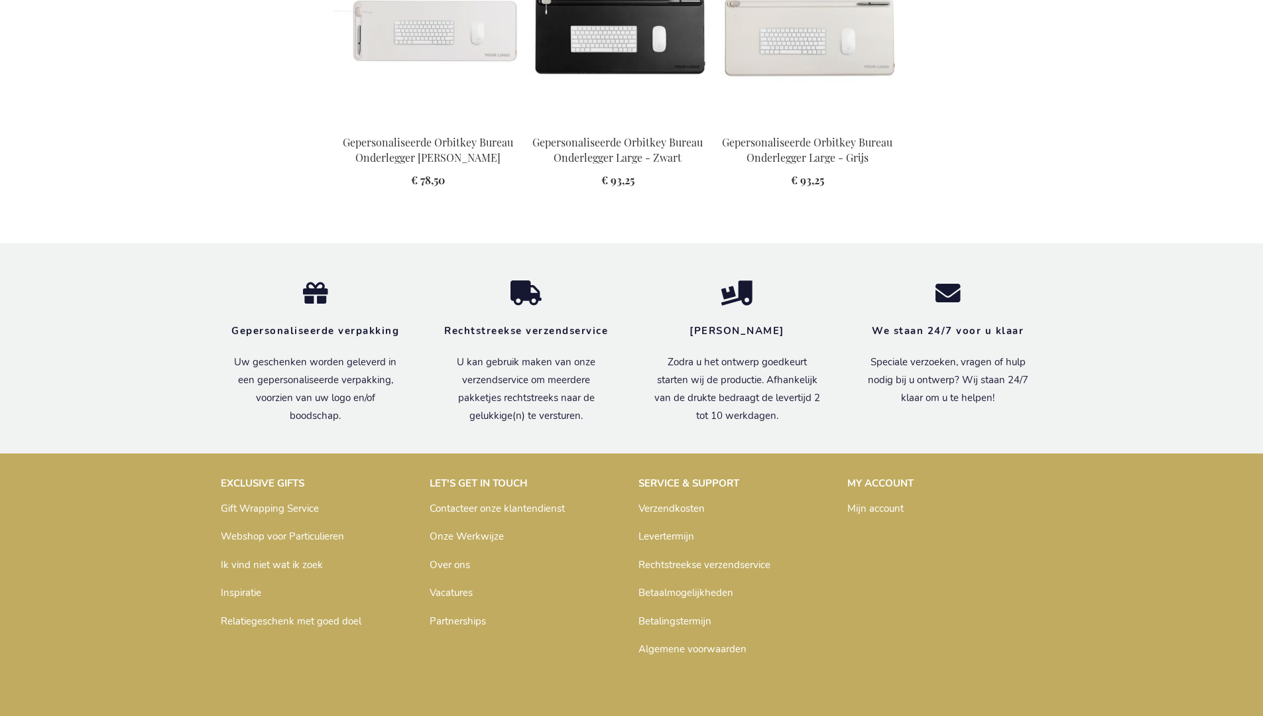
scroll to position [1778, 0]
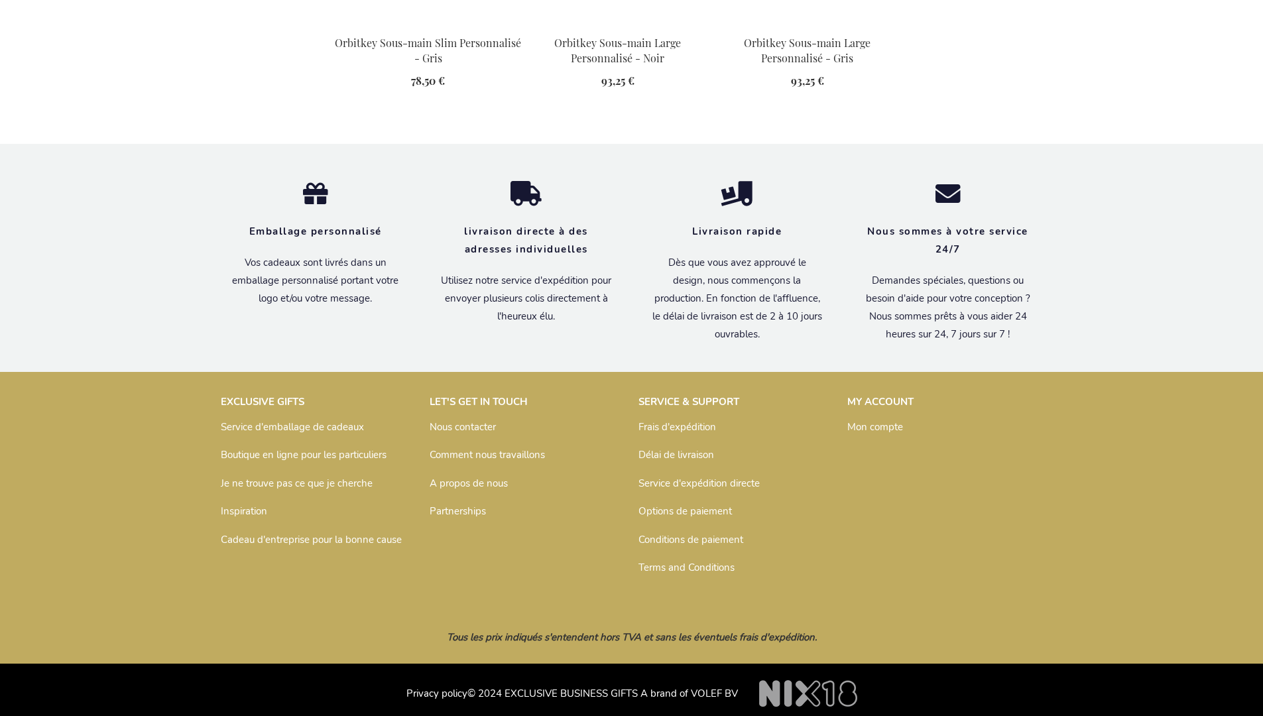
scroll to position [1785, 0]
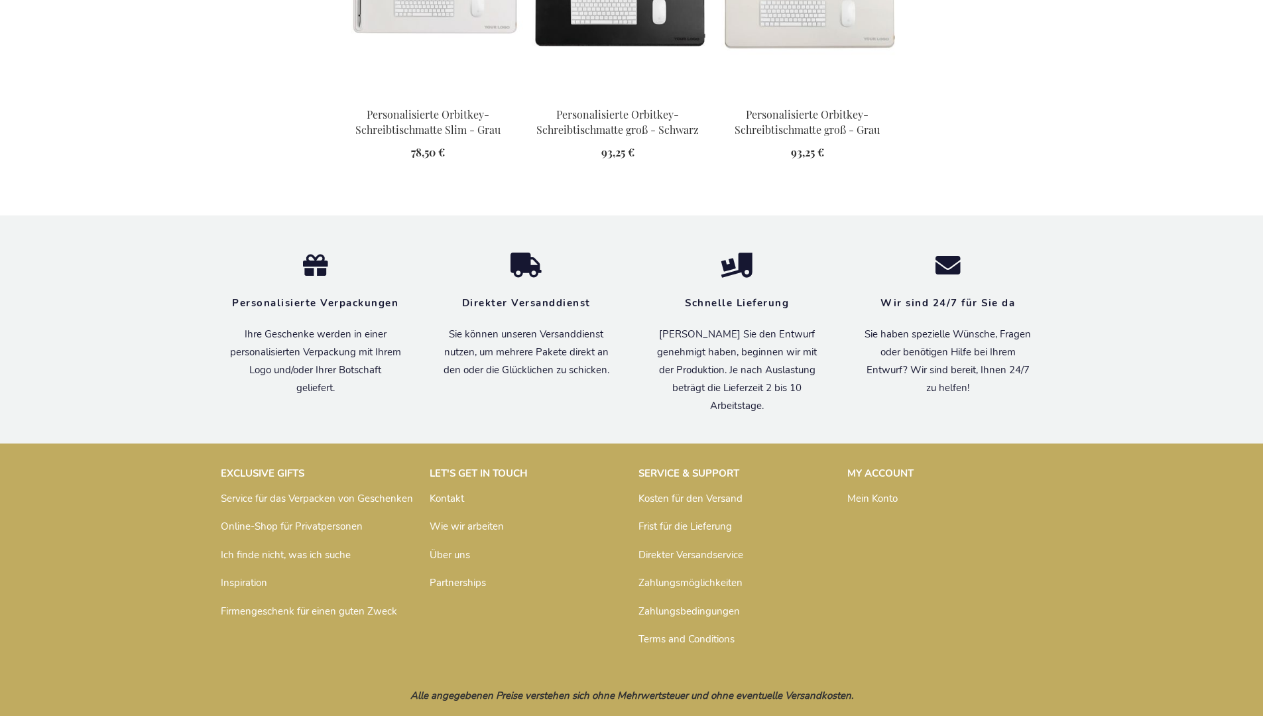
scroll to position [1828, 0]
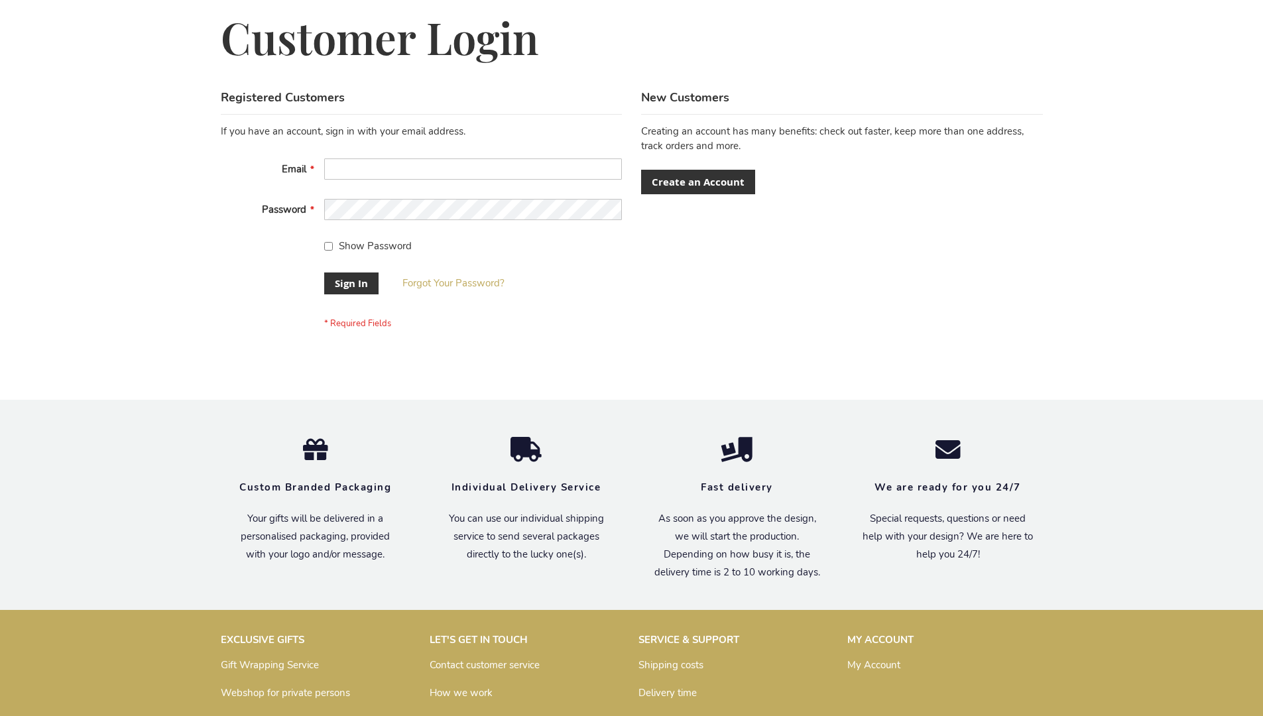
scroll to position [426, 0]
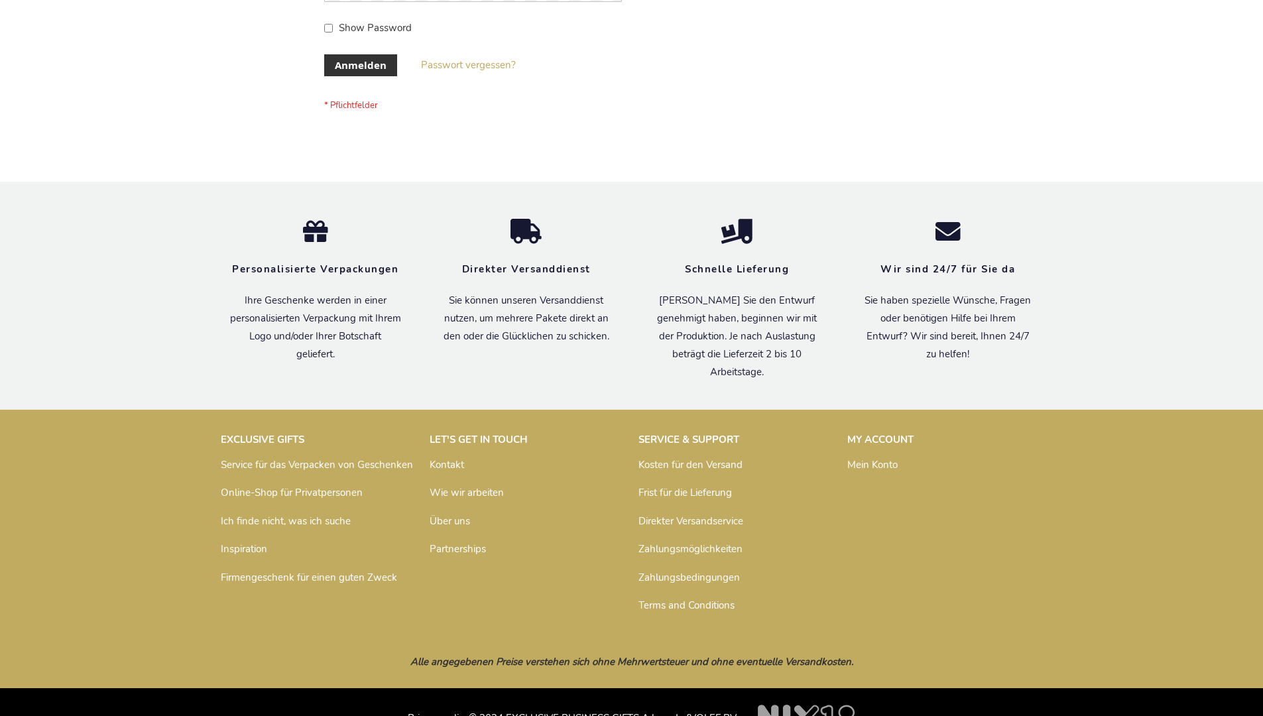
scroll to position [444, 0]
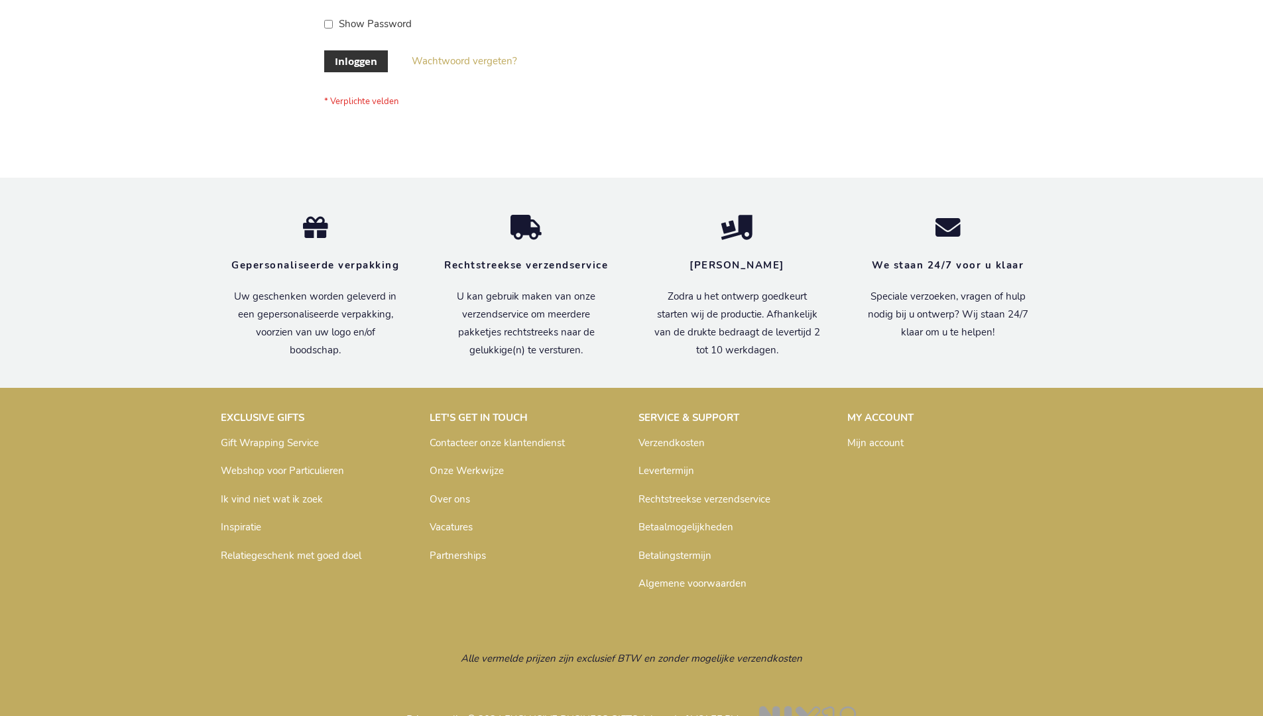
scroll to position [450, 0]
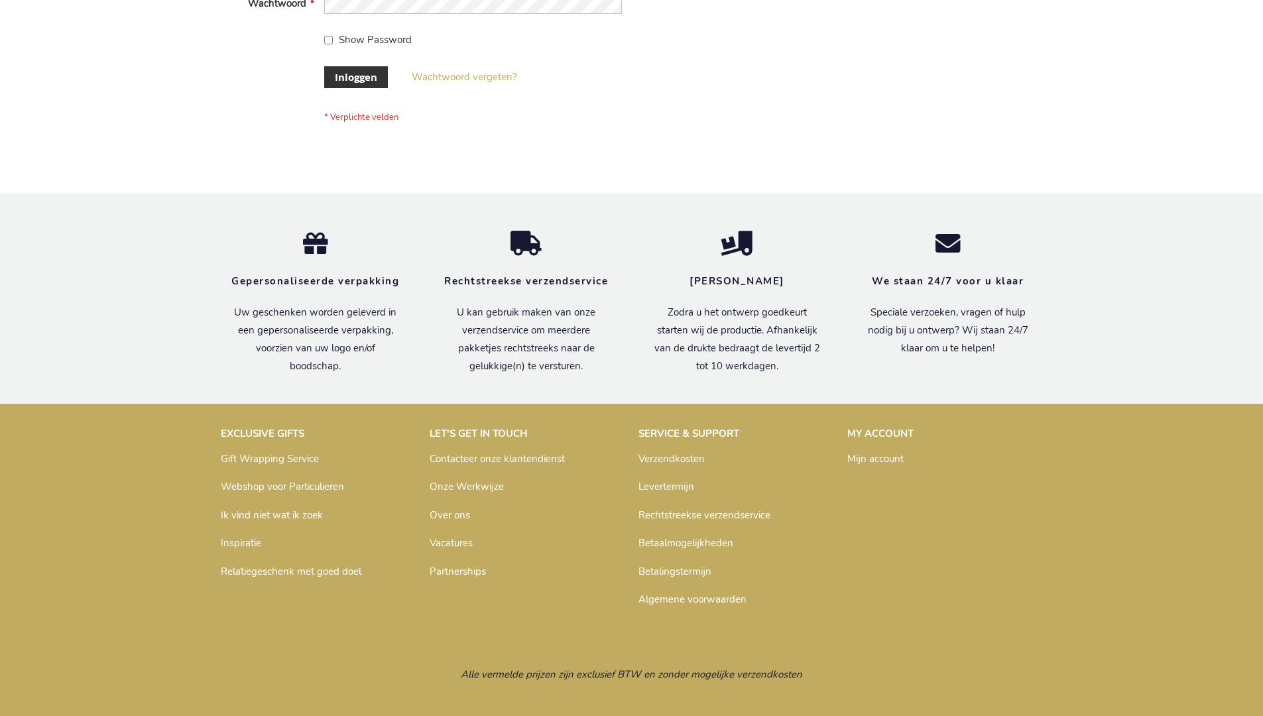
scroll to position [450, 0]
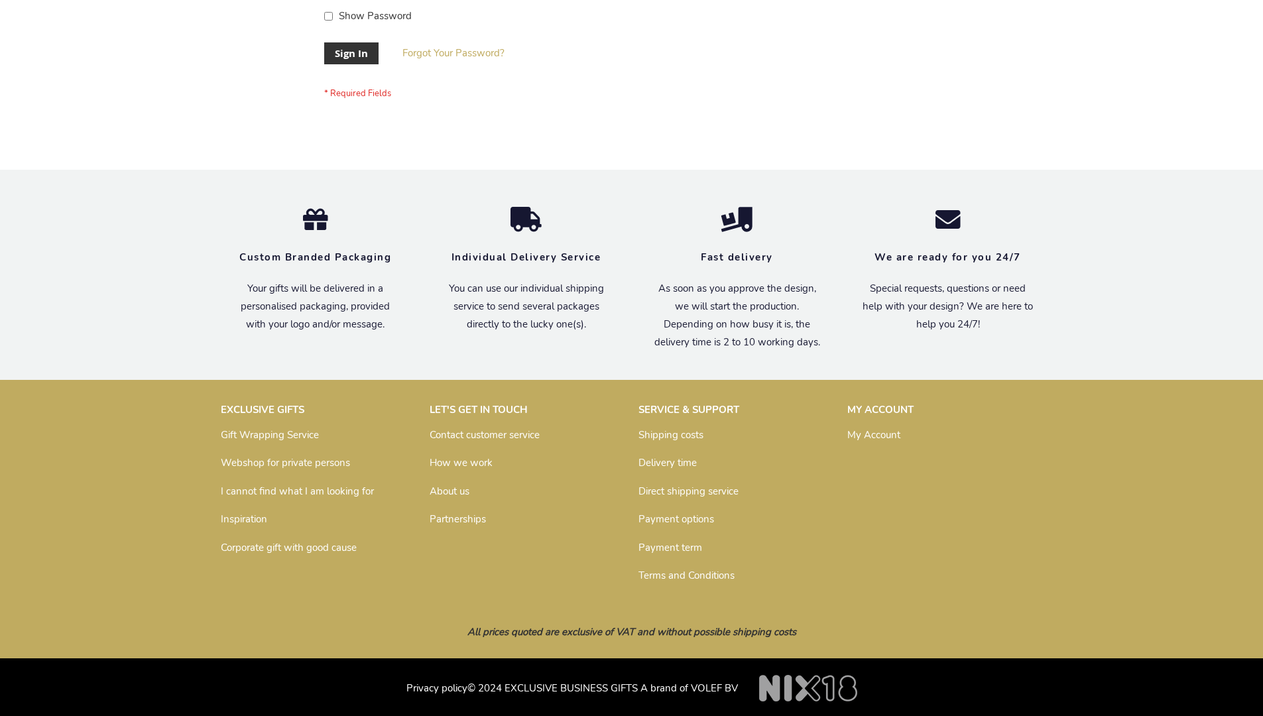
scroll to position [426, 0]
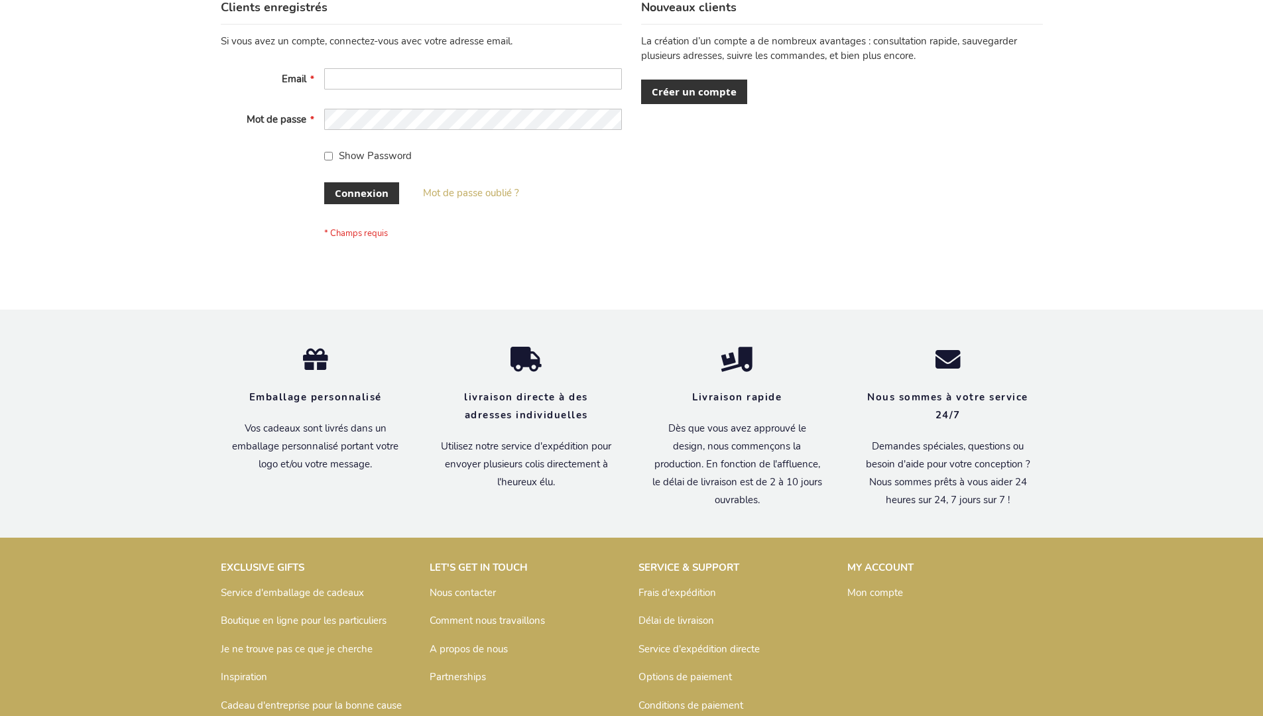
scroll to position [458, 0]
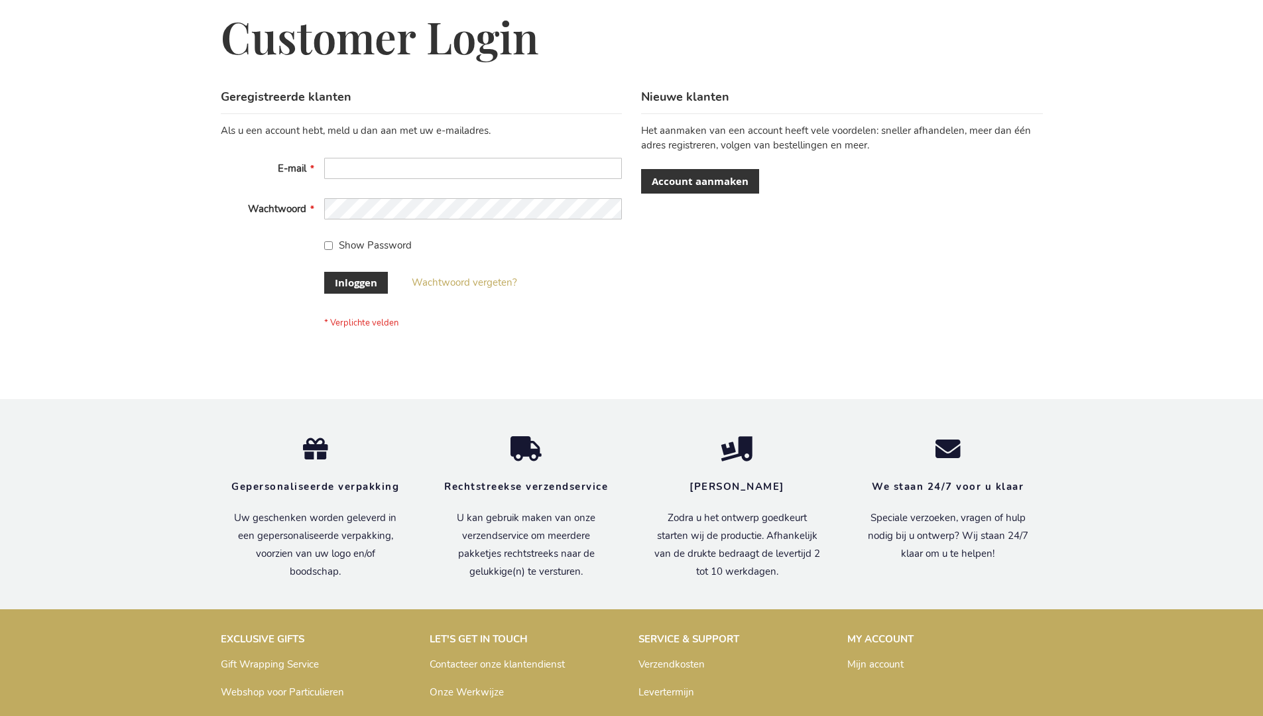
scroll to position [450, 0]
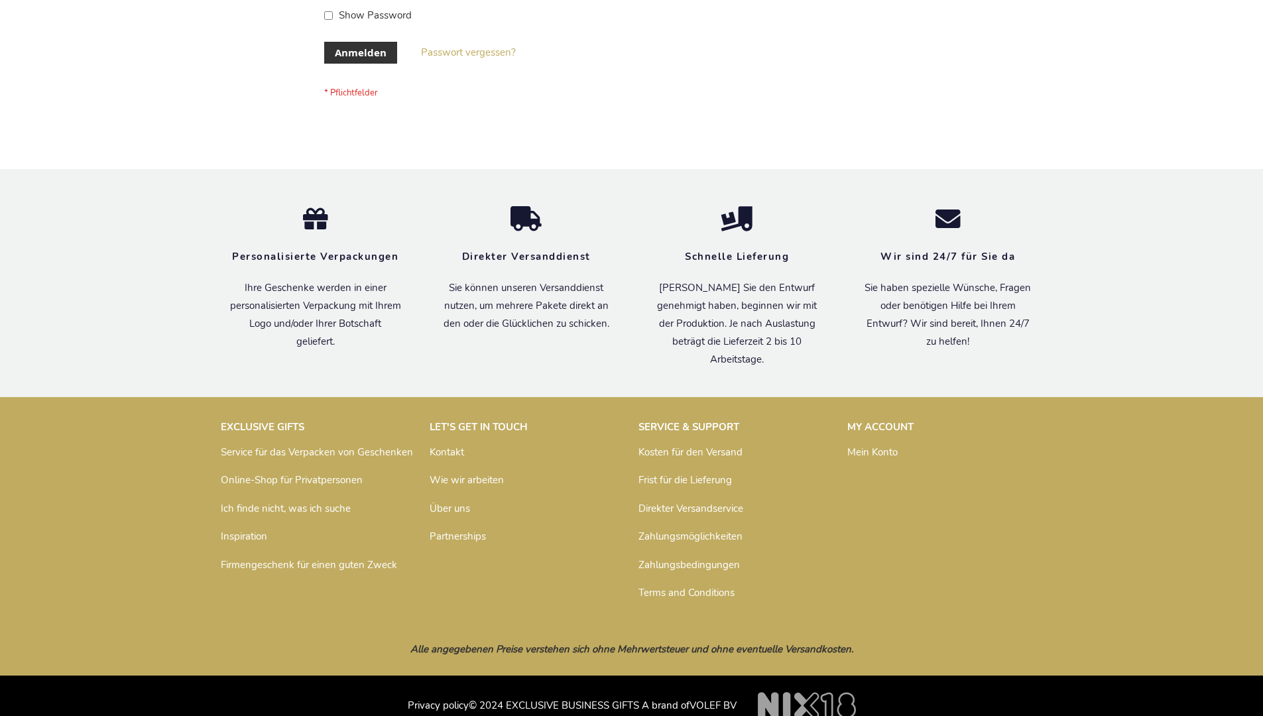
scroll to position [444, 0]
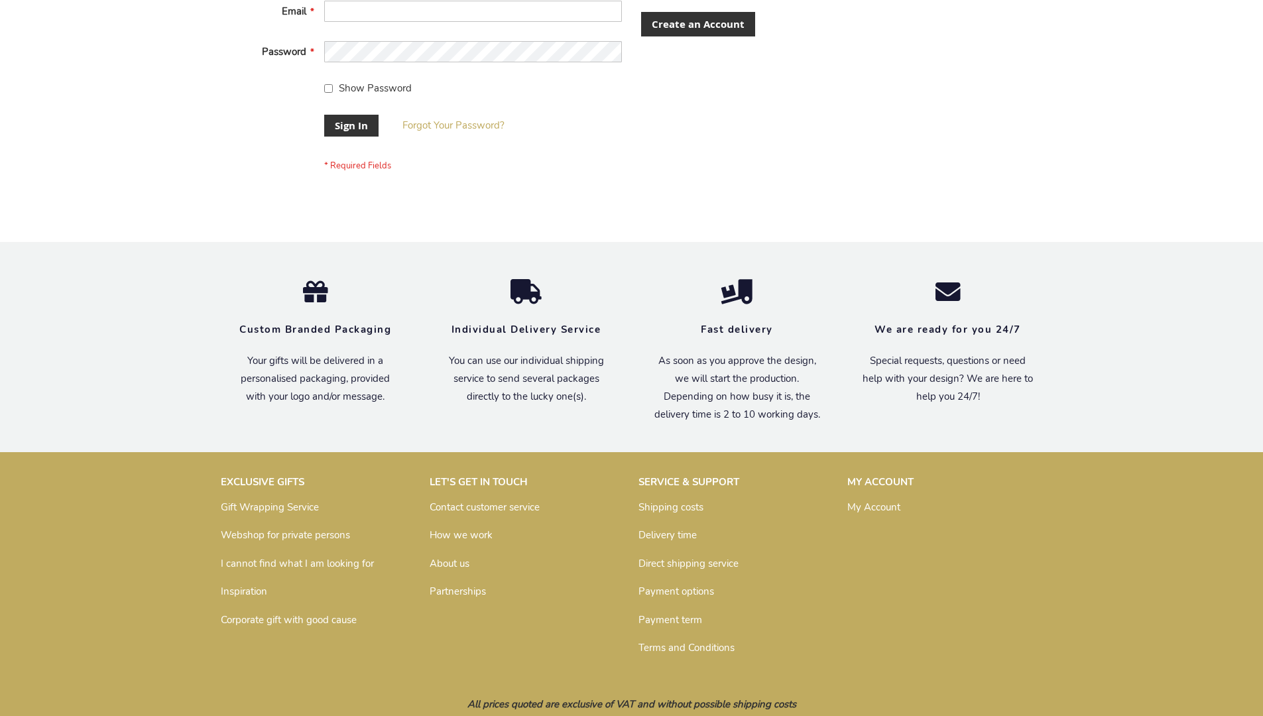
scroll to position [426, 0]
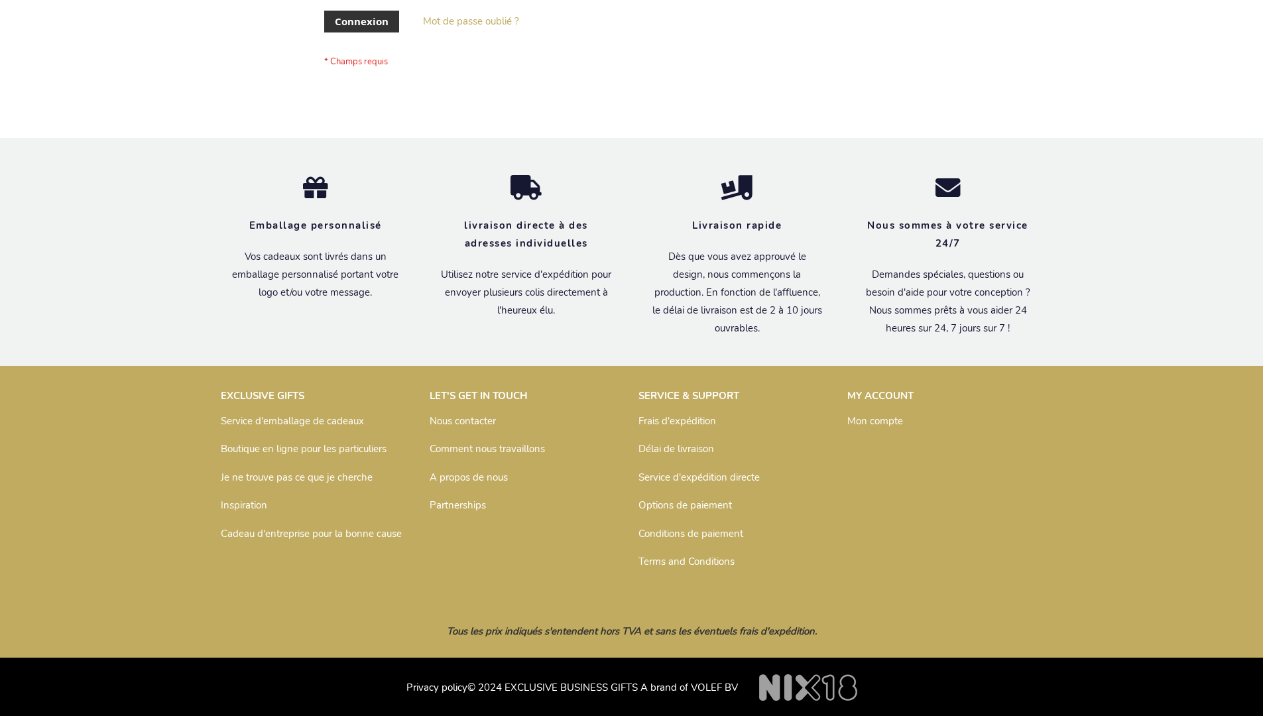
scroll to position [458, 0]
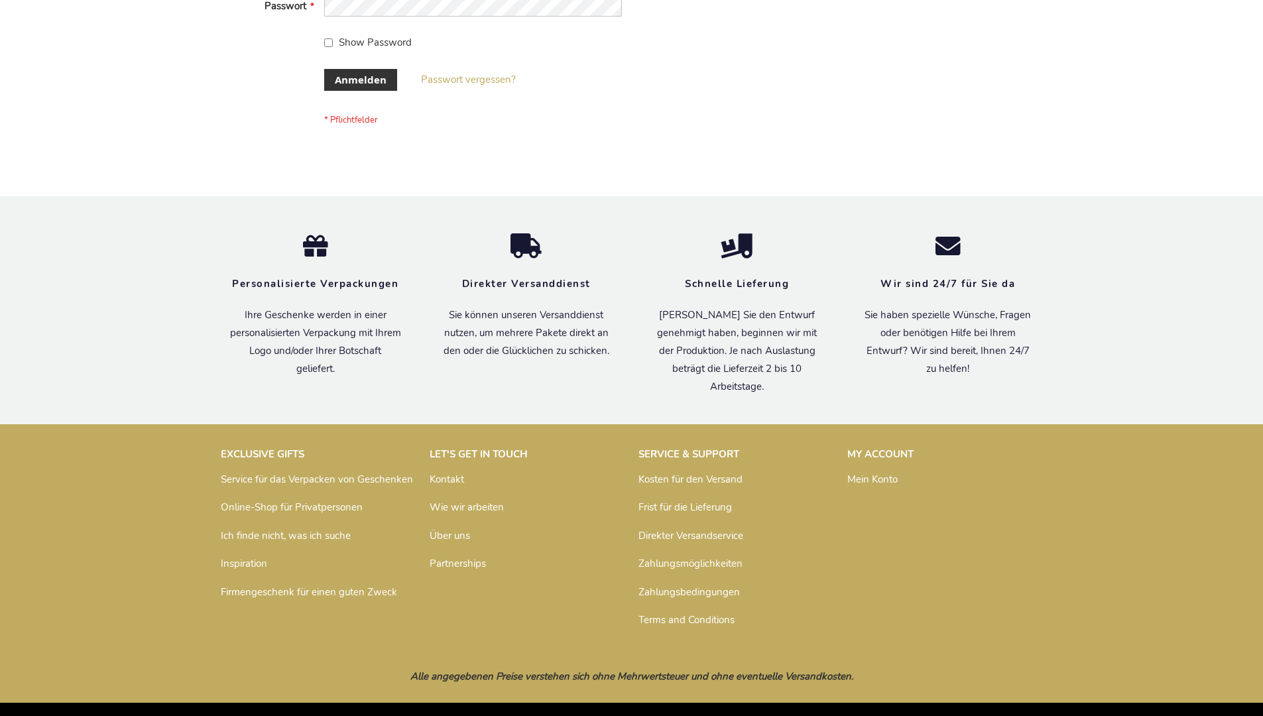
scroll to position [444, 0]
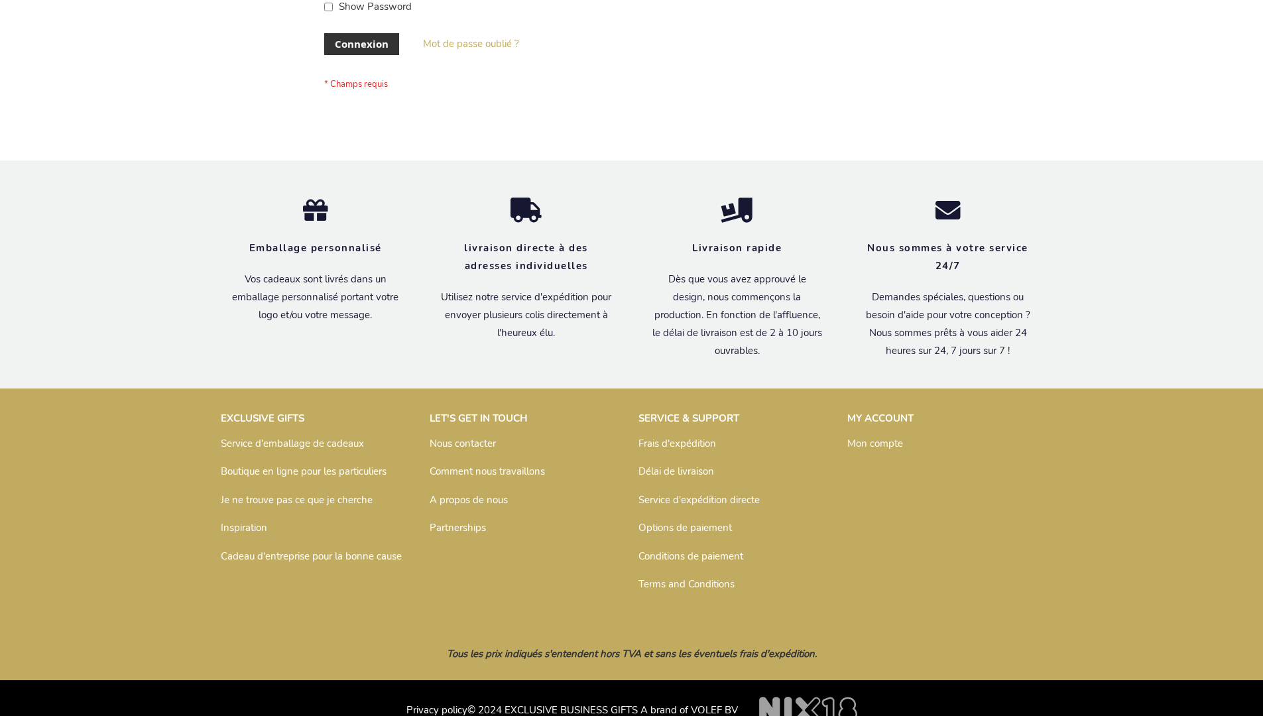
scroll to position [458, 0]
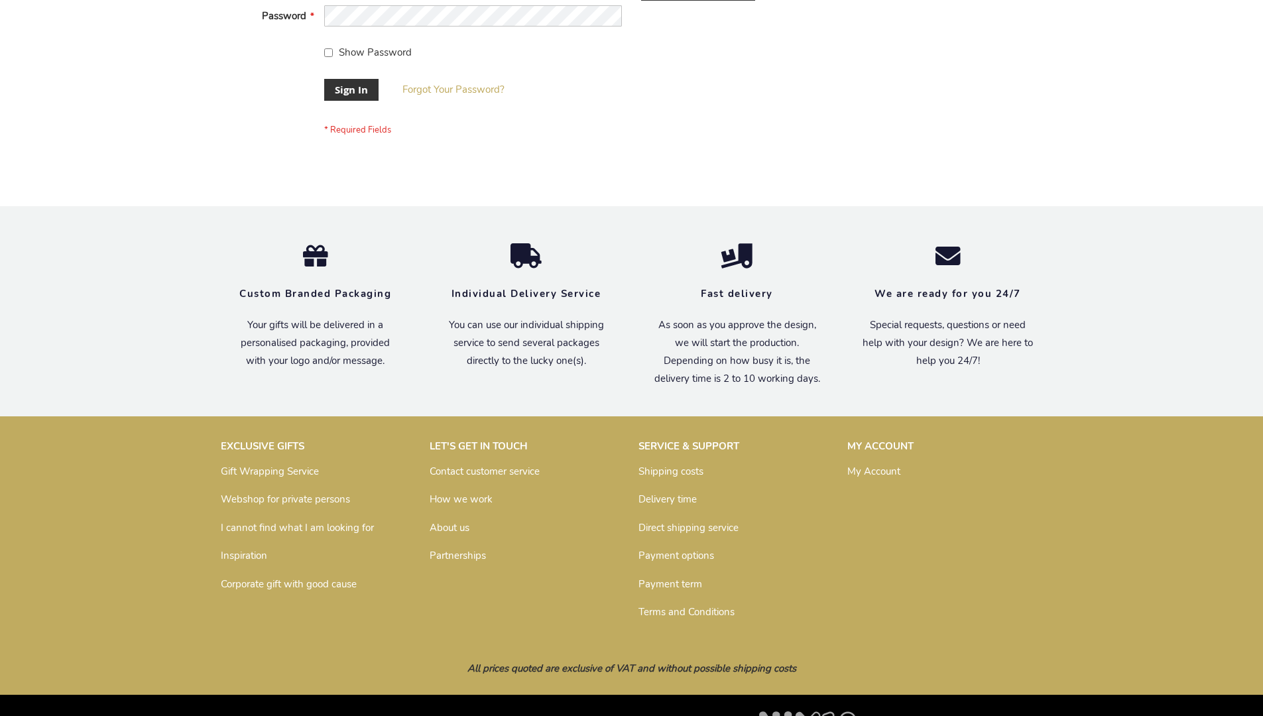
scroll to position [426, 0]
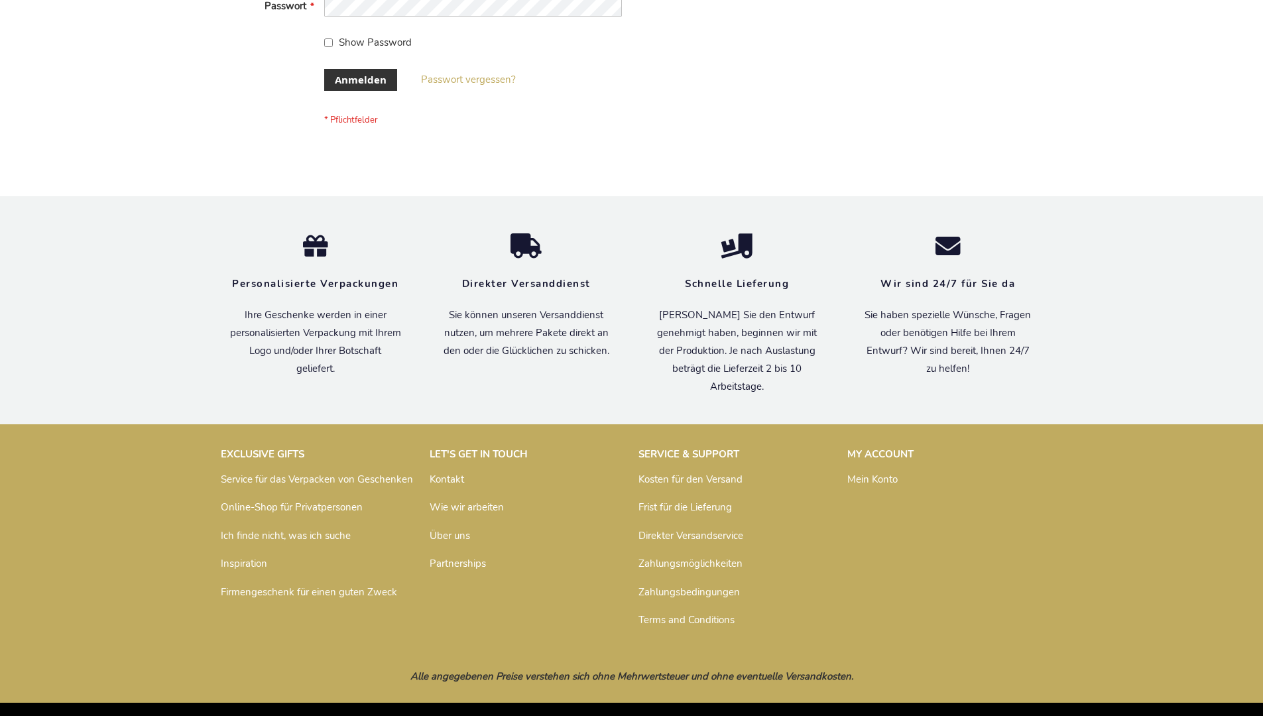
scroll to position [444, 0]
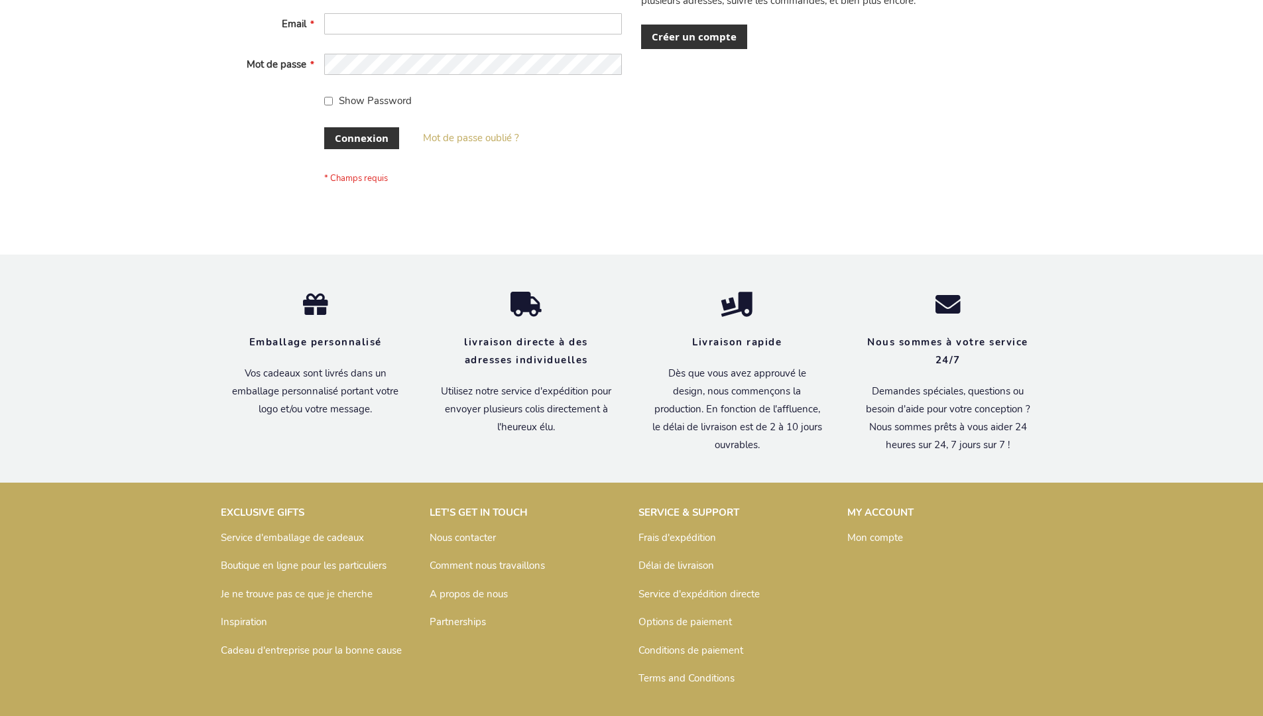
scroll to position [458, 0]
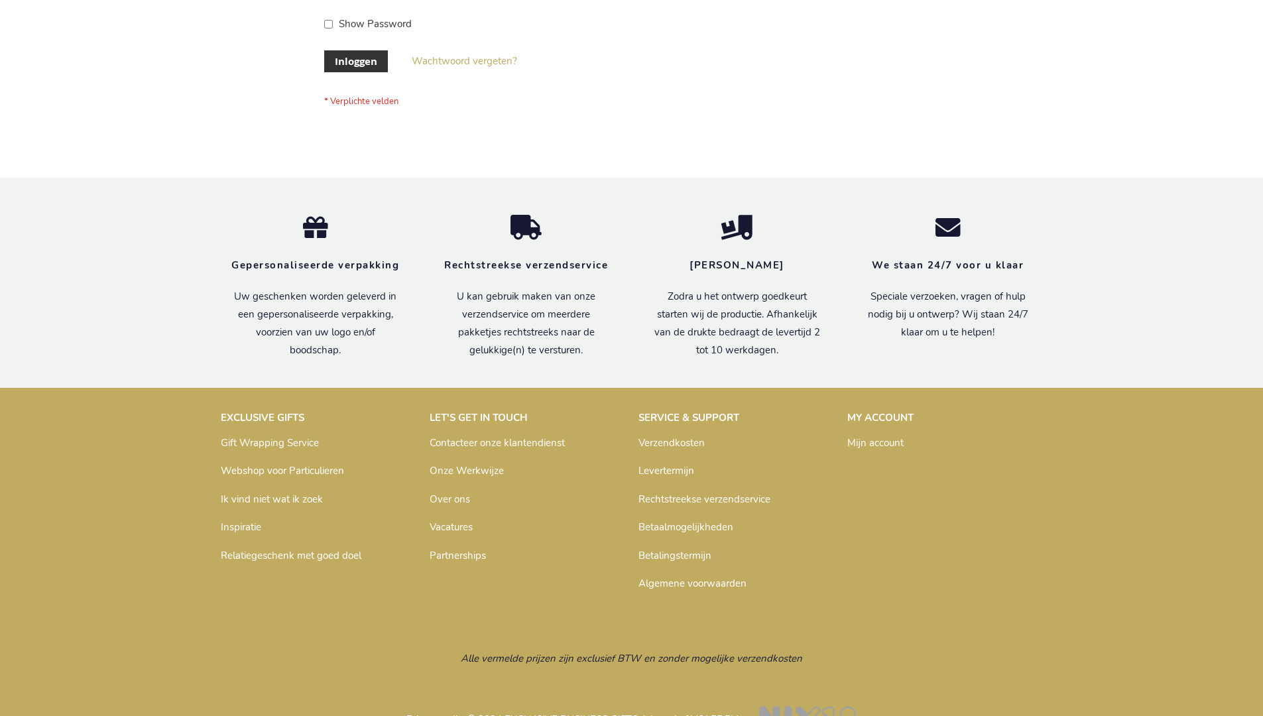
scroll to position [450, 0]
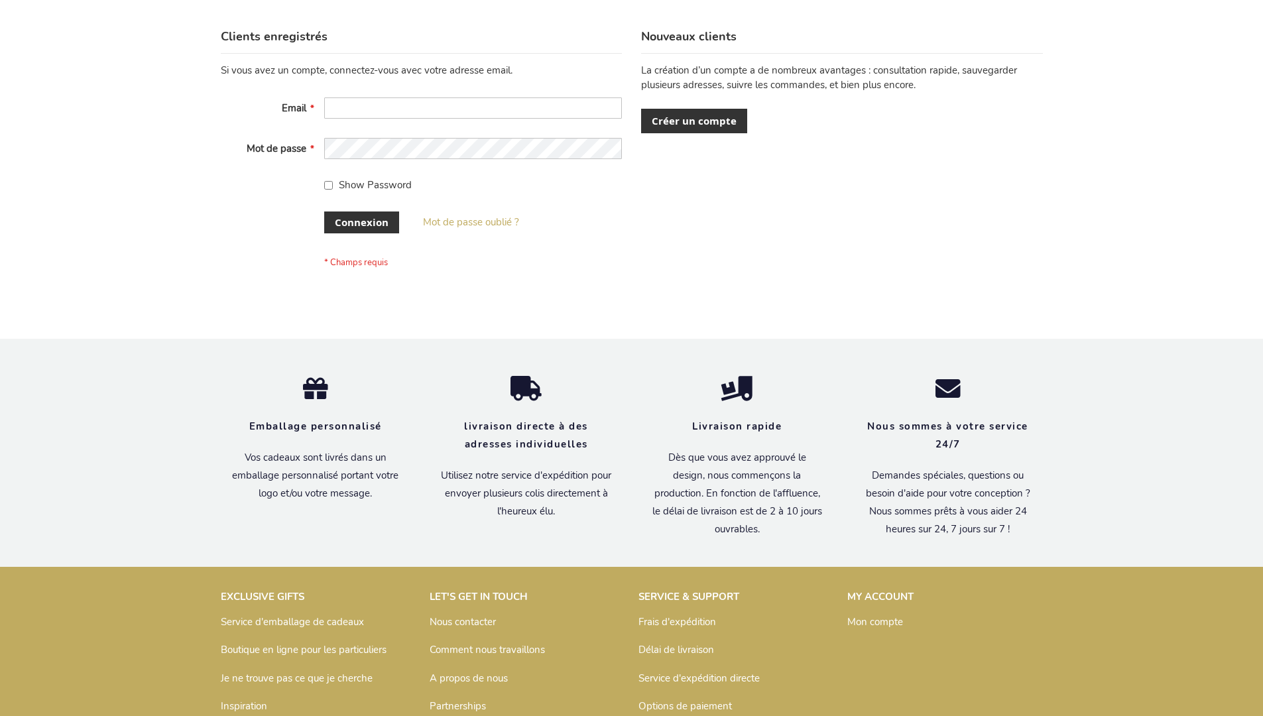
scroll to position [458, 0]
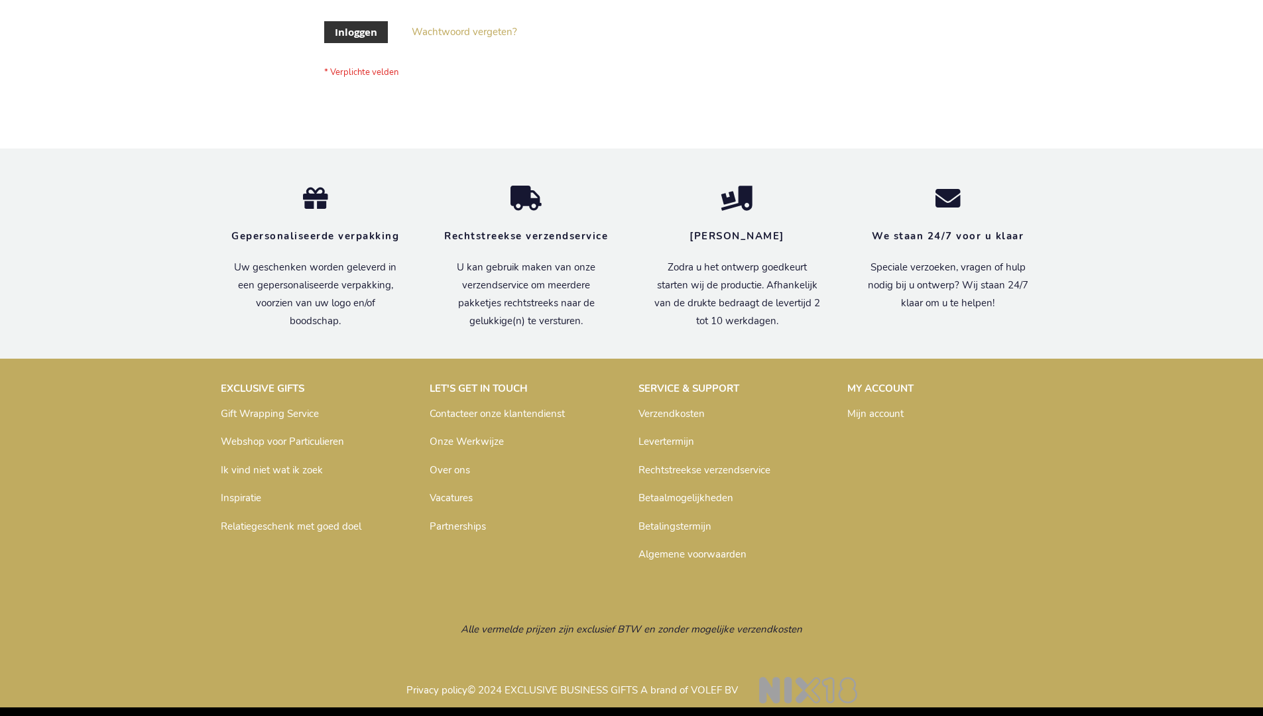
scroll to position [450, 0]
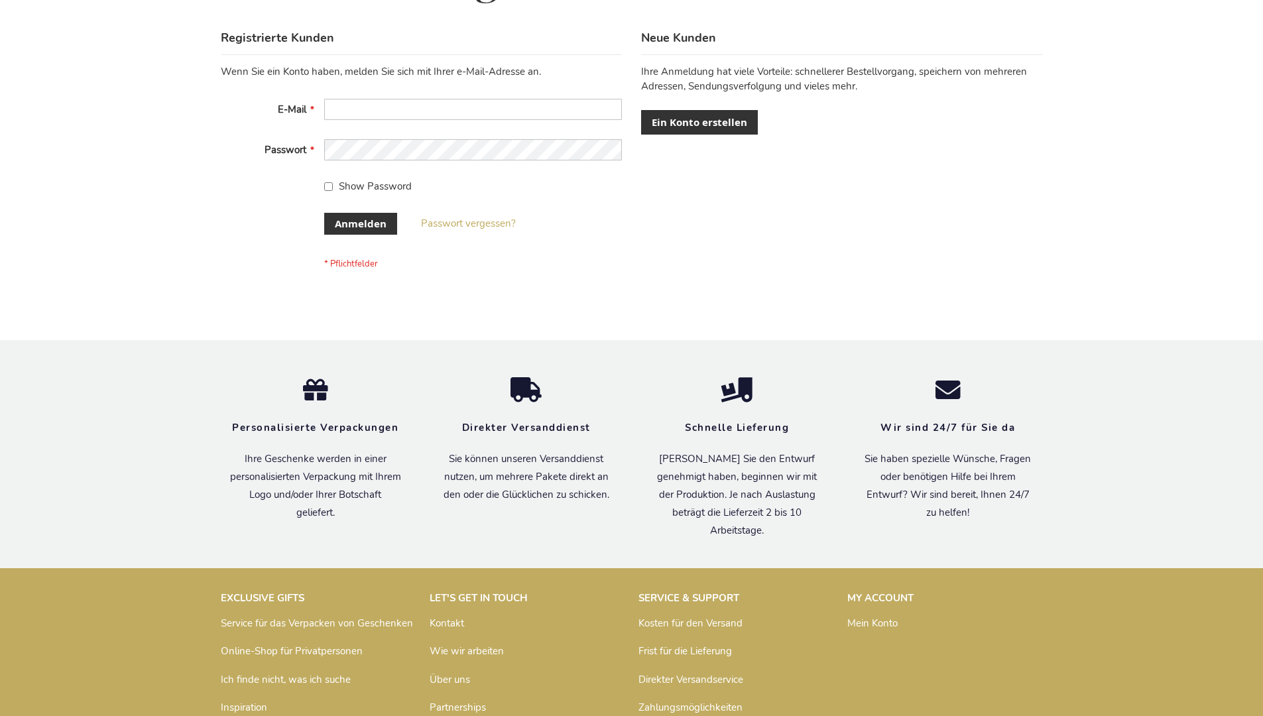
scroll to position [444, 0]
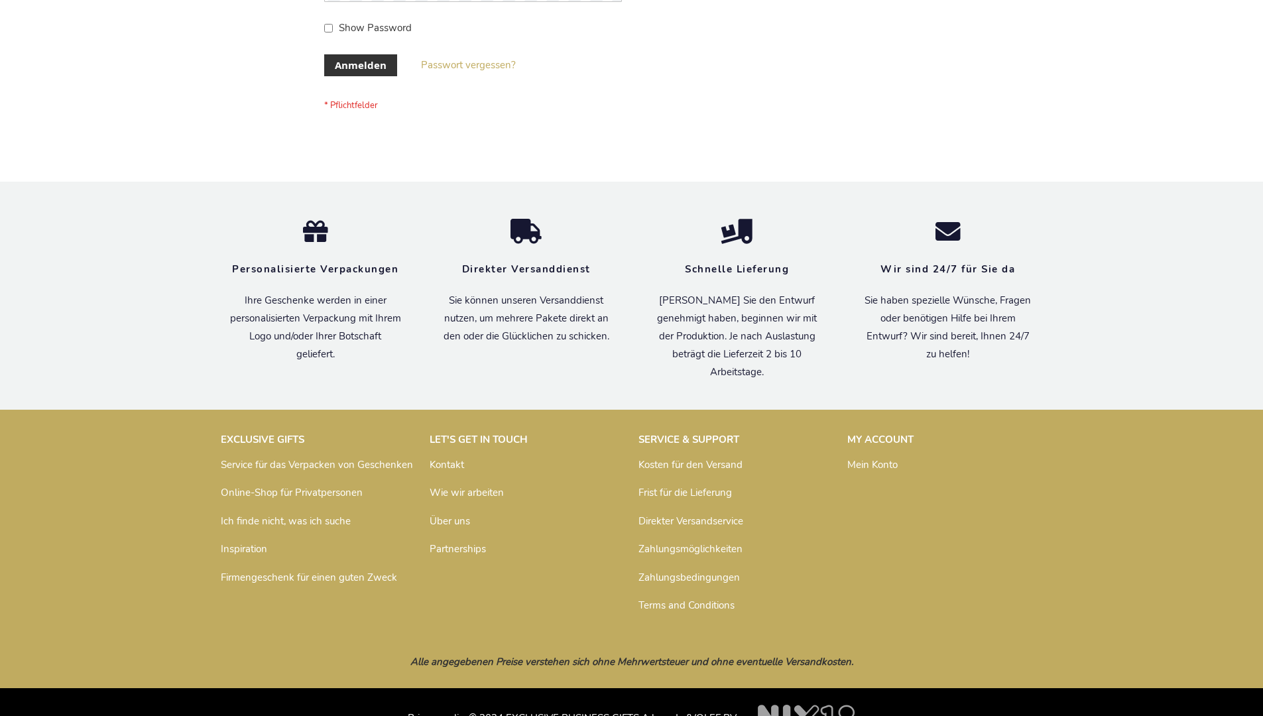
scroll to position [444, 0]
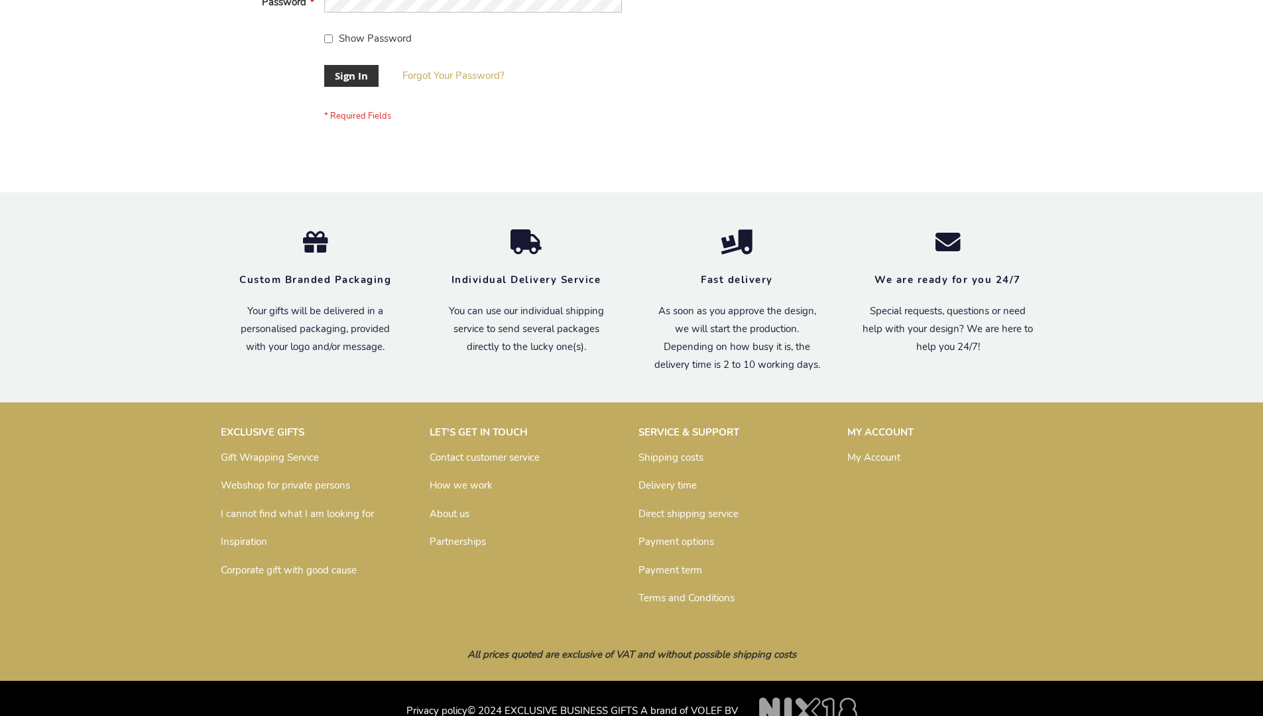
scroll to position [426, 0]
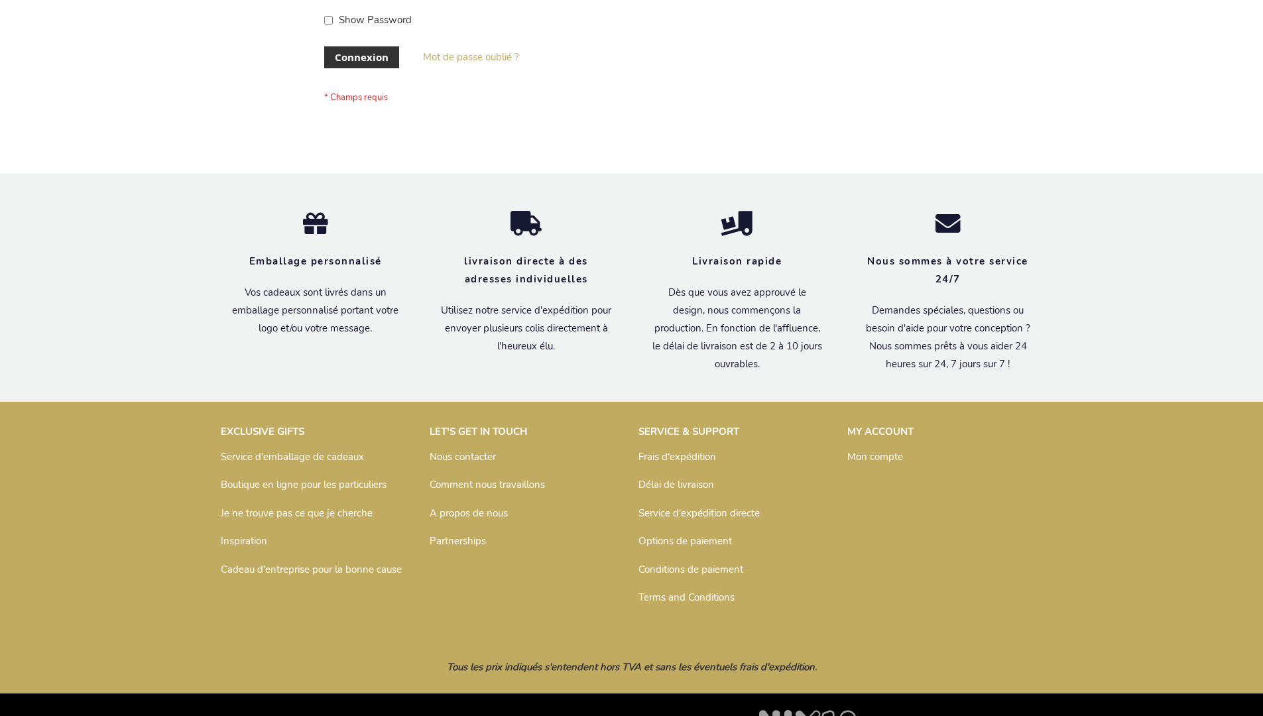
scroll to position [458, 0]
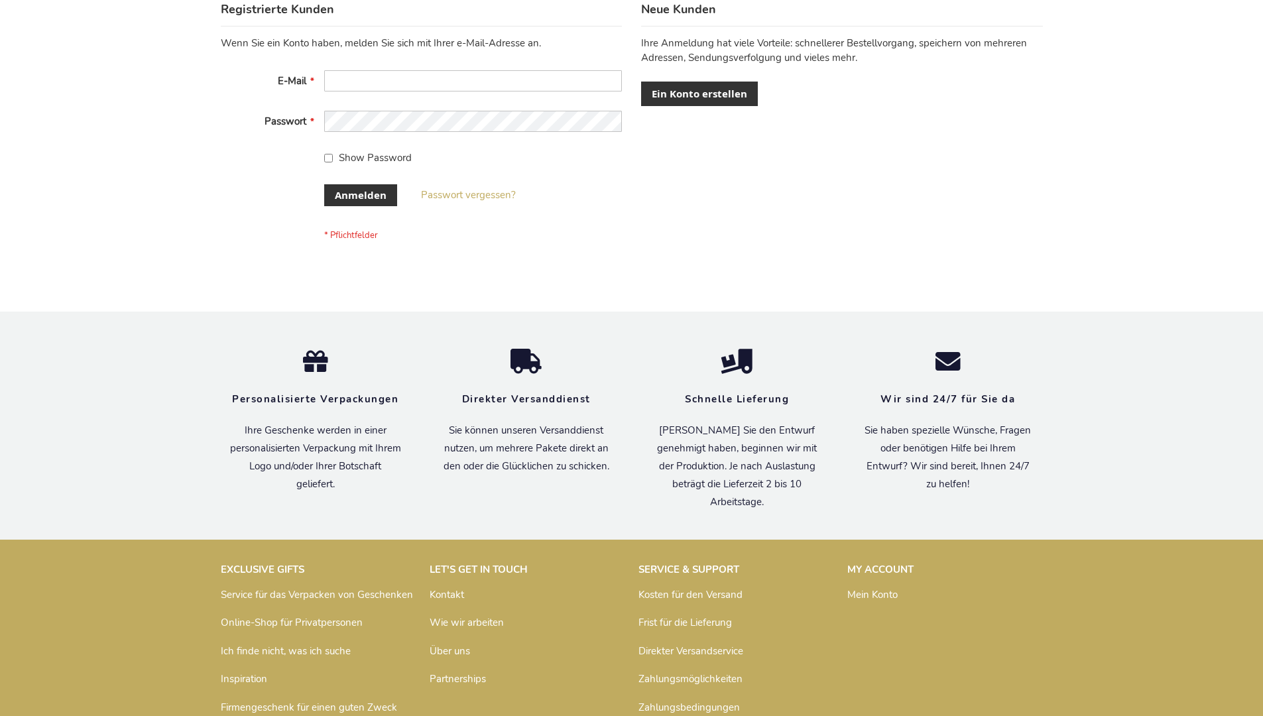
scroll to position [444, 0]
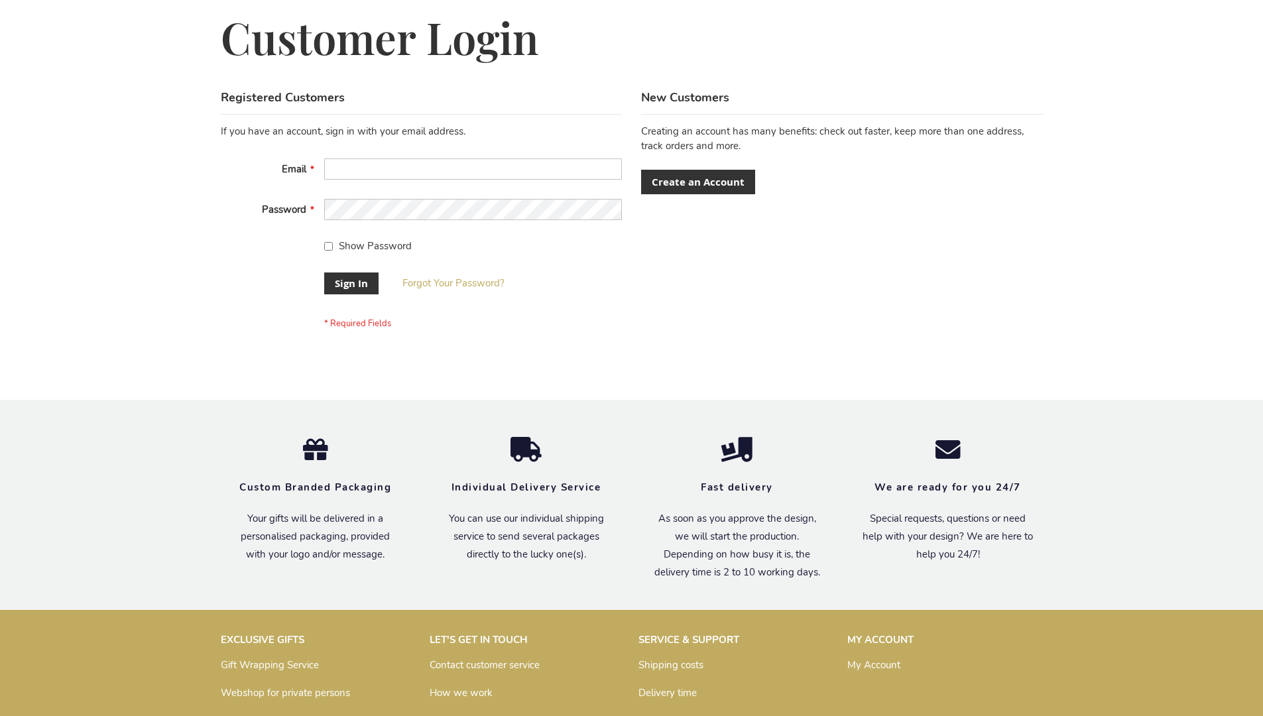
scroll to position [426, 0]
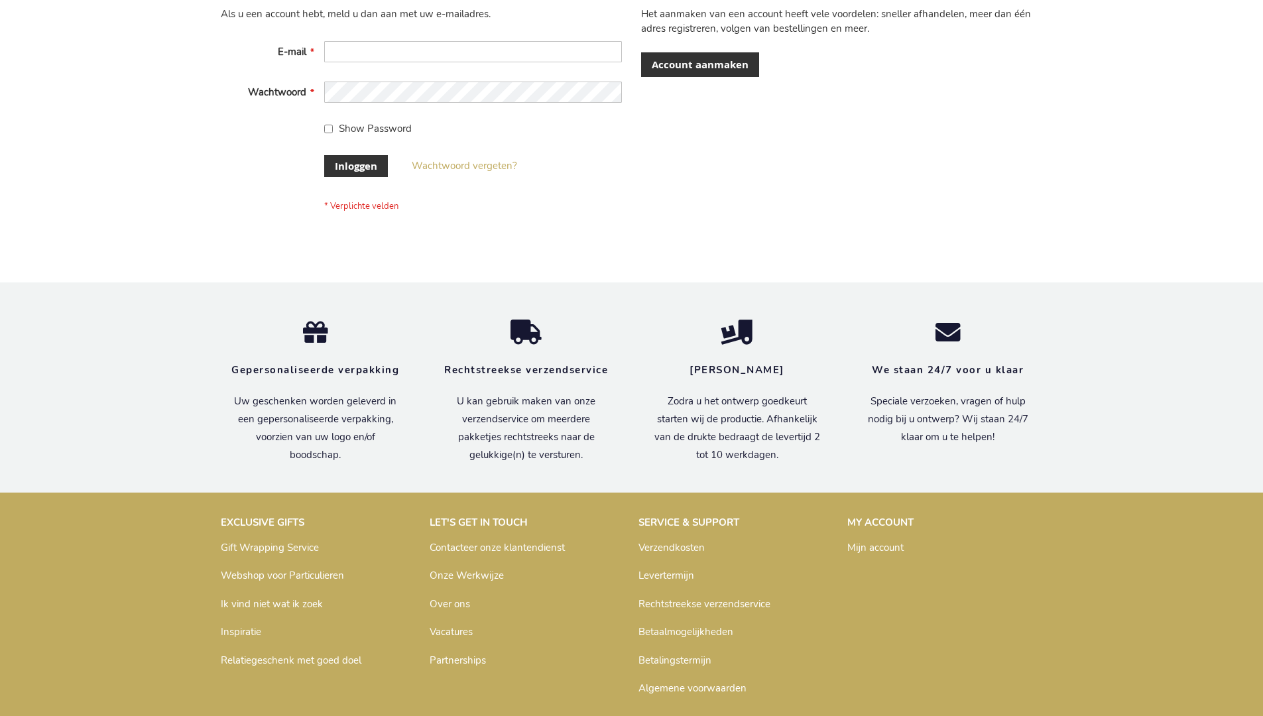
scroll to position [450, 0]
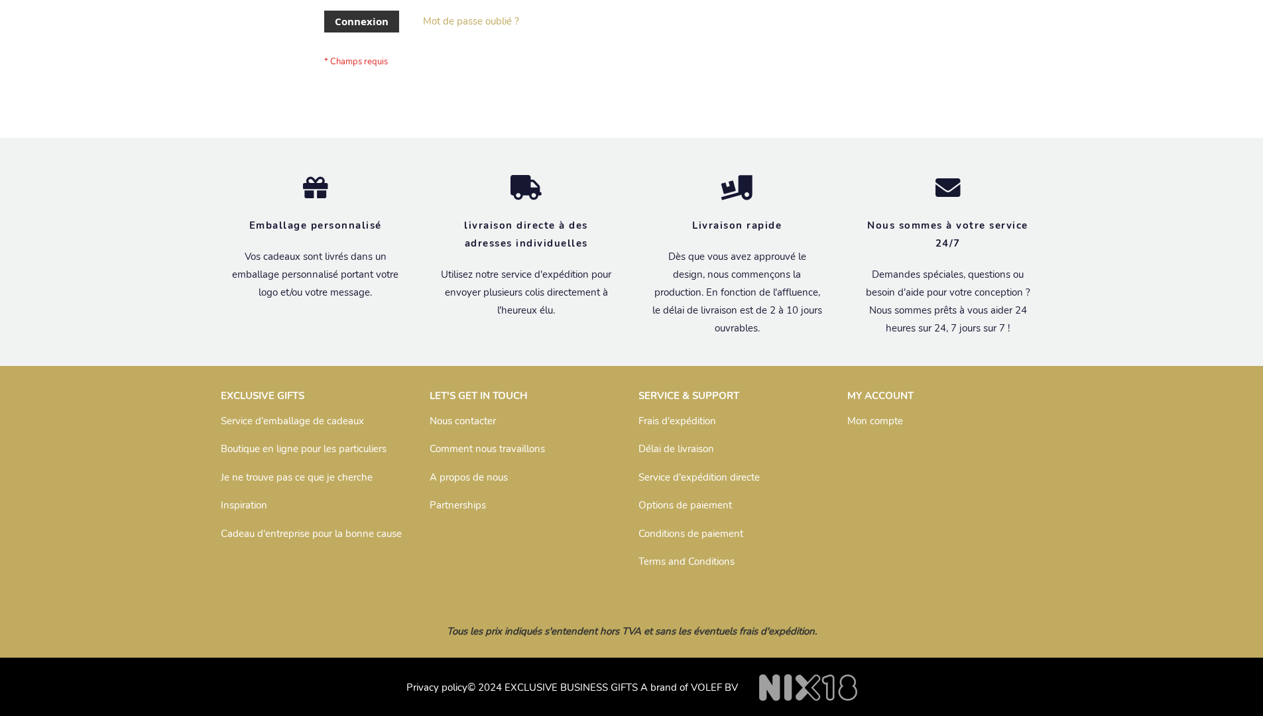
scroll to position [458, 0]
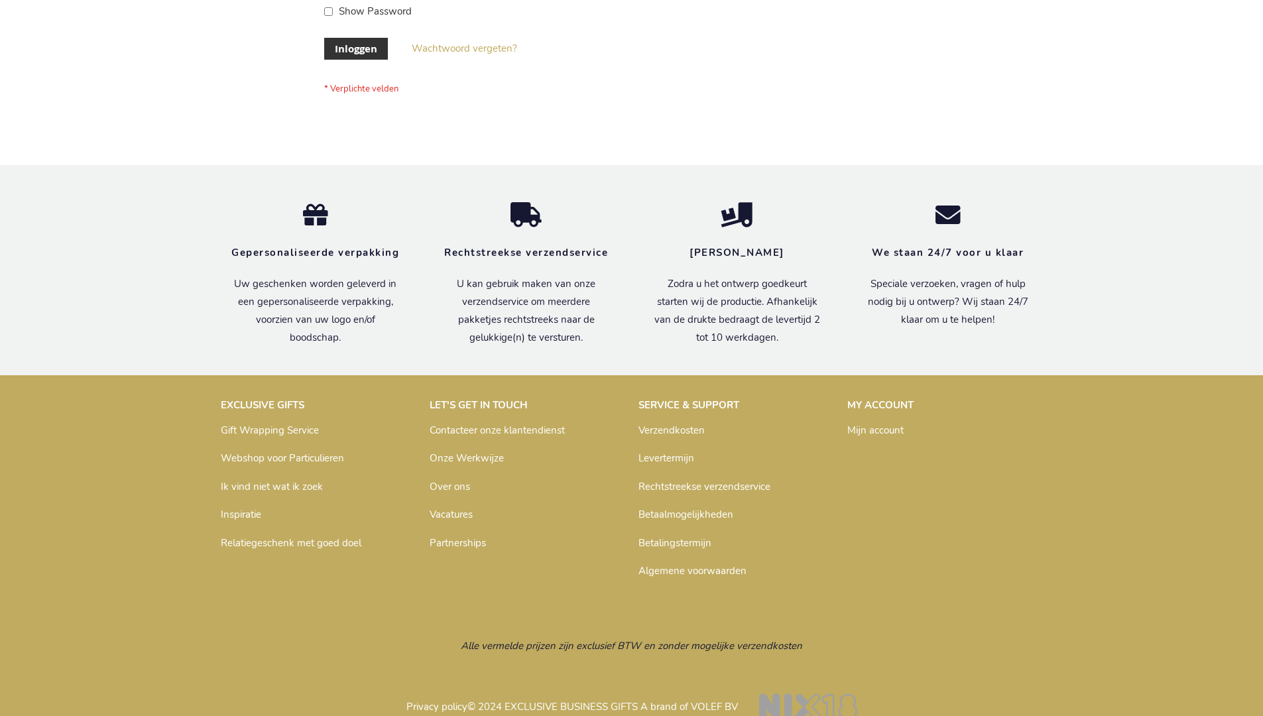
scroll to position [450, 0]
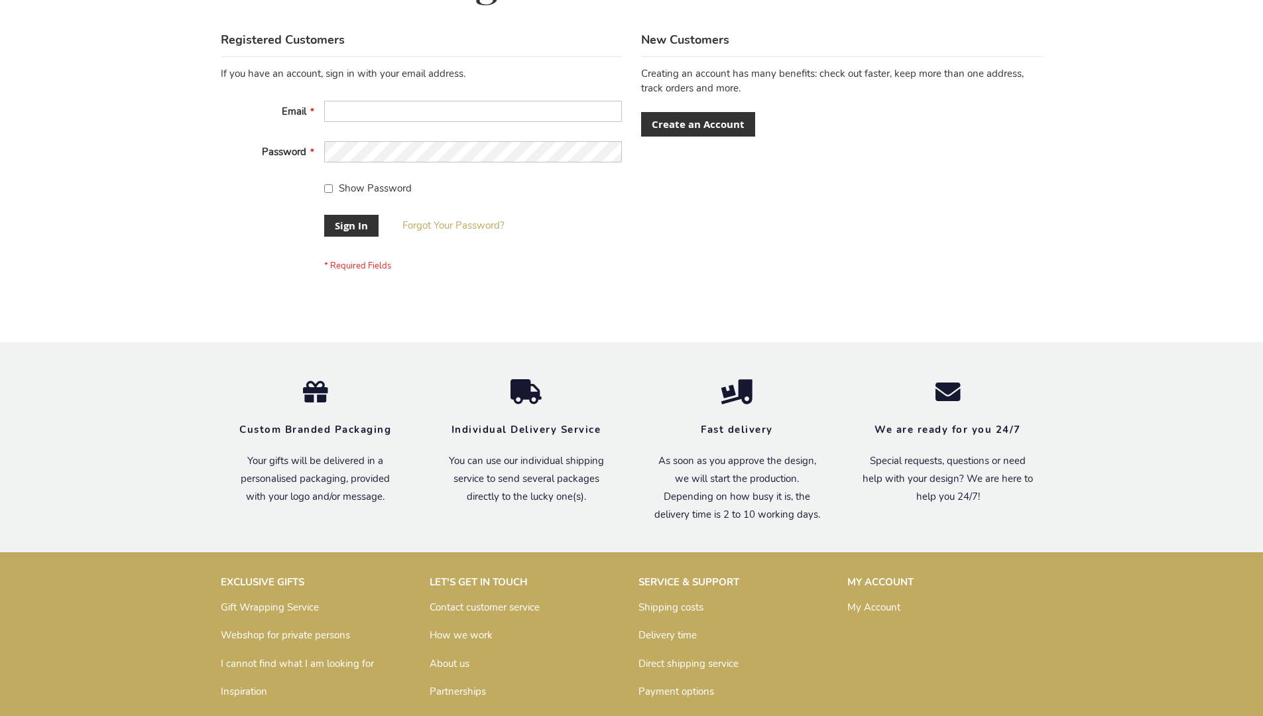
scroll to position [426, 0]
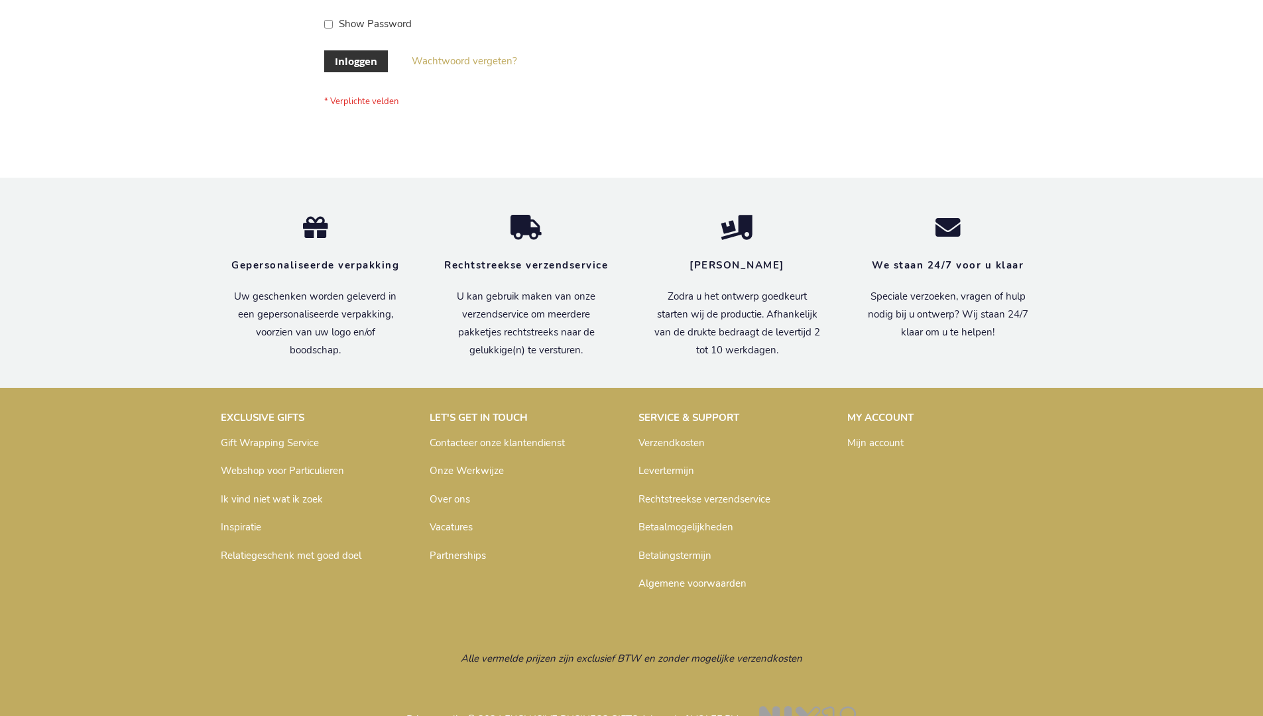
scroll to position [450, 0]
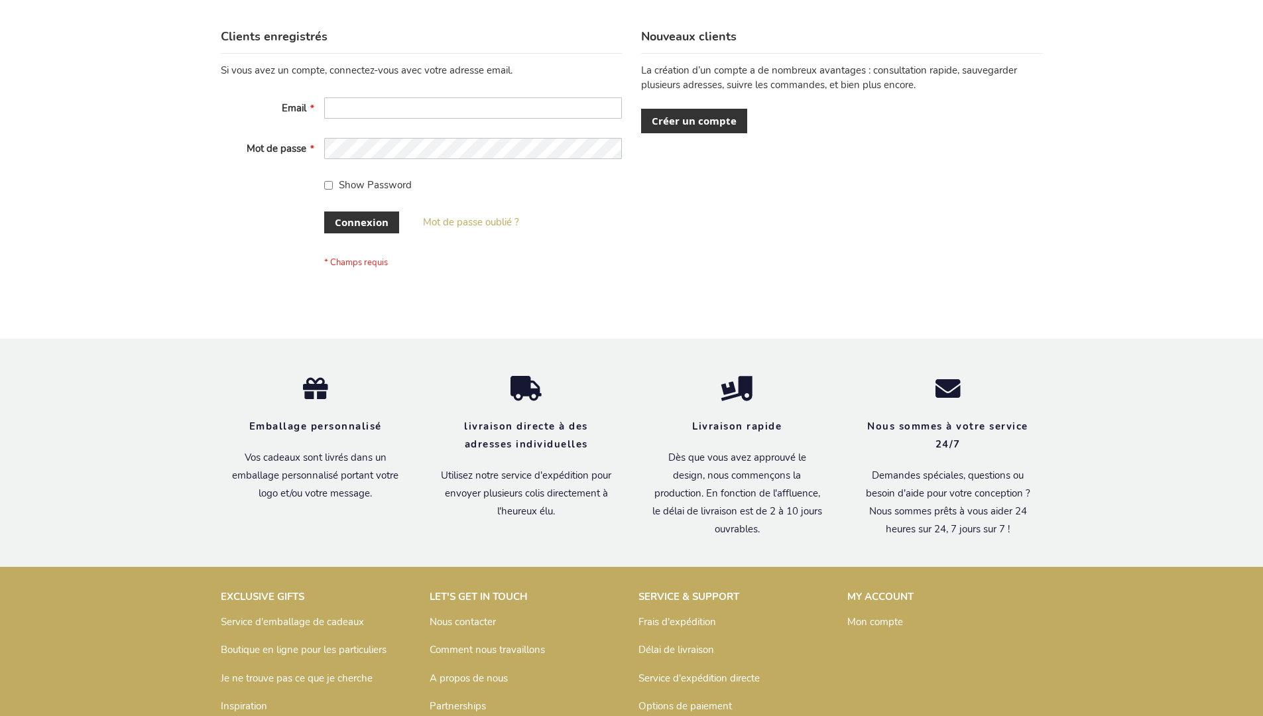
scroll to position [458, 0]
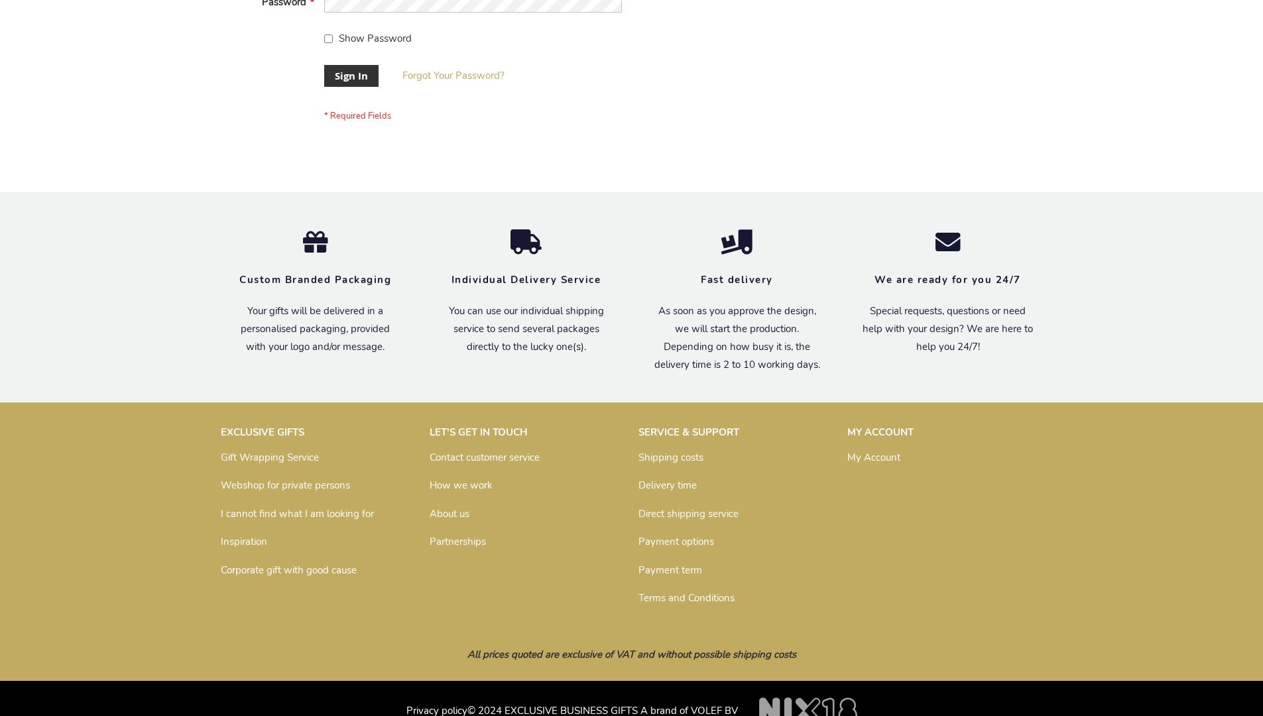
scroll to position [426, 0]
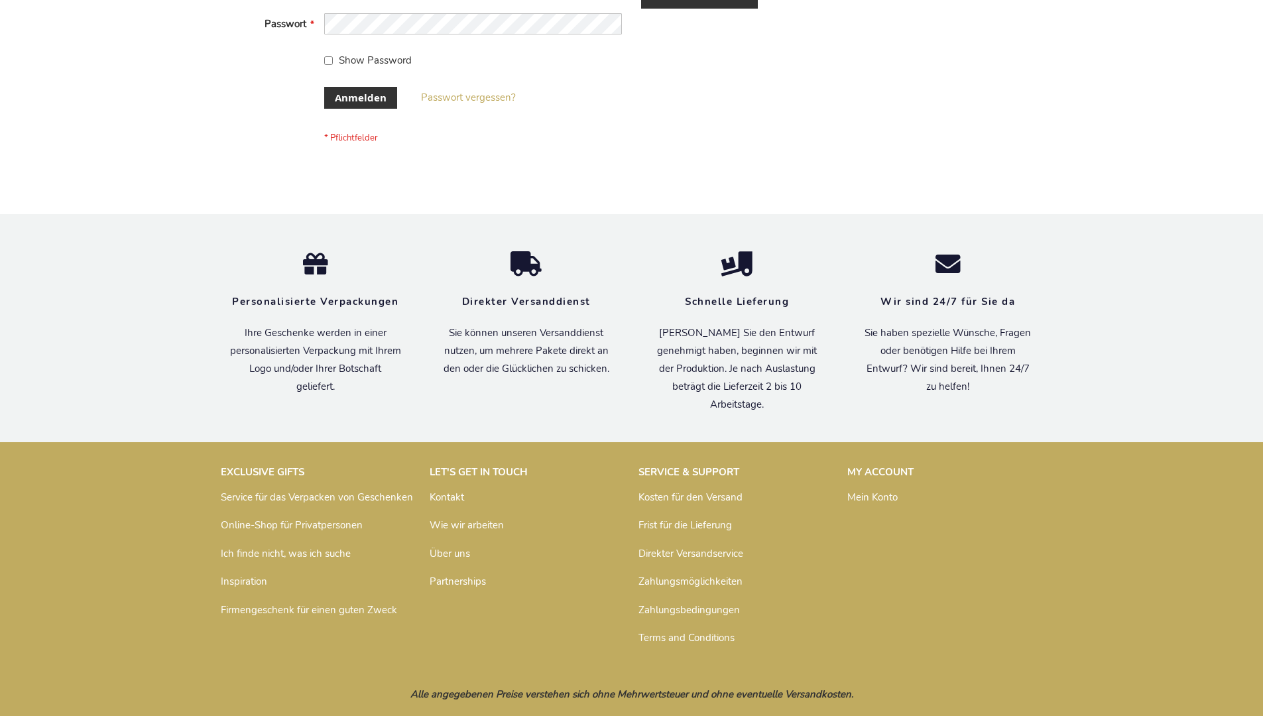
scroll to position [444, 0]
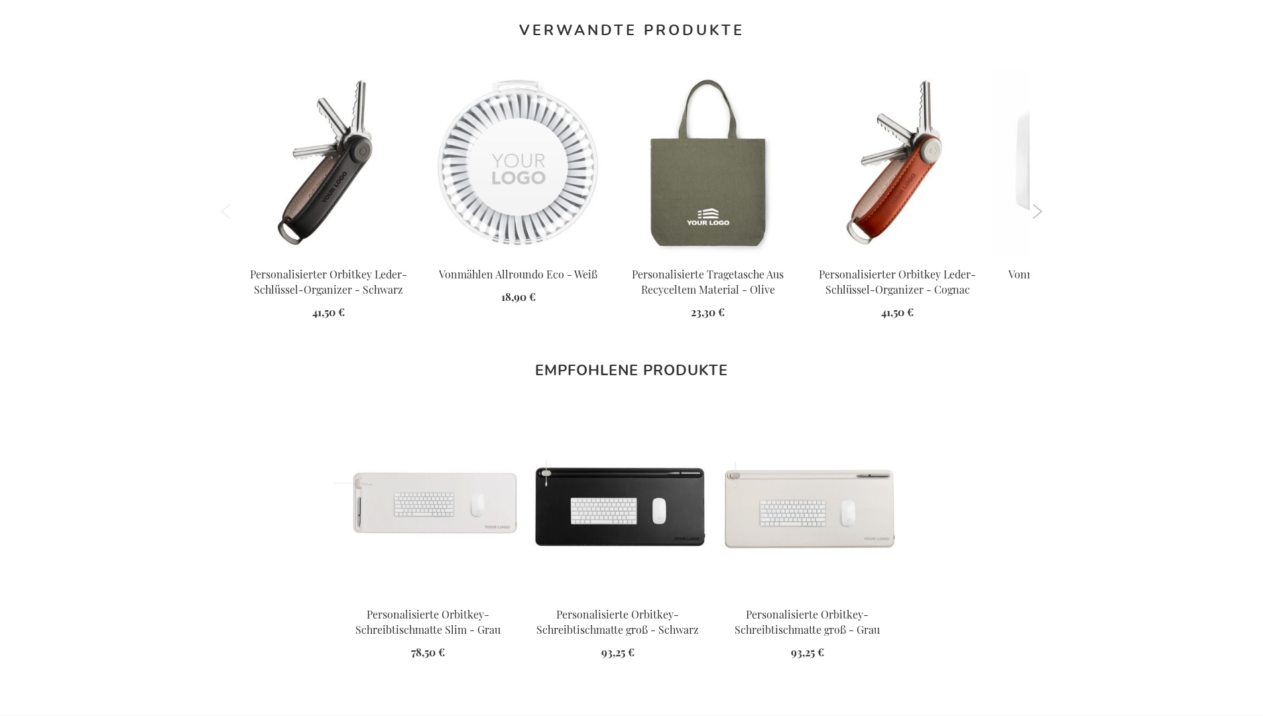
scroll to position [1828, 0]
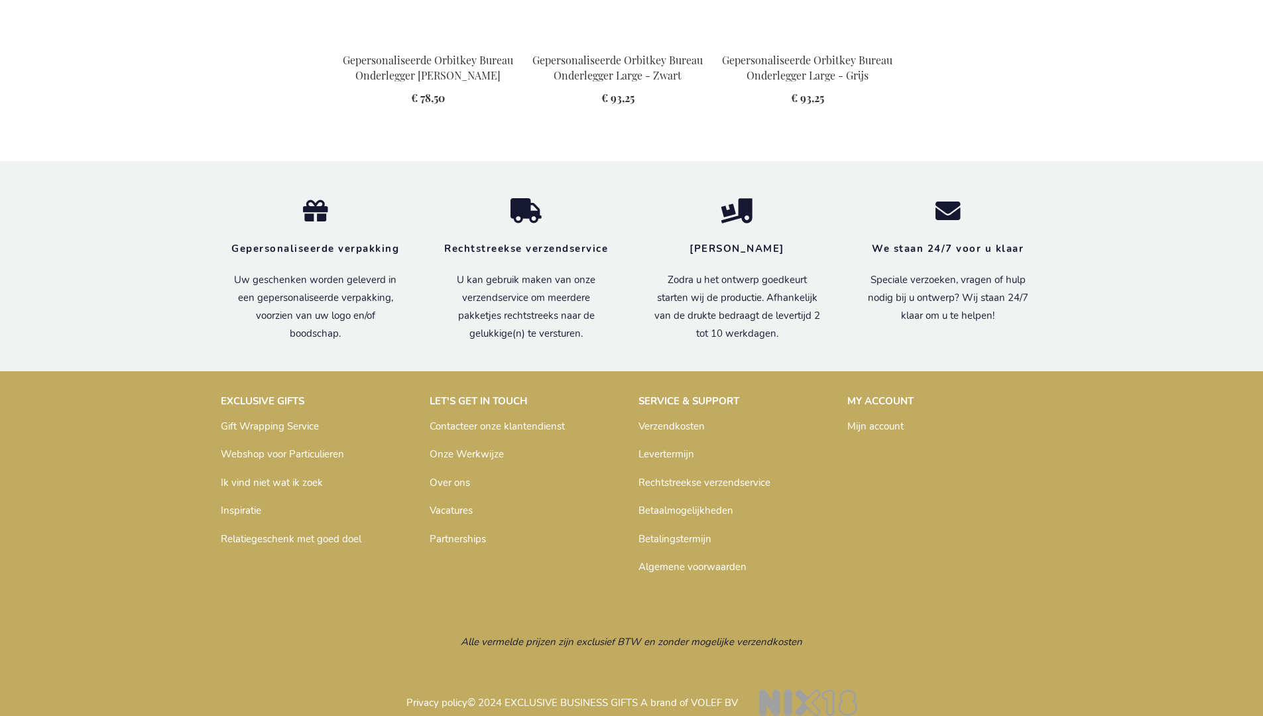
scroll to position [1778, 0]
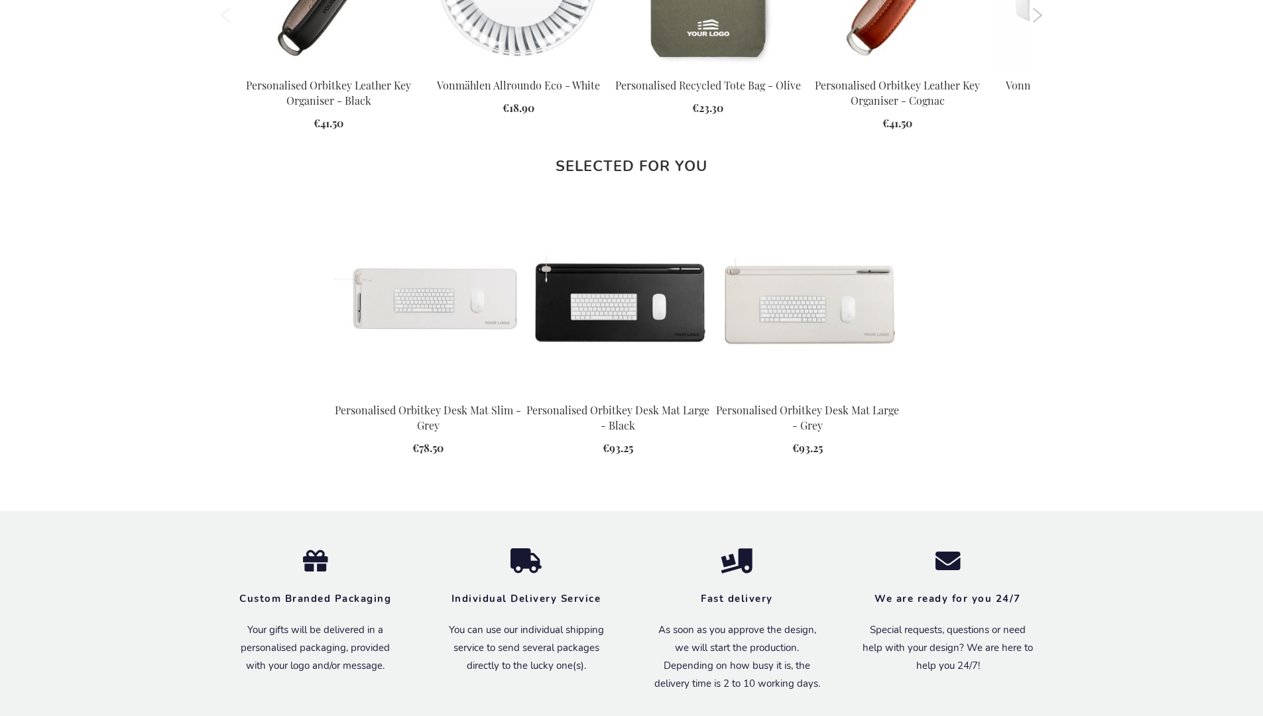
scroll to position [1724, 0]
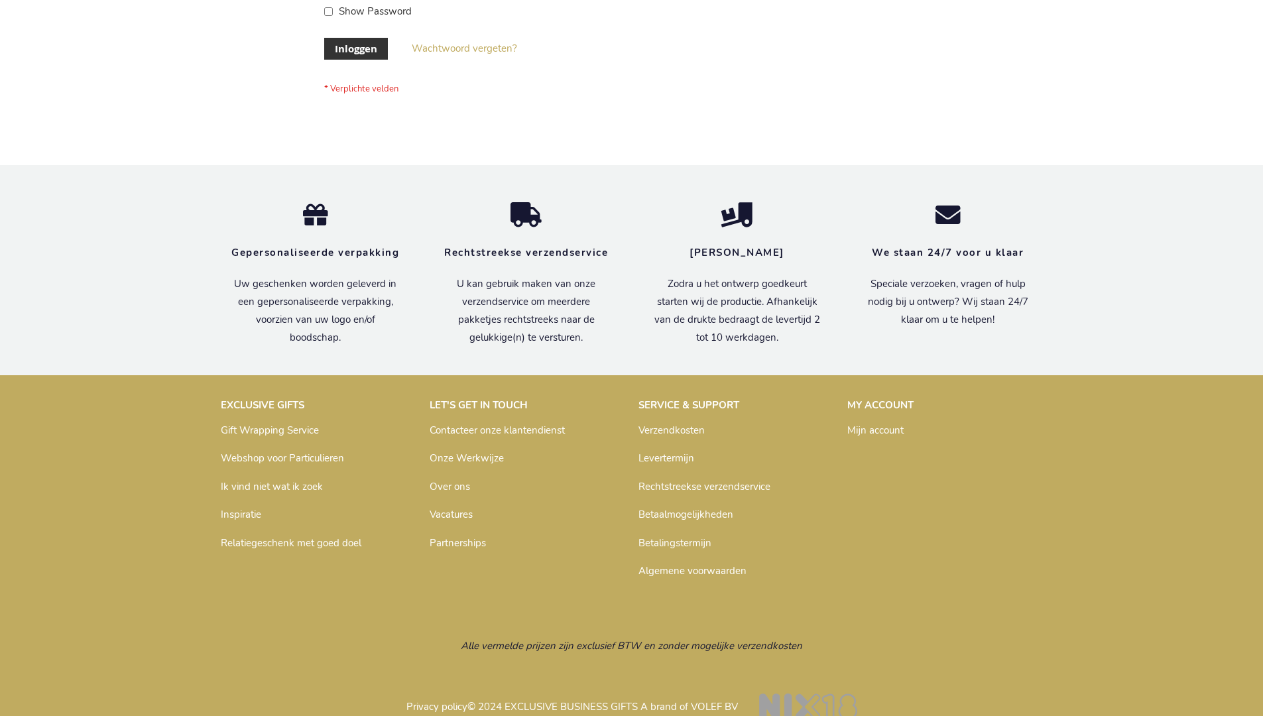
scroll to position [450, 0]
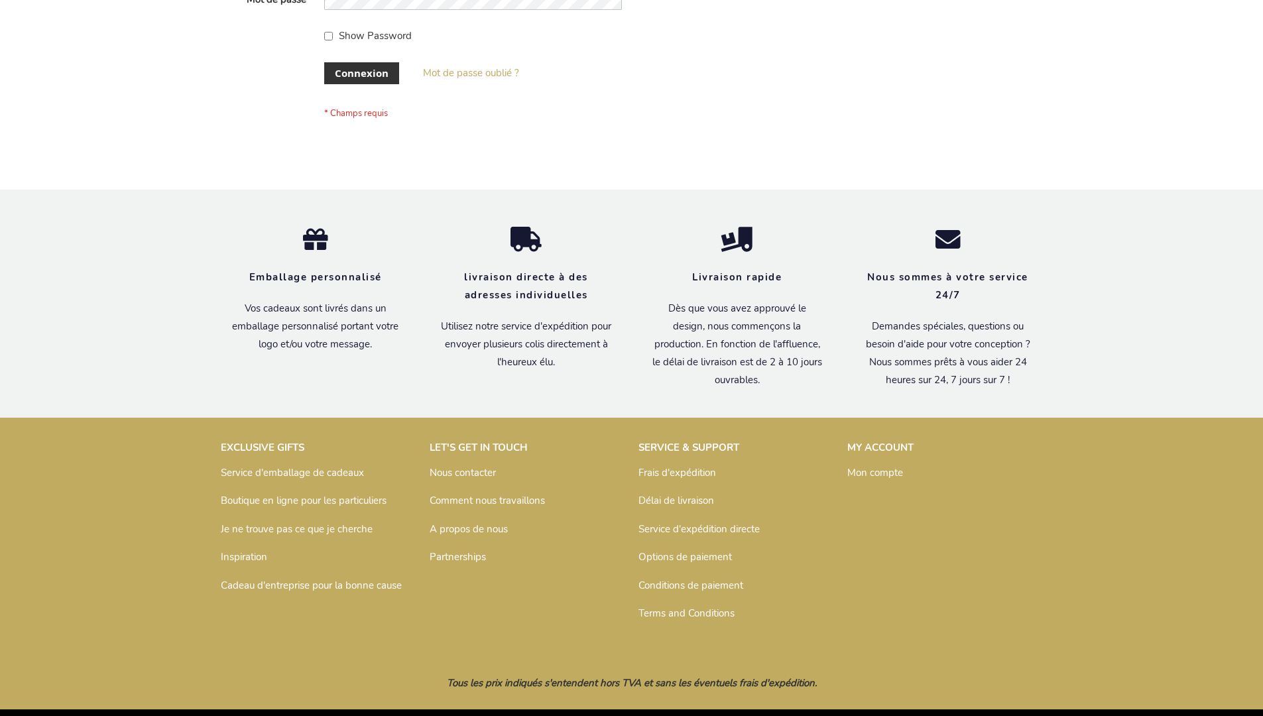
scroll to position [458, 0]
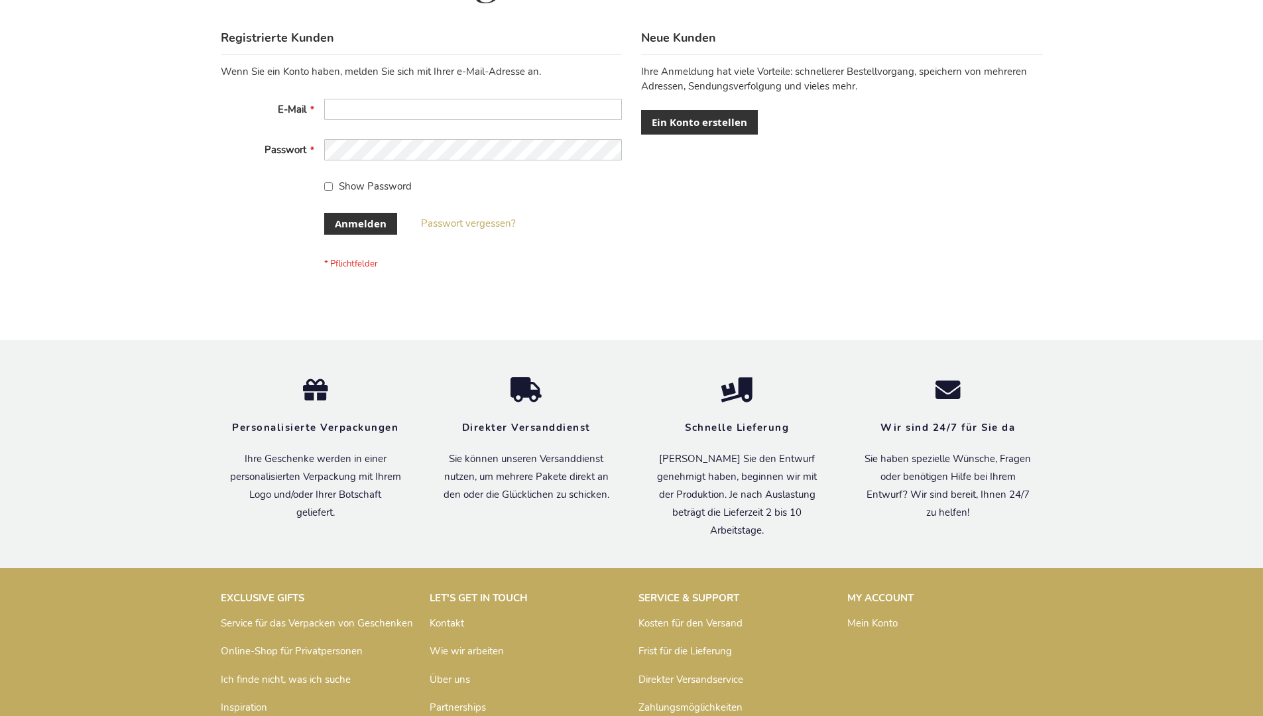
scroll to position [444, 0]
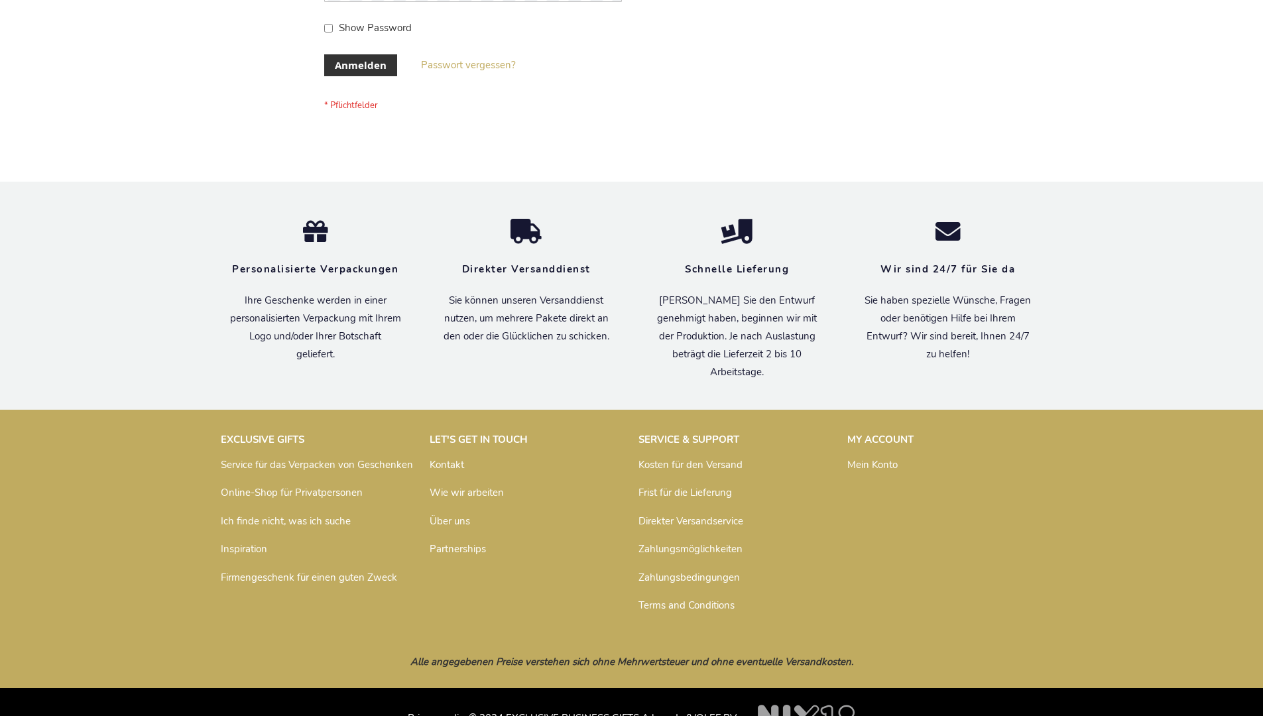
scroll to position [444, 0]
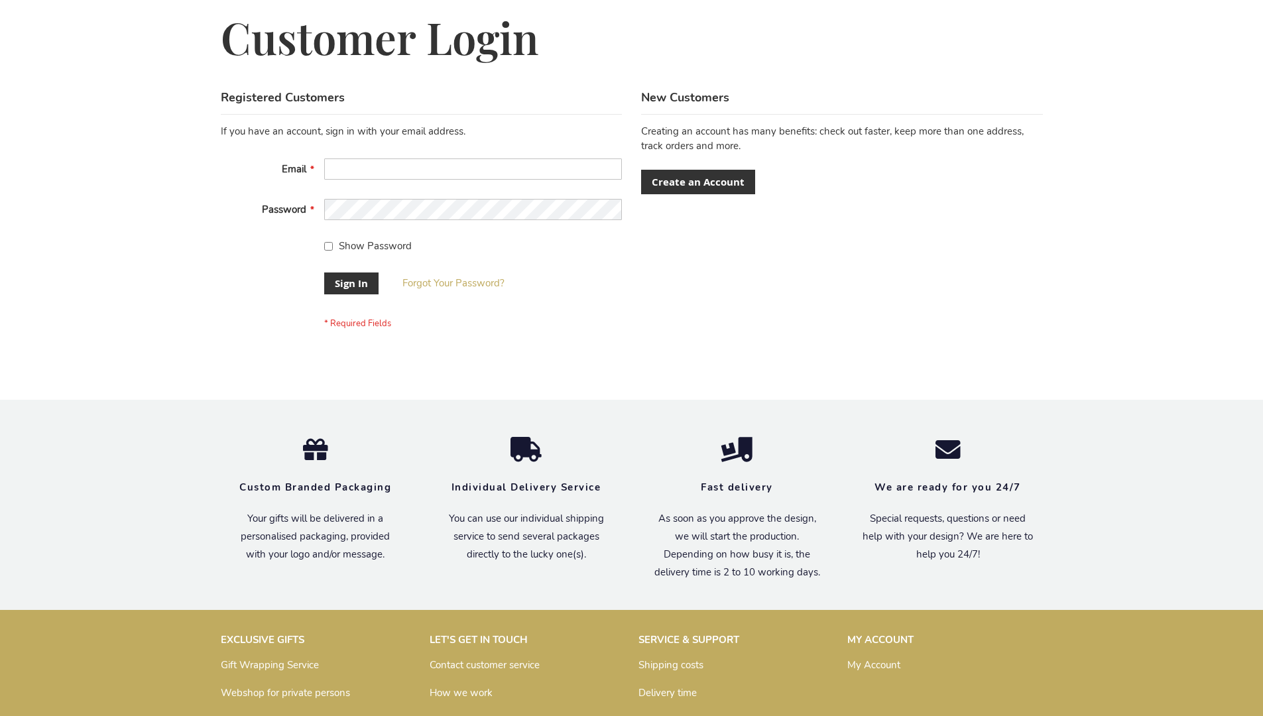
scroll to position [426, 0]
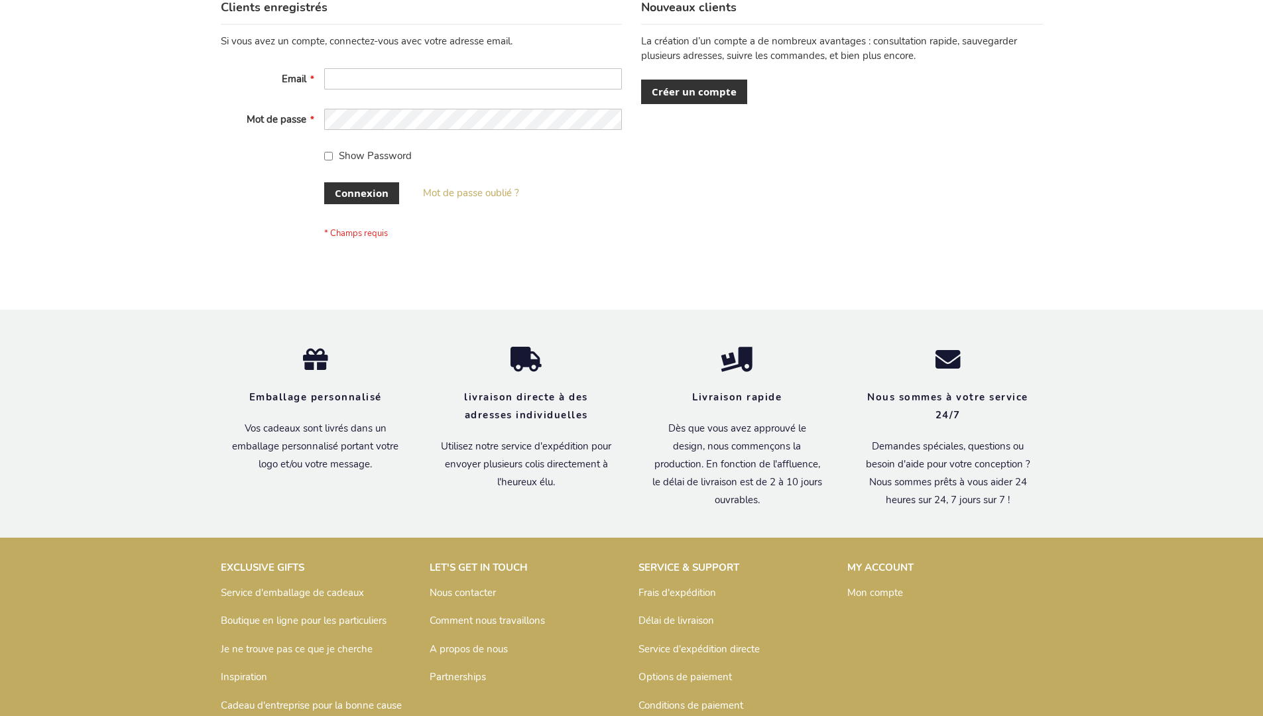
scroll to position [458, 0]
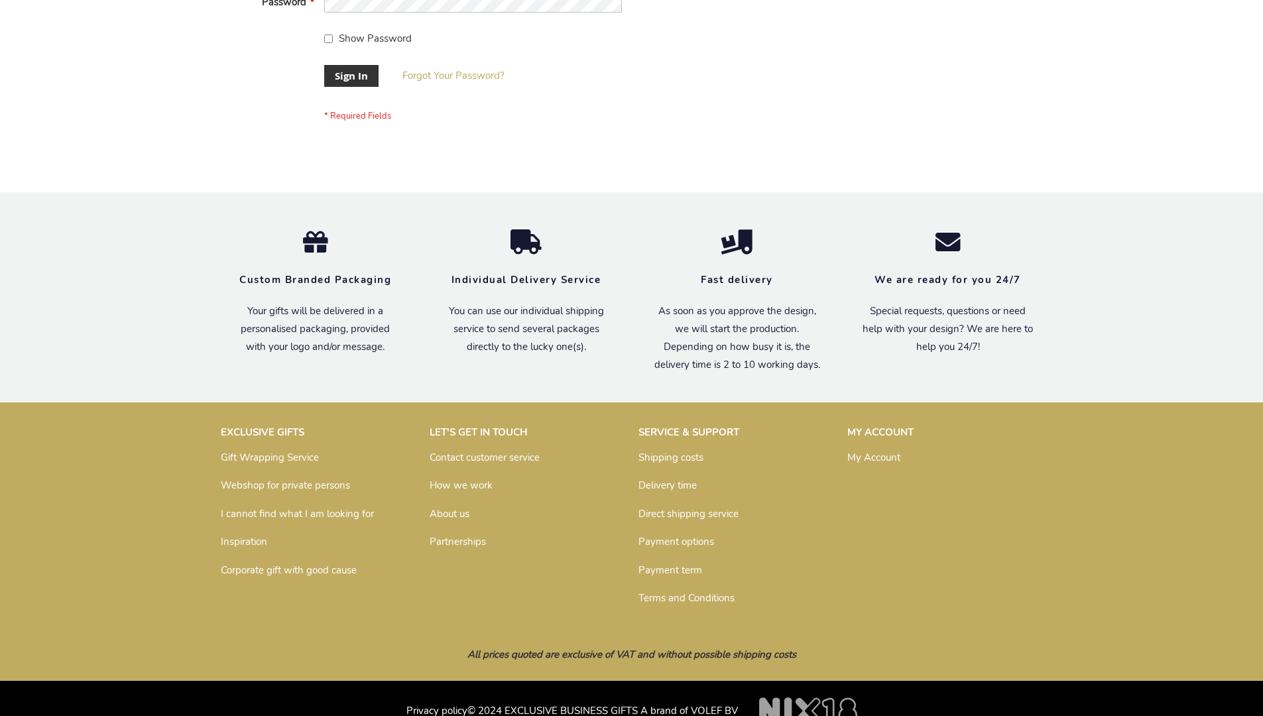
scroll to position [426, 0]
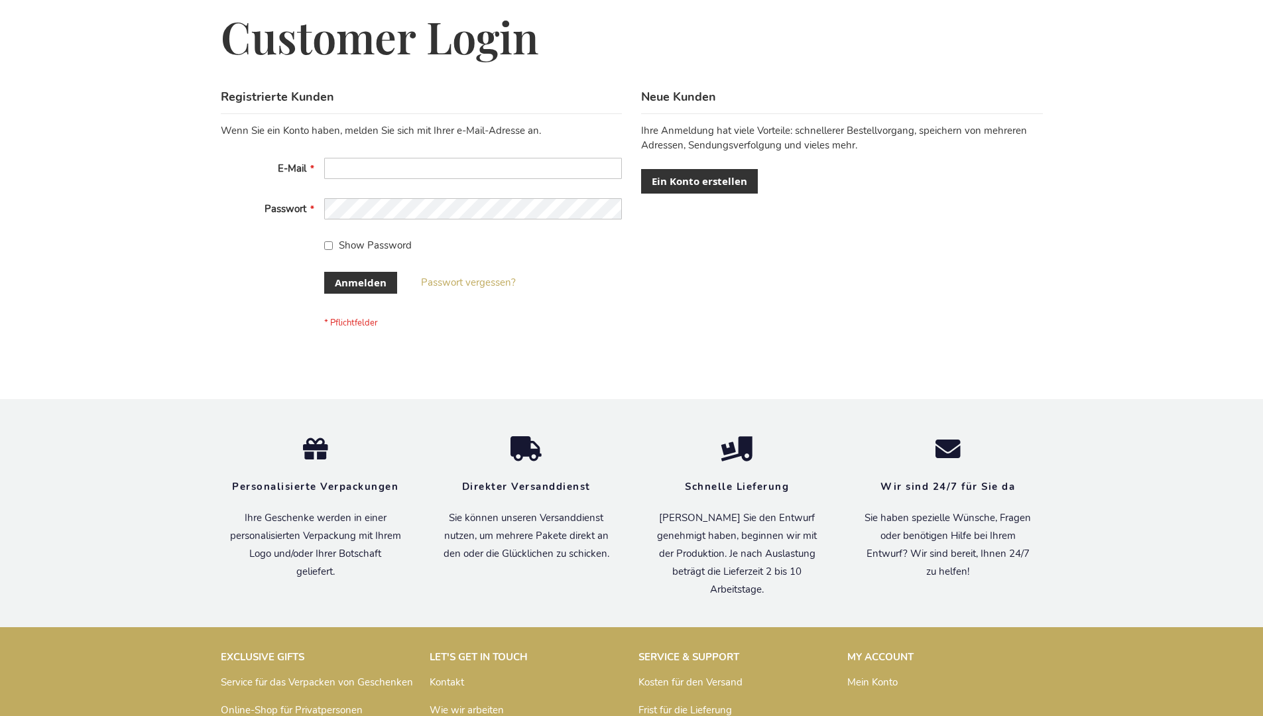
scroll to position [444, 0]
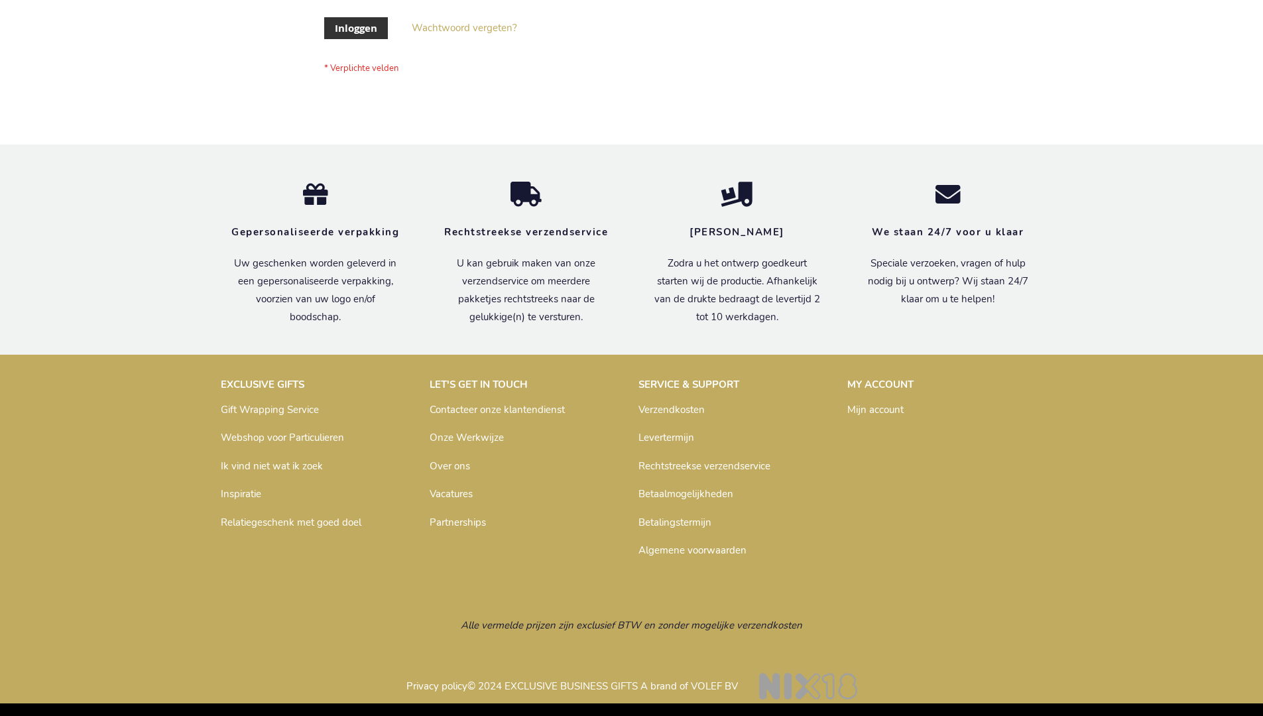
scroll to position [450, 0]
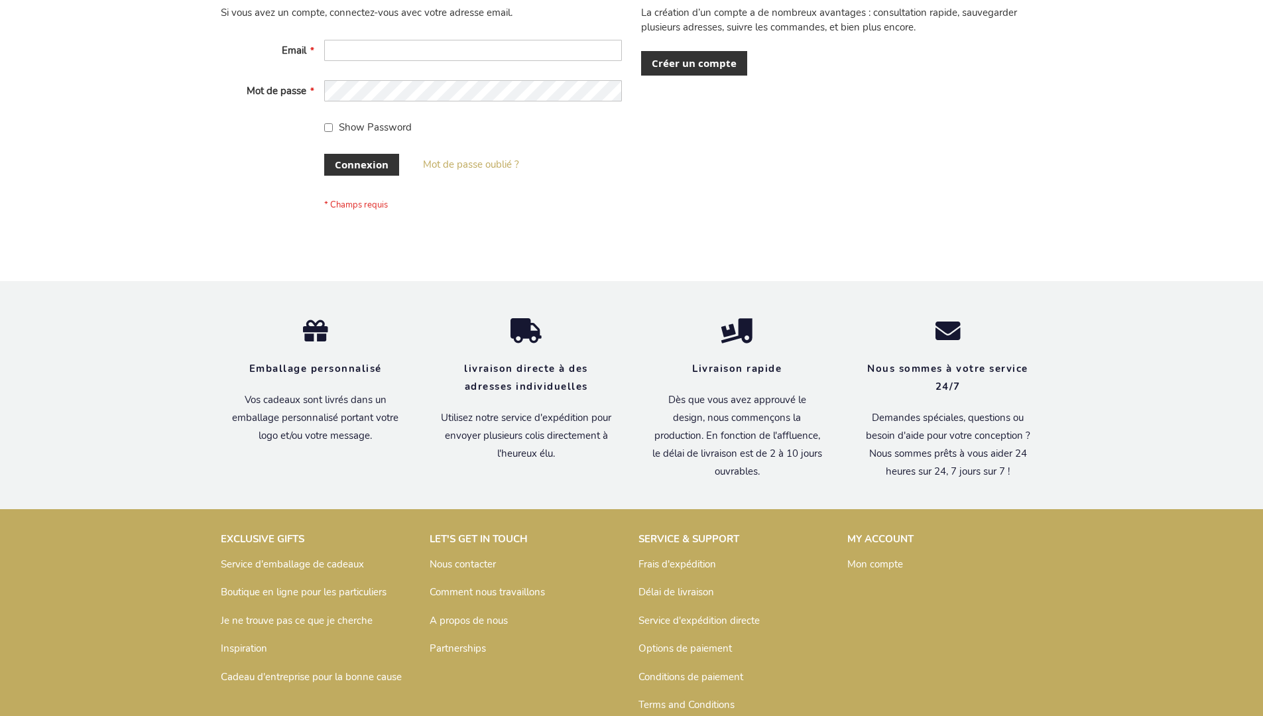
scroll to position [458, 0]
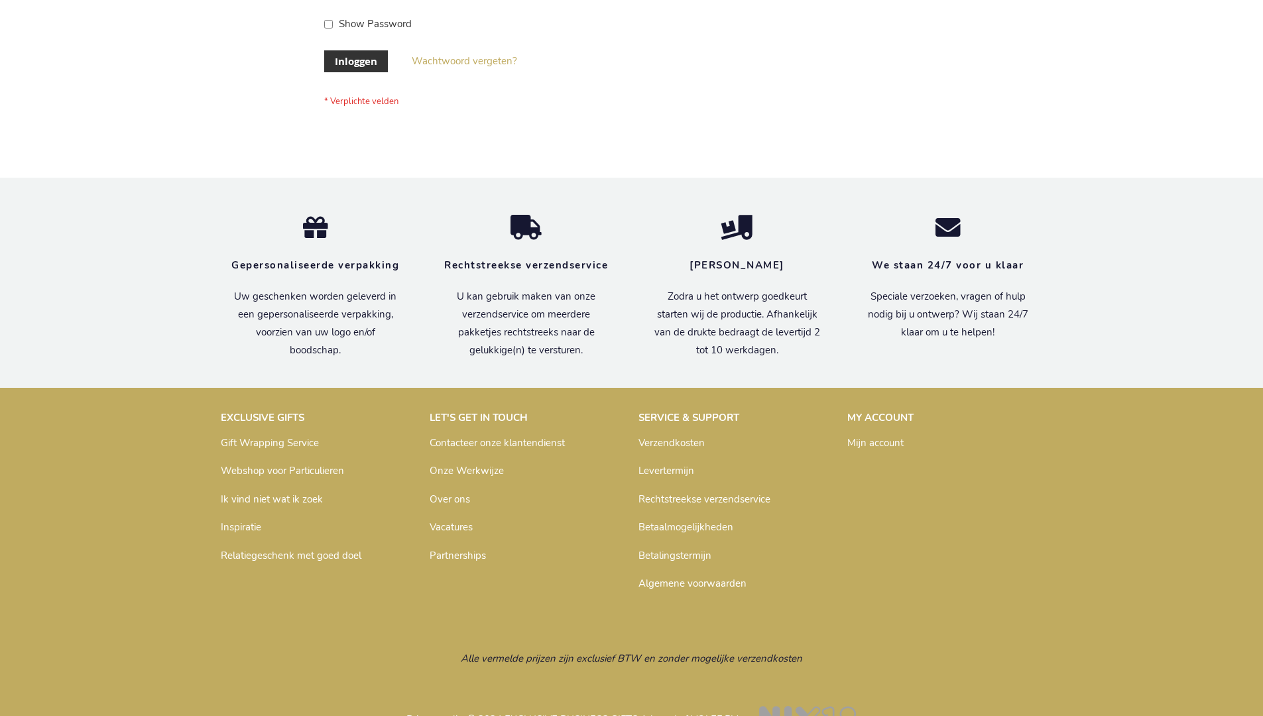
scroll to position [450, 0]
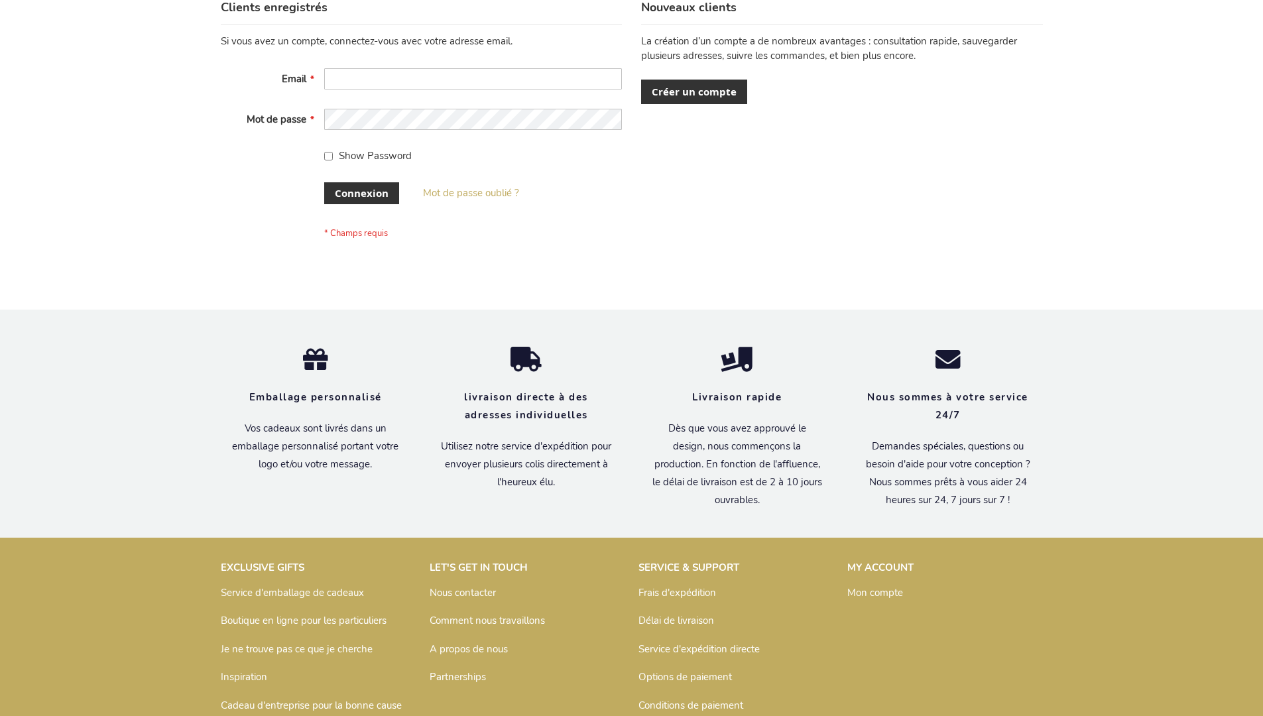
scroll to position [458, 0]
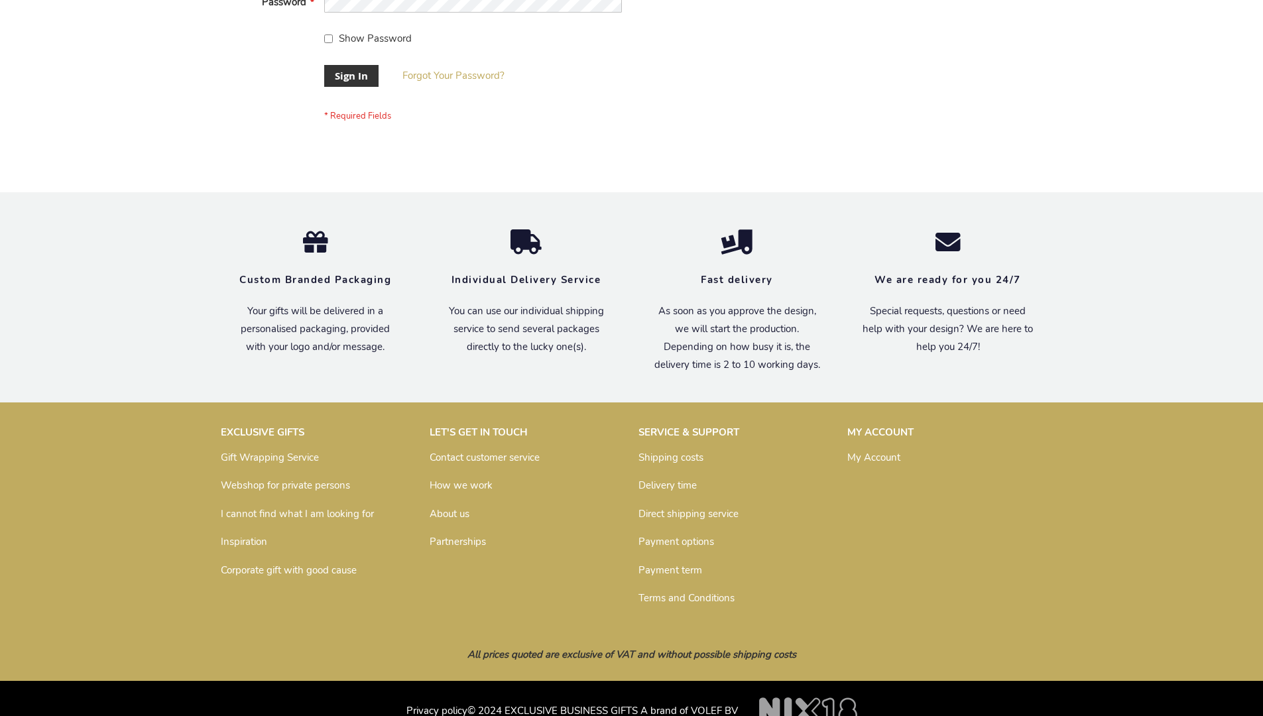
scroll to position [426, 0]
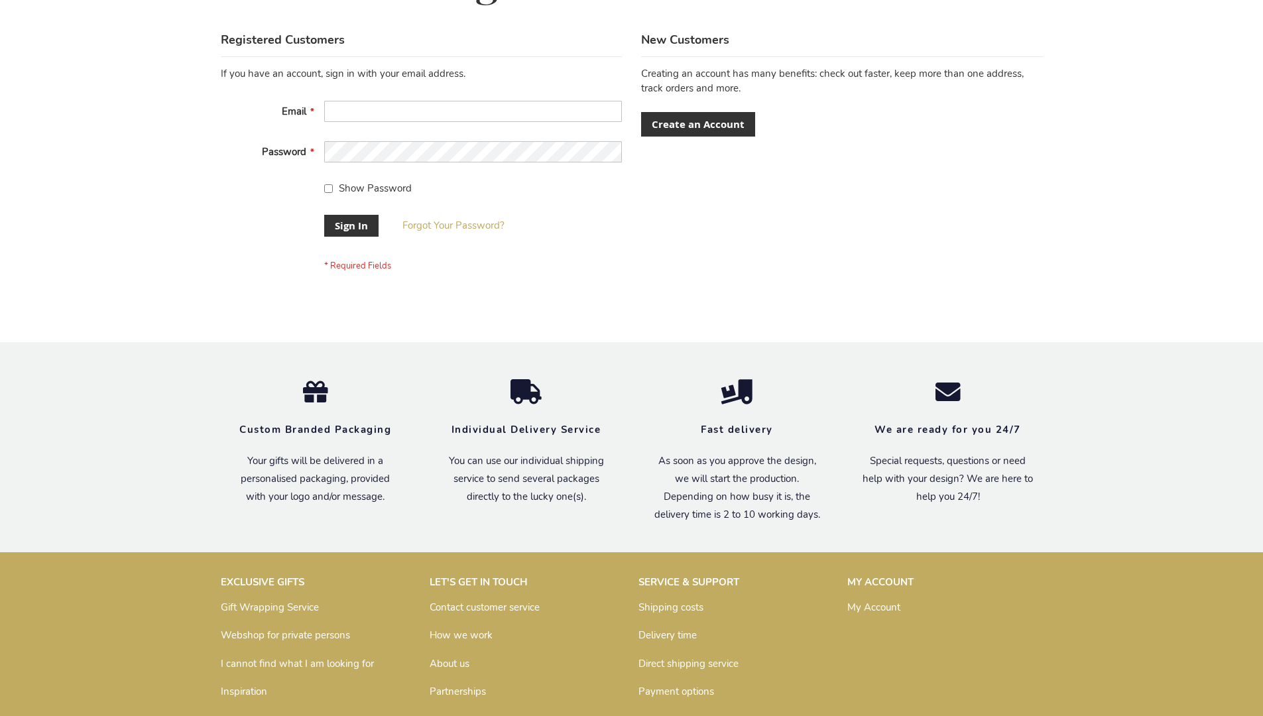
scroll to position [426, 0]
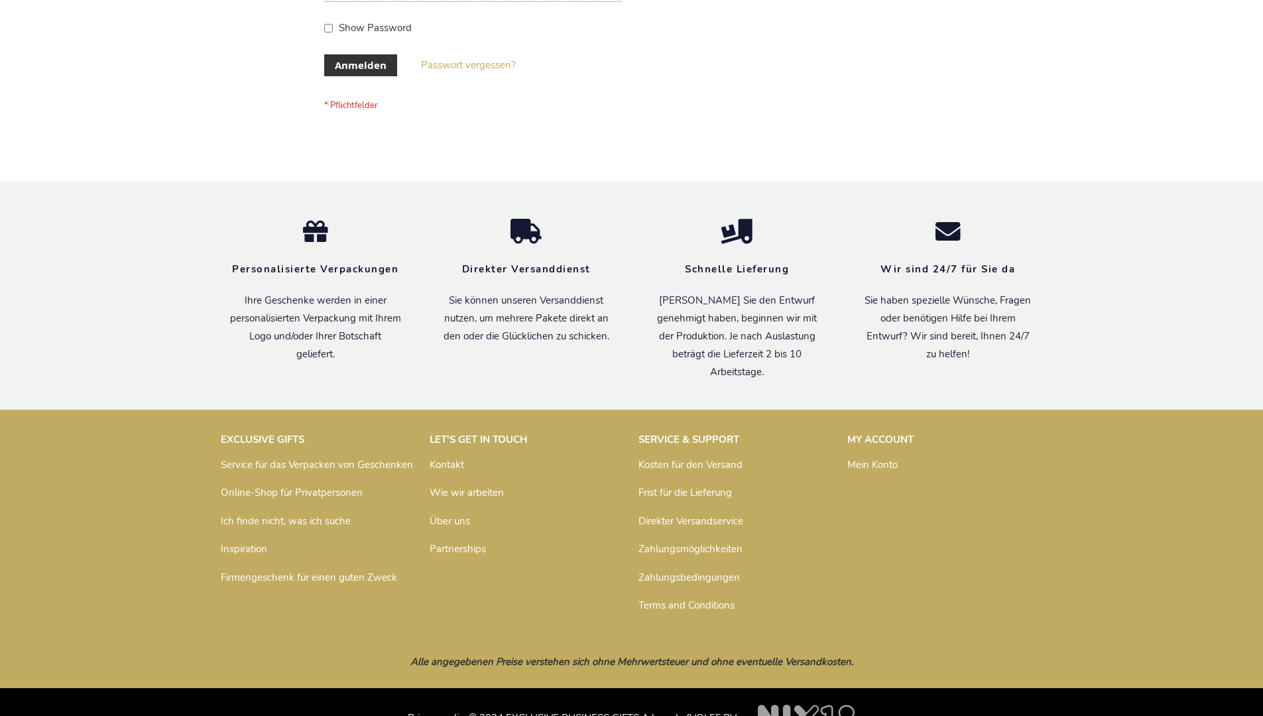
scroll to position [444, 0]
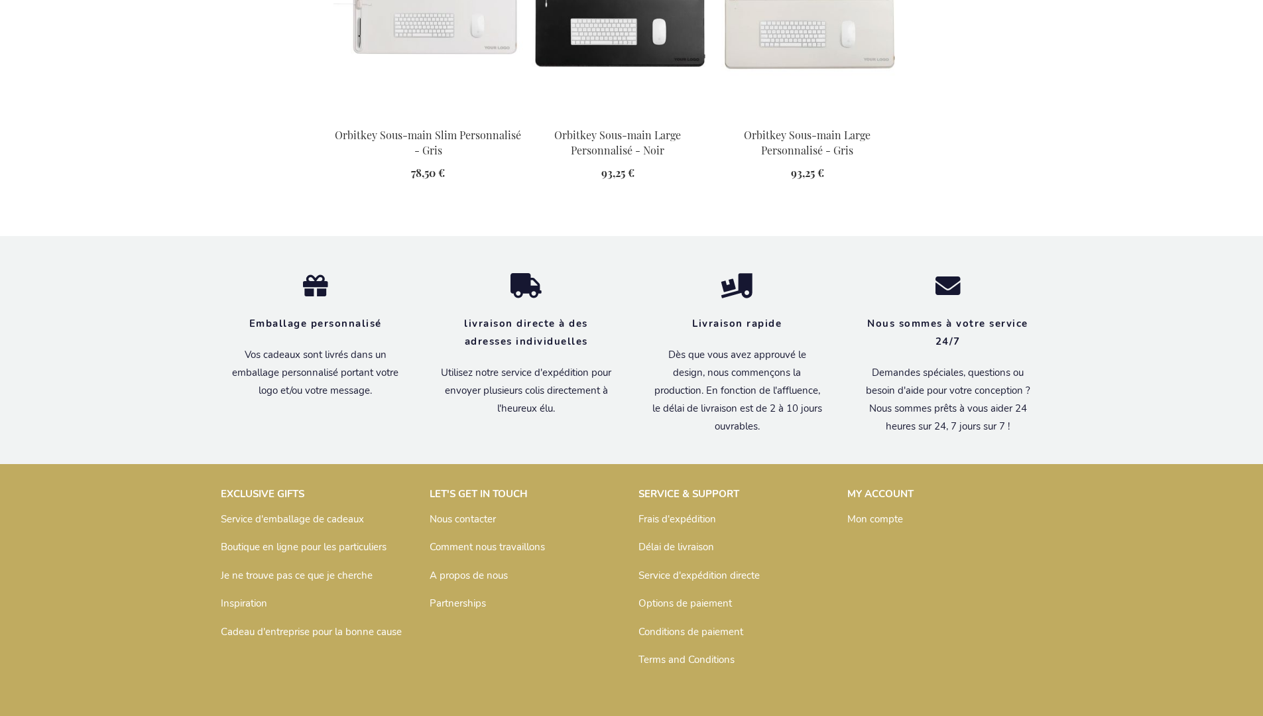
scroll to position [1785, 0]
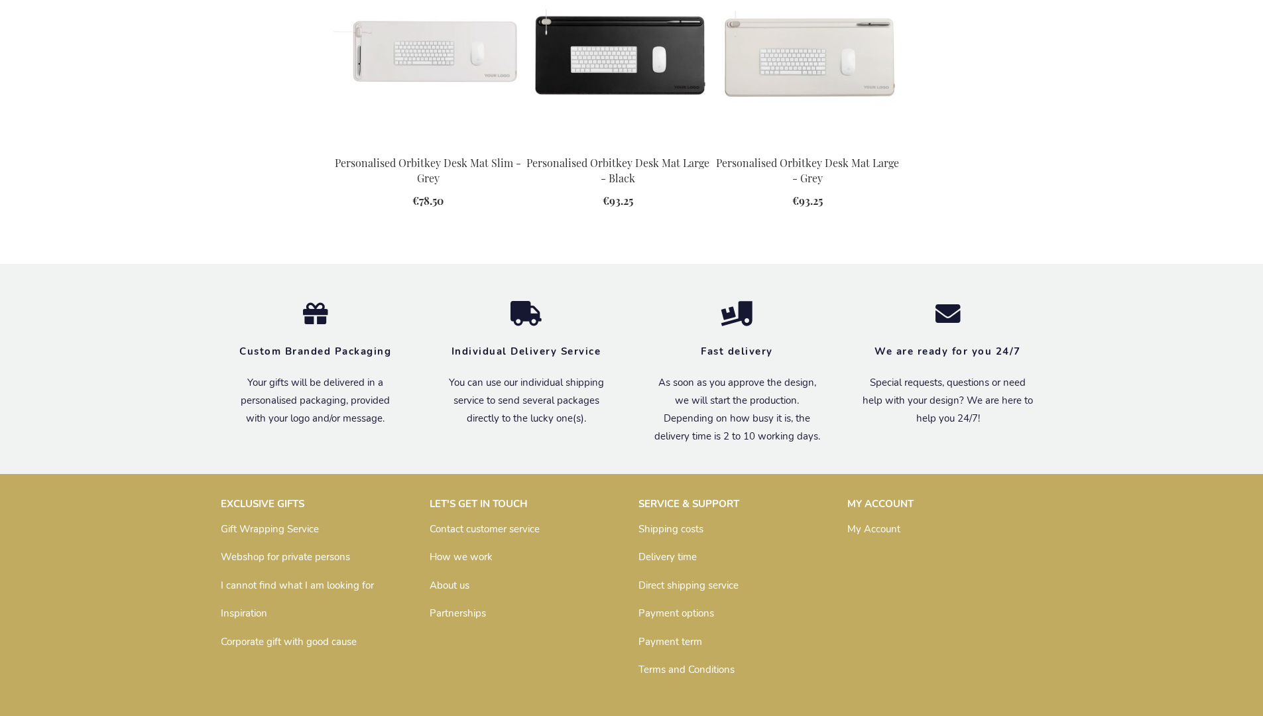
scroll to position [1724, 0]
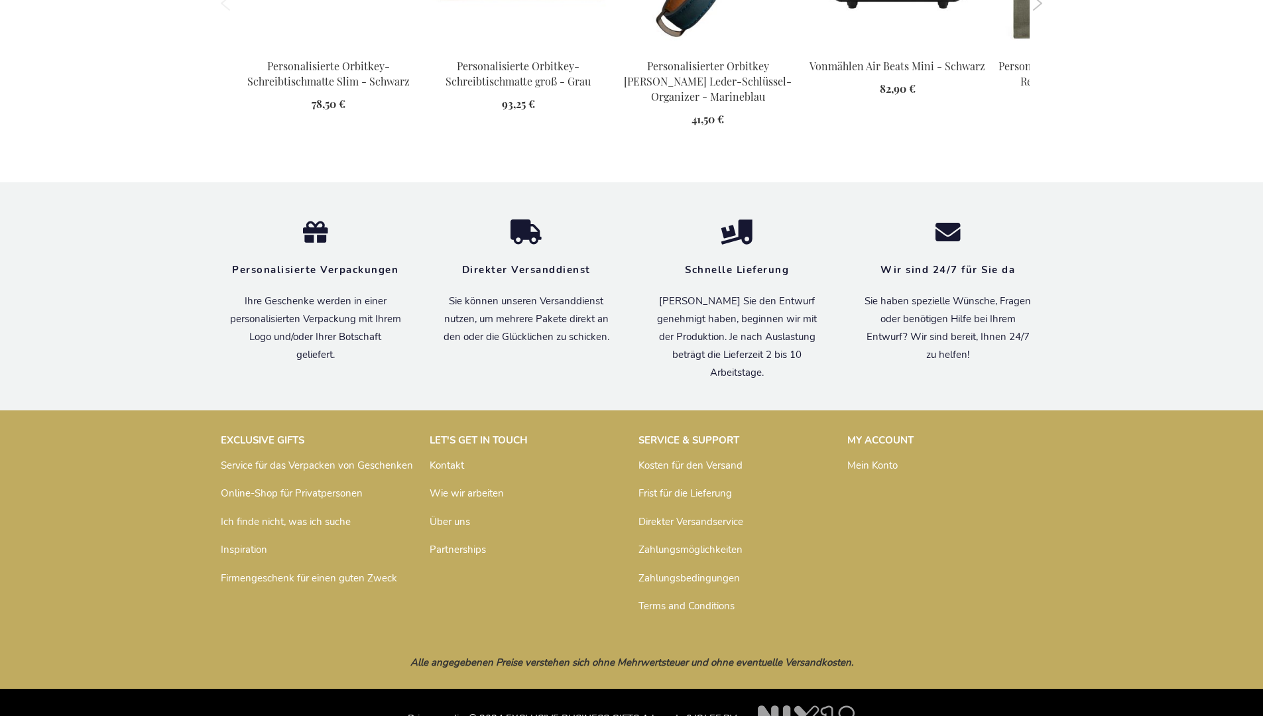
scroll to position [1873, 0]
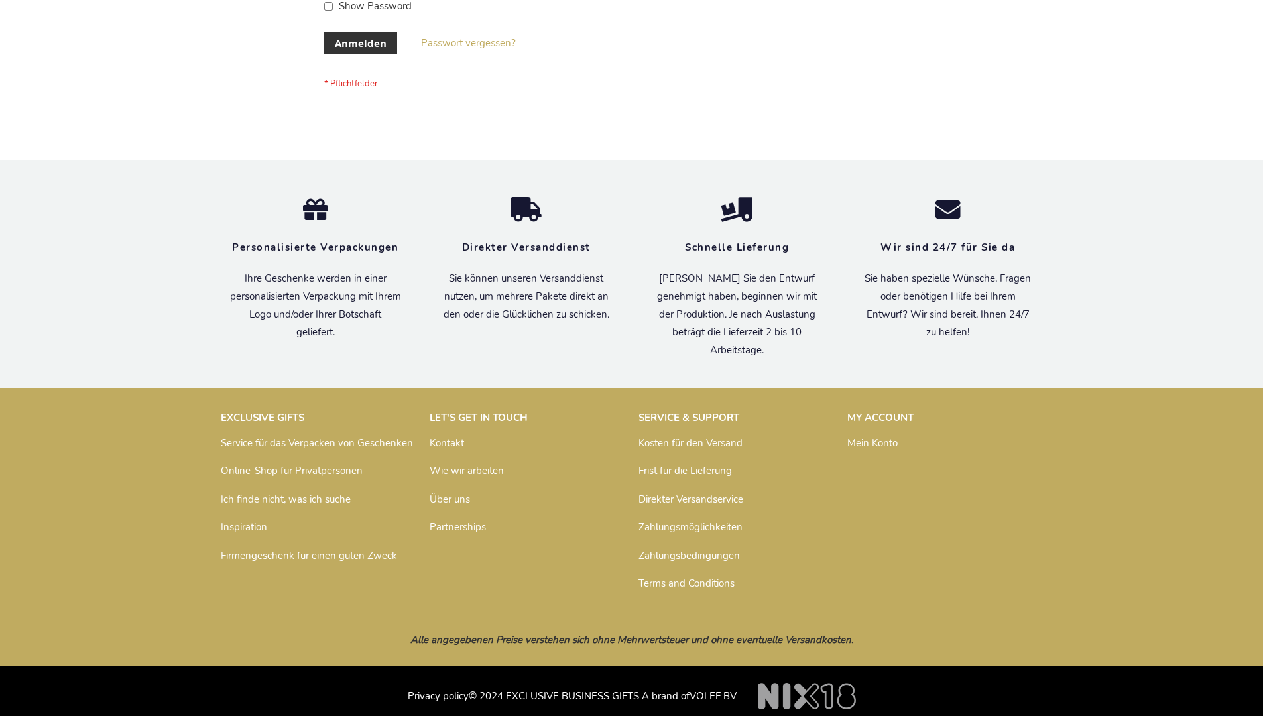
scroll to position [444, 0]
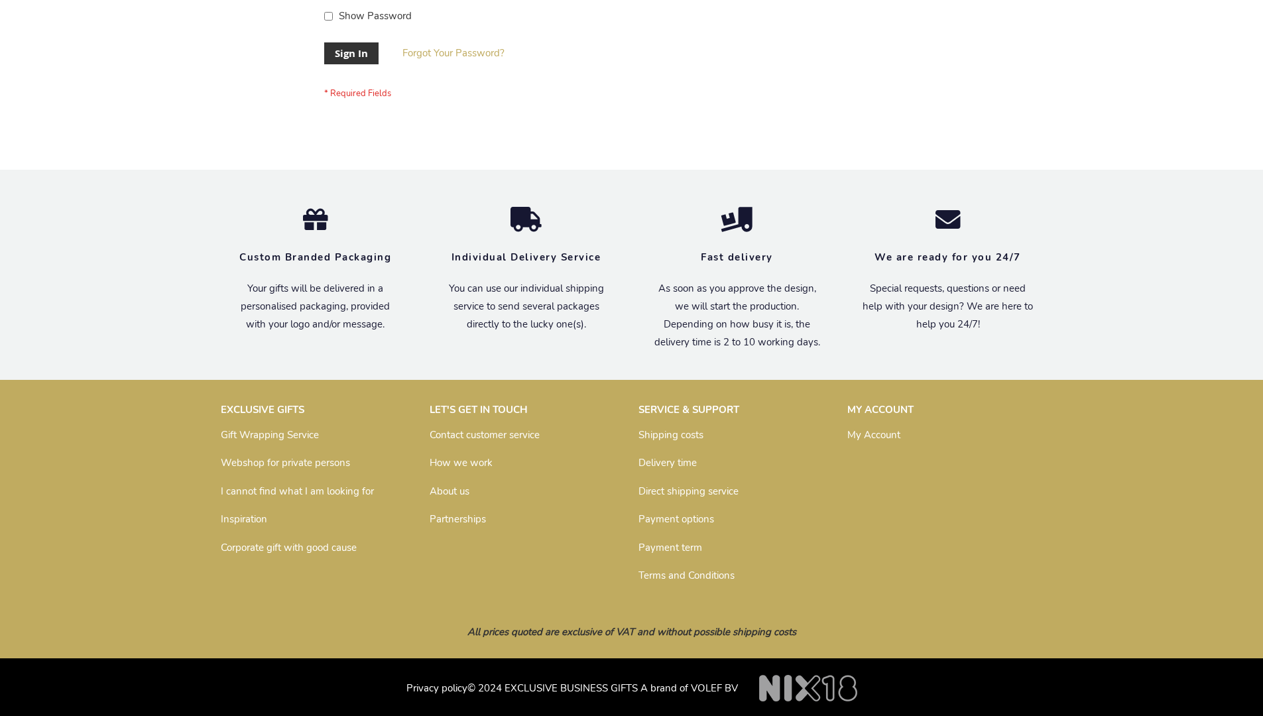
scroll to position [426, 0]
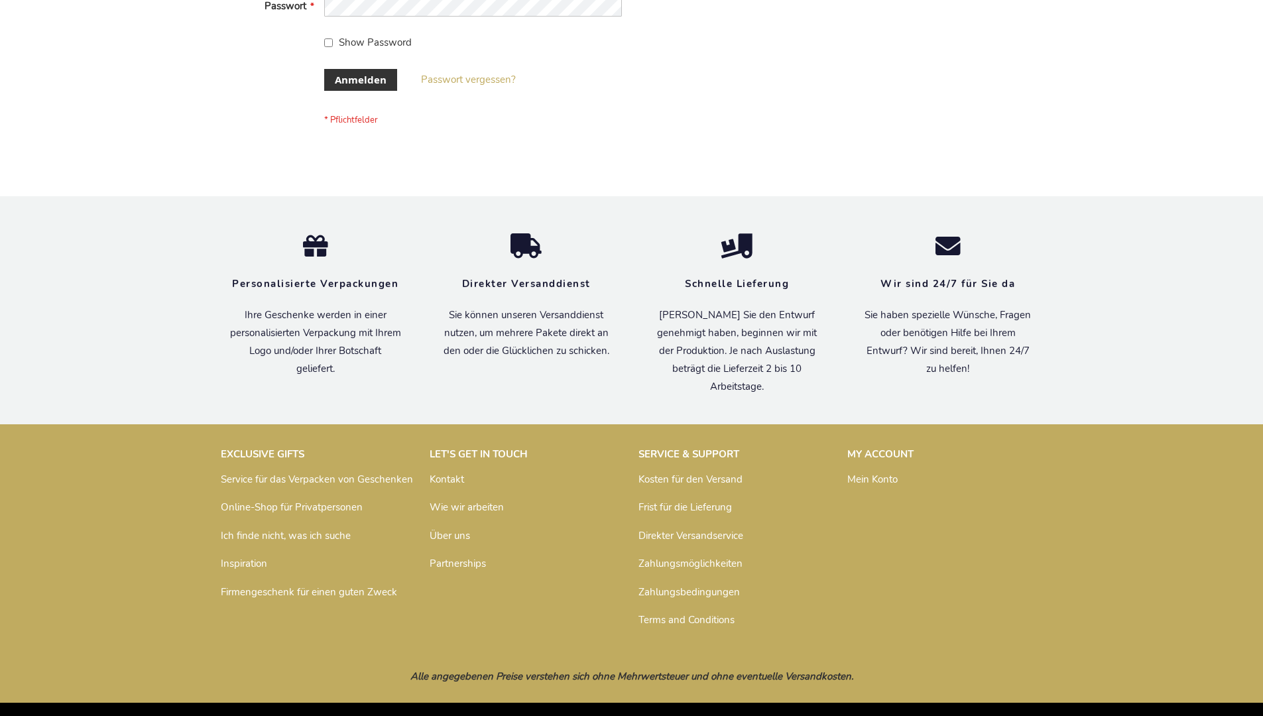
scroll to position [444, 0]
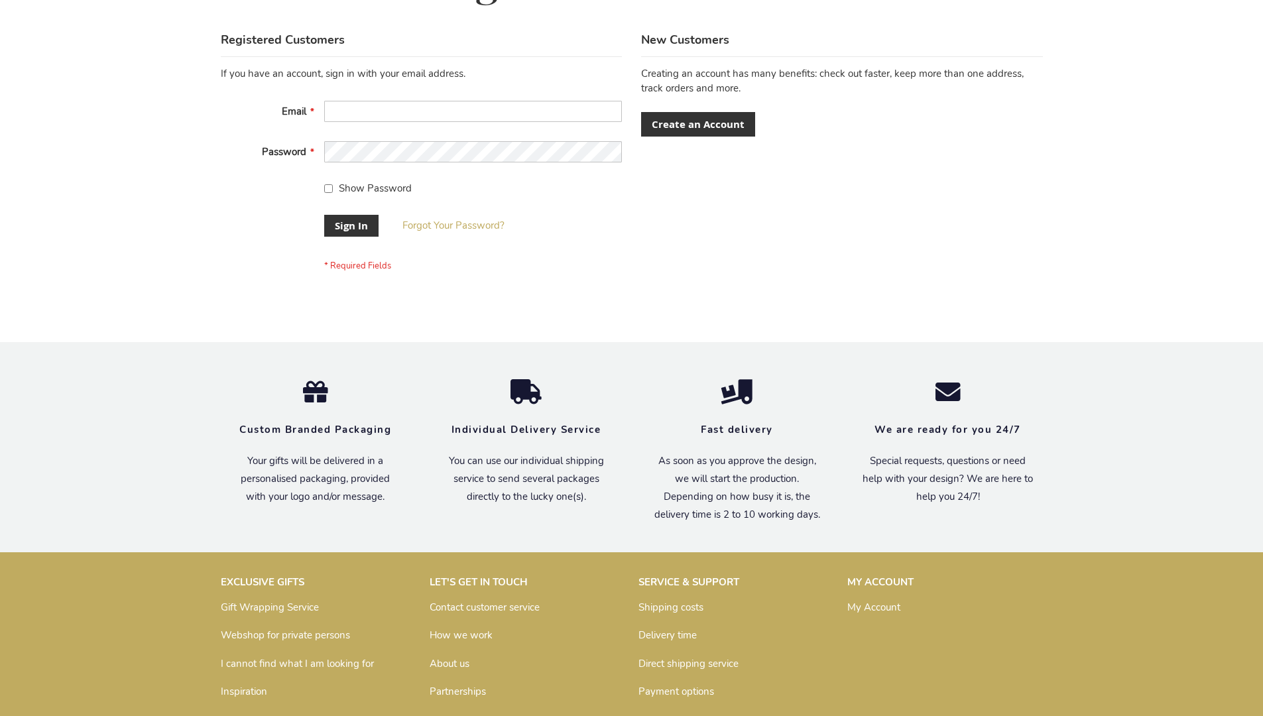
scroll to position [426, 0]
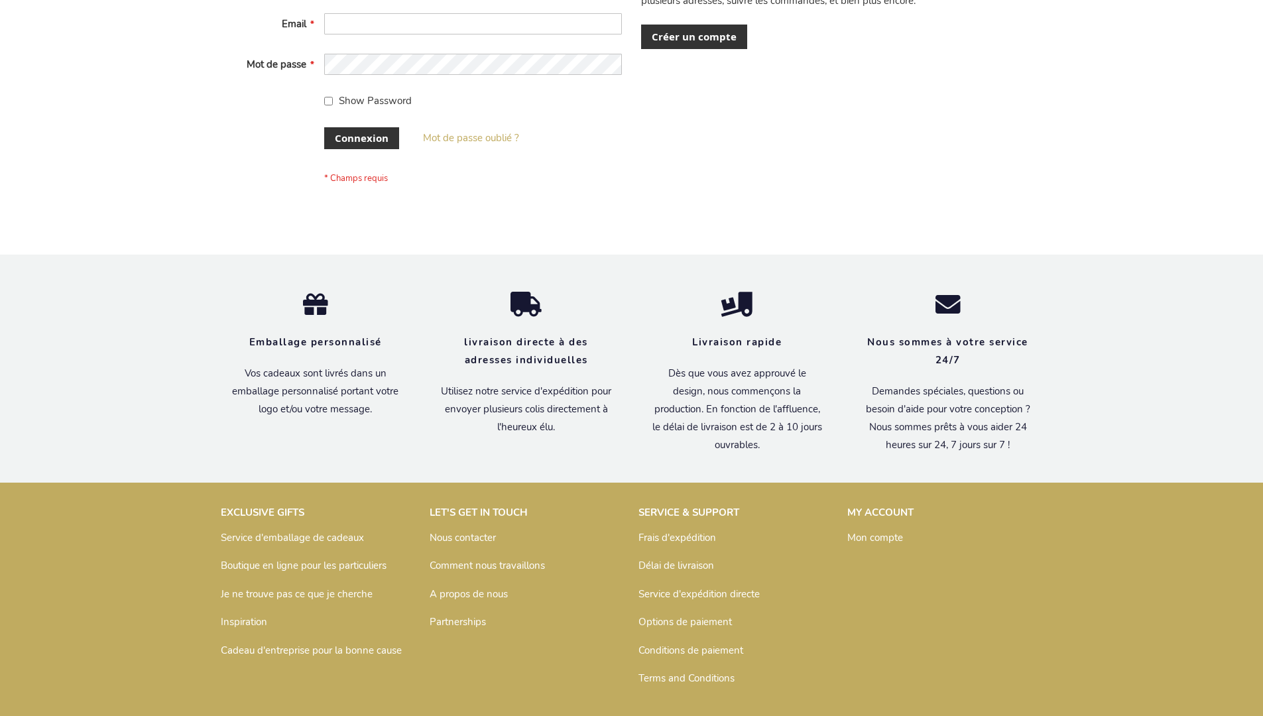
scroll to position [458, 0]
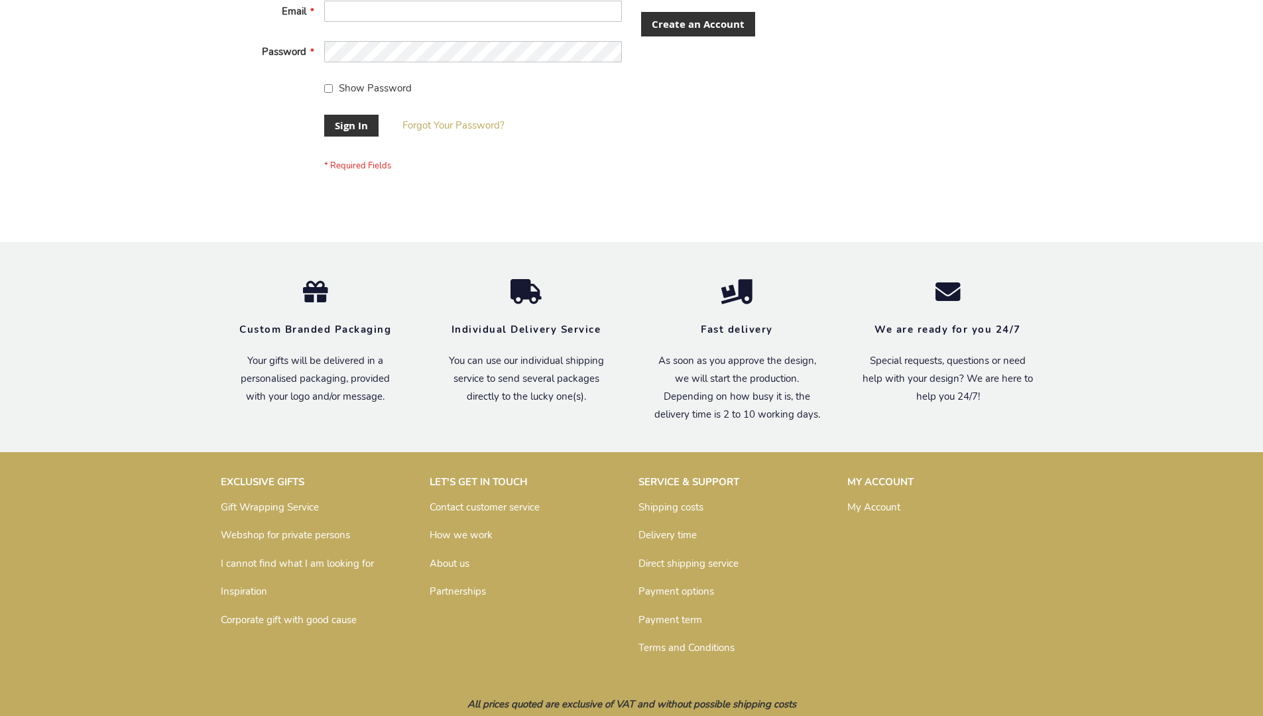
scroll to position [426, 0]
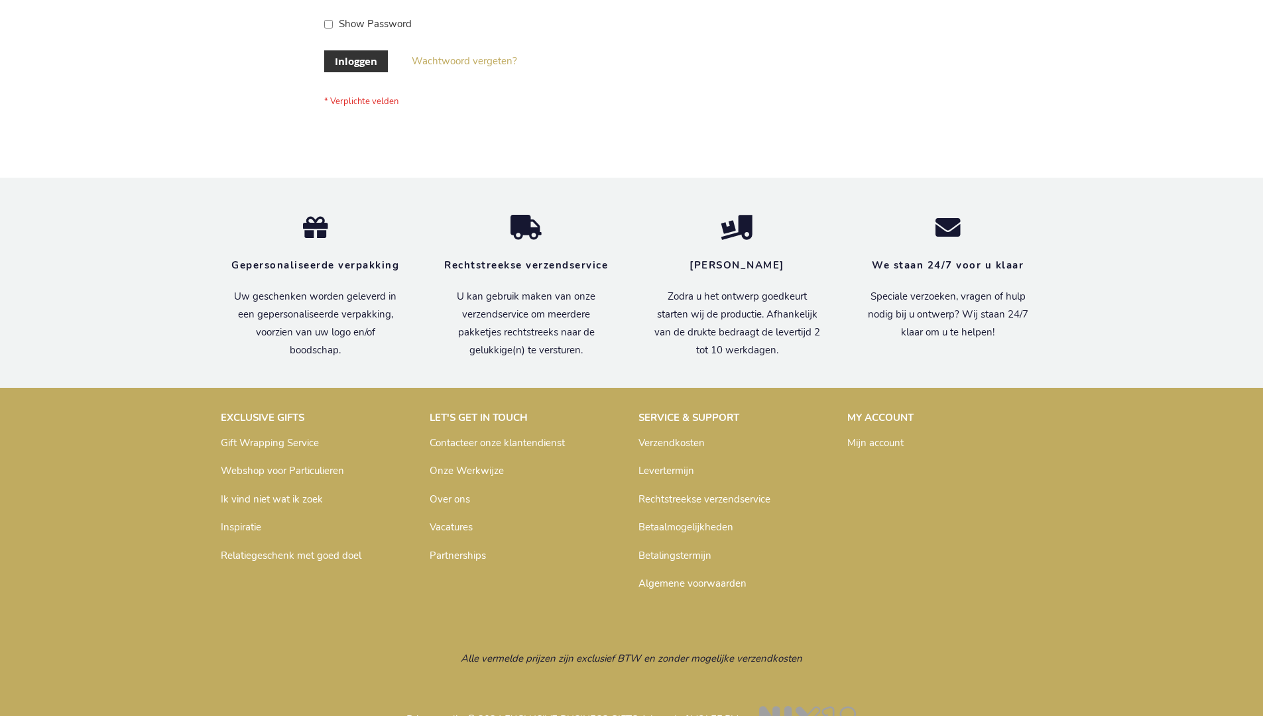
scroll to position [450, 0]
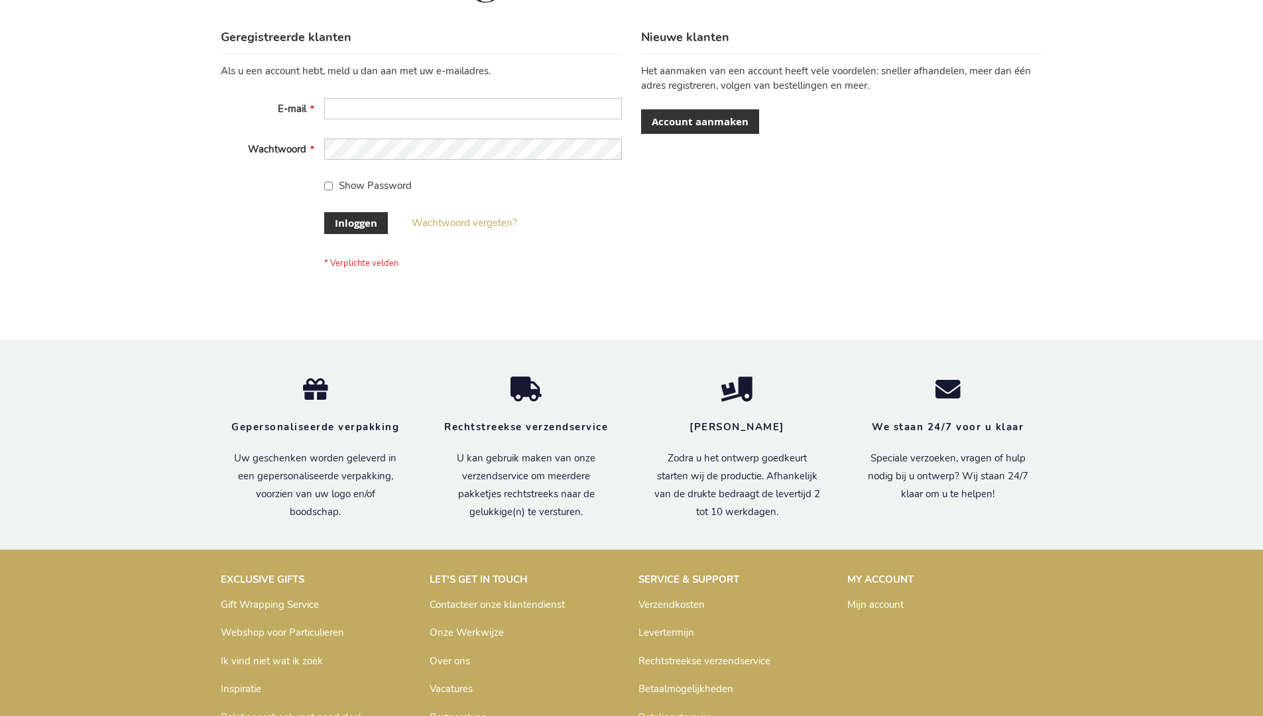
scroll to position [450, 0]
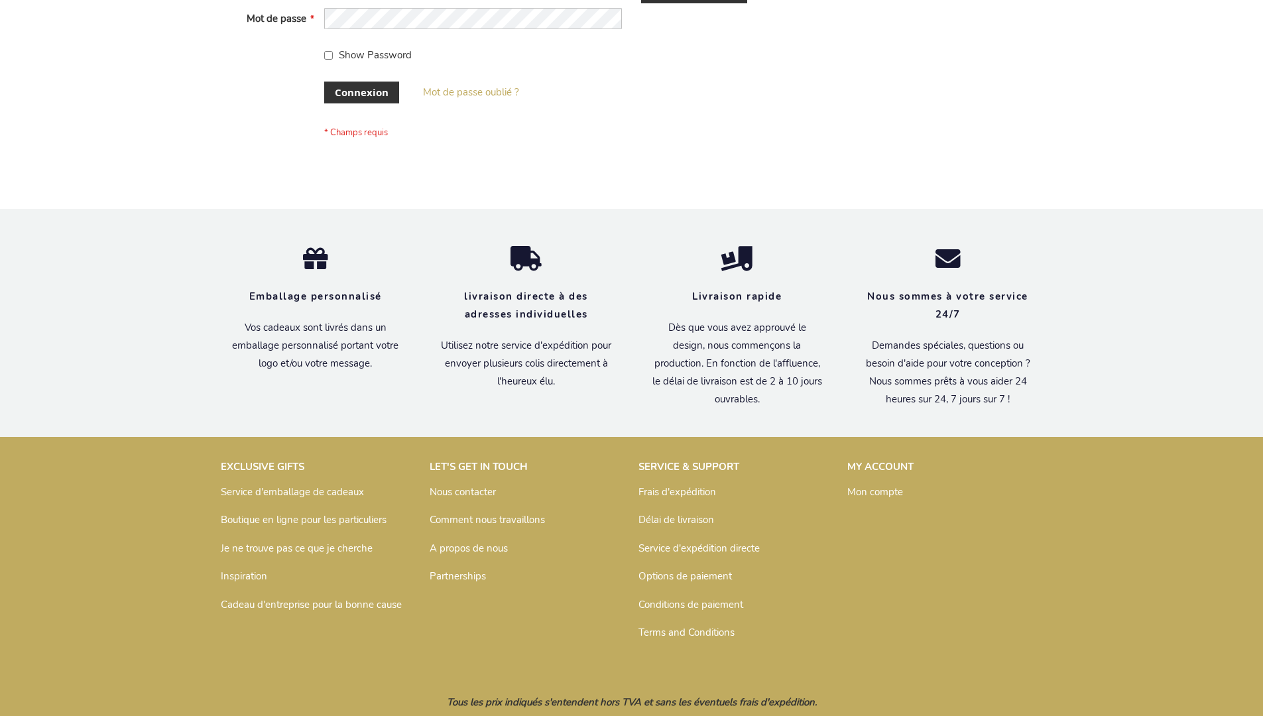
scroll to position [458, 0]
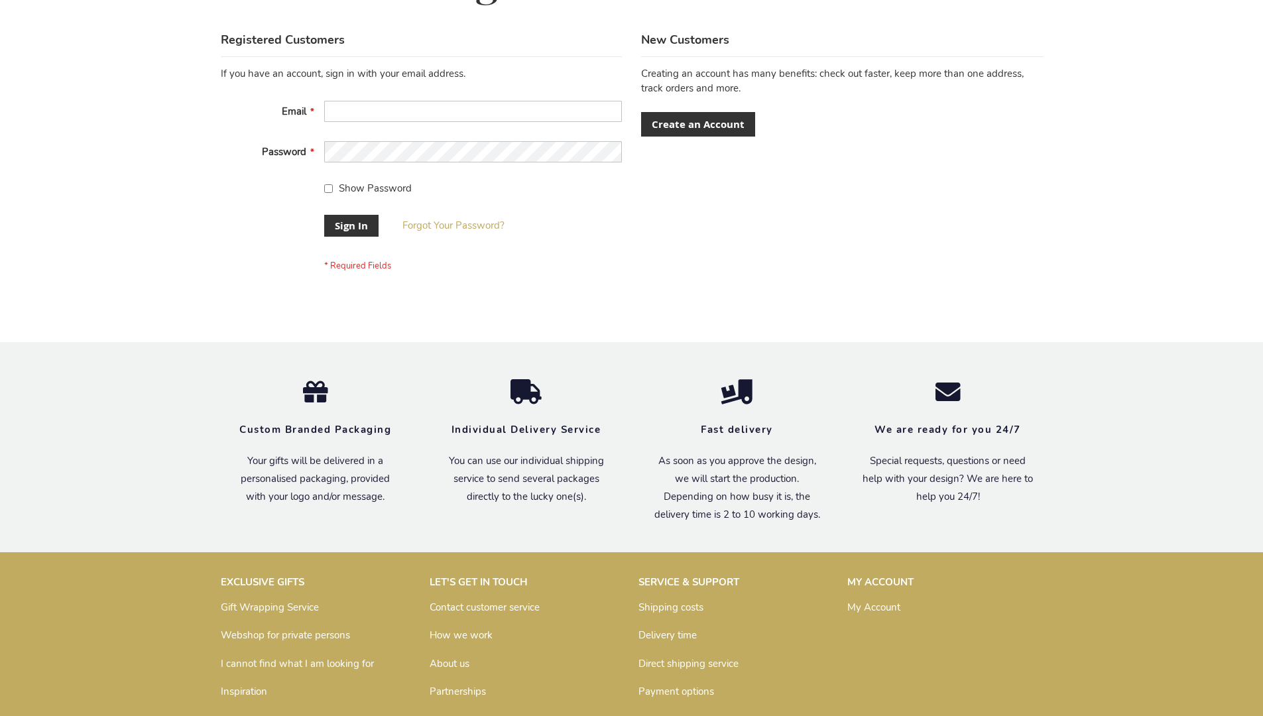
scroll to position [426, 0]
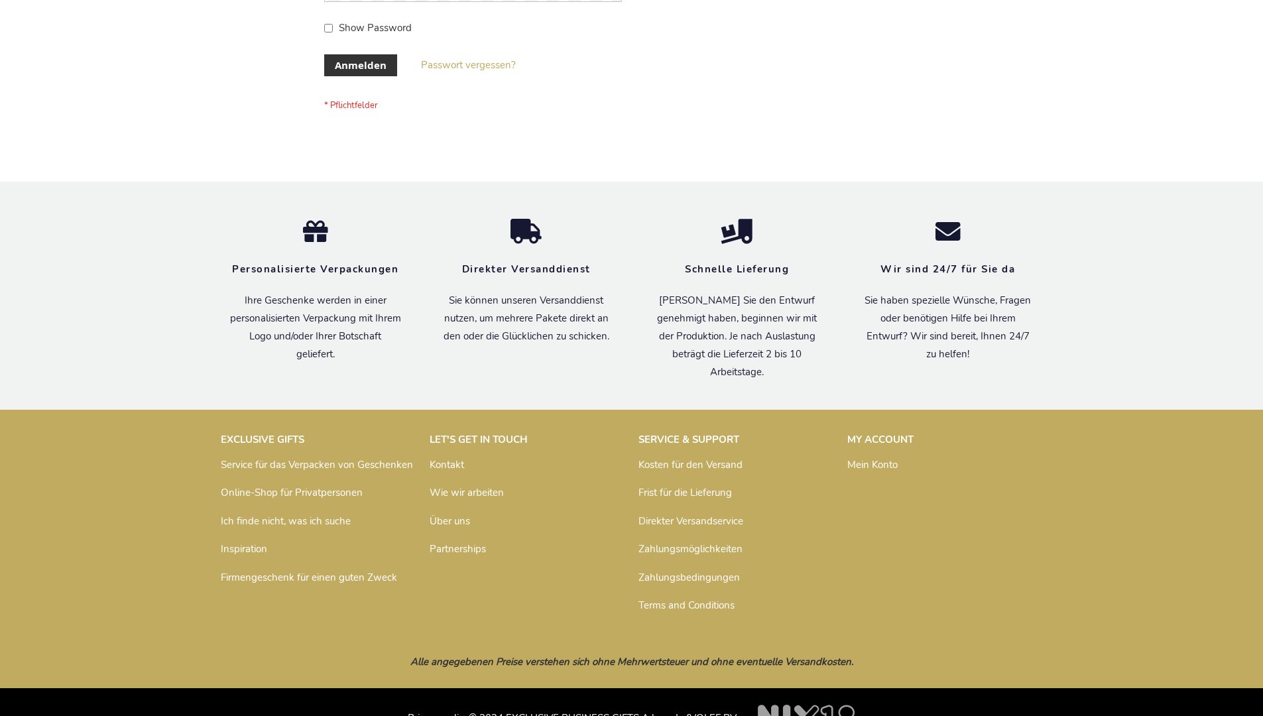
scroll to position [444, 0]
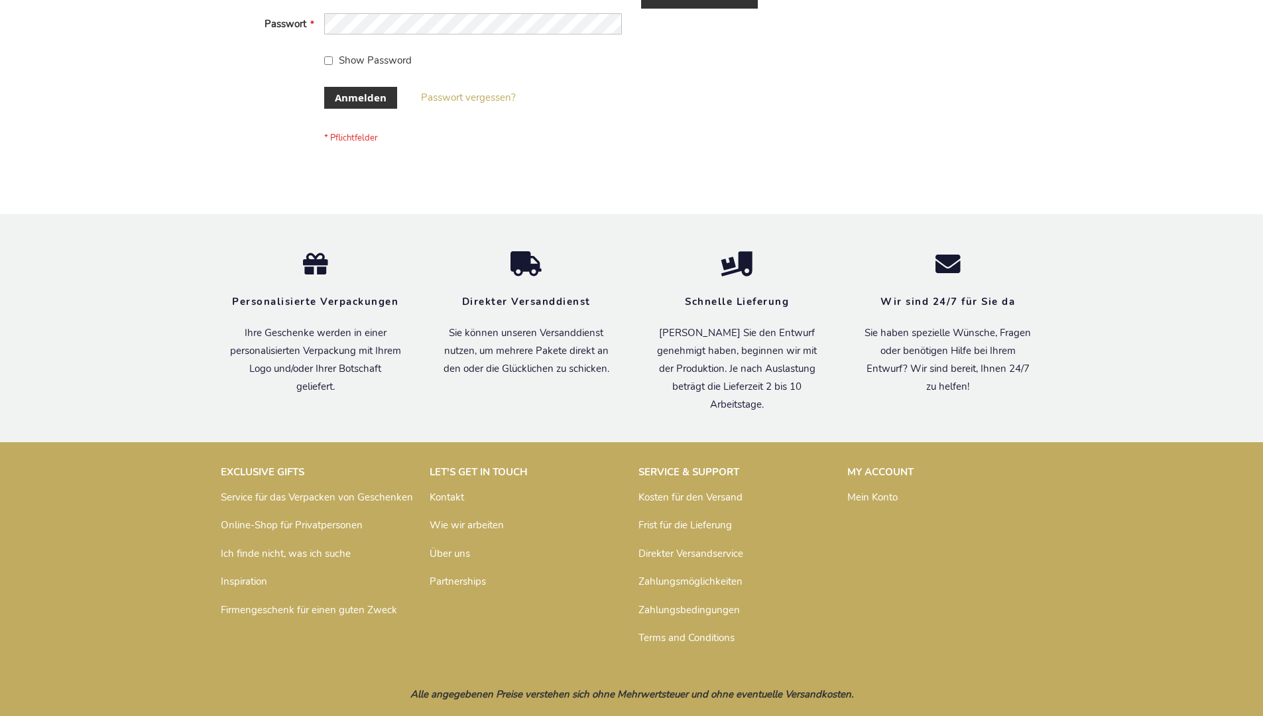
scroll to position [444, 0]
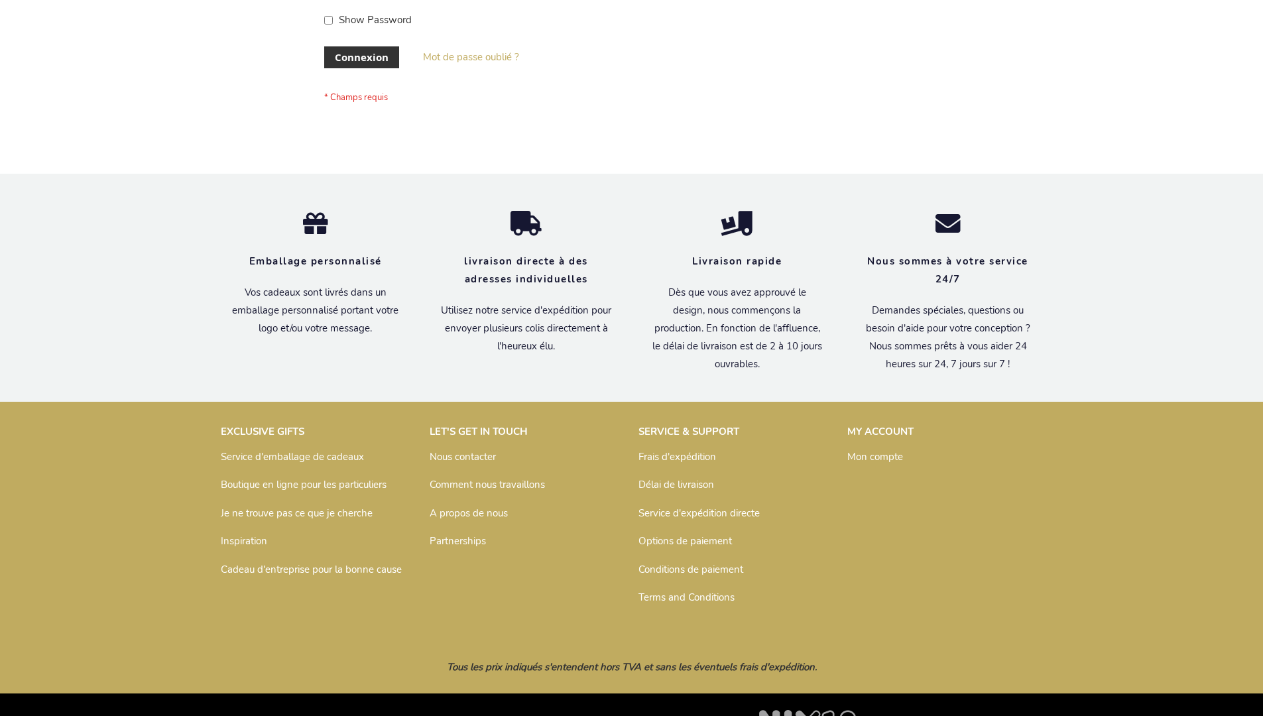
scroll to position [458, 0]
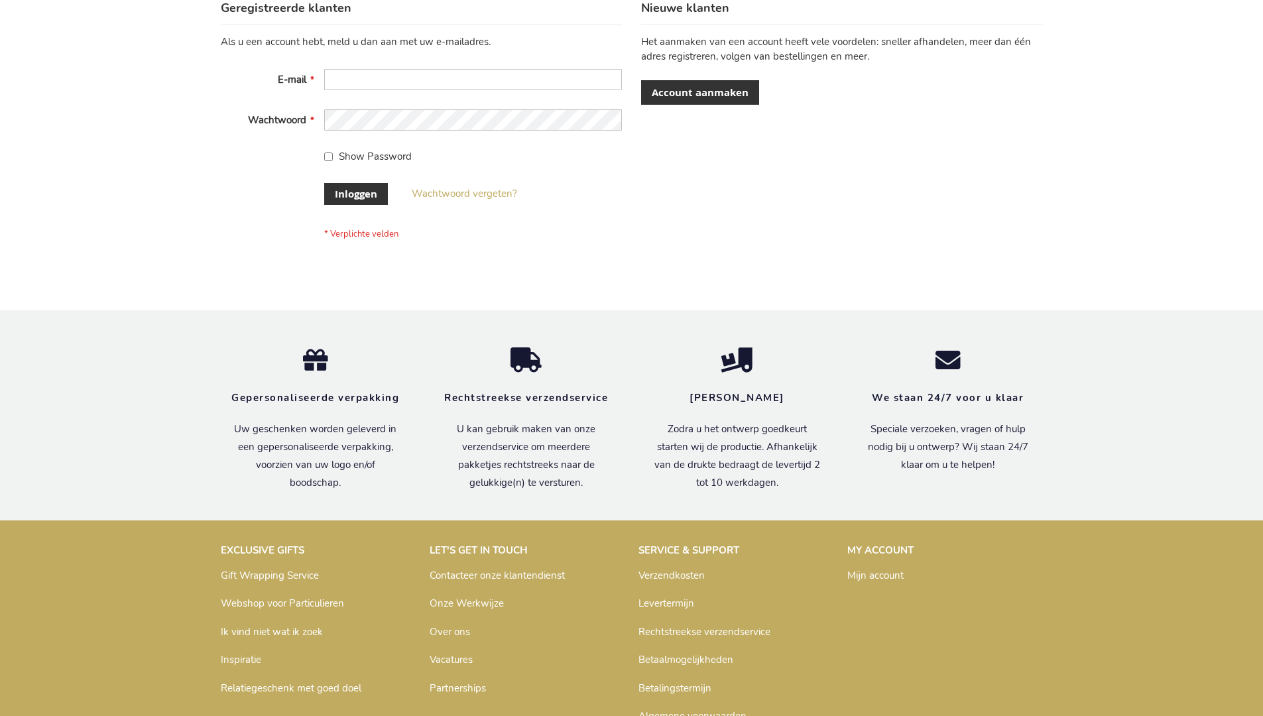
scroll to position [450, 0]
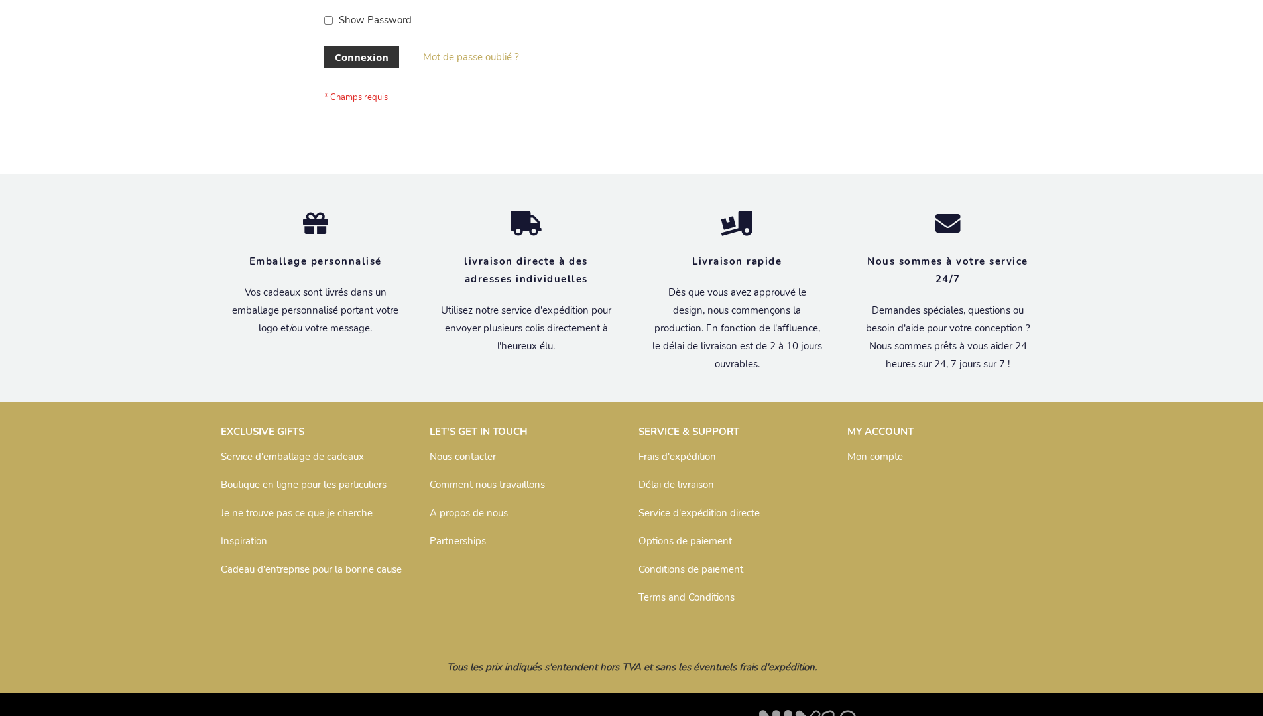
scroll to position [458, 0]
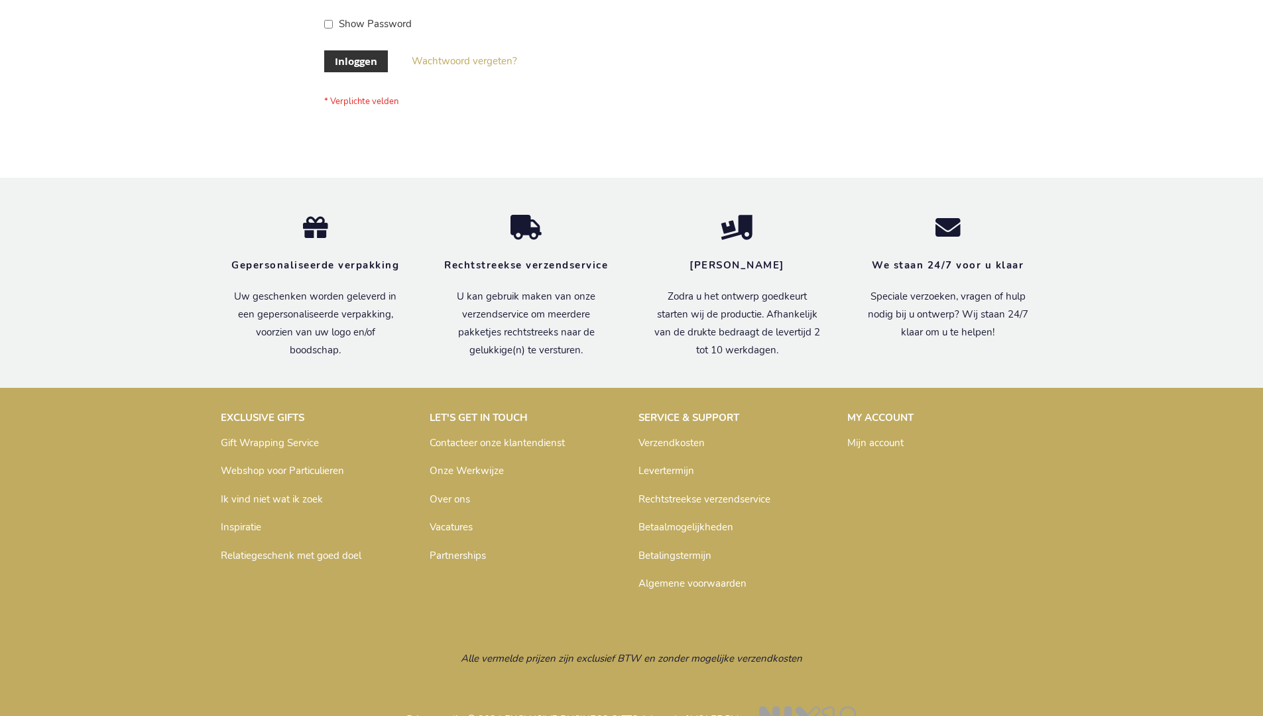
scroll to position [450, 0]
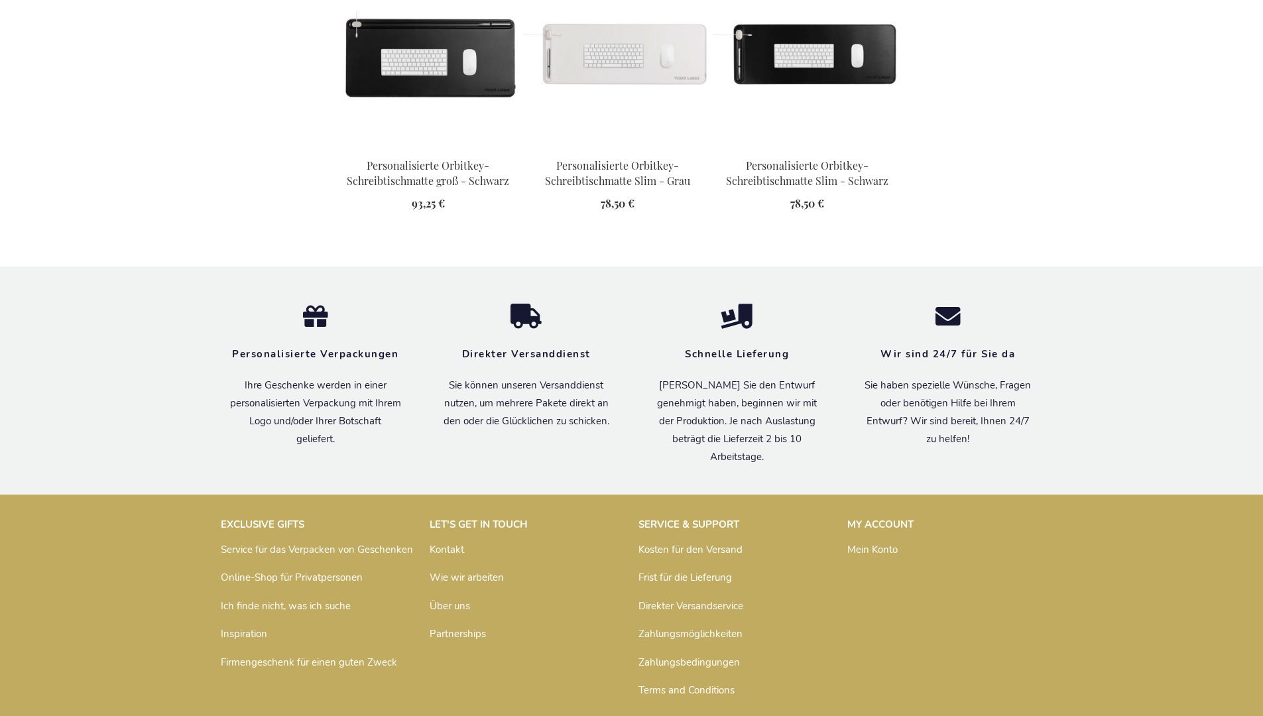
scroll to position [1828, 0]
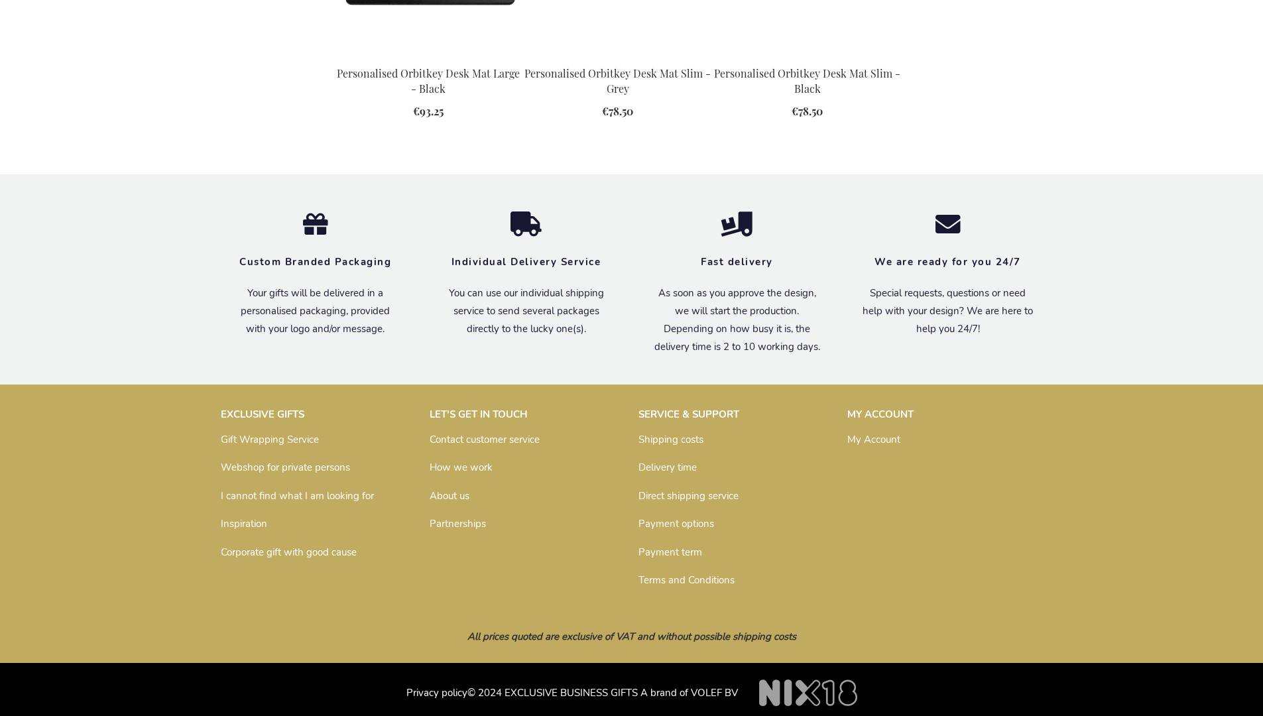
scroll to position [1724, 0]
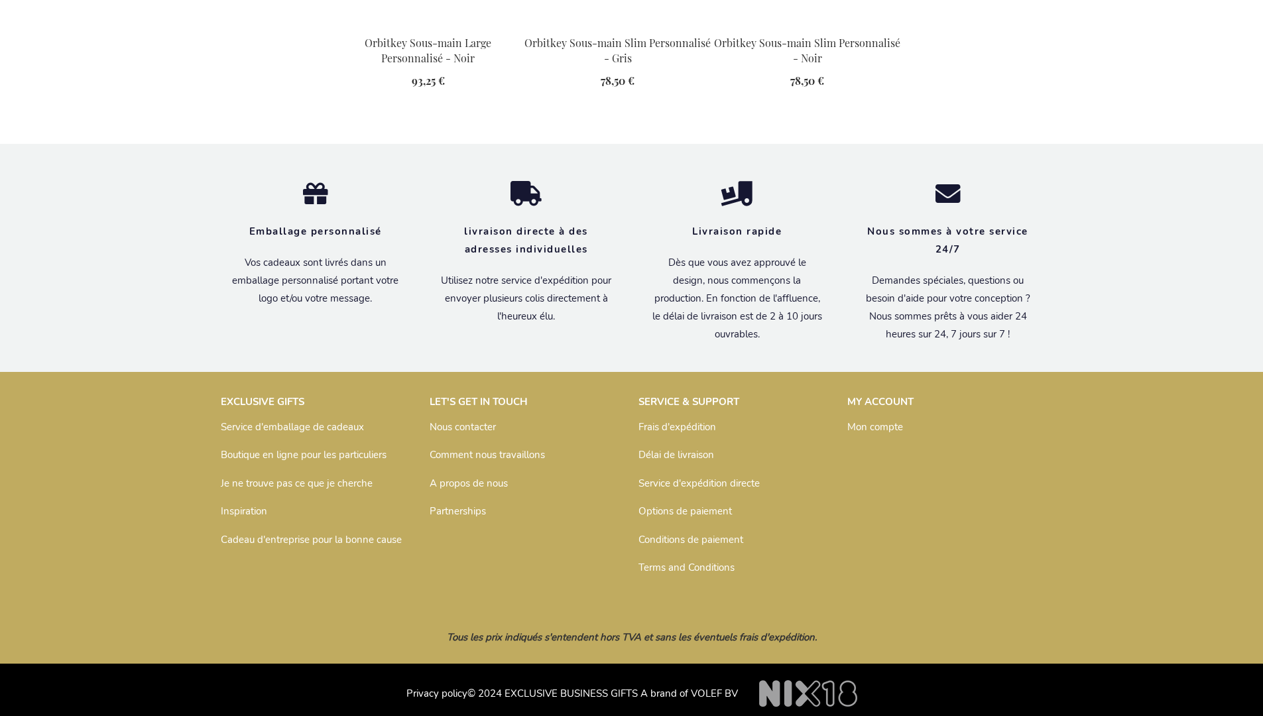
scroll to position [1785, 0]
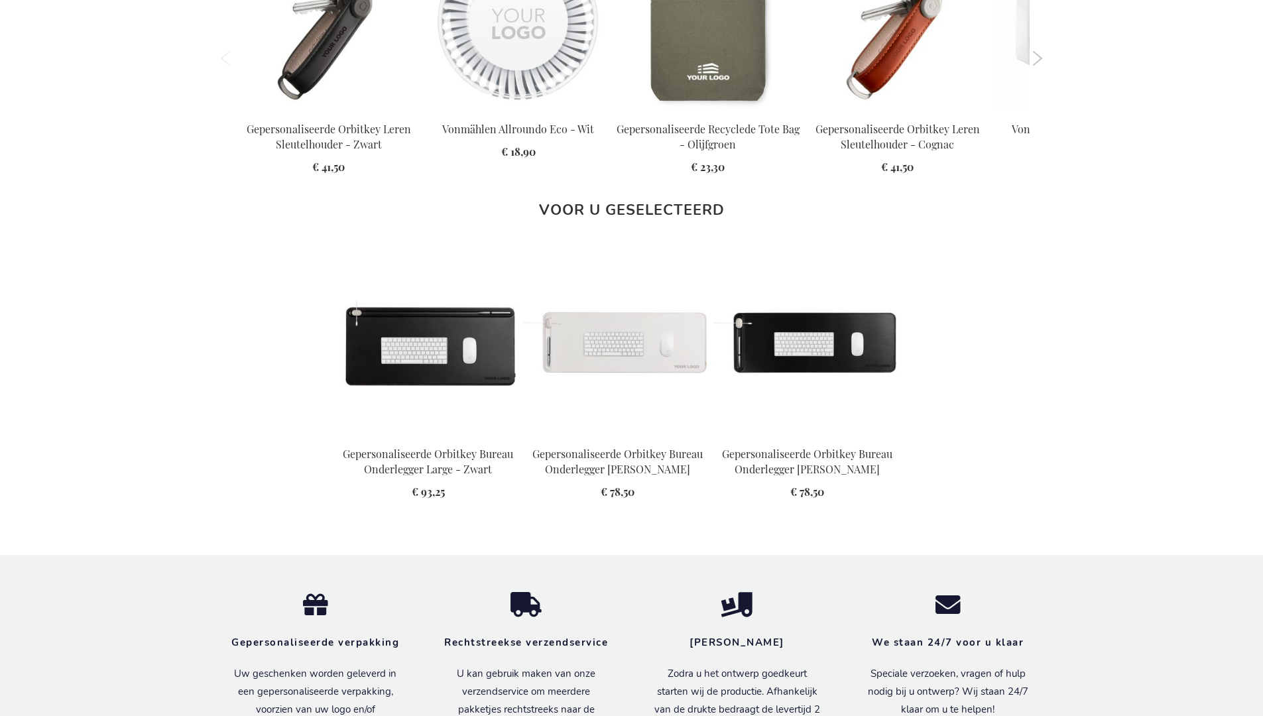
scroll to position [1778, 0]
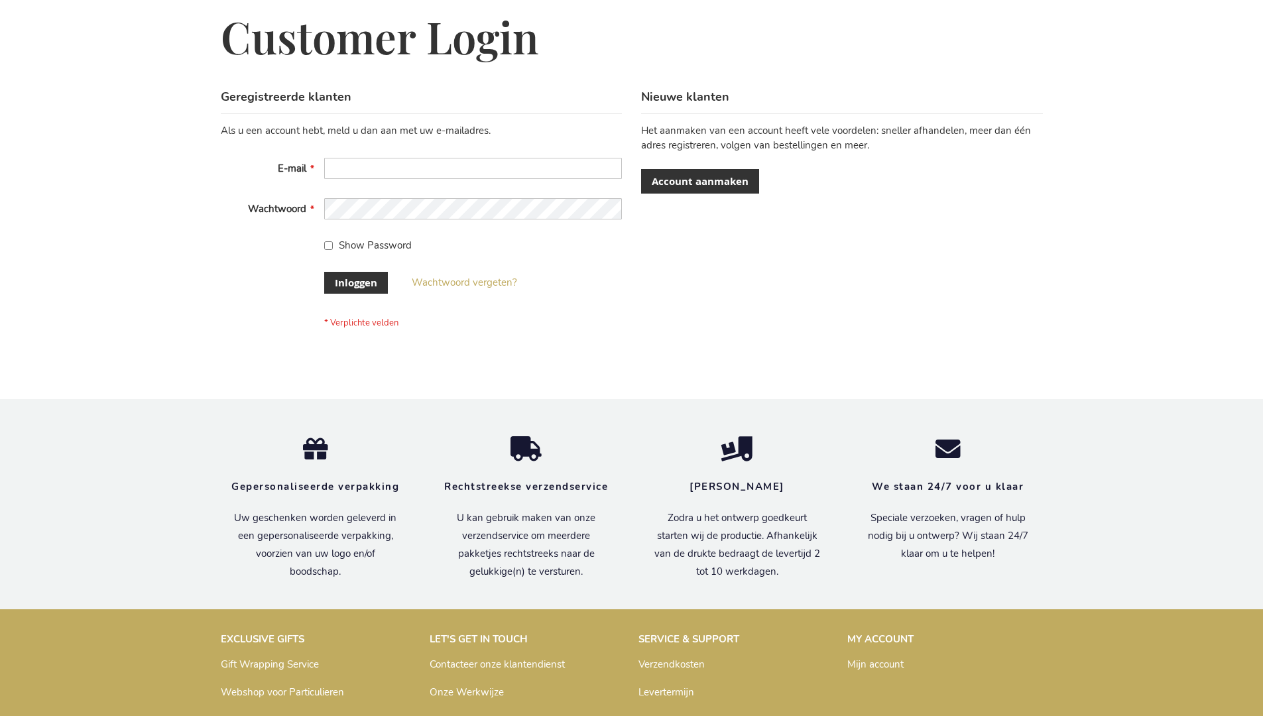
scroll to position [450, 0]
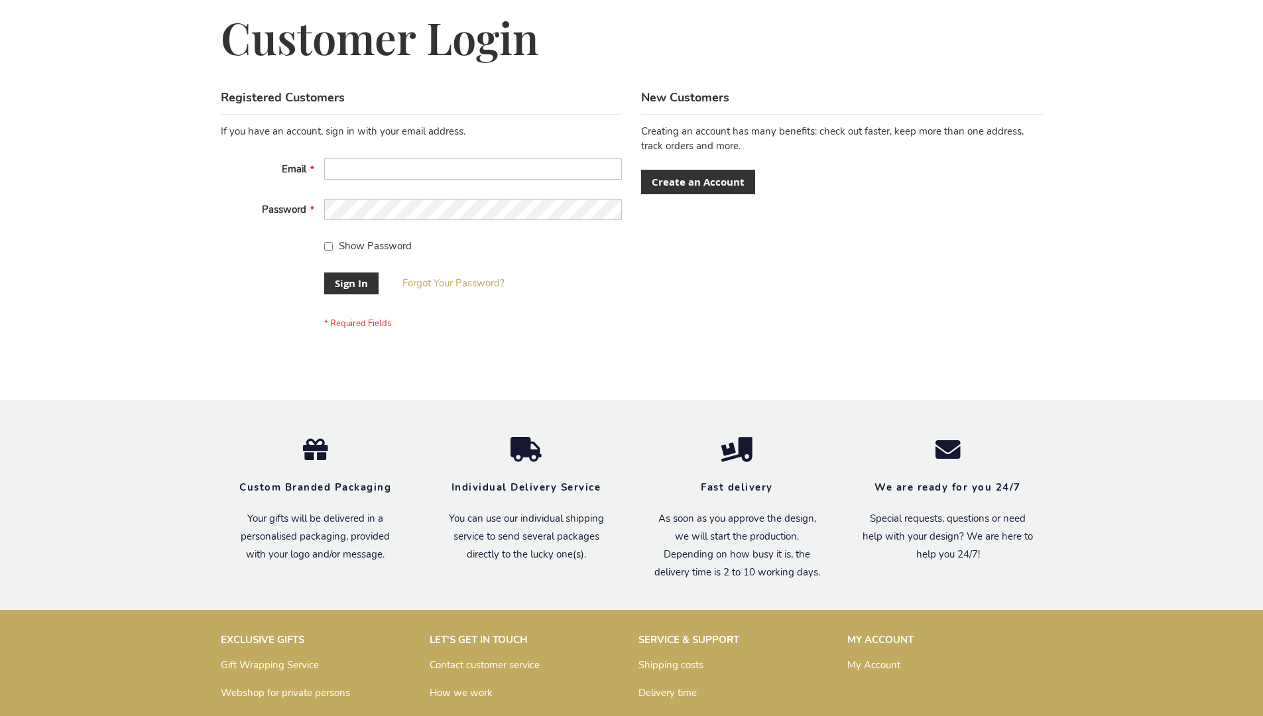
scroll to position [426, 0]
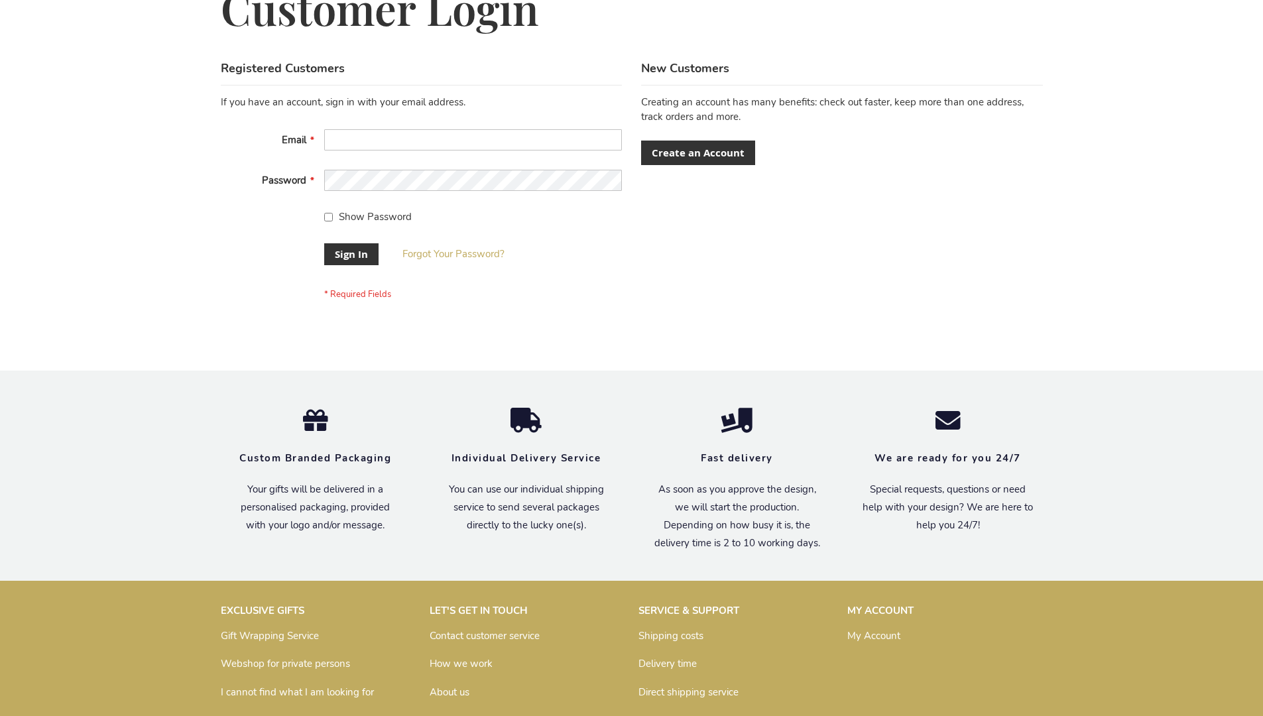
scroll to position [426, 0]
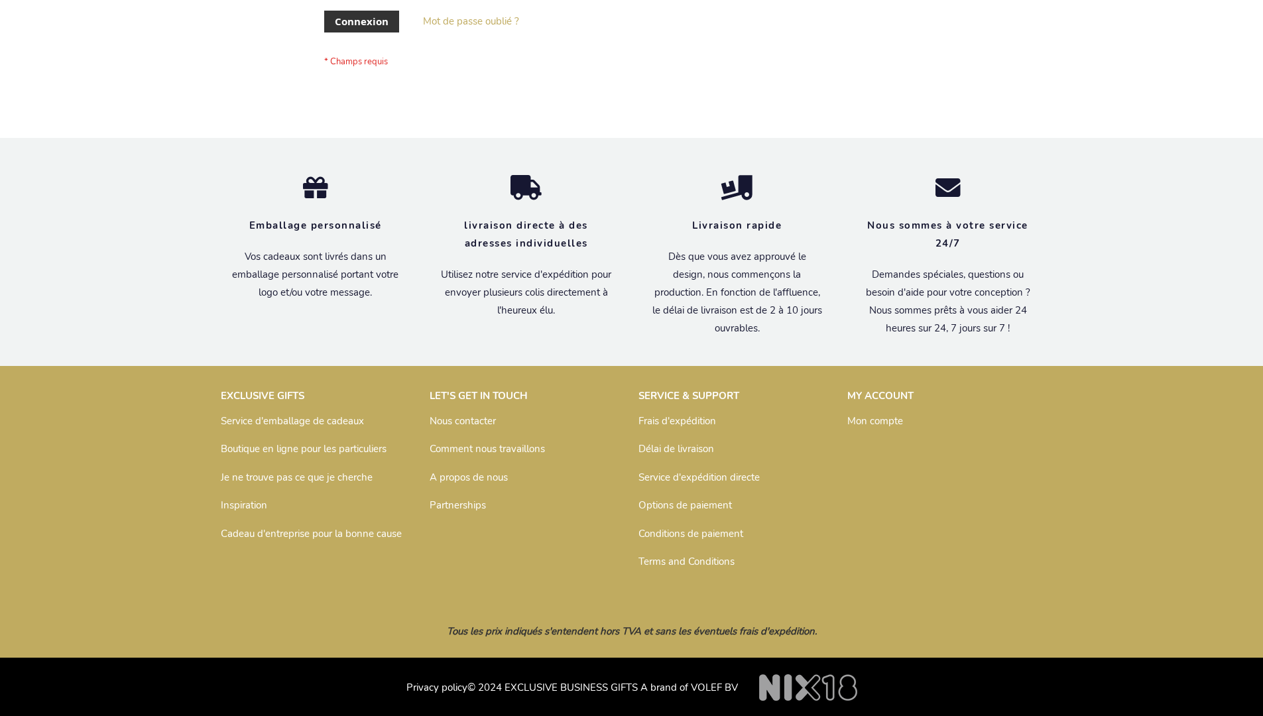
scroll to position [458, 0]
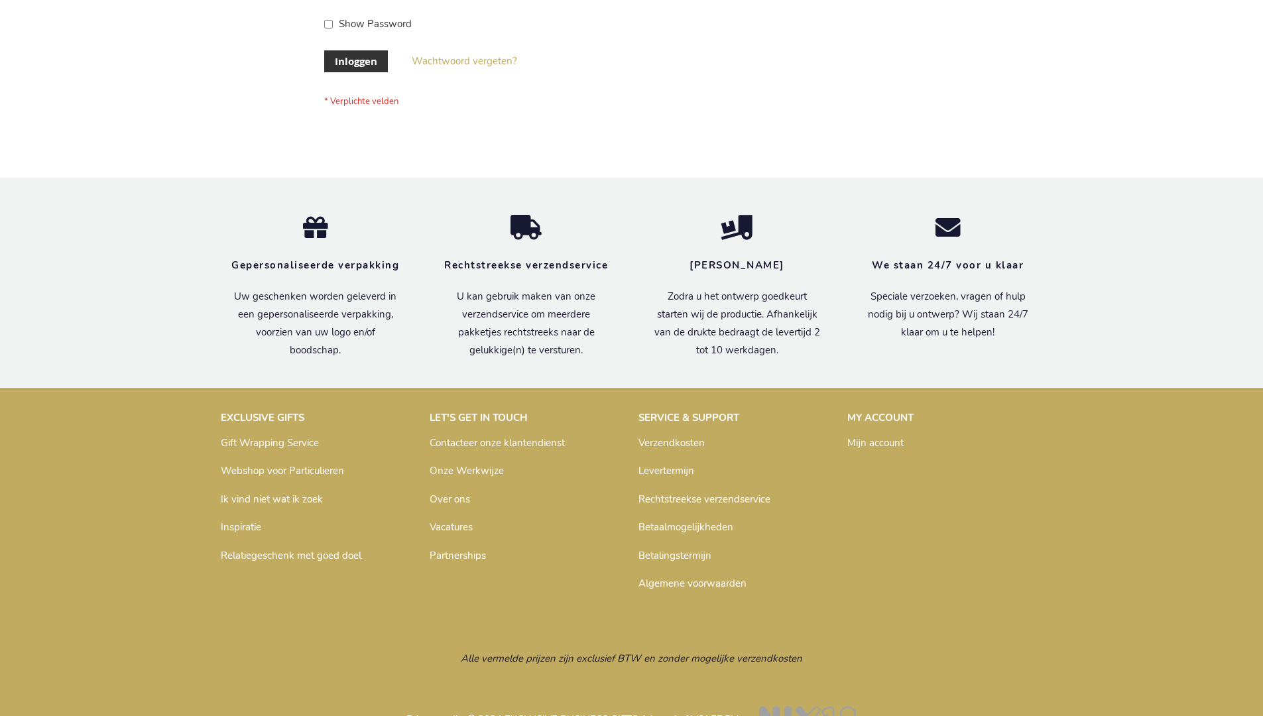
scroll to position [450, 0]
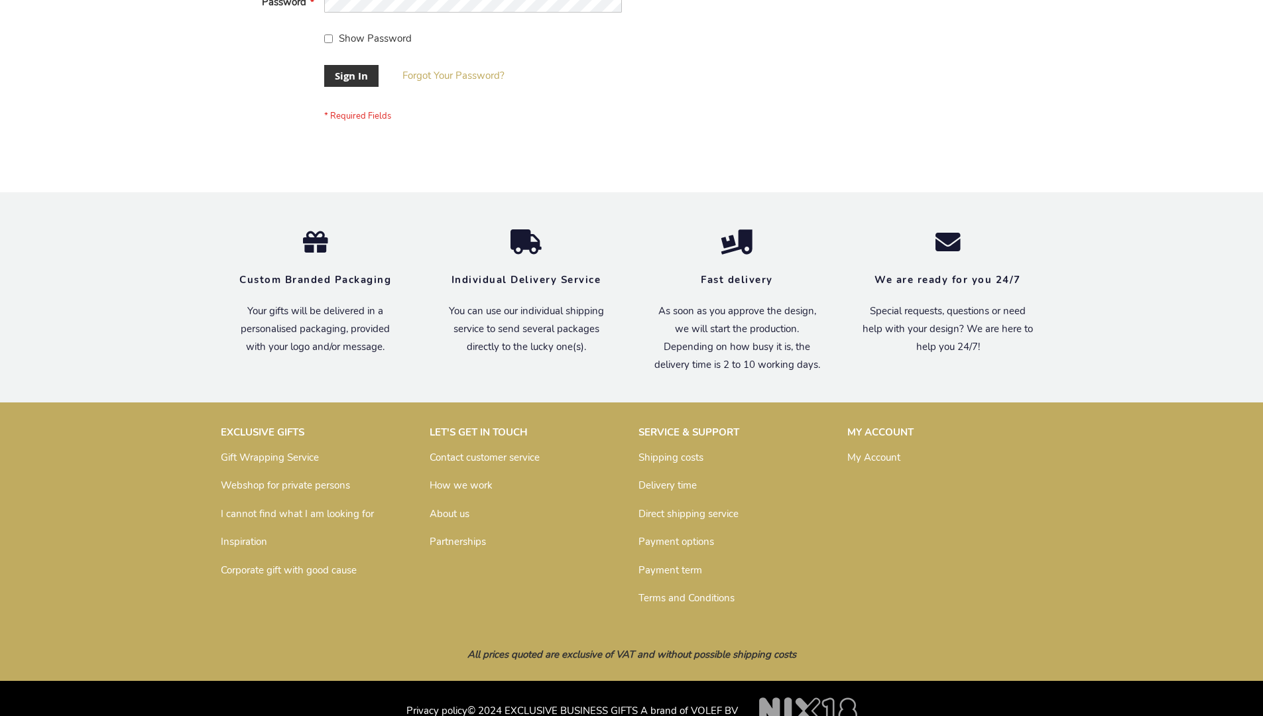
scroll to position [426, 0]
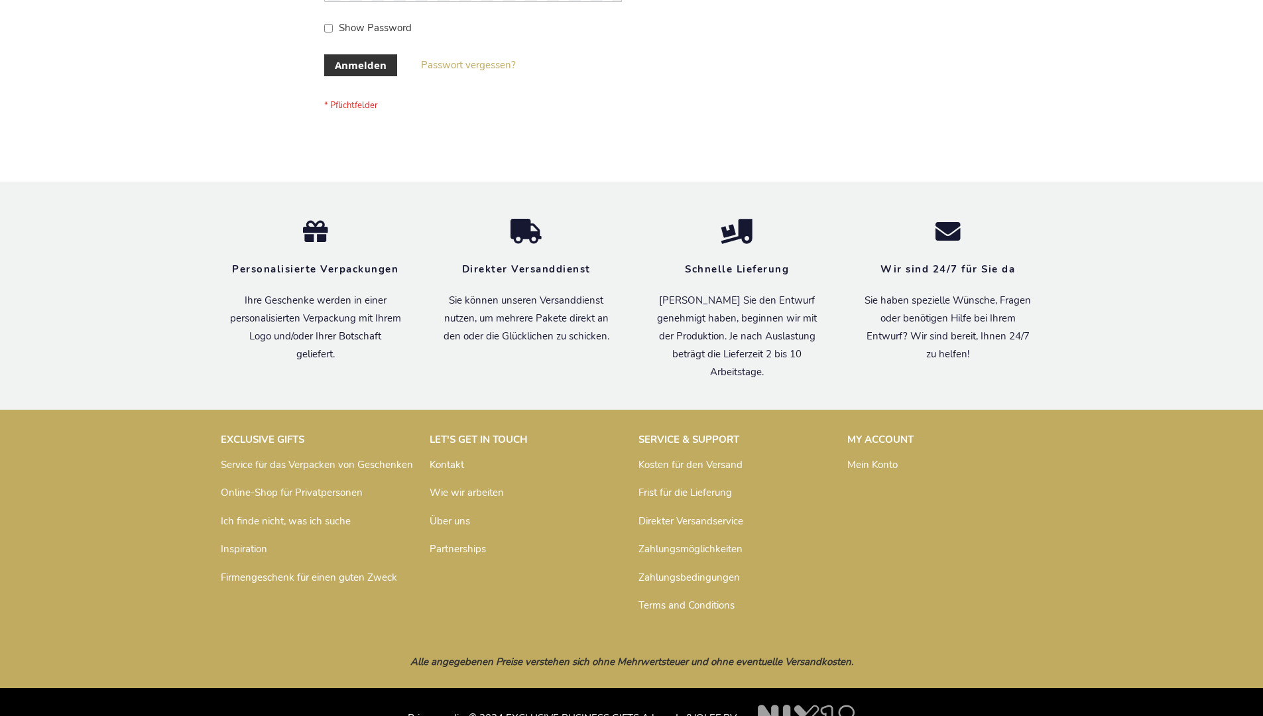
scroll to position [444, 0]
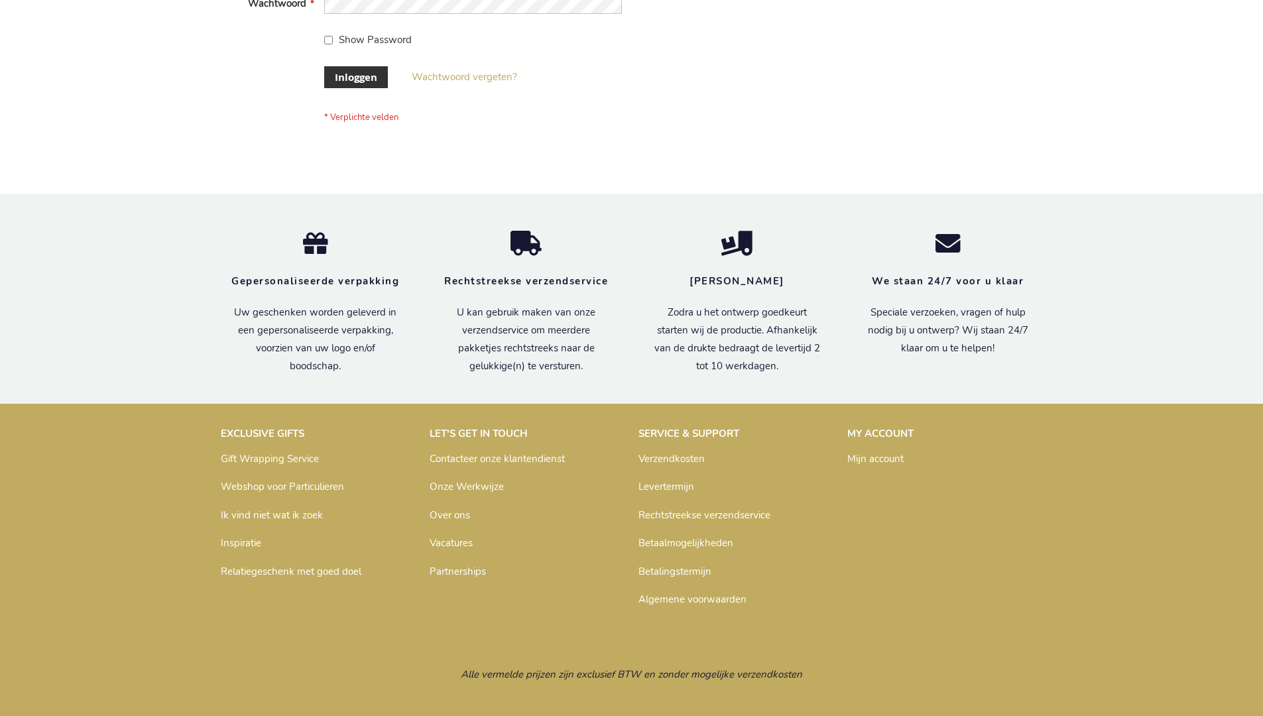
scroll to position [450, 0]
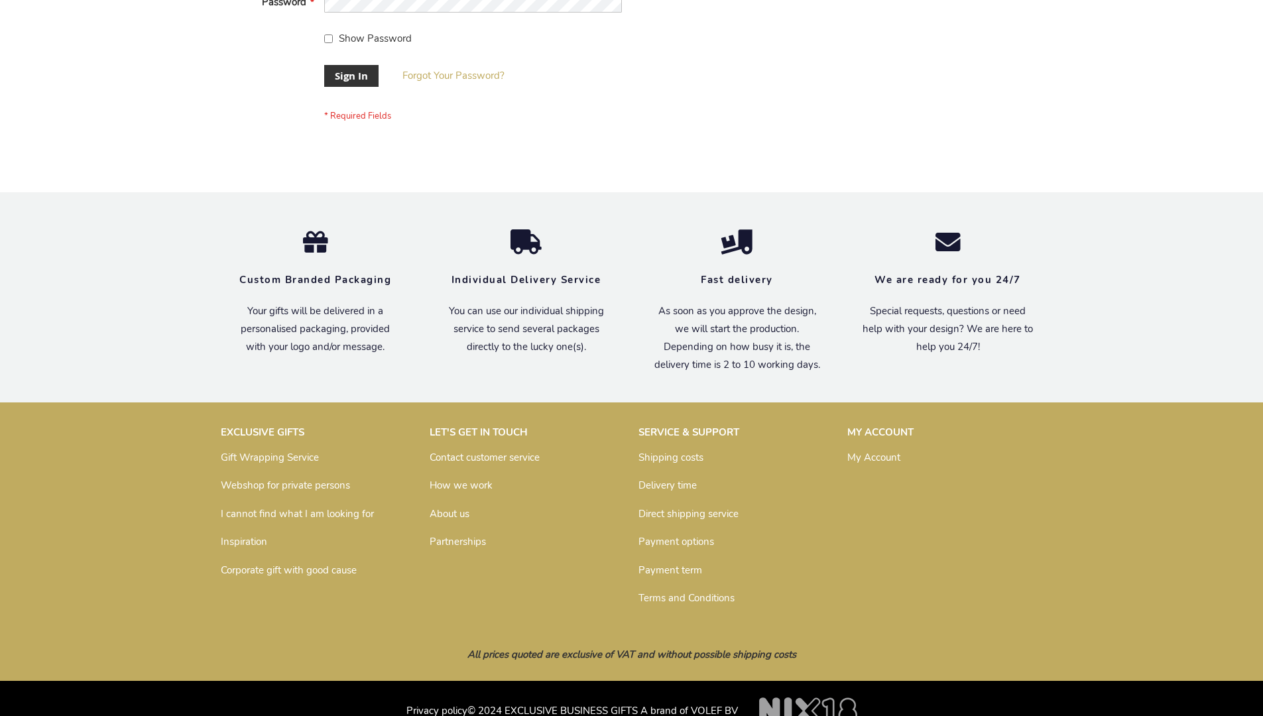
scroll to position [426, 0]
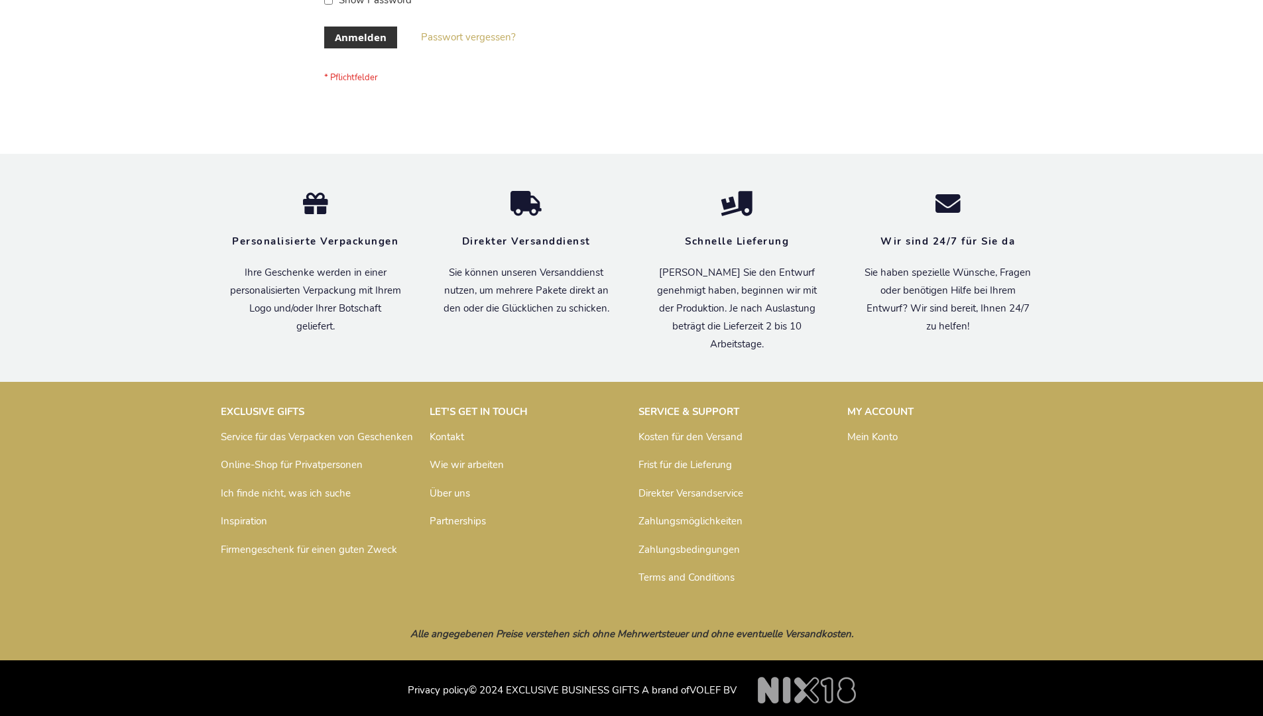
scroll to position [444, 0]
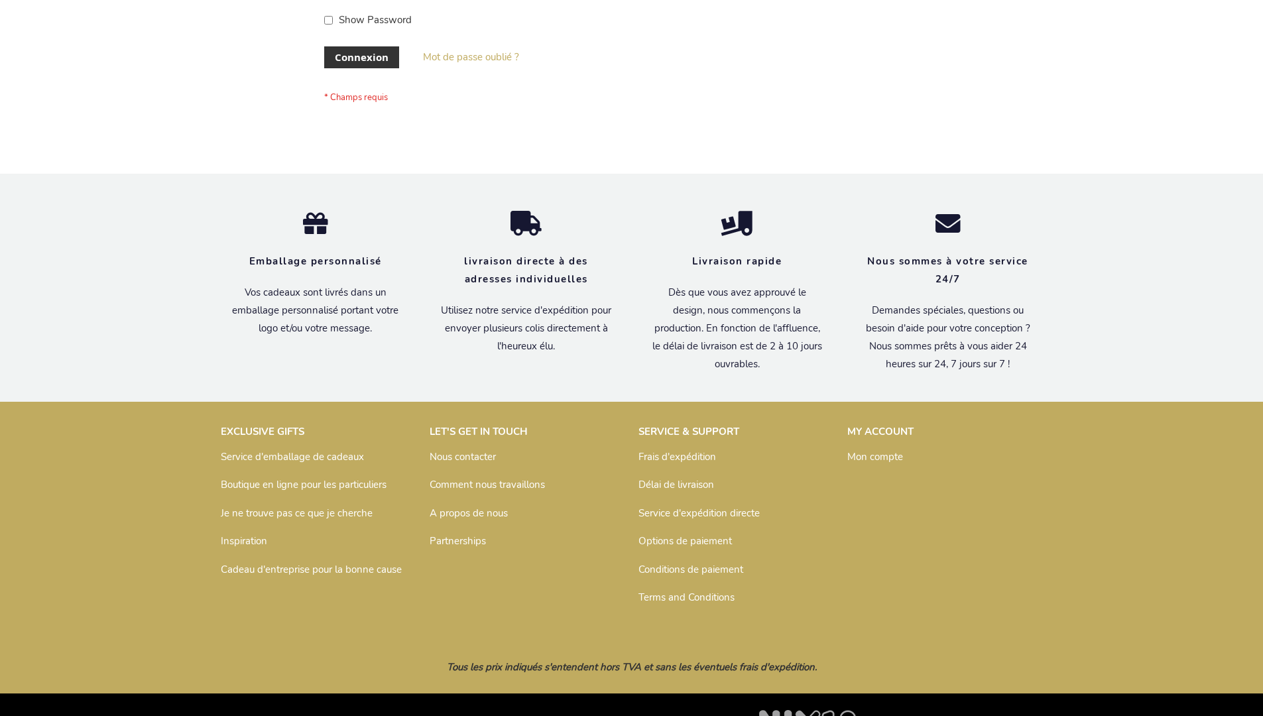
scroll to position [458, 0]
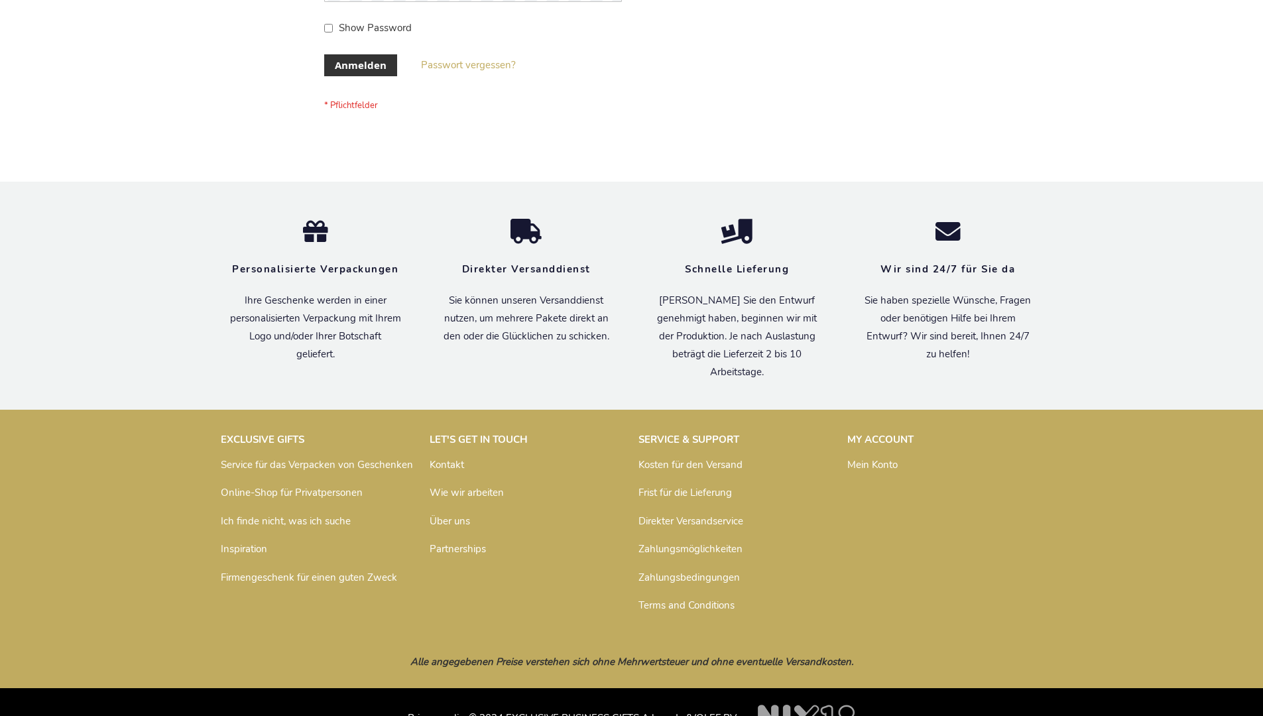
scroll to position [444, 0]
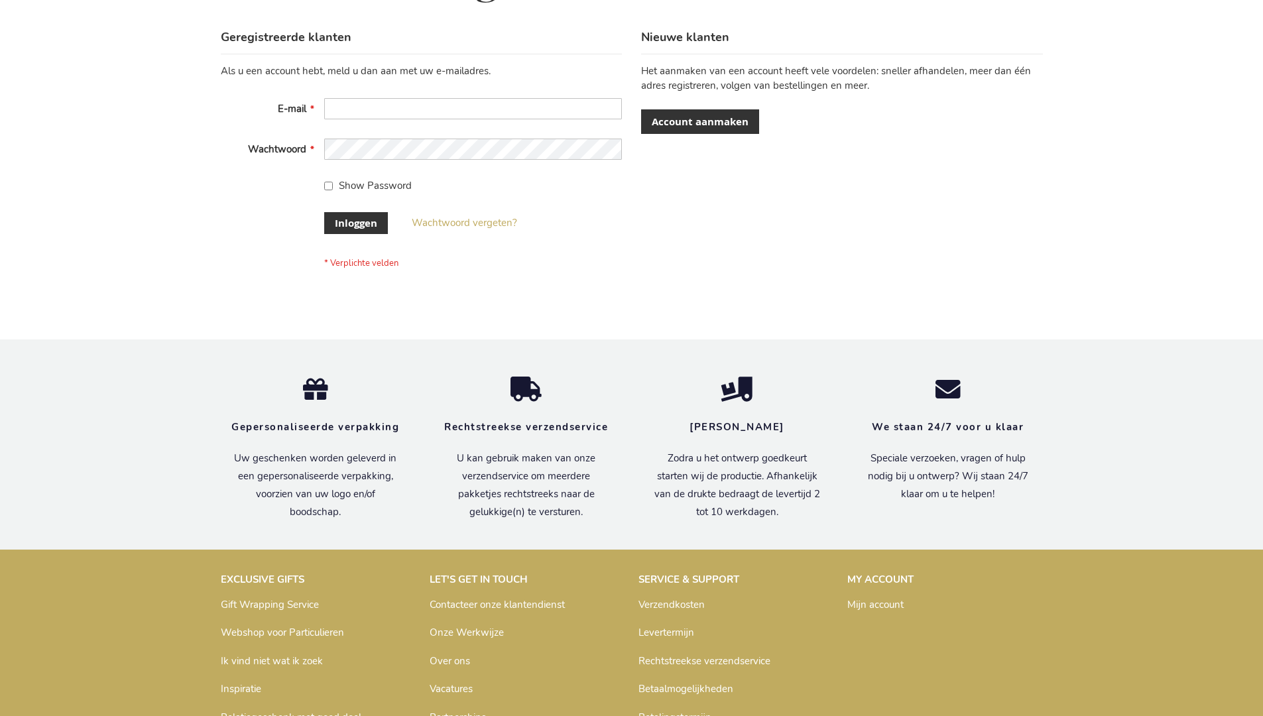
scroll to position [450, 0]
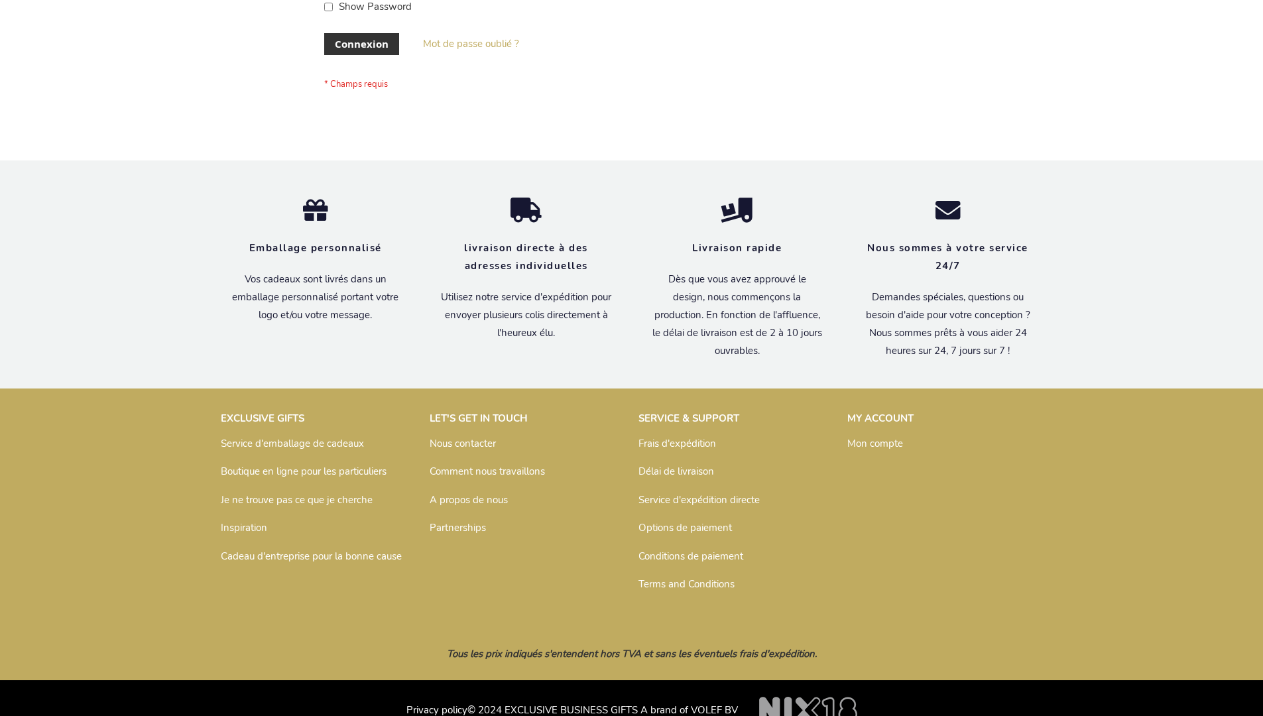
scroll to position [458, 0]
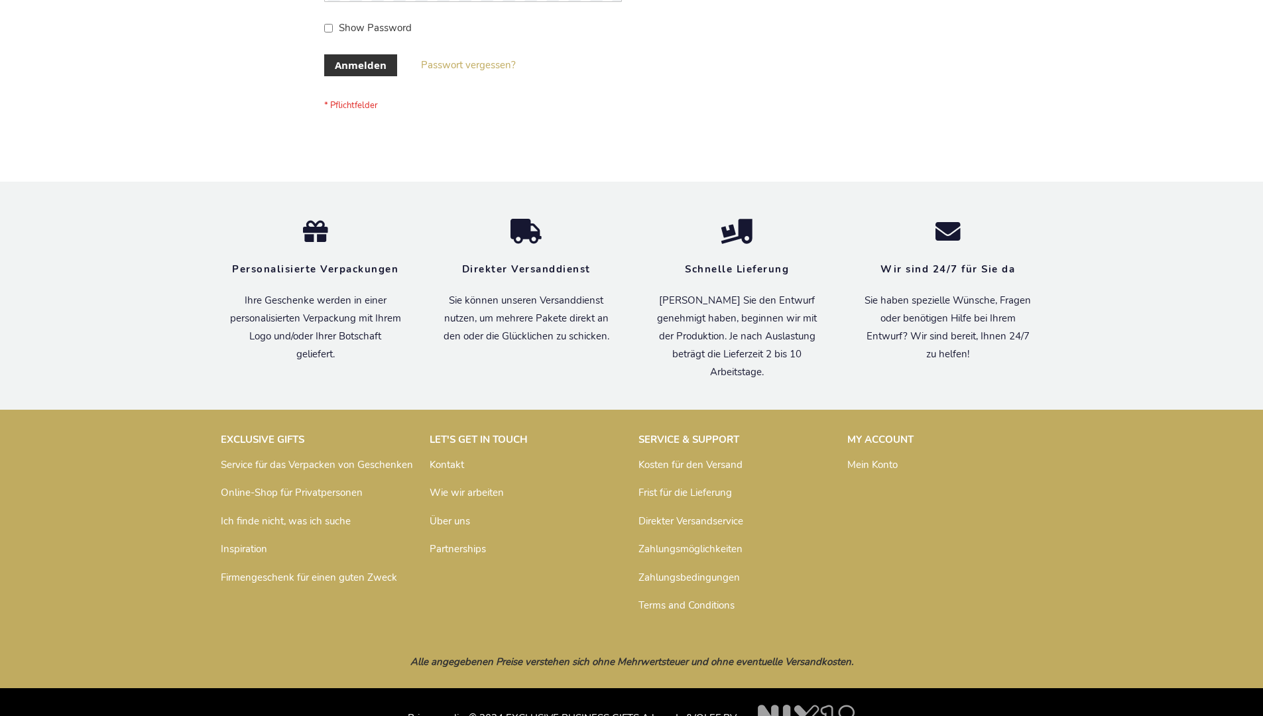
scroll to position [444, 0]
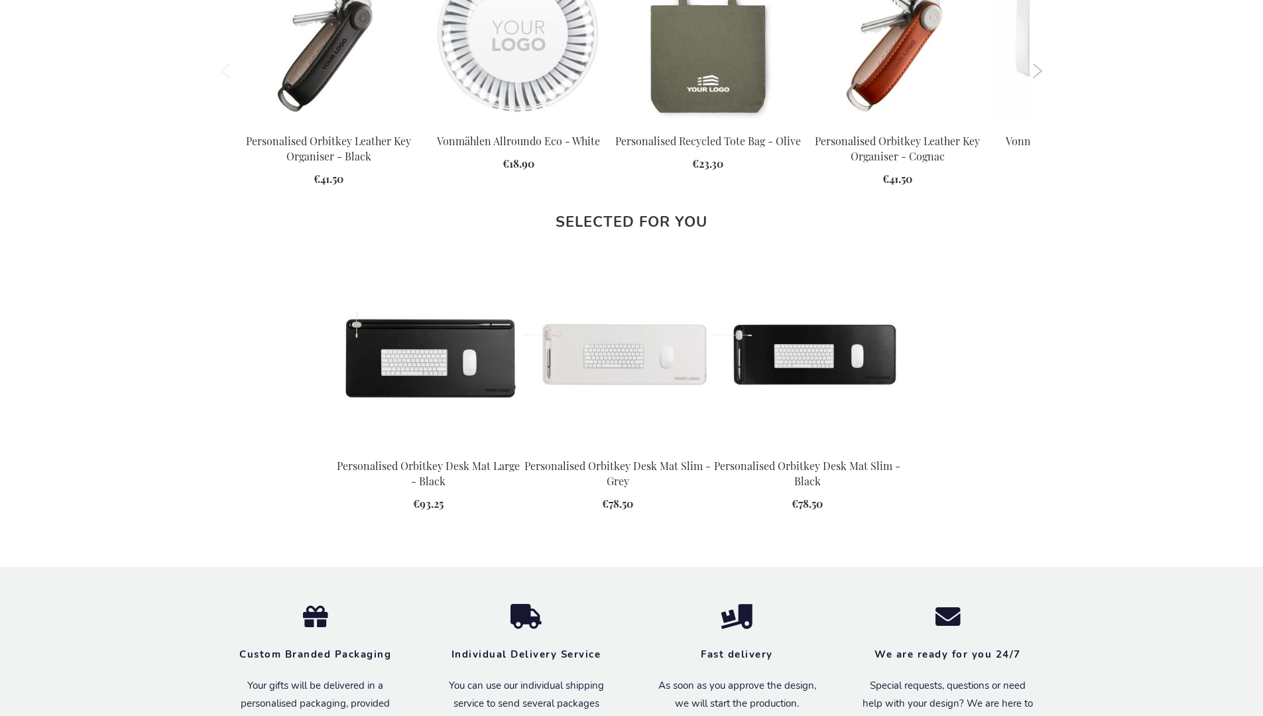
scroll to position [1724, 0]
